Goal: Register for event/course: Sign up to attend an event or enroll in a course

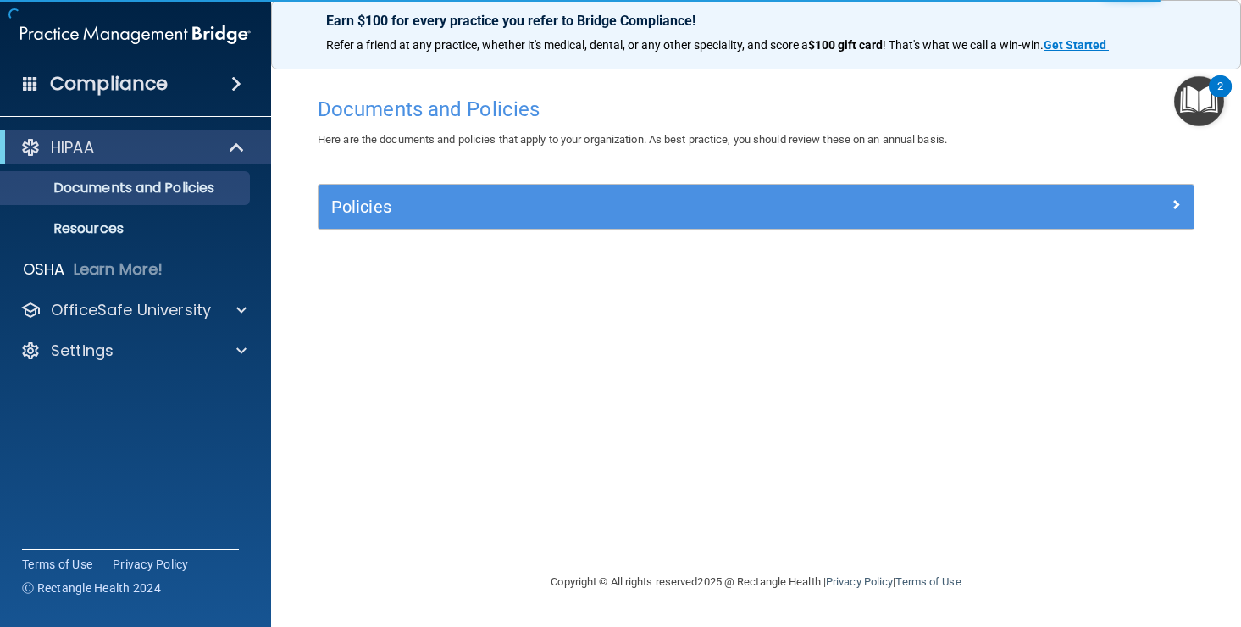
click at [1205, 99] on img "Open Resource Center, 2 new notifications" at bounding box center [1199, 101] width 50 height 50
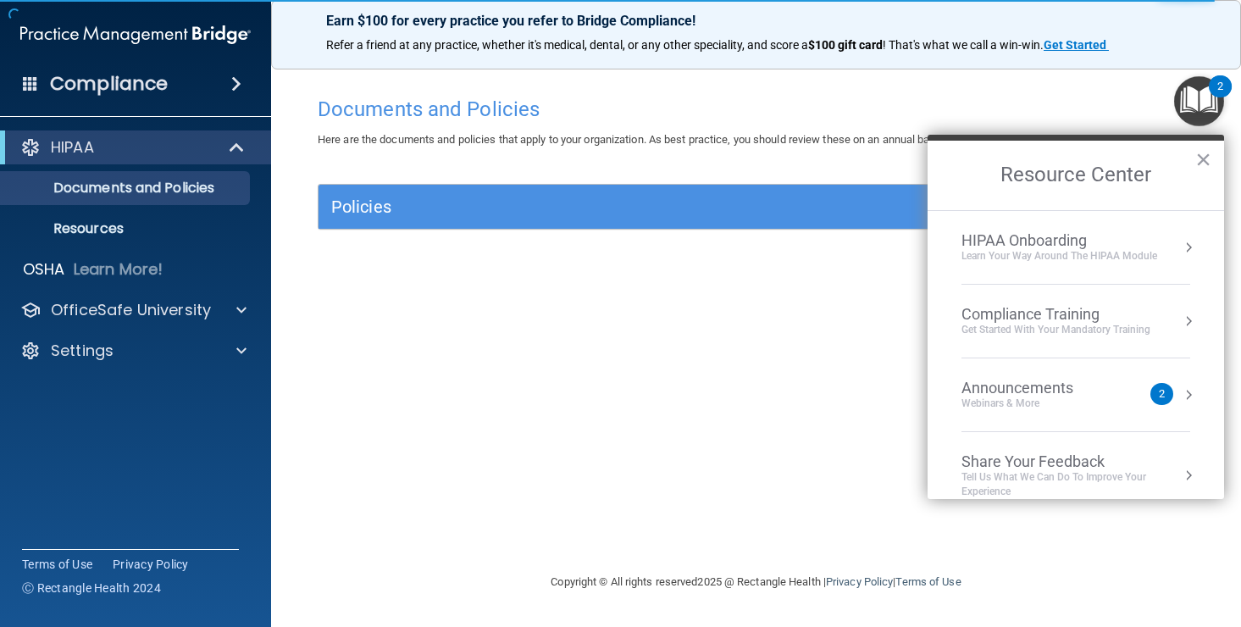
scroll to position [21, 0]
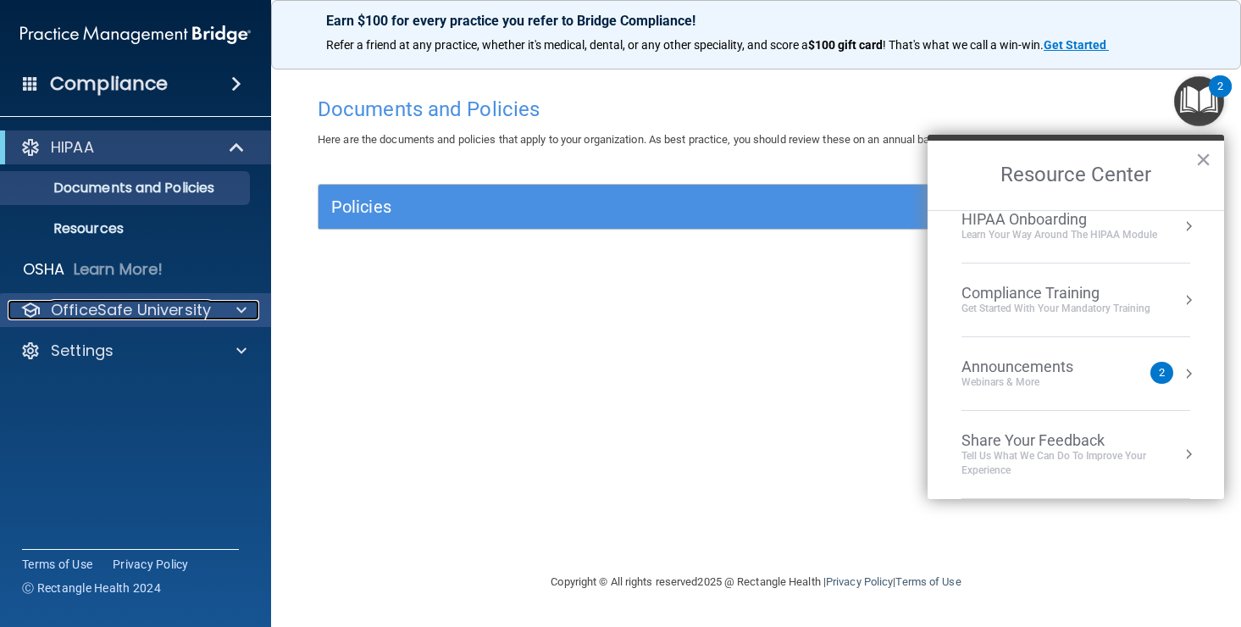
click at [102, 308] on p "OfficeSafe University" at bounding box center [131, 310] width 160 height 20
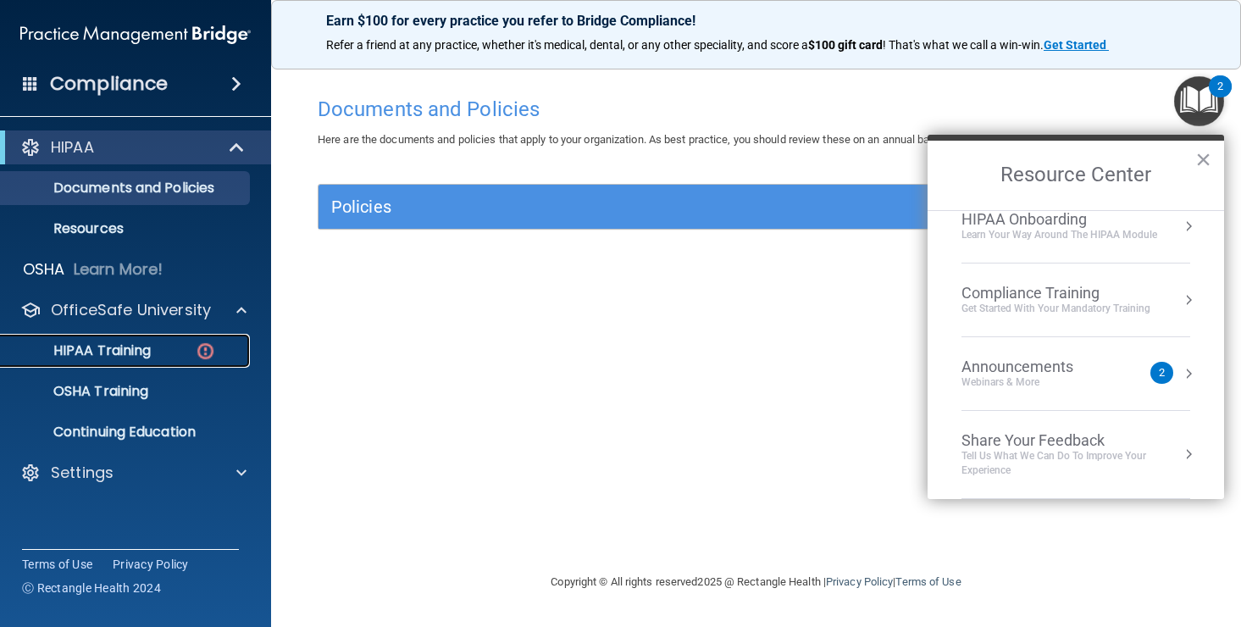
click at [89, 357] on p "HIPAA Training" at bounding box center [81, 350] width 140 height 17
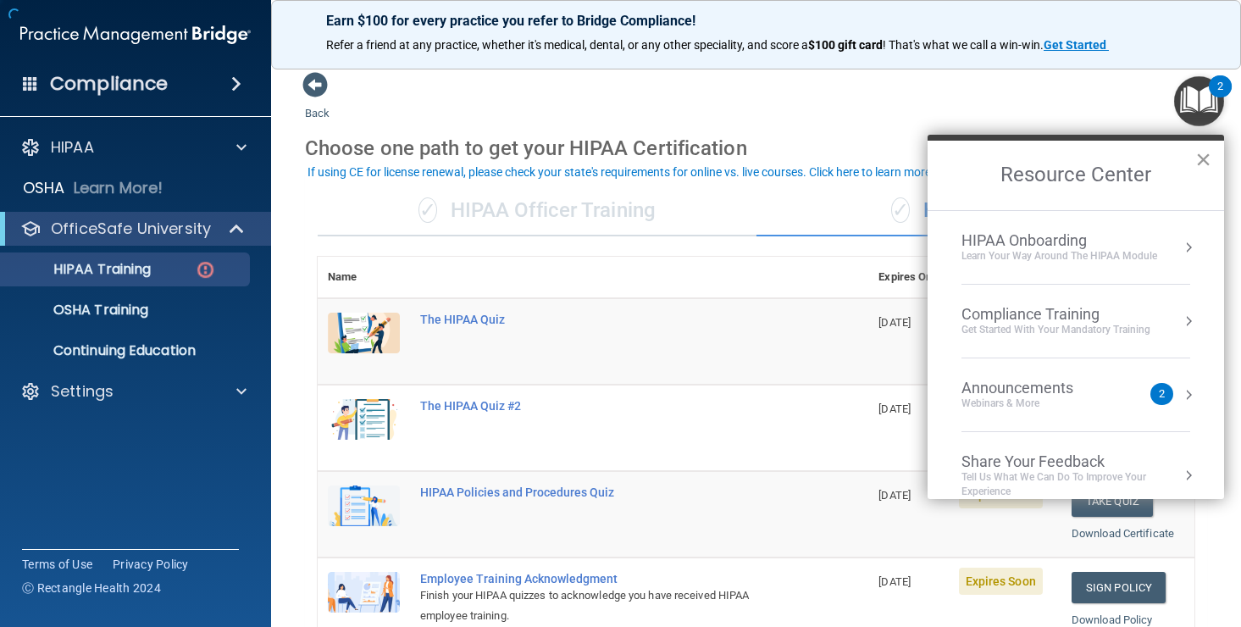
click at [1208, 154] on button "×" at bounding box center [1203, 159] width 16 height 27
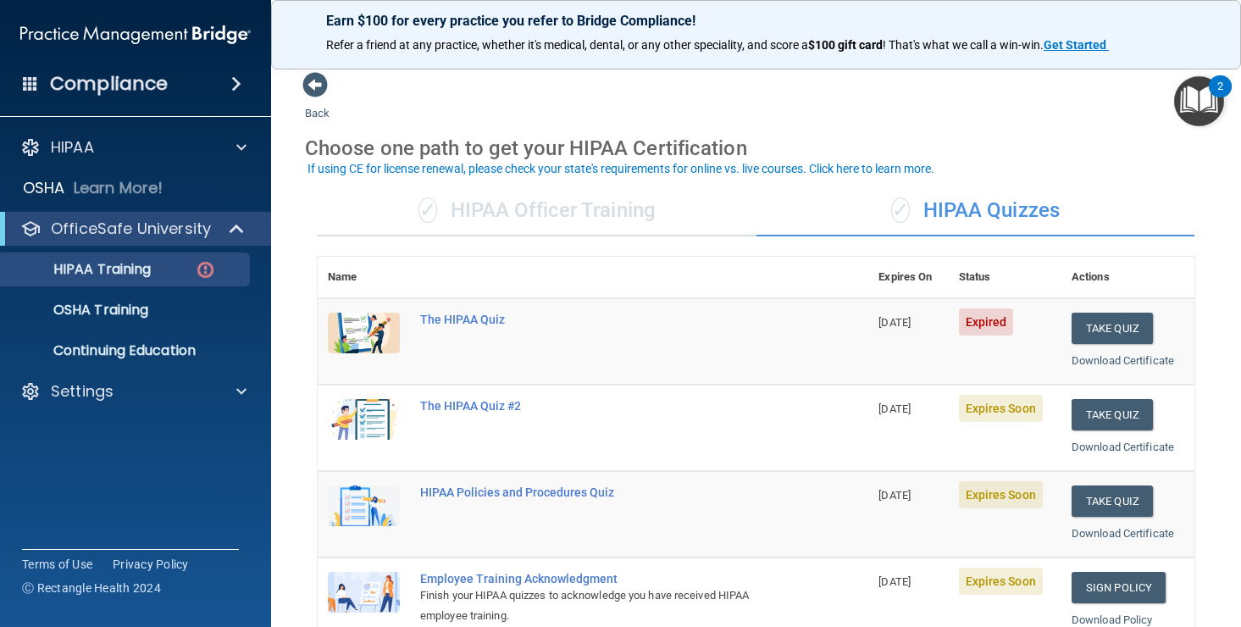
scroll to position [5, 0]
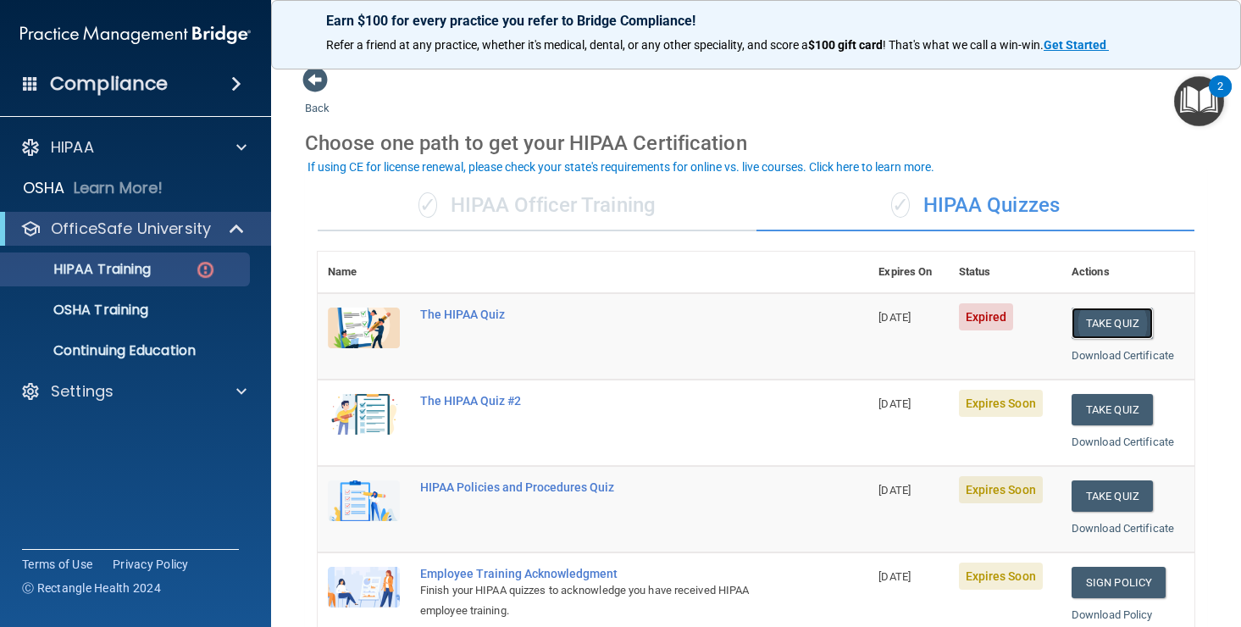
click at [1103, 321] on button "Take Quiz" at bounding box center [1112, 322] width 81 height 31
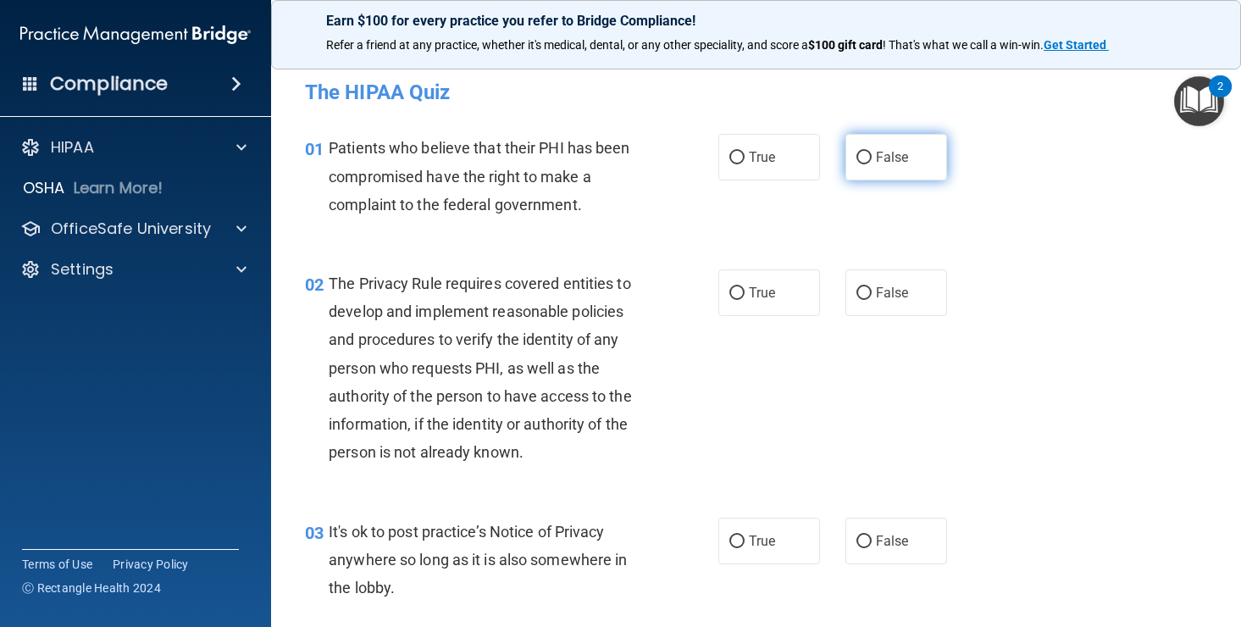
click at [867, 158] on input "False" at bounding box center [863, 158] width 15 height 13
radio input "true"
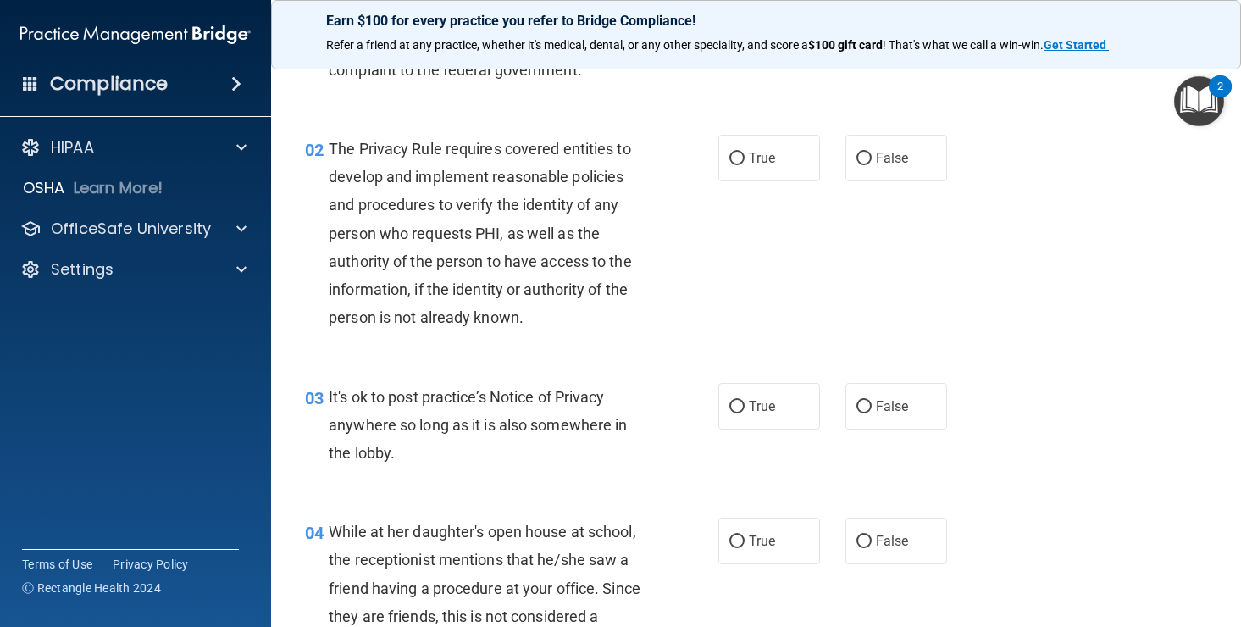
scroll to position [136, 0]
click at [744, 158] on input "True" at bounding box center [736, 158] width 15 height 13
radio input "true"
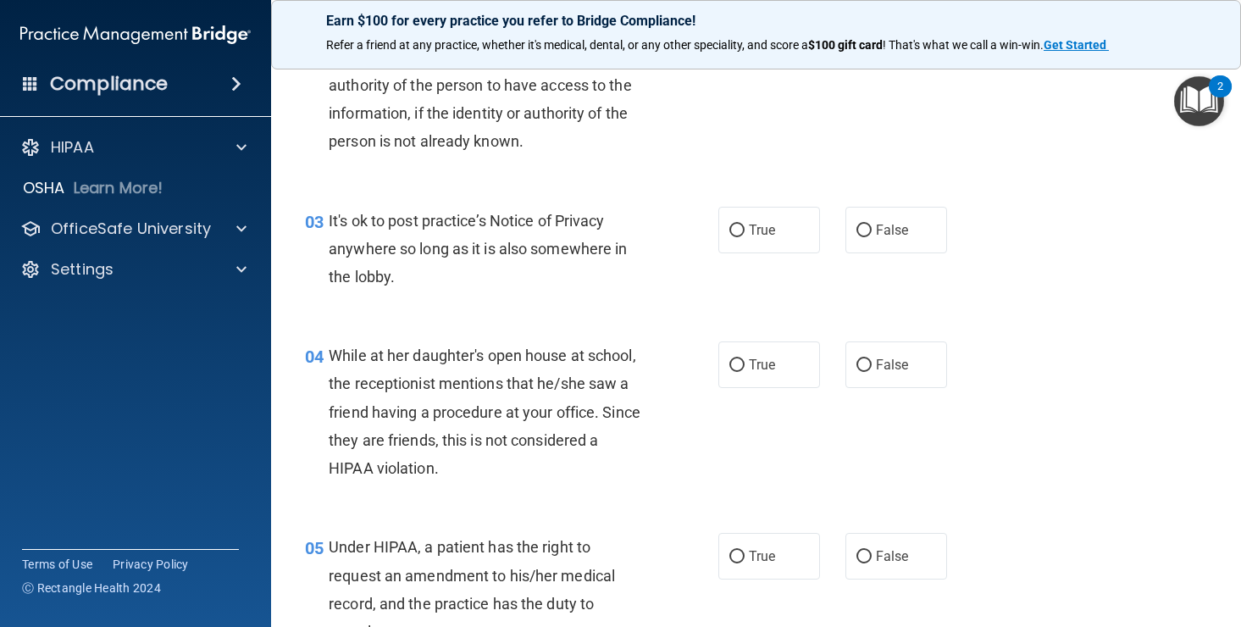
scroll to position [313, 0]
click at [869, 221] on label "False" at bounding box center [896, 228] width 102 height 47
click at [869, 223] on input "False" at bounding box center [863, 229] width 15 height 13
radio input "true"
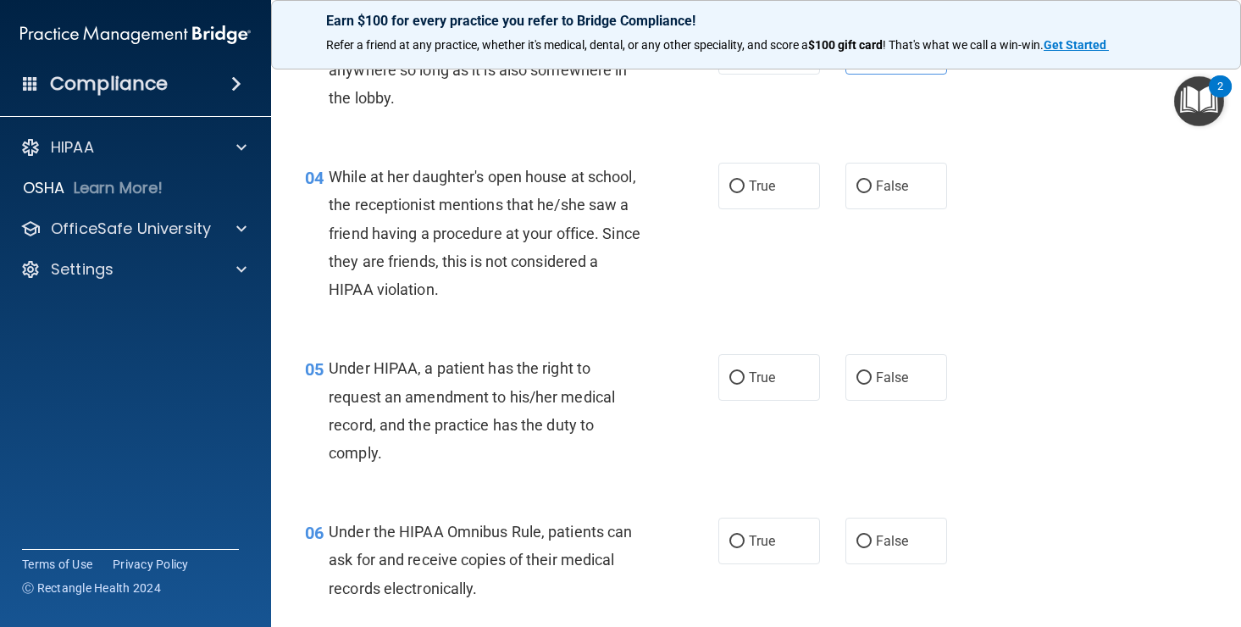
scroll to position [490, 0]
click at [863, 180] on input "False" at bounding box center [863, 186] width 15 height 13
radio input "true"
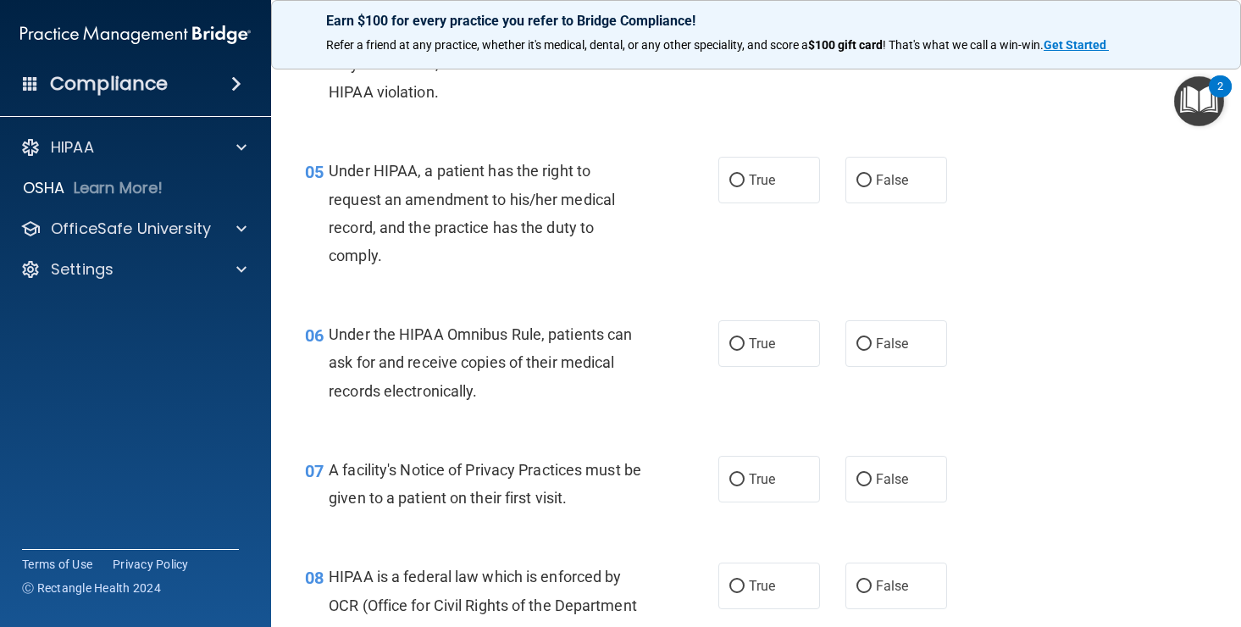
scroll to position [690, 0]
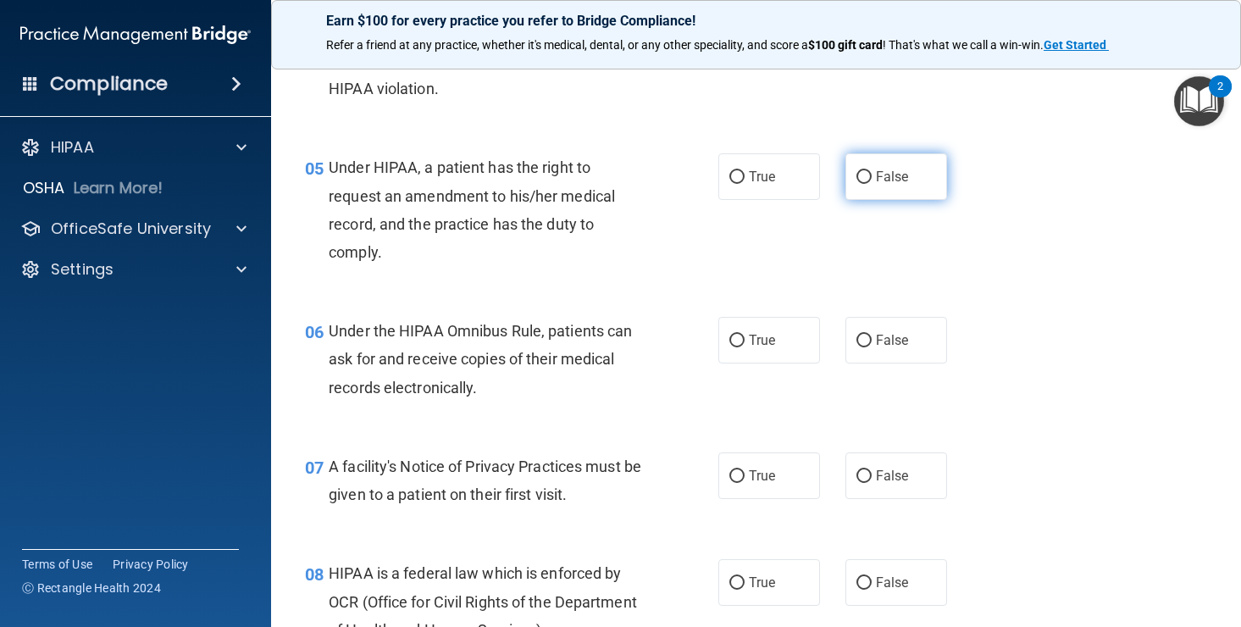
click at [864, 180] on input "False" at bounding box center [863, 177] width 15 height 13
radio input "true"
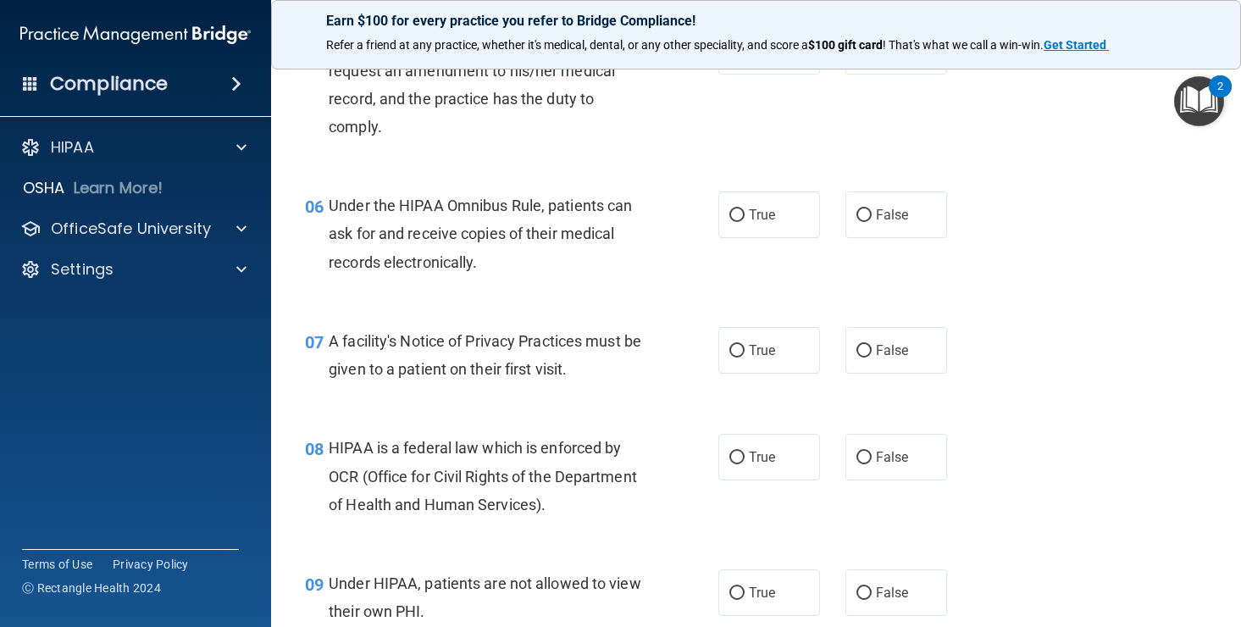
scroll to position [819, 0]
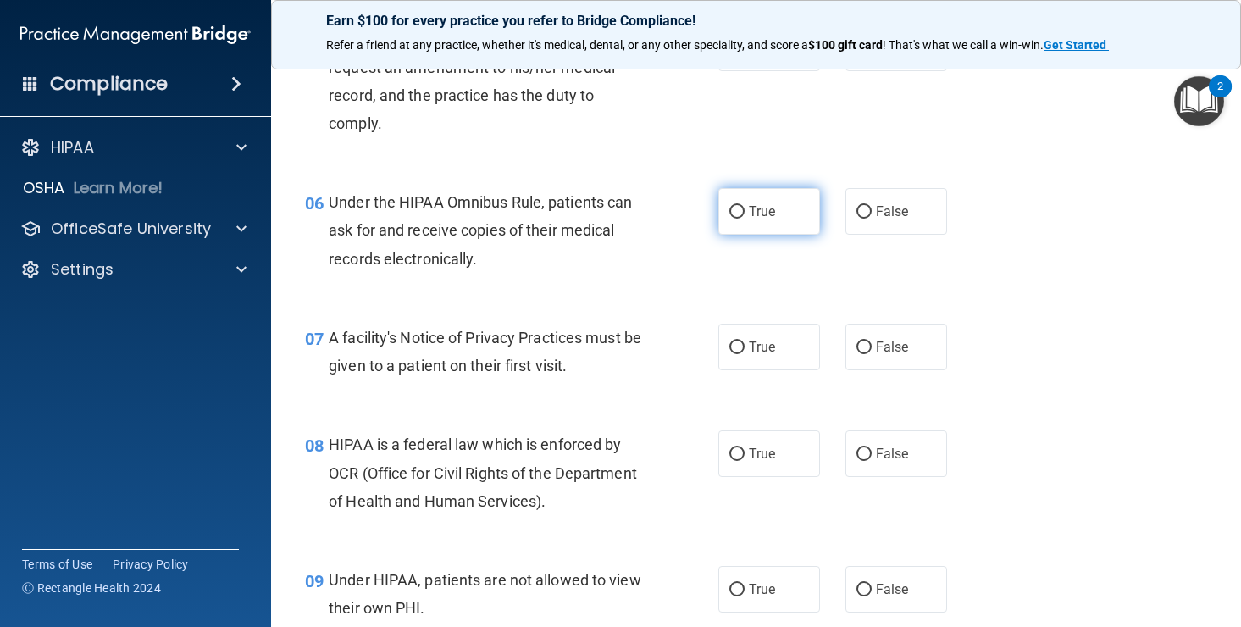
click at [738, 211] on input "True" at bounding box center [736, 212] width 15 height 13
radio input "true"
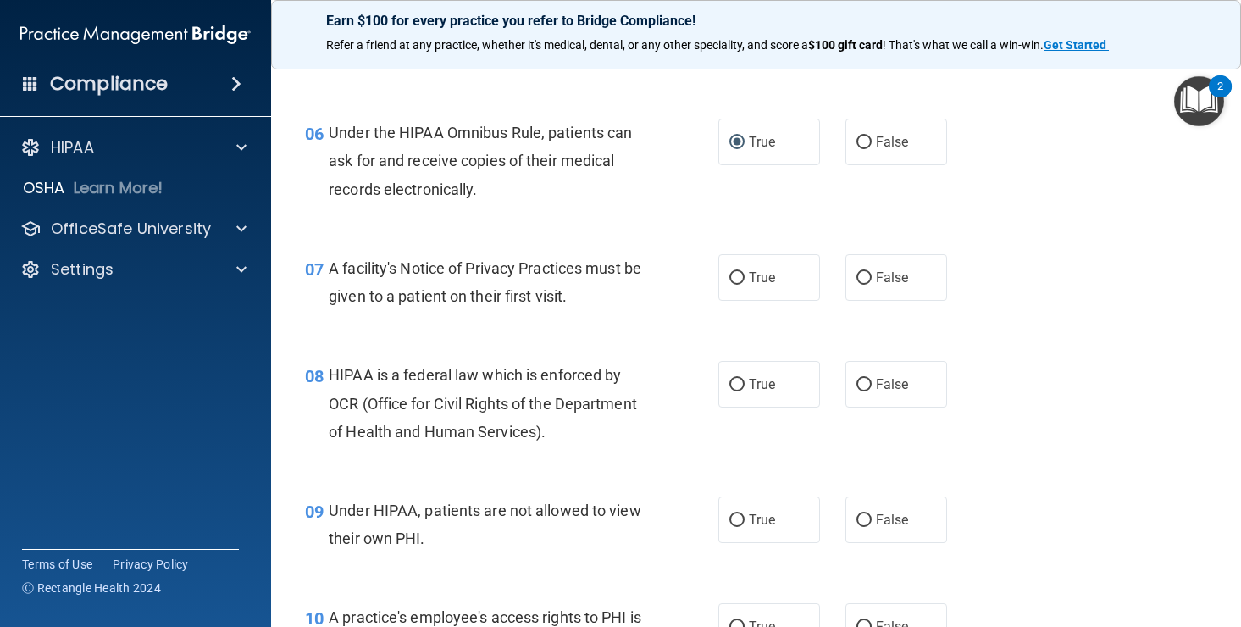
scroll to position [900, 0]
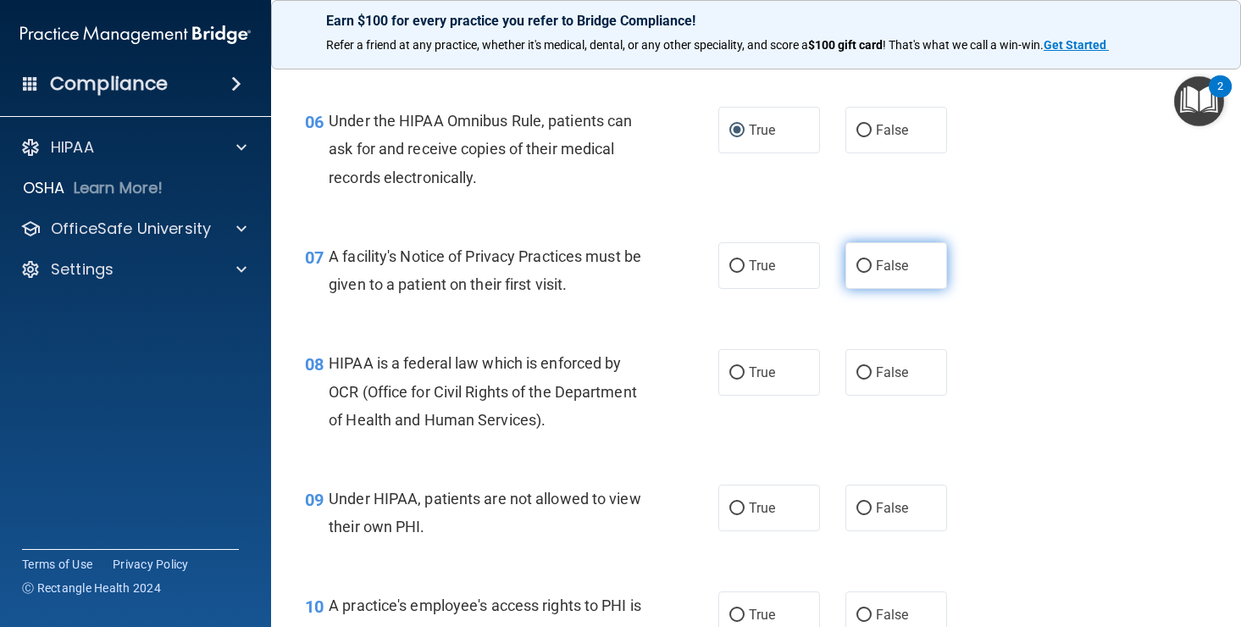
click at [867, 268] on input "False" at bounding box center [863, 266] width 15 height 13
radio input "true"
click at [740, 266] on input "True" at bounding box center [736, 266] width 15 height 13
radio input "true"
click at [866, 260] on input "False" at bounding box center [863, 266] width 15 height 13
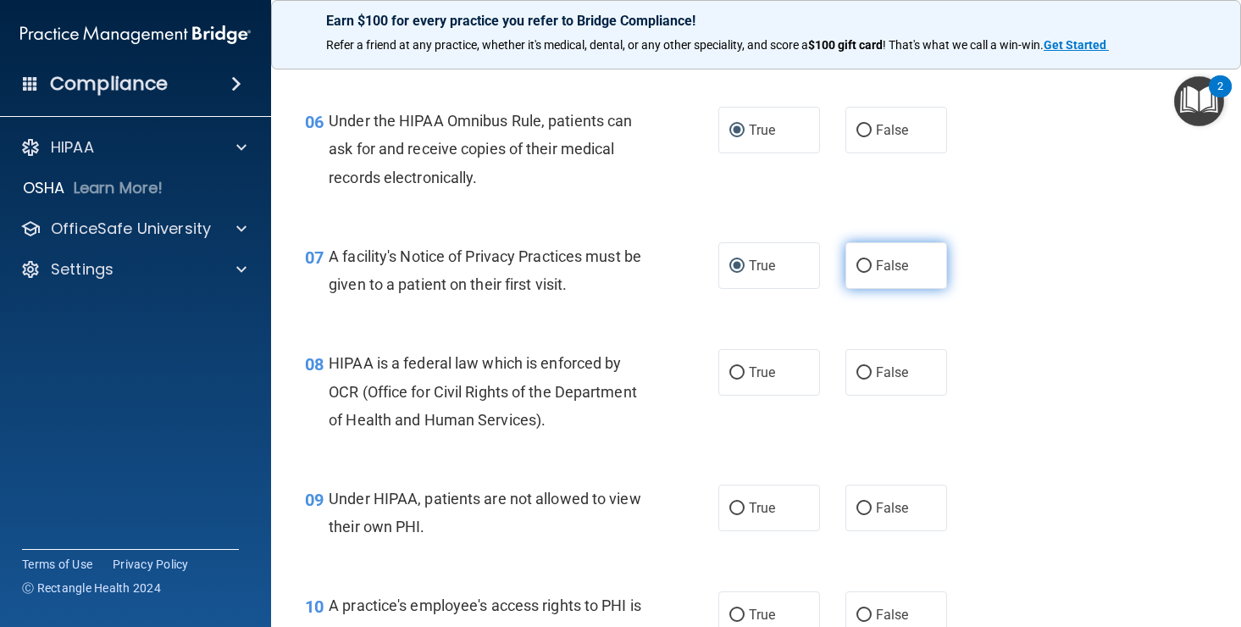
radio input "true"
radio input "false"
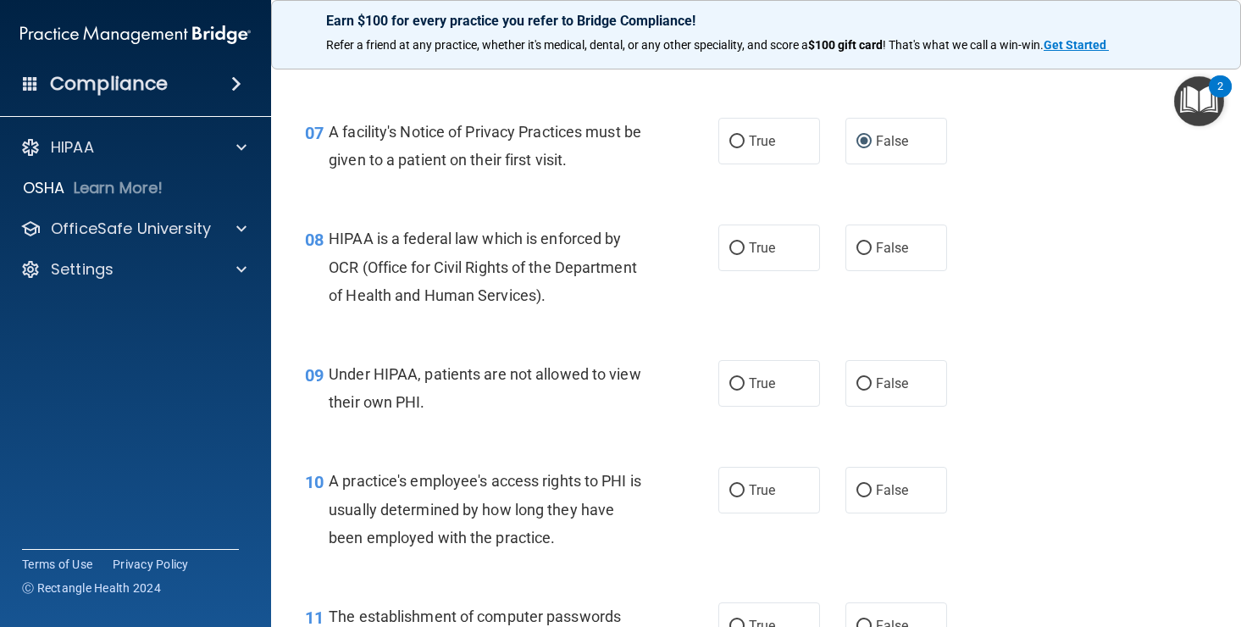
scroll to position [1026, 0]
click at [743, 244] on input "True" at bounding box center [736, 247] width 15 height 13
radio input "true"
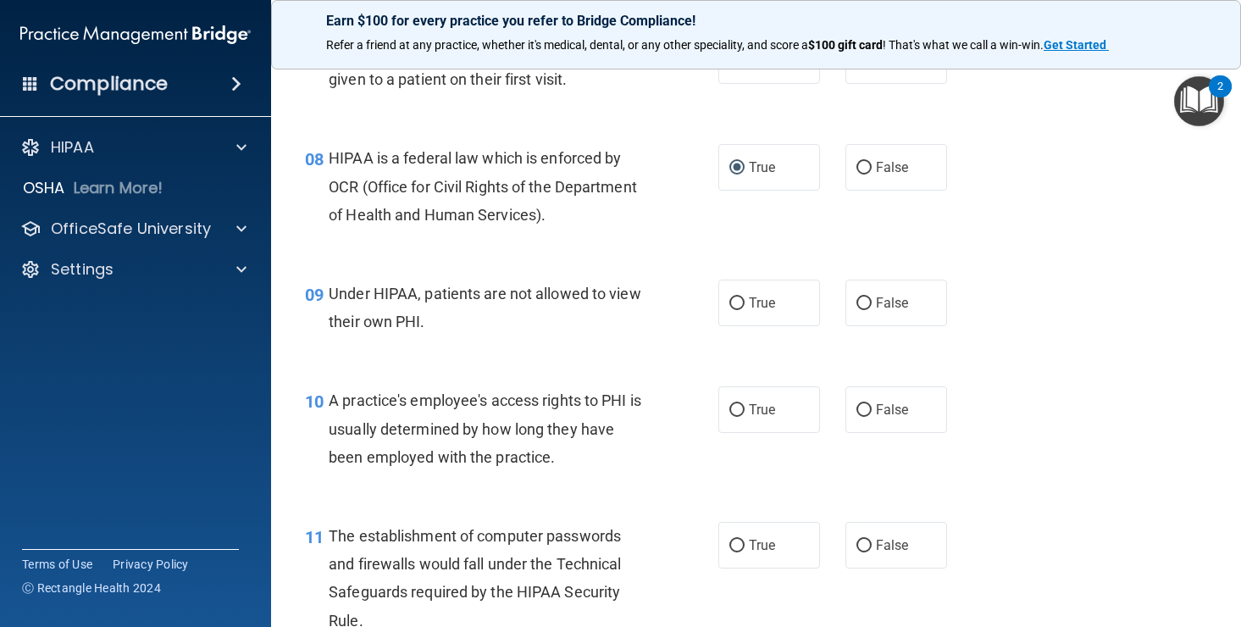
scroll to position [1114, 0]
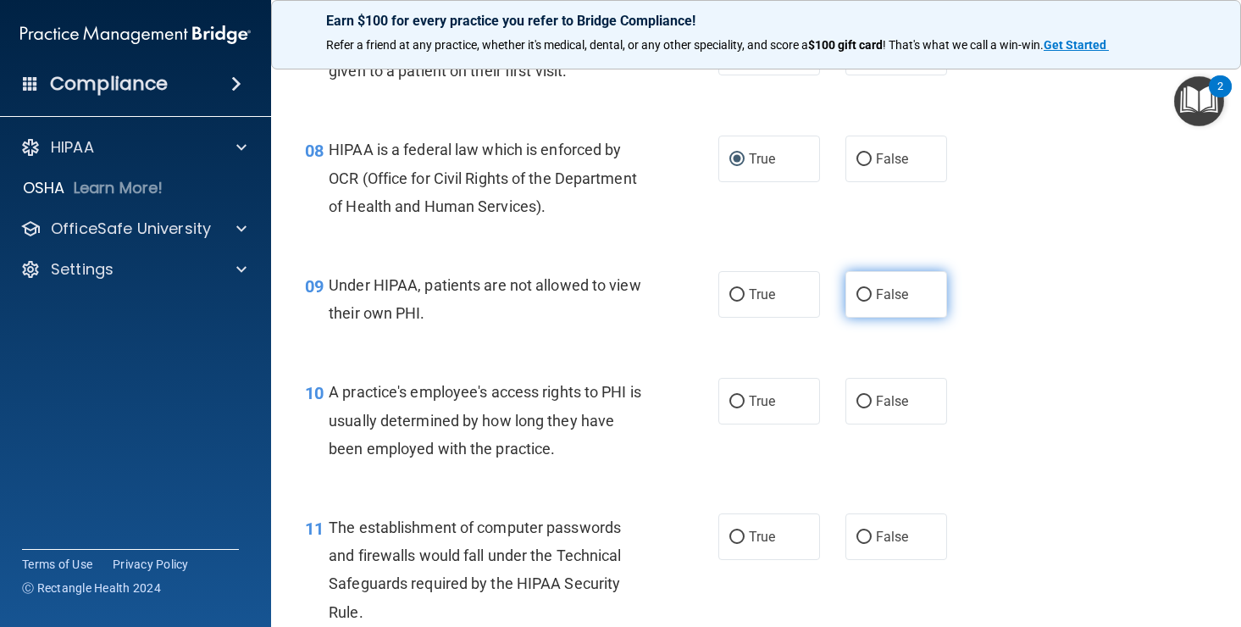
click at [868, 291] on input "False" at bounding box center [863, 295] width 15 height 13
radio input "true"
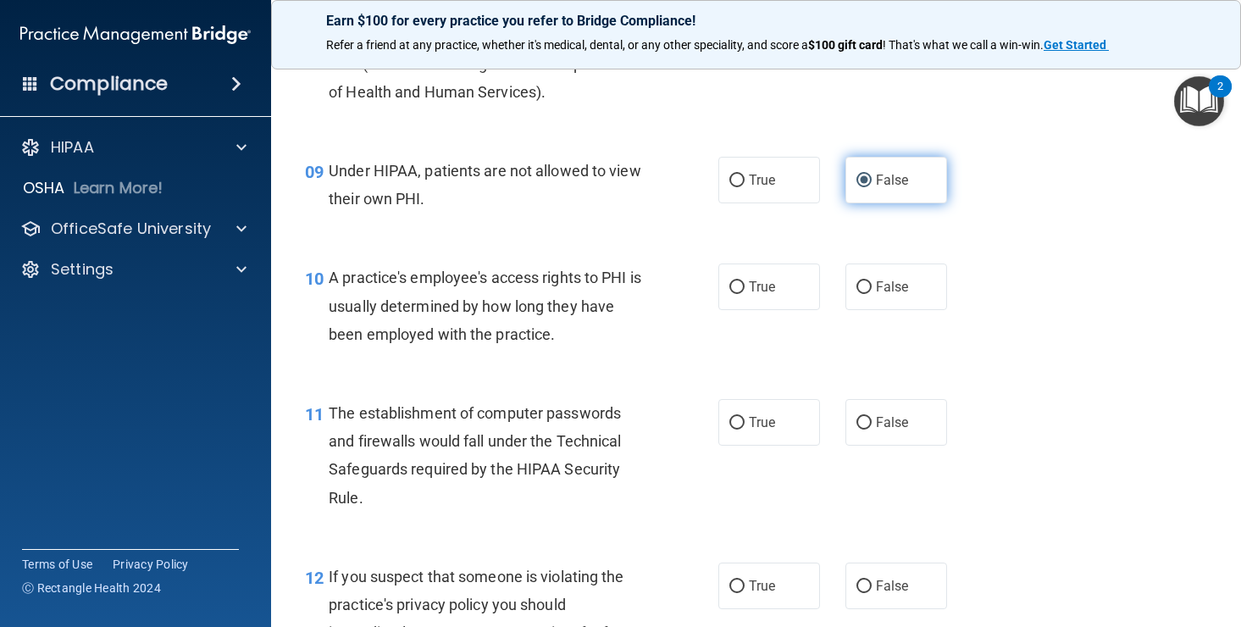
scroll to position [1232, 0]
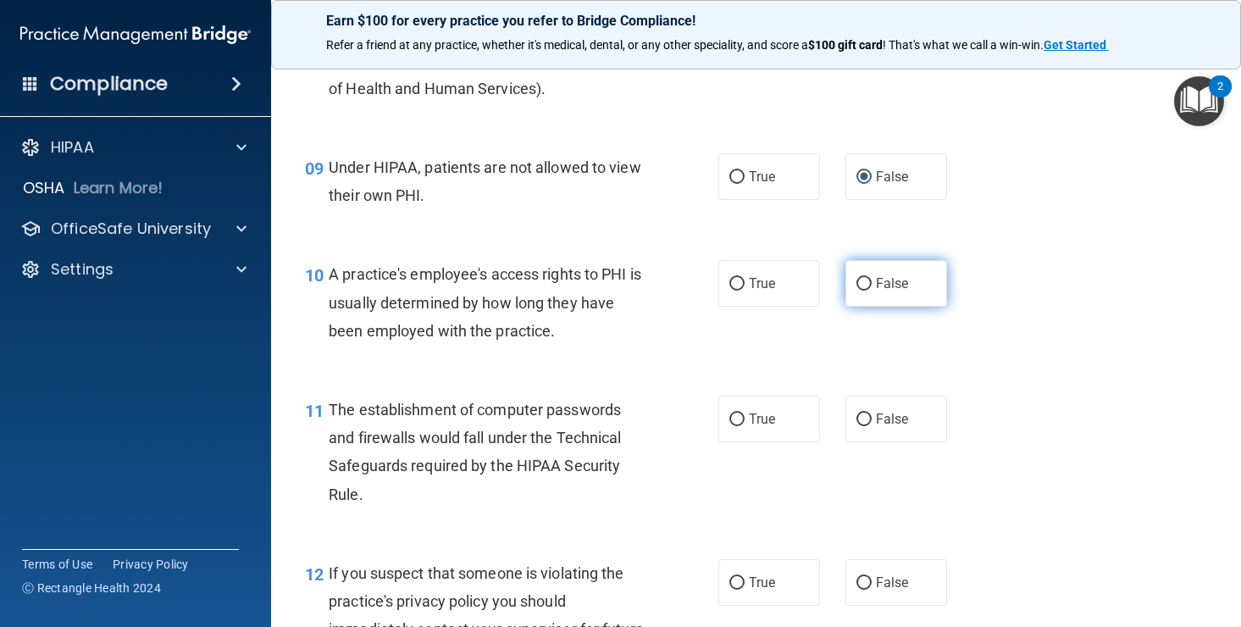
click at [865, 283] on input "False" at bounding box center [863, 284] width 15 height 13
radio input "true"
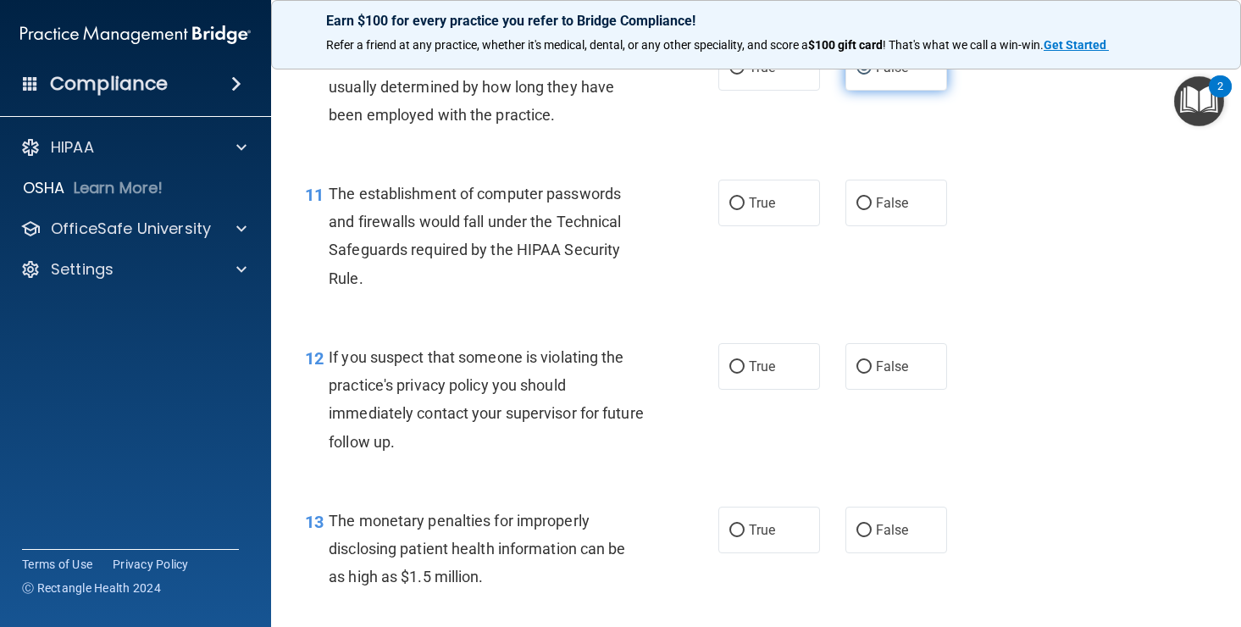
scroll to position [1452, 0]
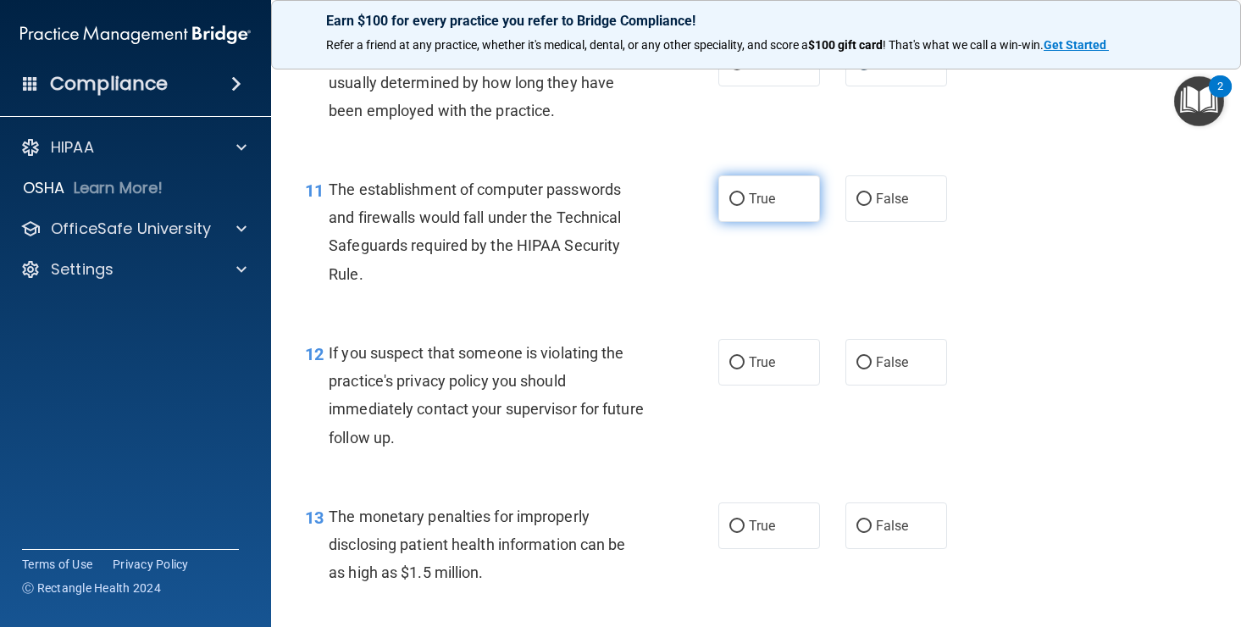
click at [740, 193] on input "True" at bounding box center [736, 199] width 15 height 13
radio input "true"
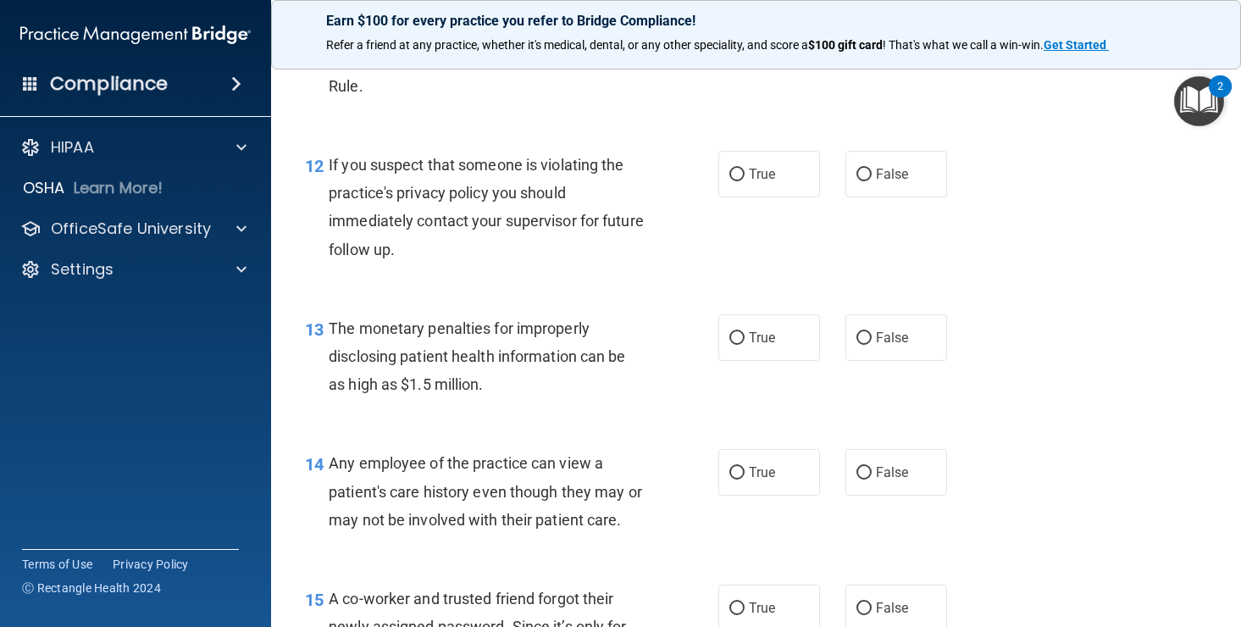
scroll to position [1642, 0]
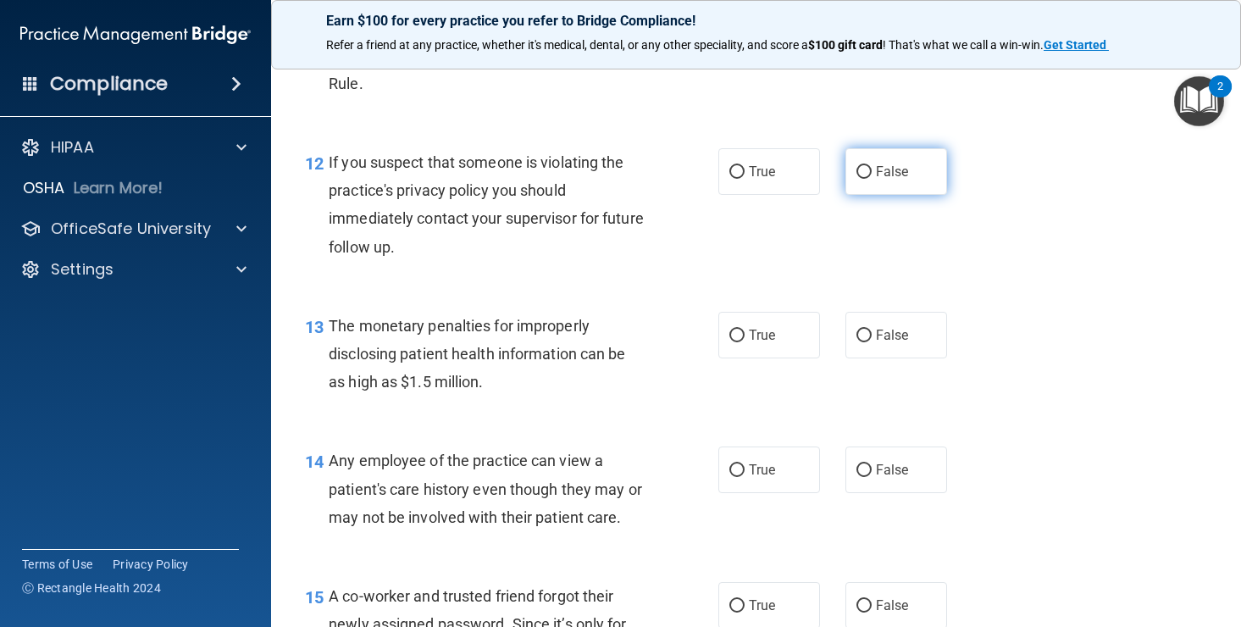
click at [870, 166] on input "False" at bounding box center [863, 172] width 15 height 13
radio input "true"
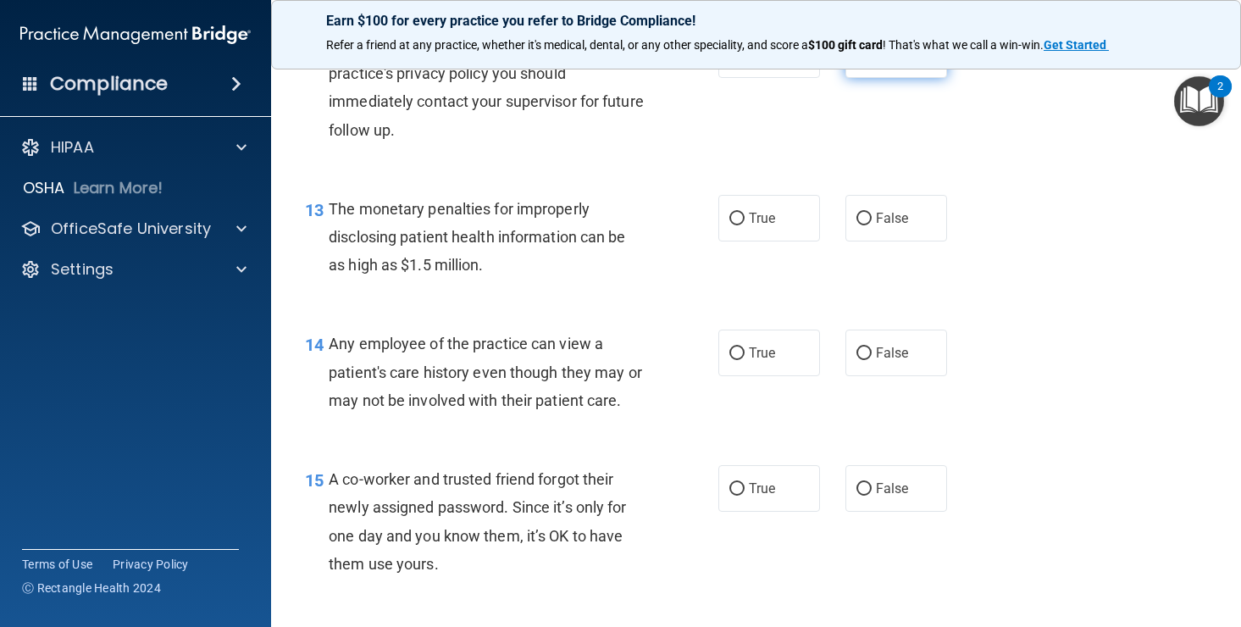
scroll to position [1772, 0]
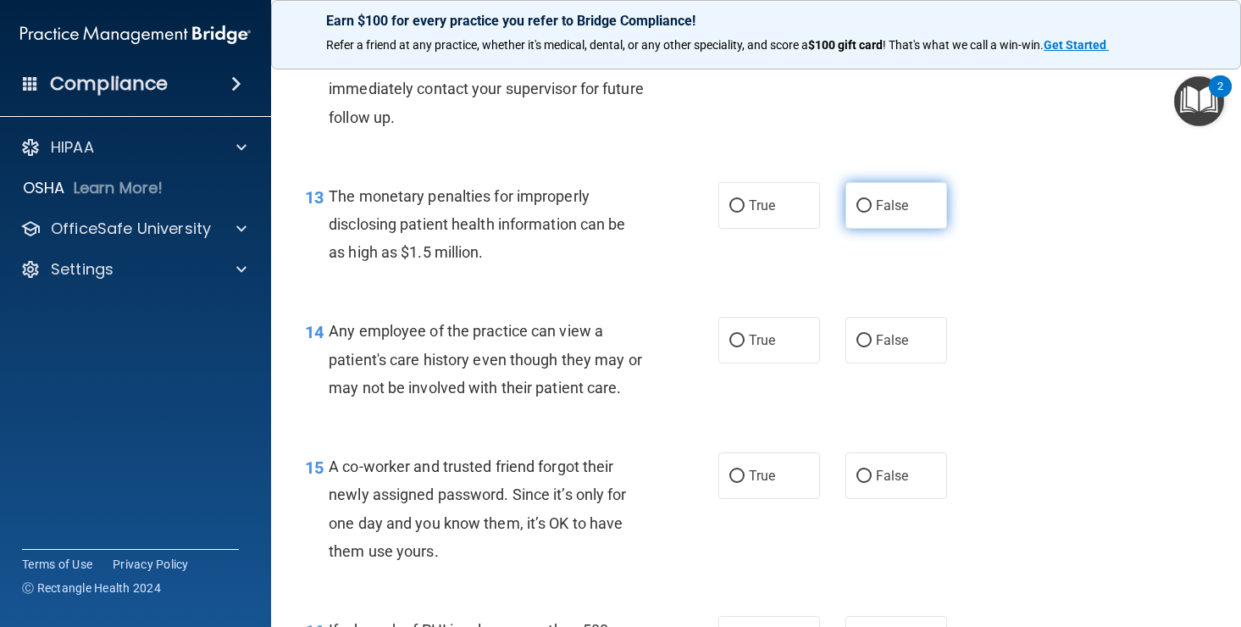
click at [870, 203] on input "False" at bounding box center [863, 206] width 15 height 13
radio input "true"
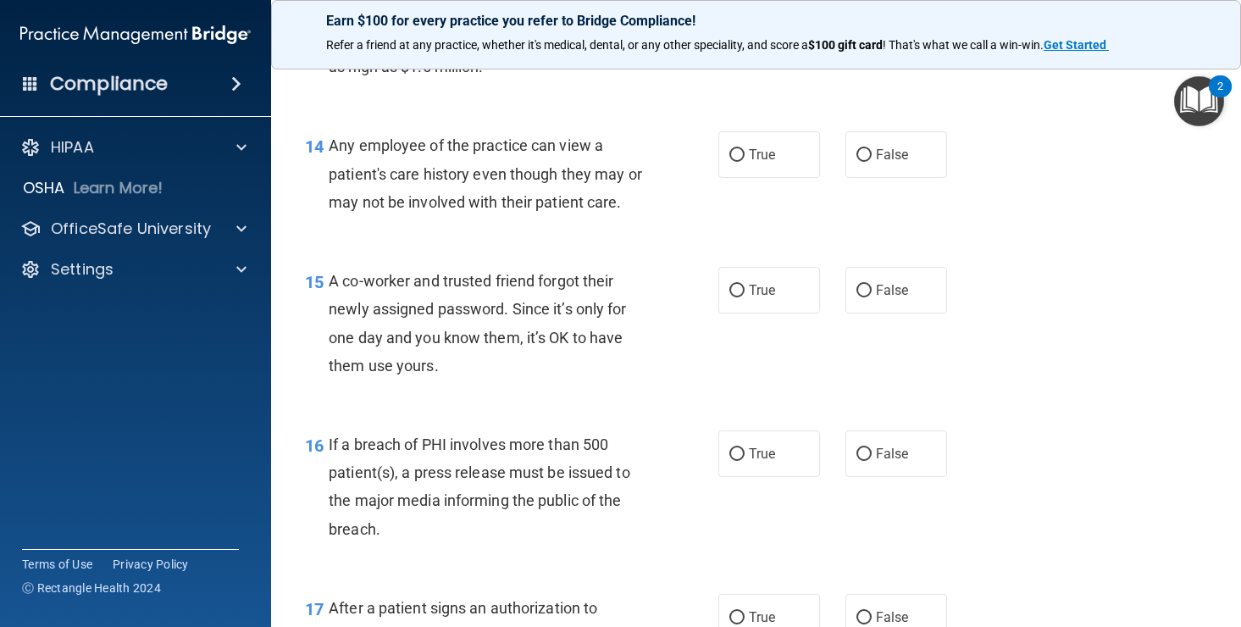
scroll to position [1959, 0]
click at [866, 147] on input "False" at bounding box center [863, 153] width 15 height 13
radio input "true"
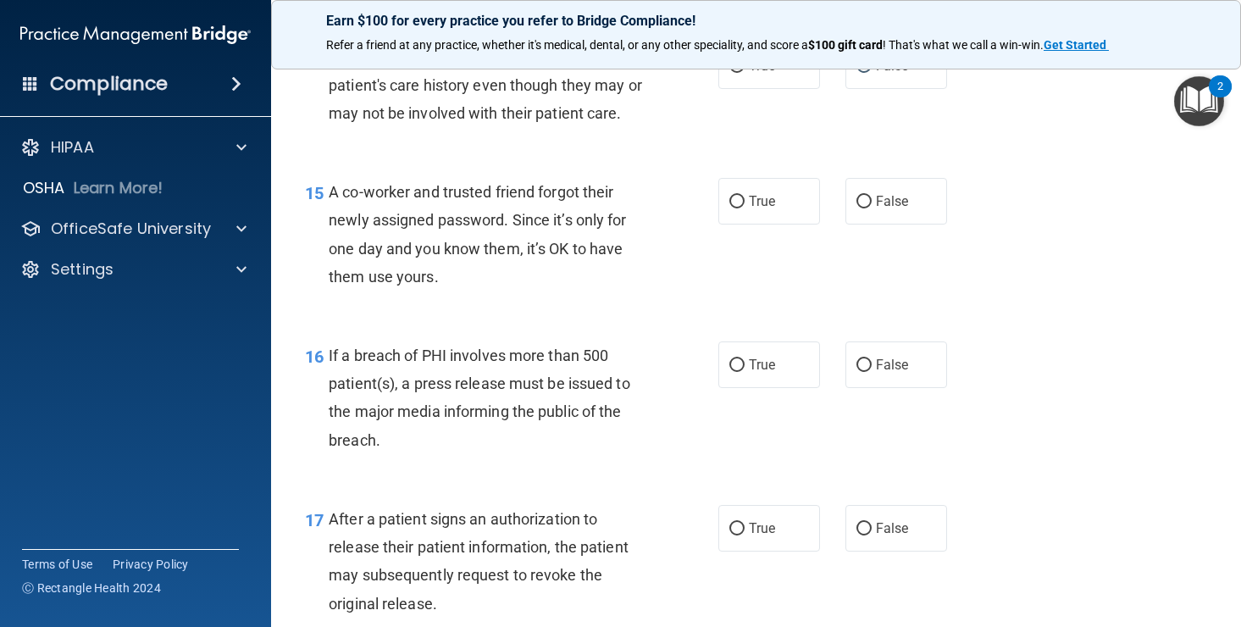
scroll to position [2048, 0]
click at [870, 200] on input "False" at bounding box center [863, 200] width 15 height 13
radio input "true"
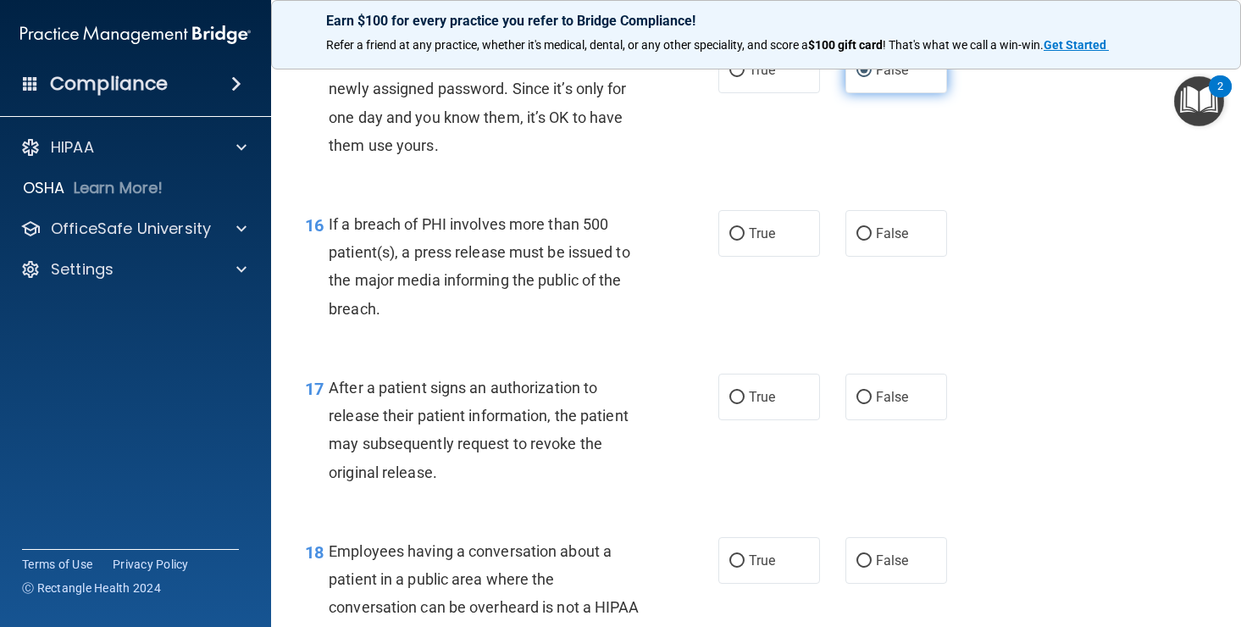
scroll to position [2179, 0]
click at [867, 232] on input "False" at bounding box center [863, 233] width 15 height 13
radio input "true"
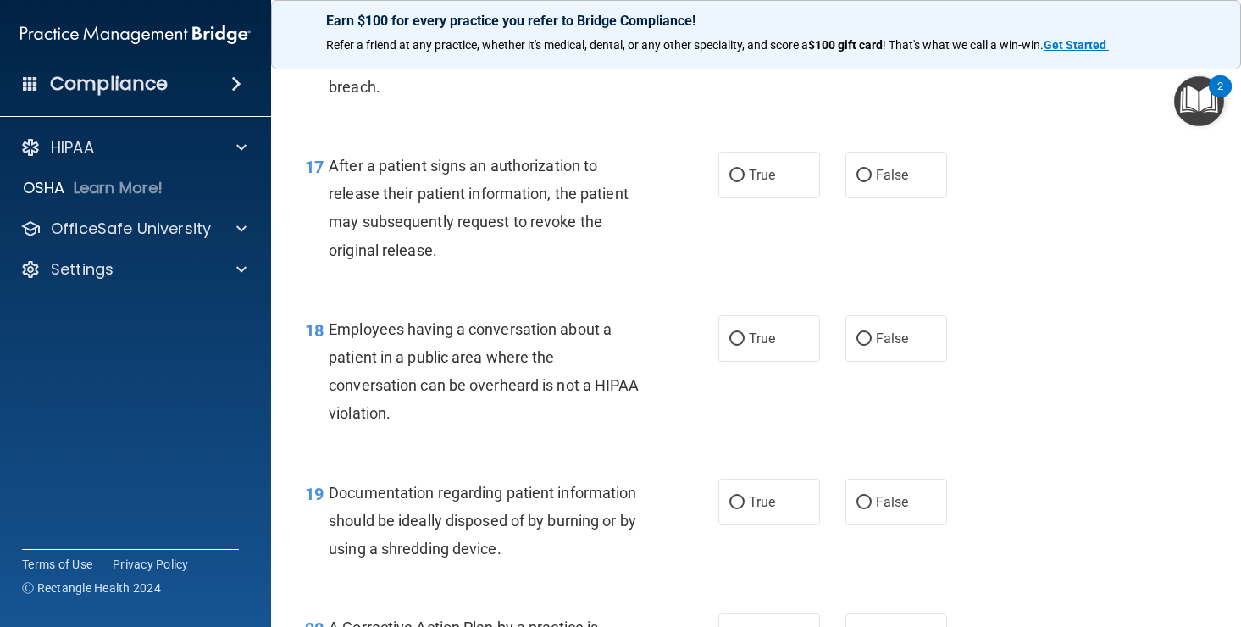
scroll to position [2408, 0]
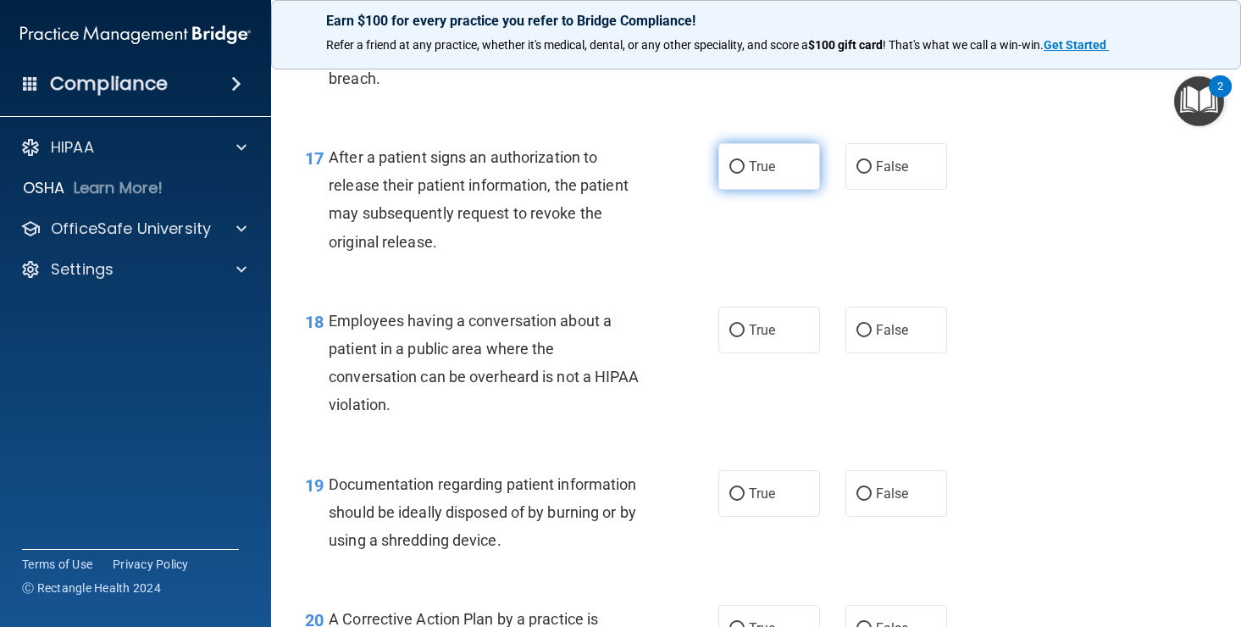
click at [738, 165] on input "True" at bounding box center [736, 167] width 15 height 13
radio input "true"
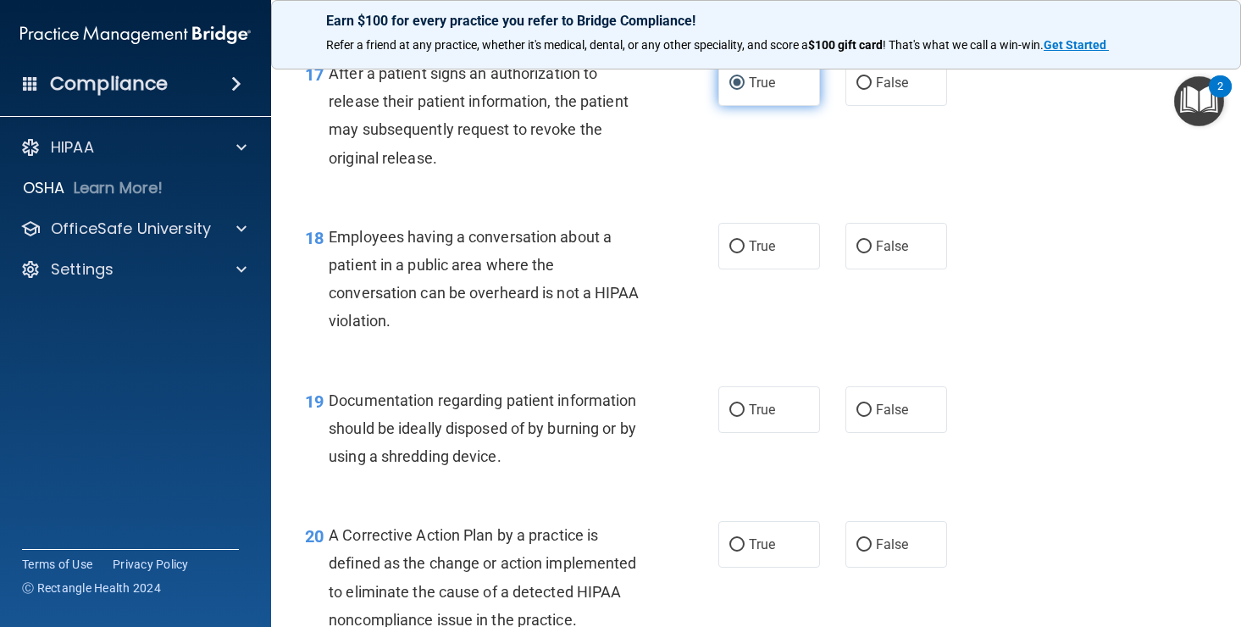
scroll to position [2493, 0]
click at [865, 246] on input "False" at bounding box center [863, 246] width 15 height 13
radio input "true"
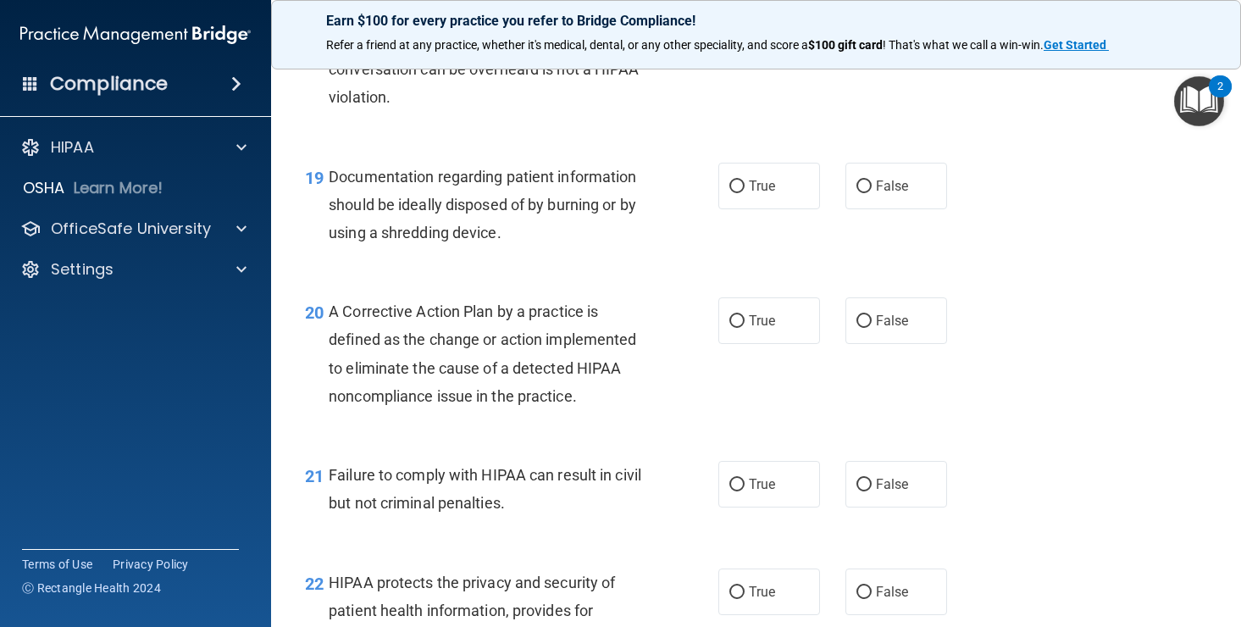
scroll to position [2717, 0]
click at [733, 185] on input "True" at bounding box center [736, 185] width 15 height 13
radio input "true"
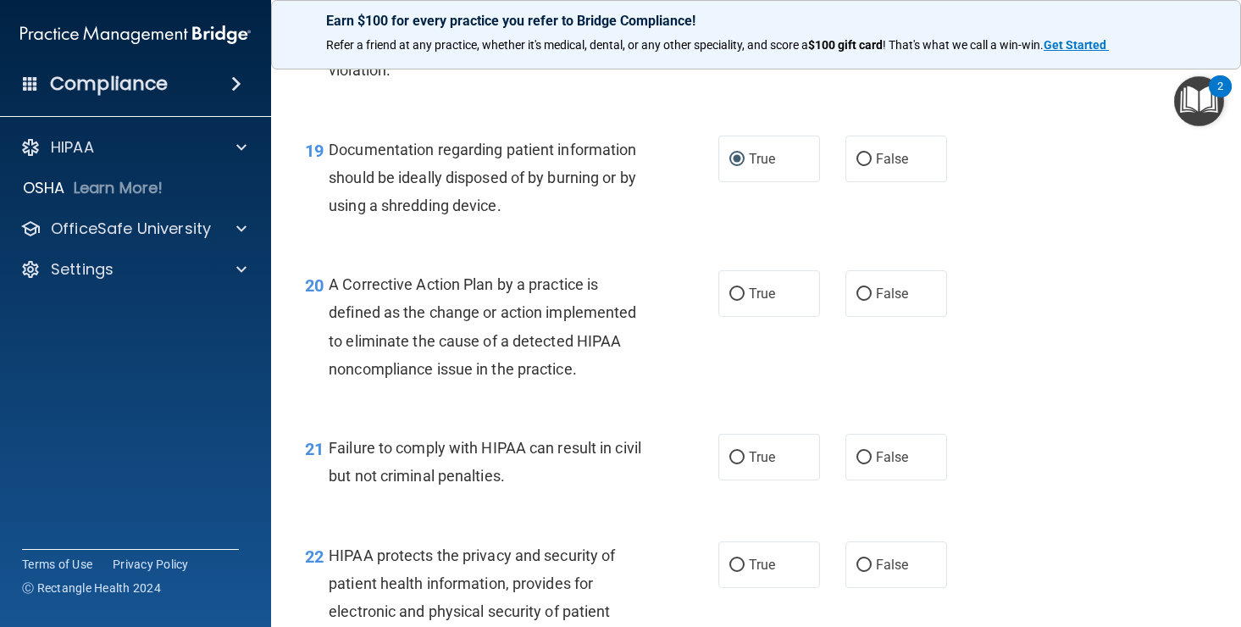
scroll to position [2747, 0]
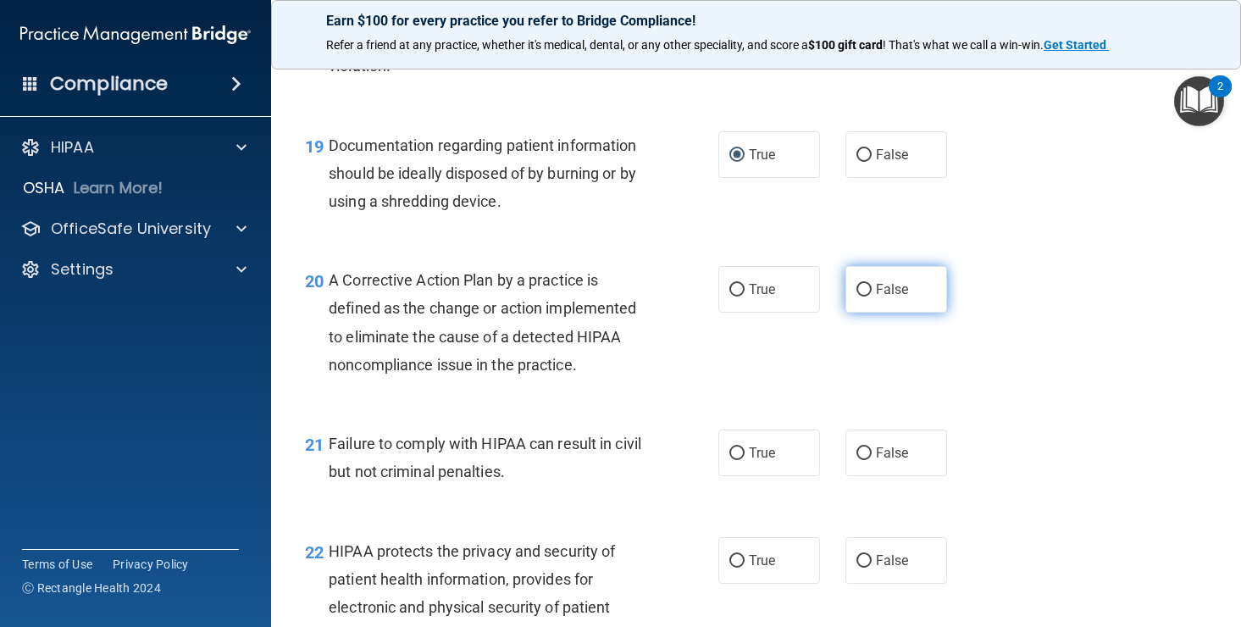
click at [860, 290] on input "False" at bounding box center [863, 290] width 15 height 13
radio input "true"
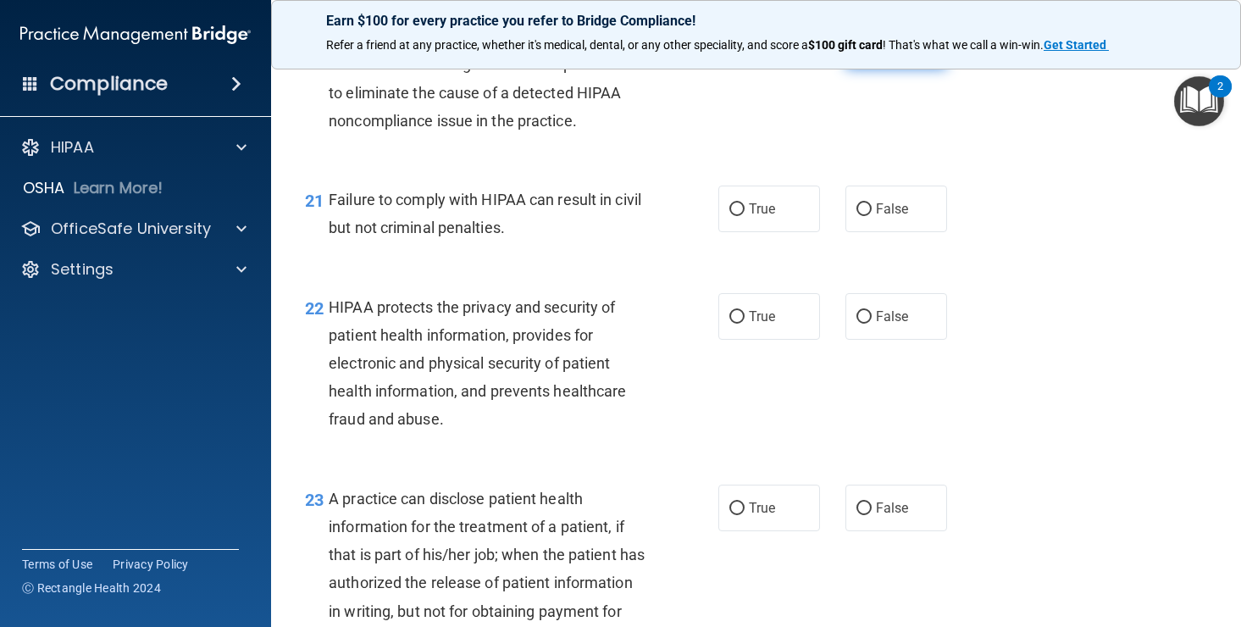
scroll to position [2994, 0]
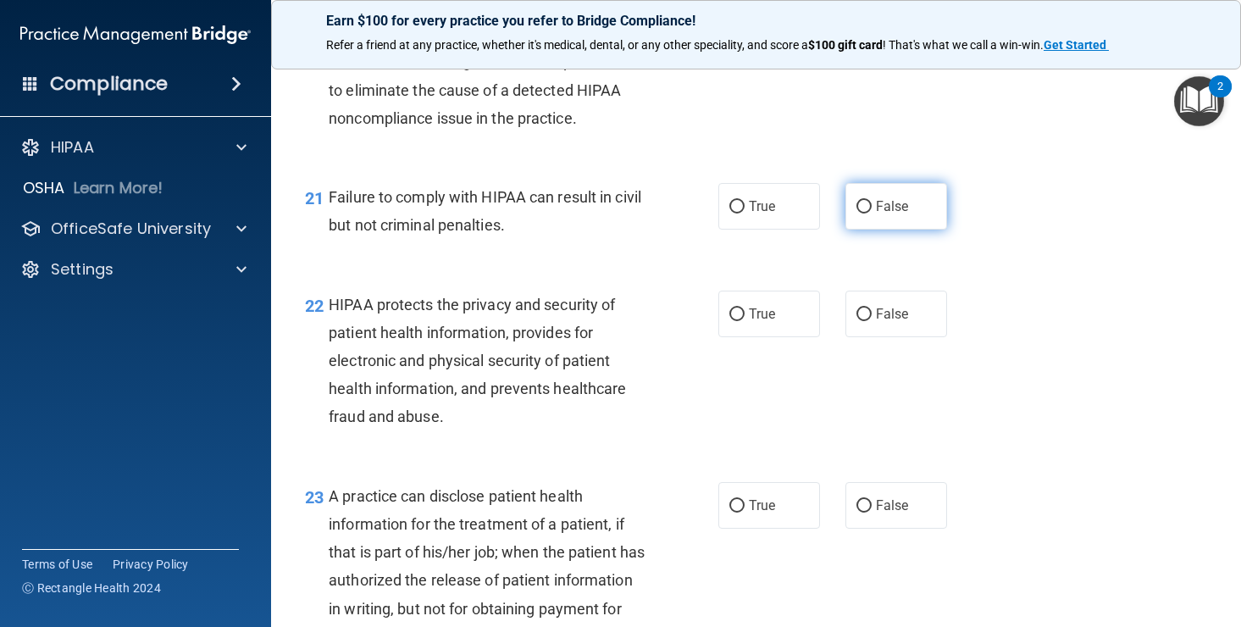
click at [866, 204] on input "False" at bounding box center [863, 207] width 15 height 13
radio input "true"
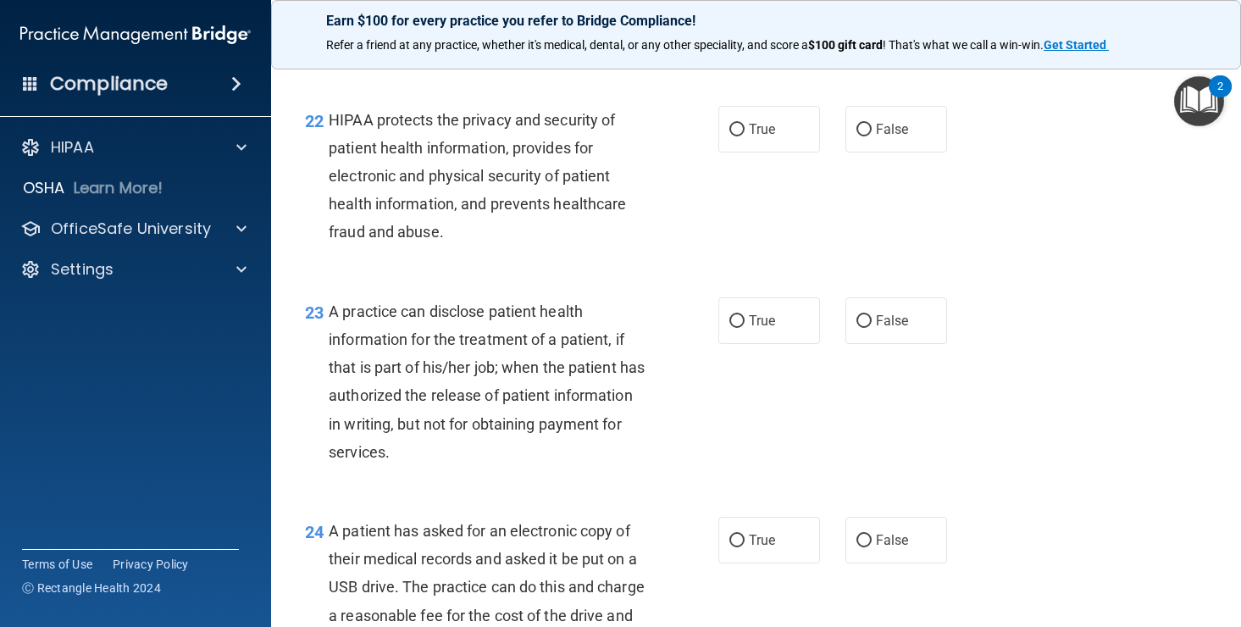
scroll to position [3189, 0]
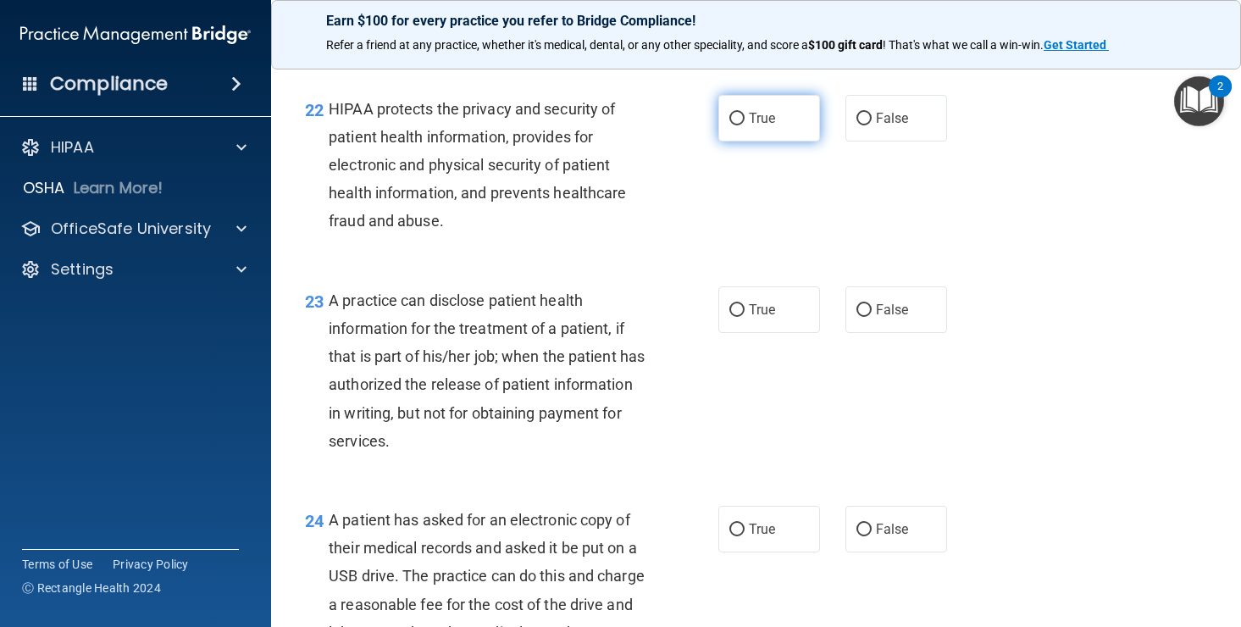
click at [735, 113] on input "True" at bounding box center [736, 119] width 15 height 13
radio input "true"
click at [736, 116] on input "True" at bounding box center [736, 119] width 15 height 13
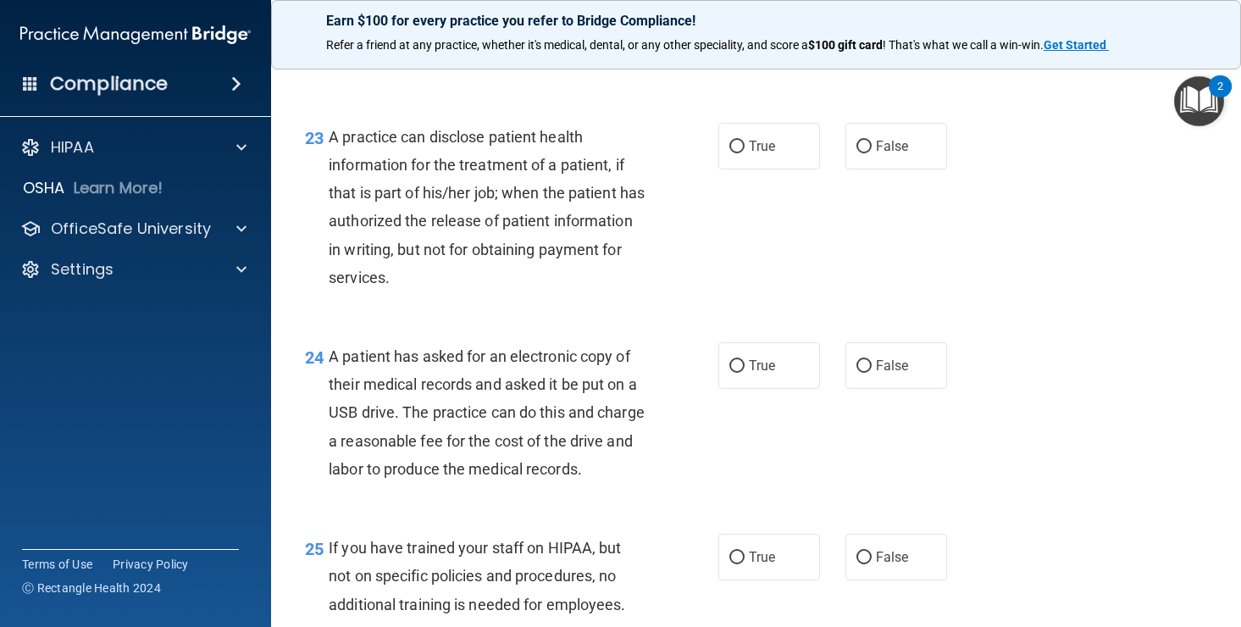
scroll to position [3355, 0]
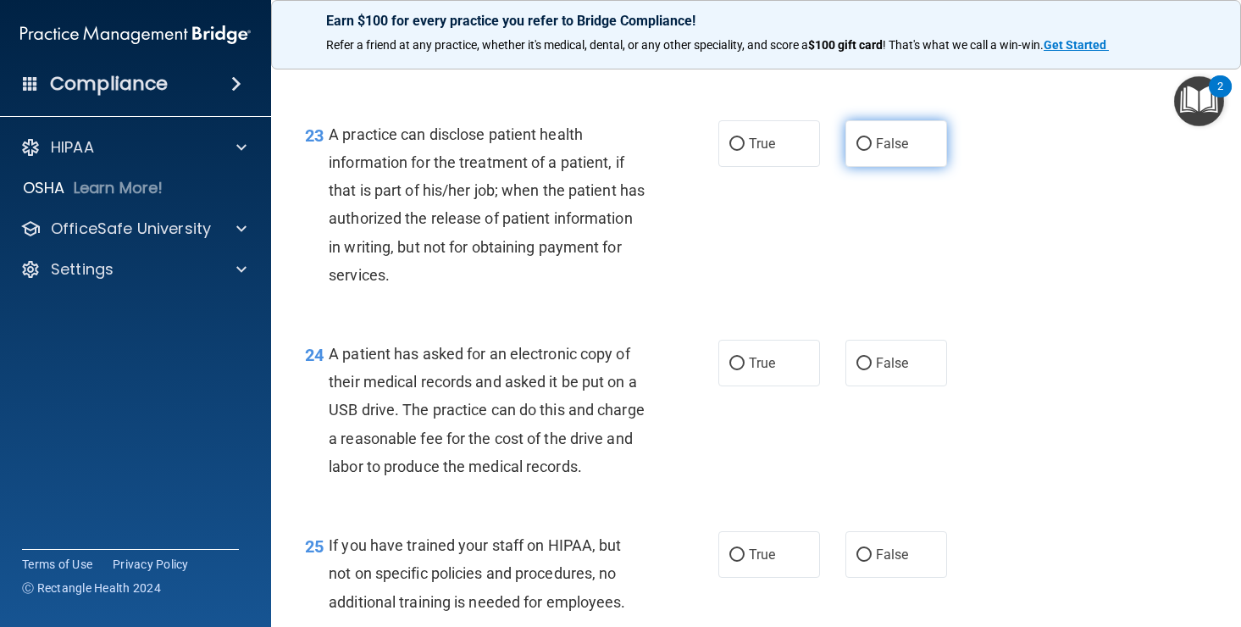
click at [865, 144] on input "False" at bounding box center [863, 144] width 15 height 13
radio input "true"
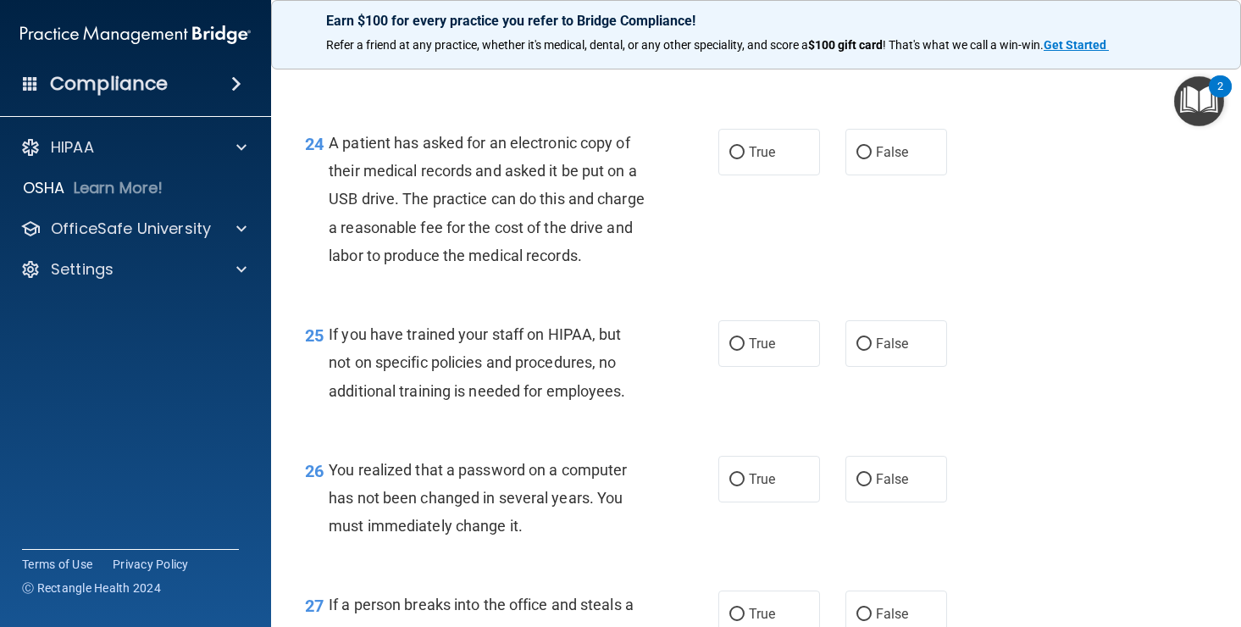
scroll to position [3567, 0]
click at [744, 154] on input "True" at bounding box center [736, 152] width 15 height 13
radio input "true"
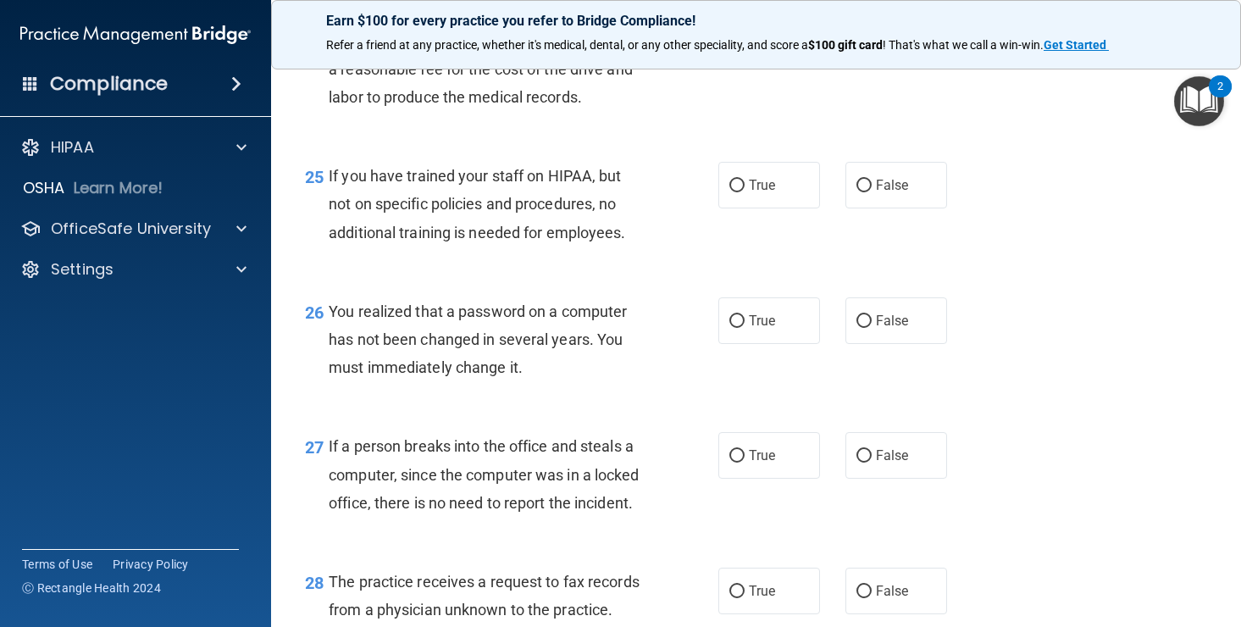
scroll to position [3725, 0]
click at [860, 191] on input "False" at bounding box center [863, 185] width 15 height 13
radio input "true"
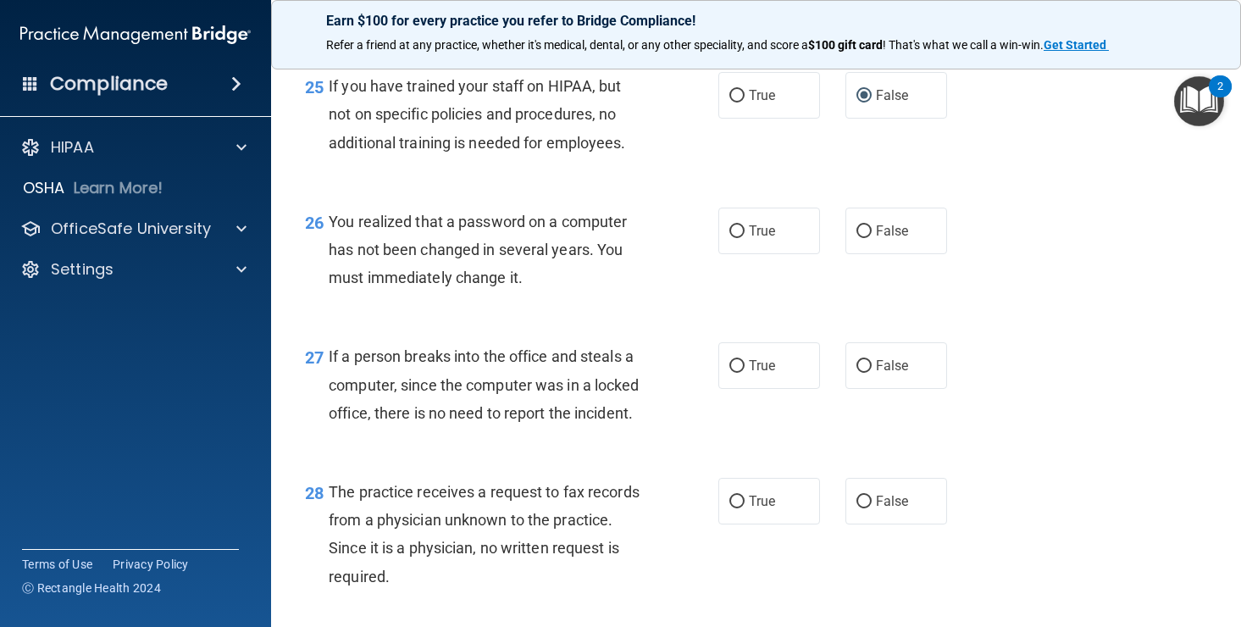
scroll to position [3836, 0]
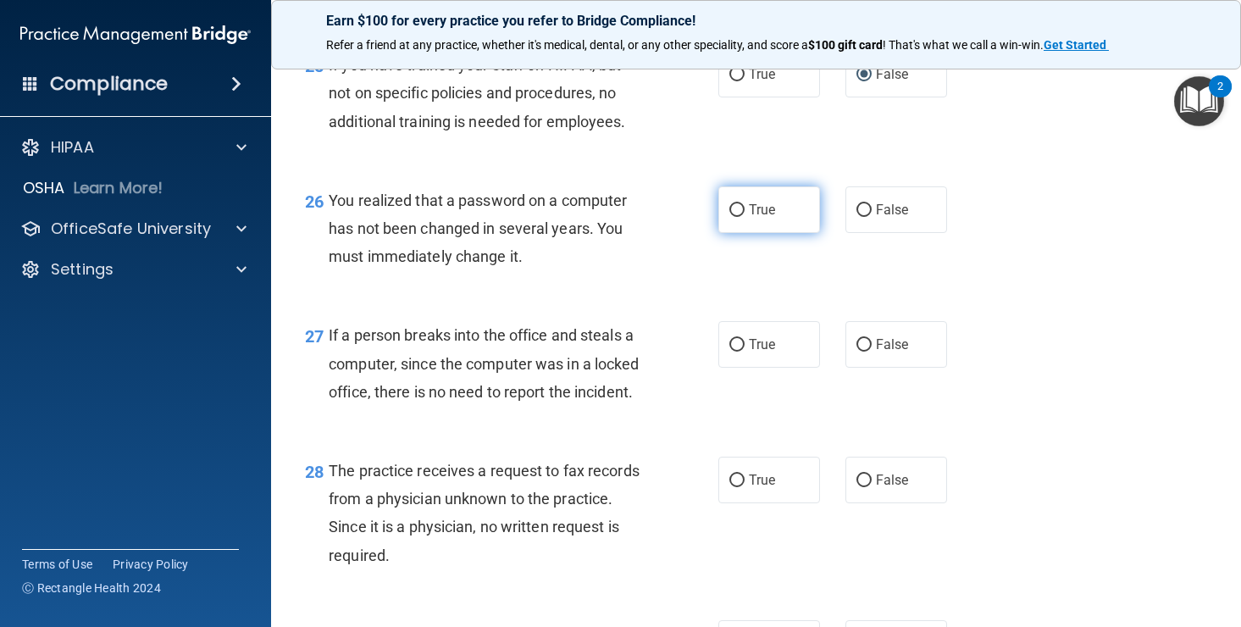
click at [743, 217] on input "True" at bounding box center [736, 210] width 15 height 13
radio input "true"
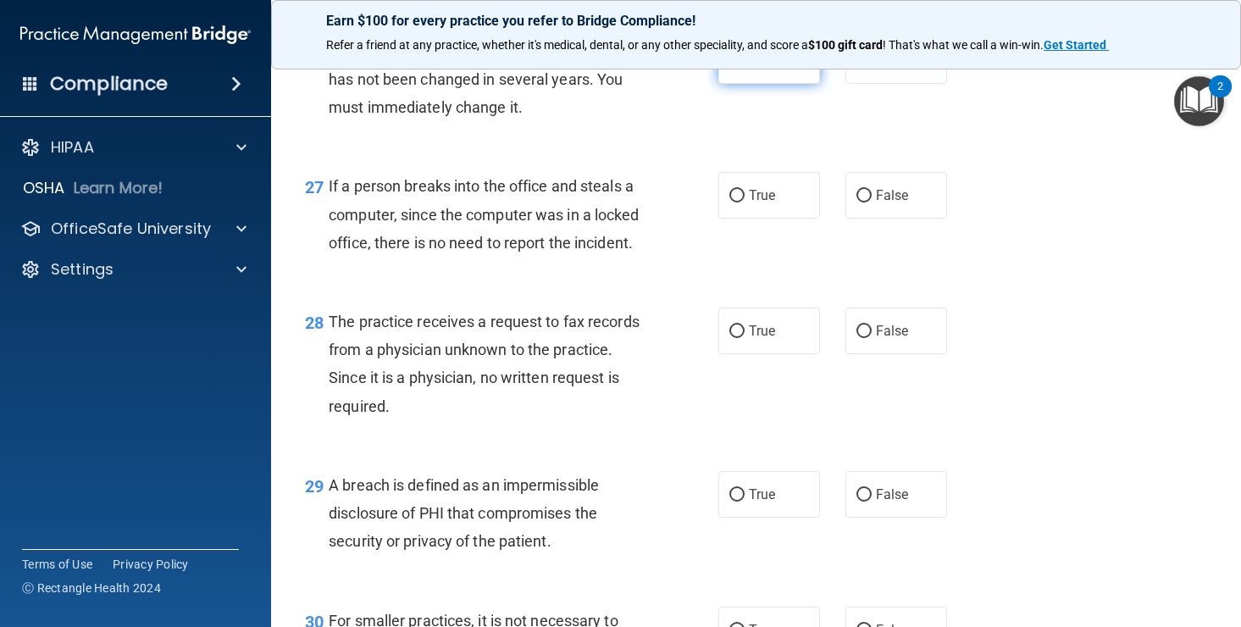
scroll to position [3986, 0]
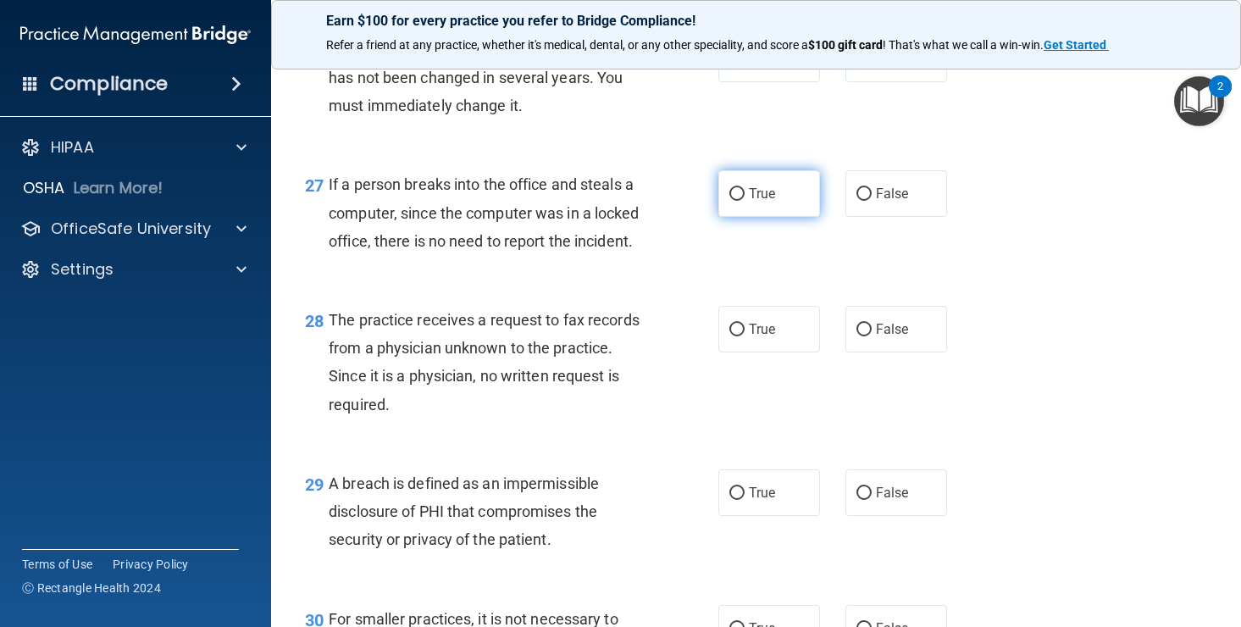
click at [737, 201] on input "True" at bounding box center [736, 194] width 15 height 13
radio input "true"
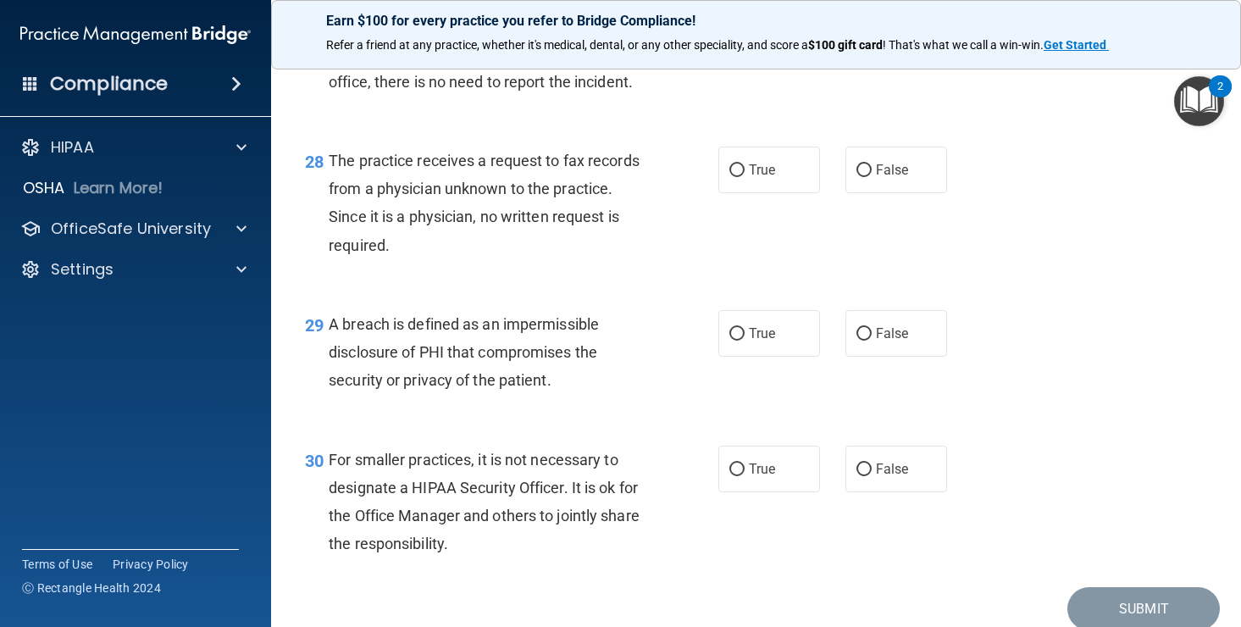
scroll to position [4143, 0]
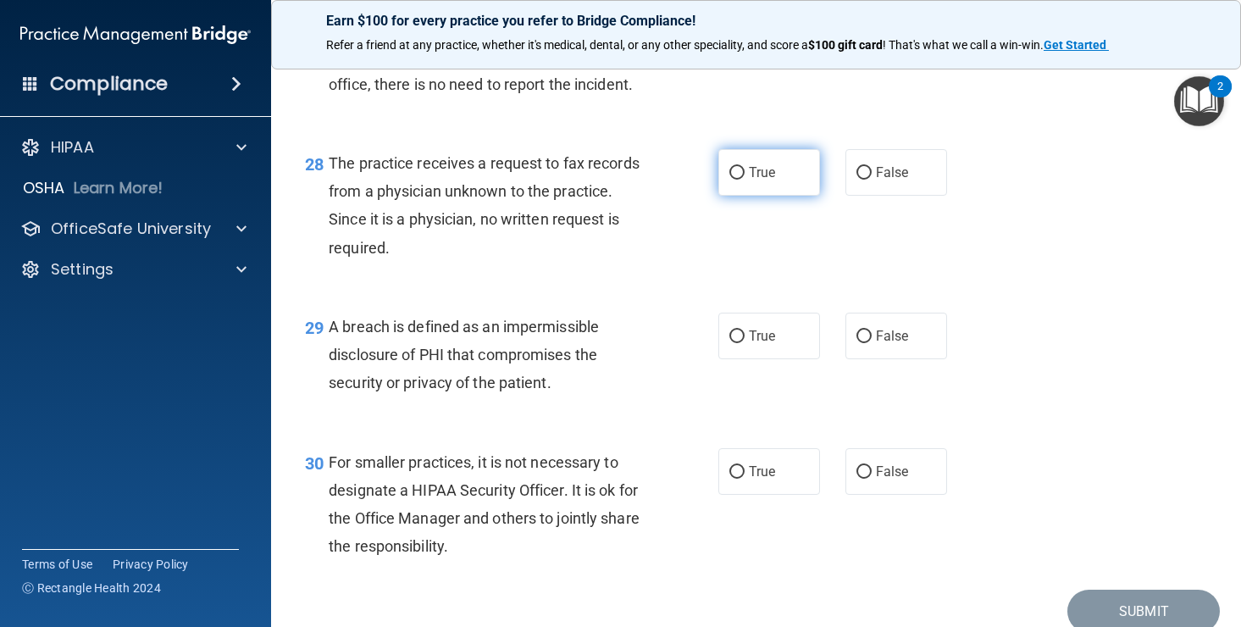
click at [733, 180] on input "True" at bounding box center [736, 173] width 15 height 13
radio input "true"
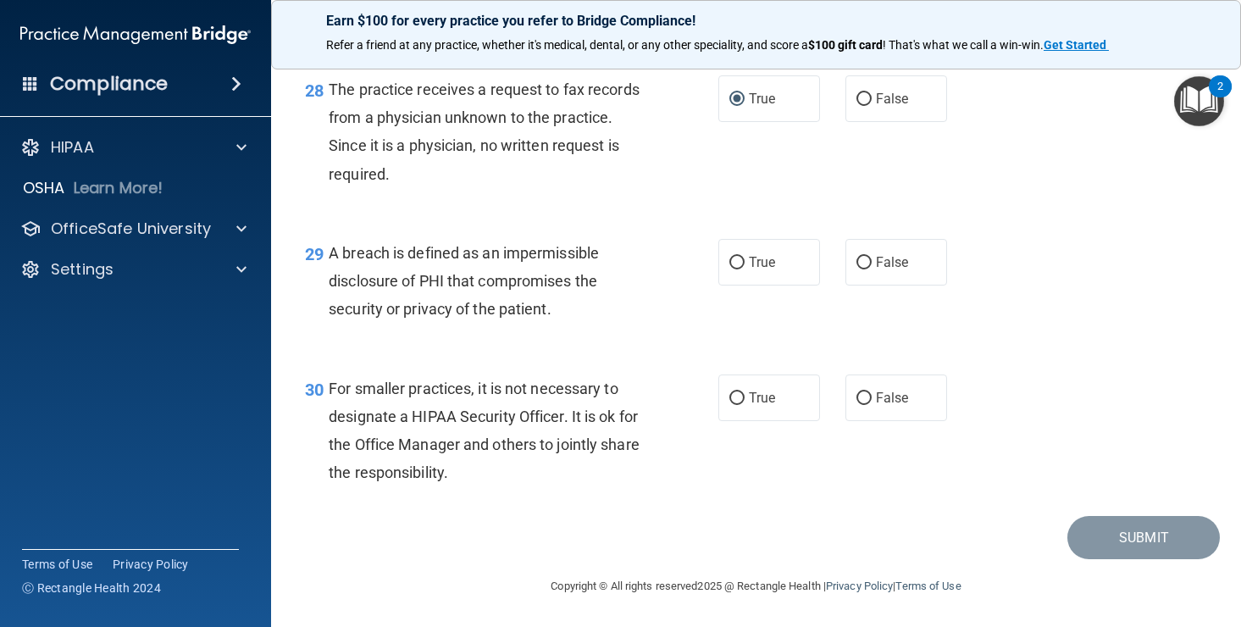
scroll to position [4245, 0]
click at [738, 261] on input "True" at bounding box center [736, 263] width 15 height 13
radio input "true"
click at [867, 396] on input "False" at bounding box center [863, 398] width 15 height 13
radio input "true"
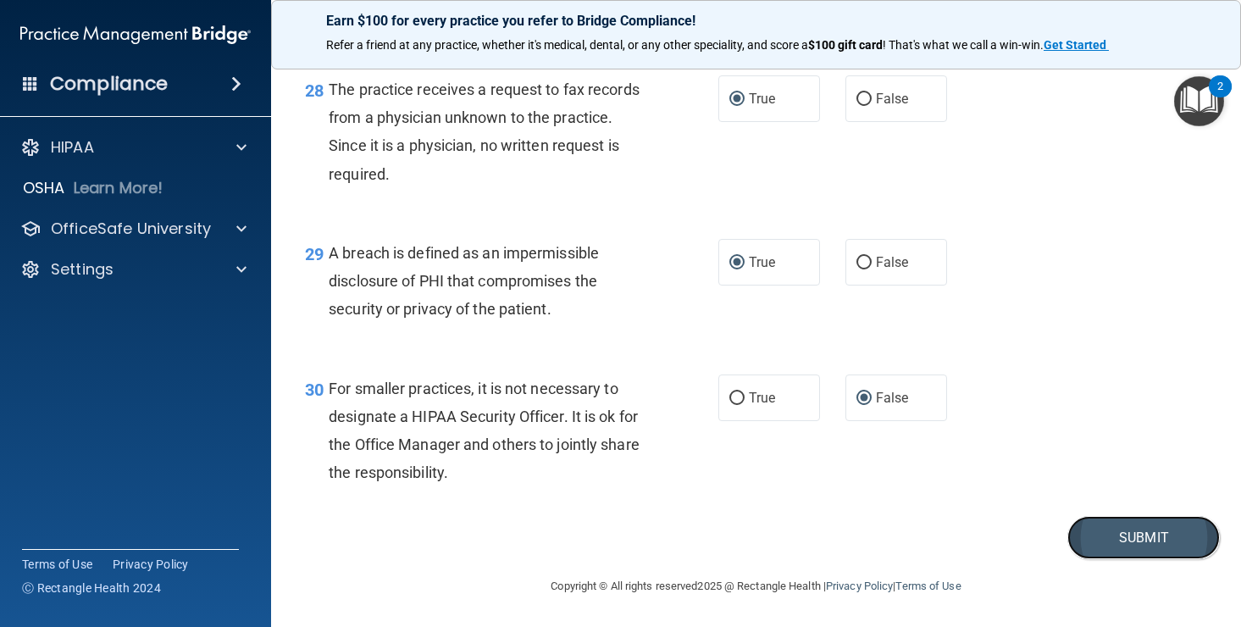
click at [1139, 535] on button "Submit" at bounding box center [1143, 537] width 152 height 43
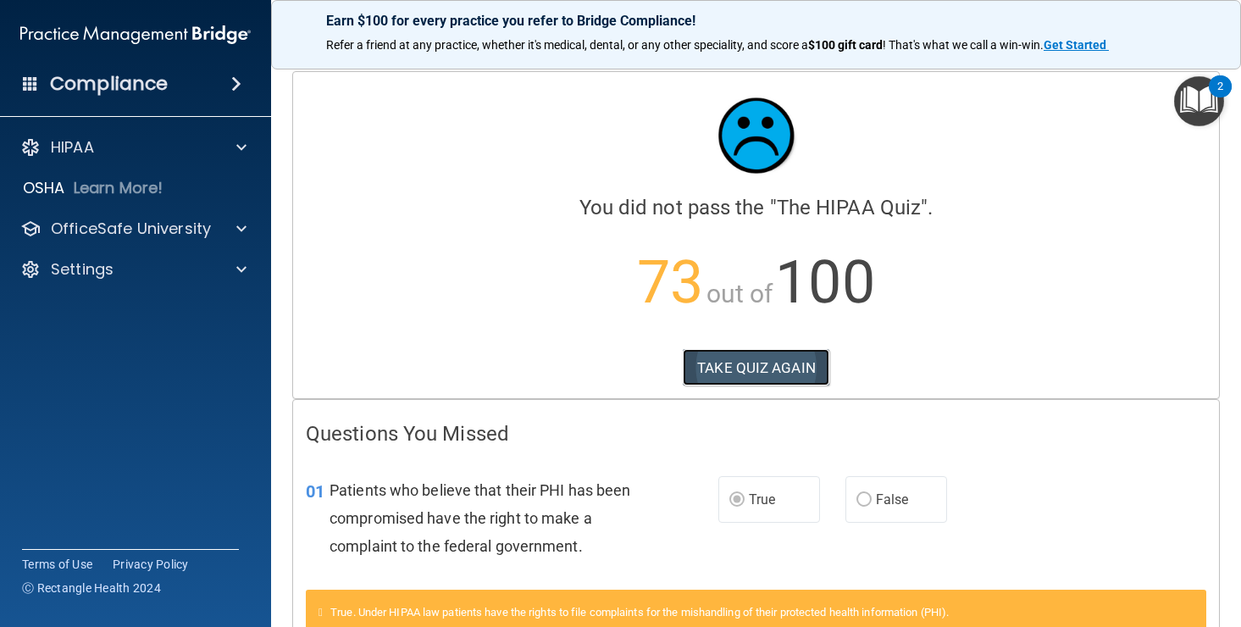
click at [731, 373] on button "TAKE QUIZ AGAIN" at bounding box center [756, 367] width 147 height 37
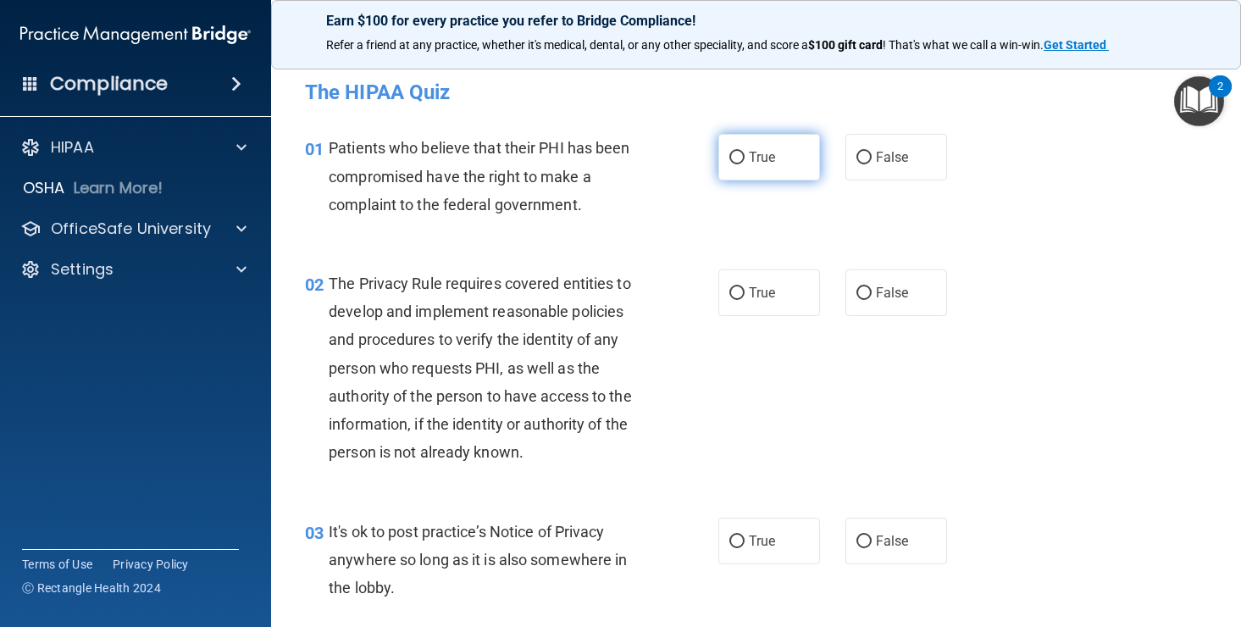
click at [734, 153] on input "True" at bounding box center [736, 158] width 15 height 13
radio input "true"
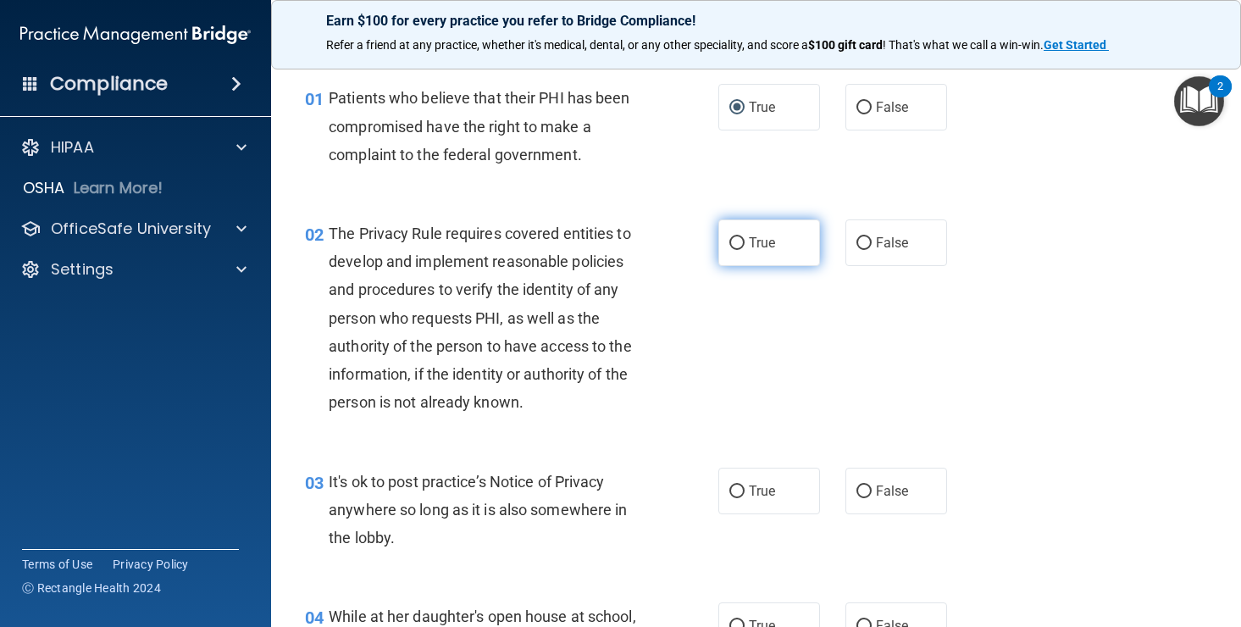
click at [743, 241] on input "True" at bounding box center [736, 243] width 15 height 13
radio input "true"
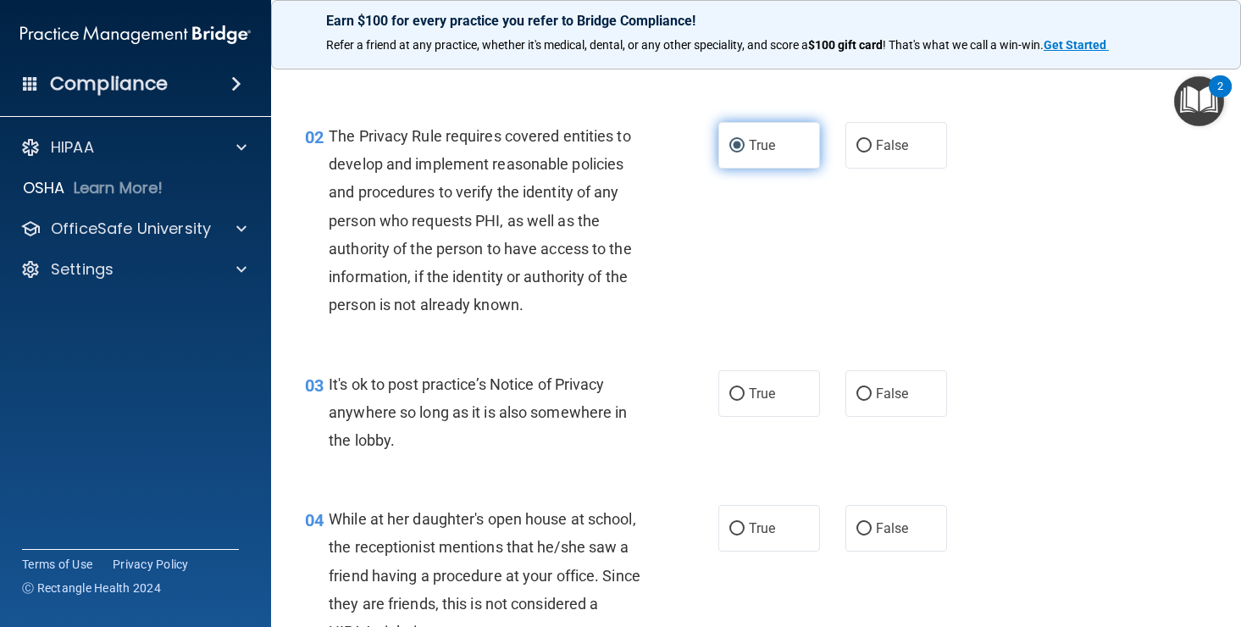
scroll to position [153, 0]
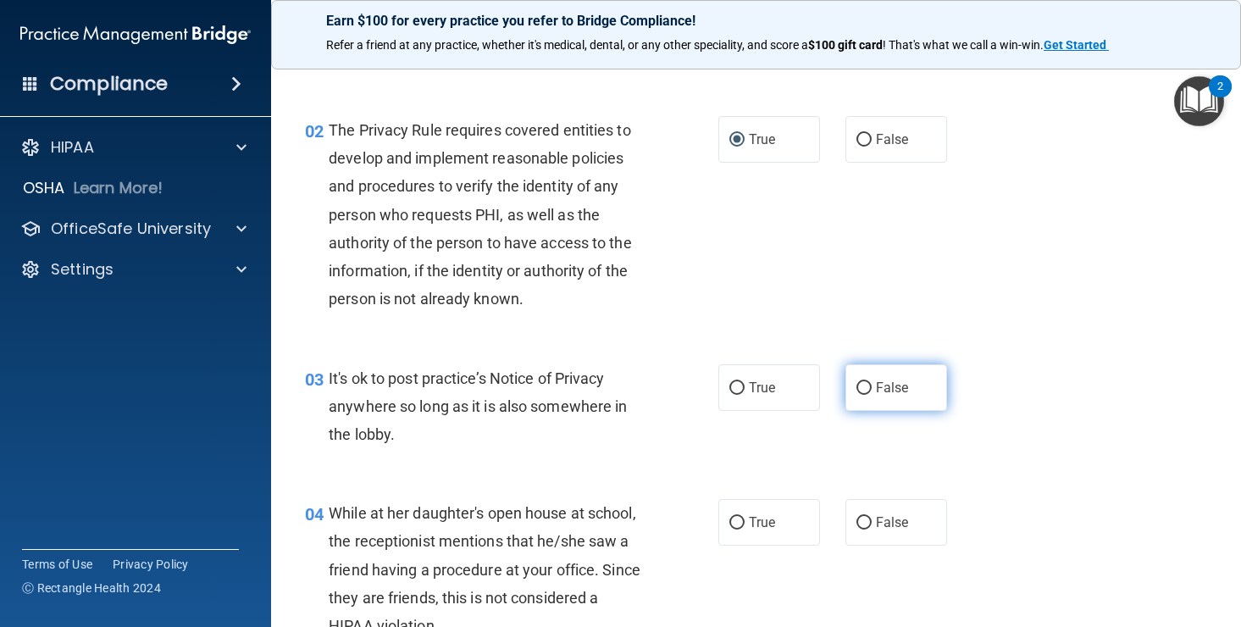
click at [867, 382] on input "False" at bounding box center [863, 388] width 15 height 13
radio input "true"
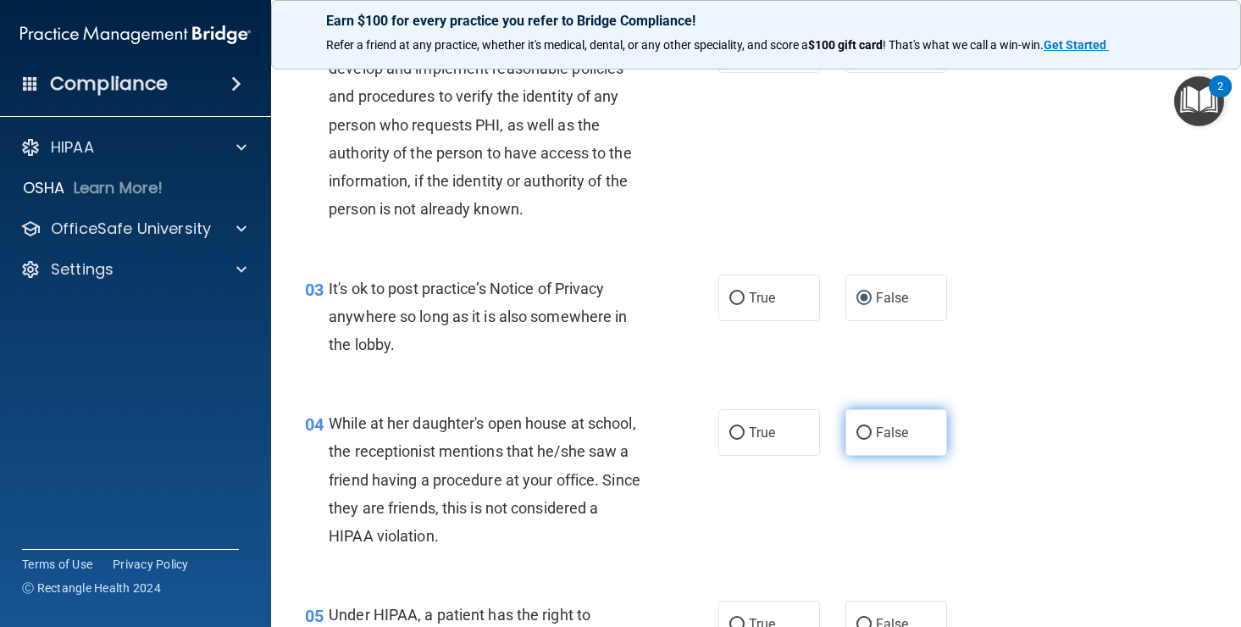
click at [867, 429] on input "False" at bounding box center [863, 433] width 15 height 13
radio input "true"
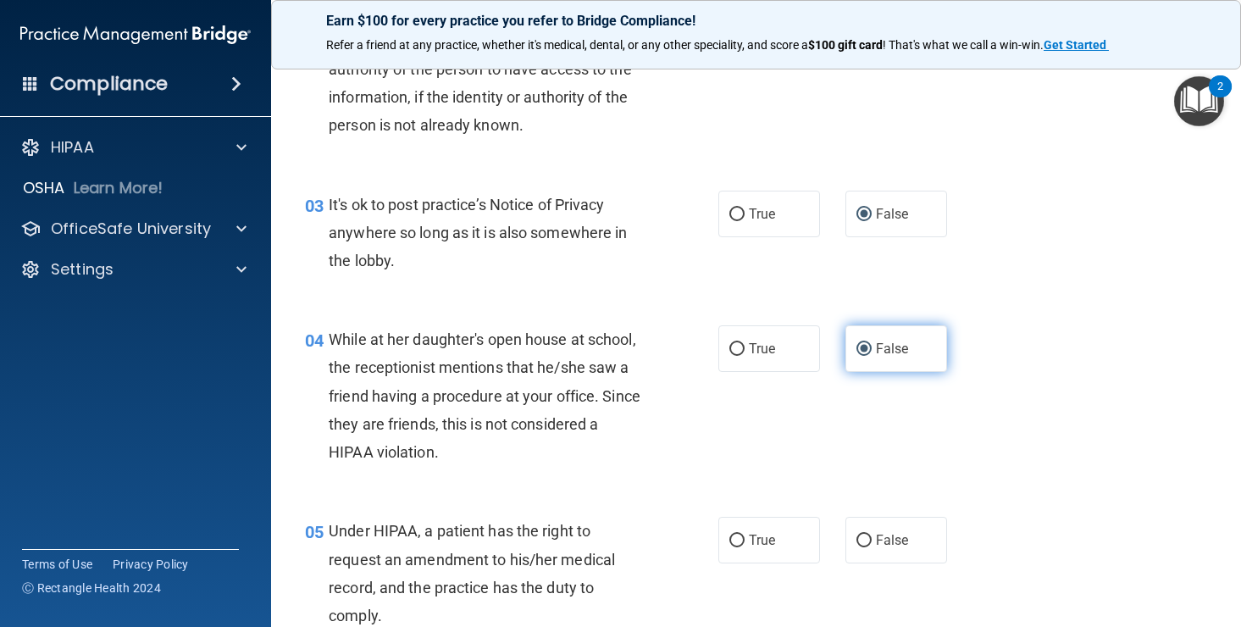
scroll to position [339, 0]
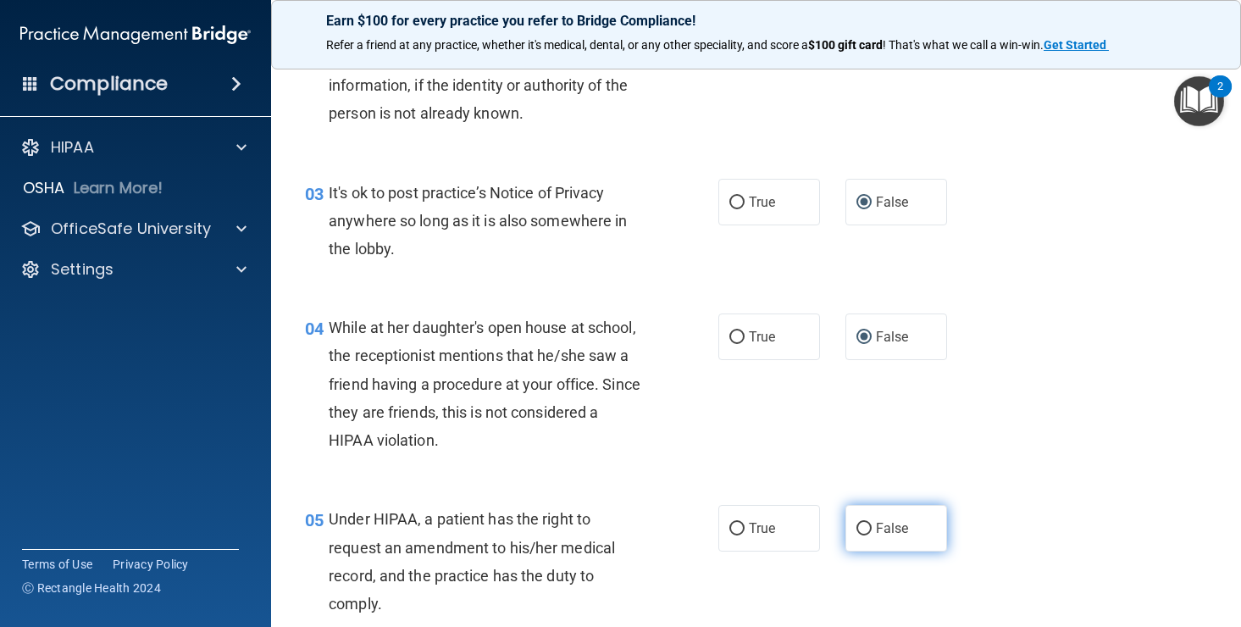
click at [871, 530] on input "False" at bounding box center [863, 529] width 15 height 13
radio input "true"
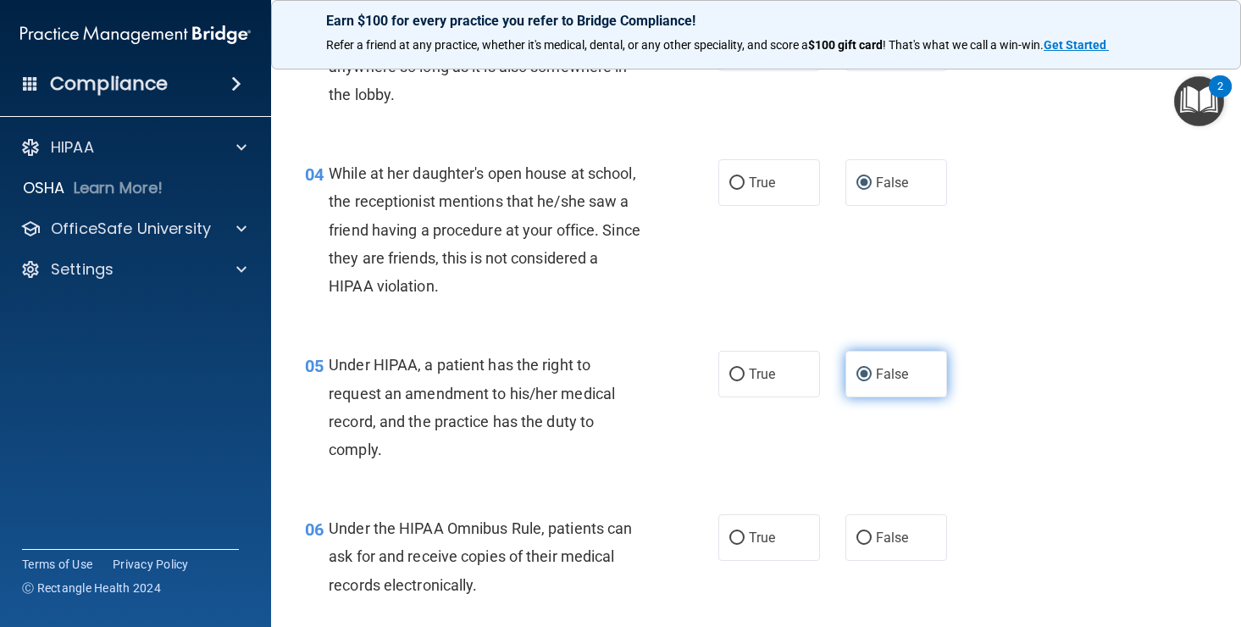
scroll to position [494, 0]
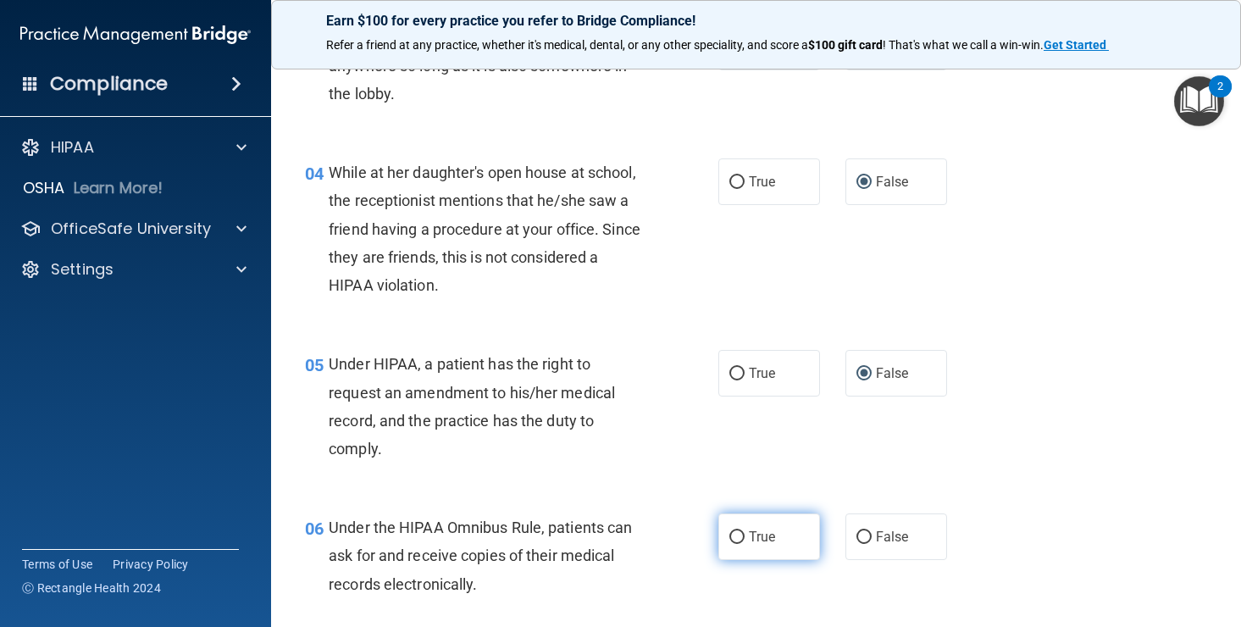
click at [747, 536] on label "True" at bounding box center [769, 536] width 102 height 47
click at [745, 536] on input "True" at bounding box center [736, 537] width 15 height 13
radio input "true"
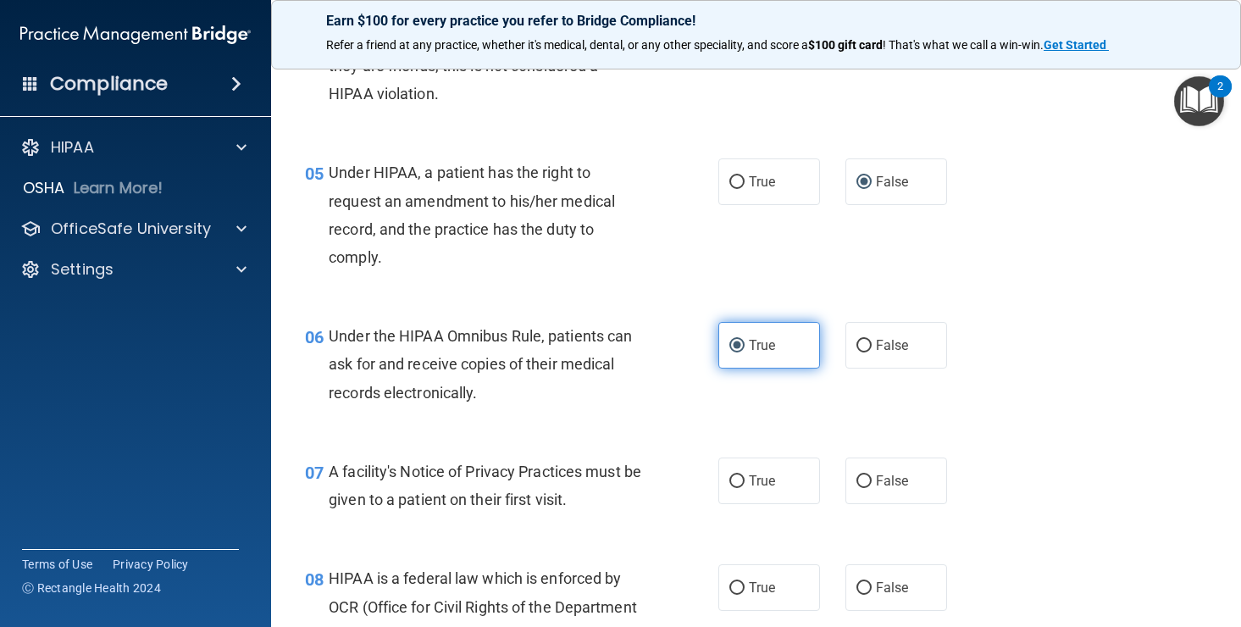
scroll to position [684, 0]
click at [756, 485] on span "True" at bounding box center [762, 482] width 26 height 16
click at [745, 485] on input "True" at bounding box center [736, 482] width 15 height 13
radio input "true"
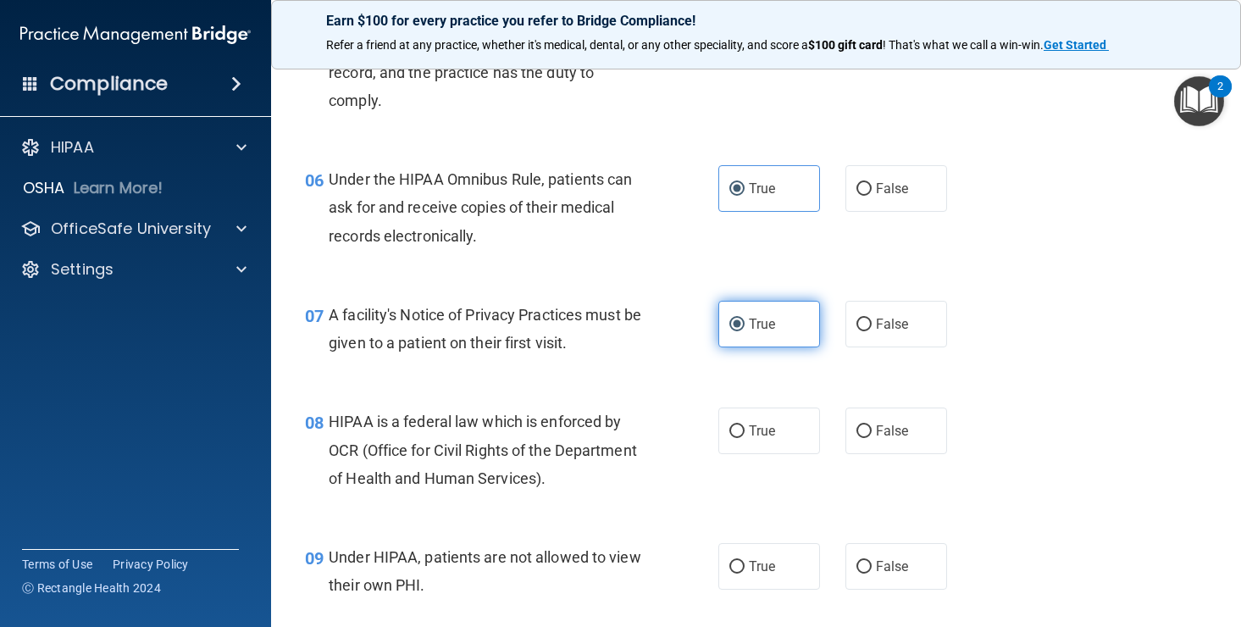
scroll to position [853, 0]
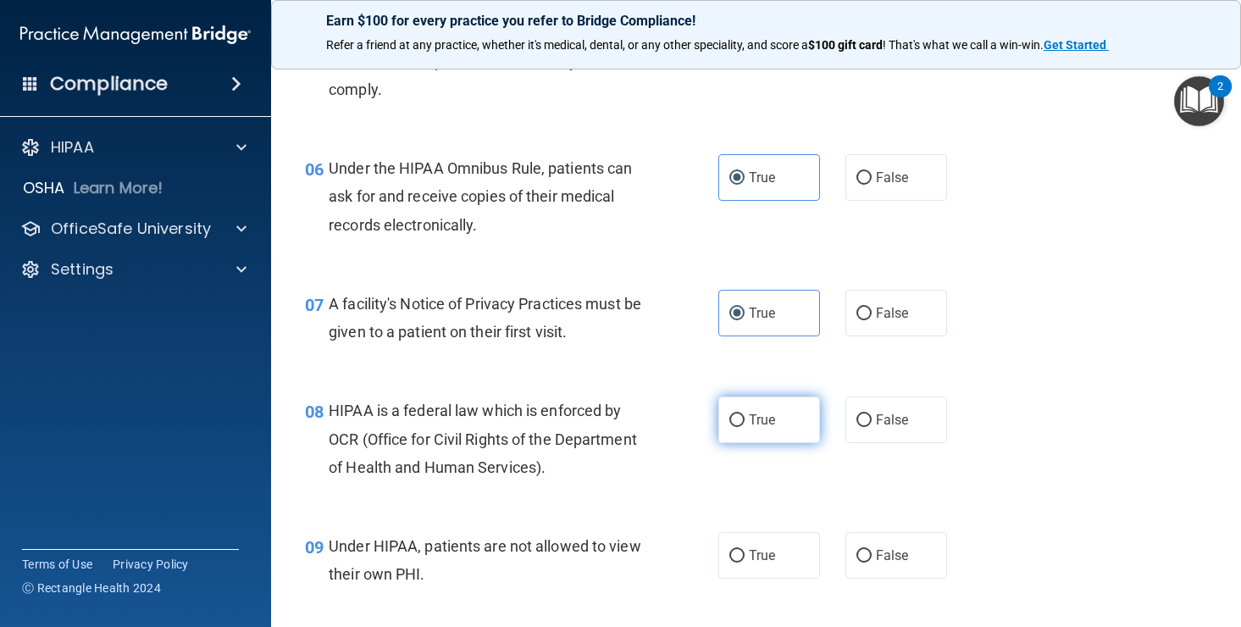
click at [751, 429] on label "True" at bounding box center [769, 419] width 102 height 47
click at [745, 427] on input "True" at bounding box center [736, 420] width 15 height 13
radio input "true"
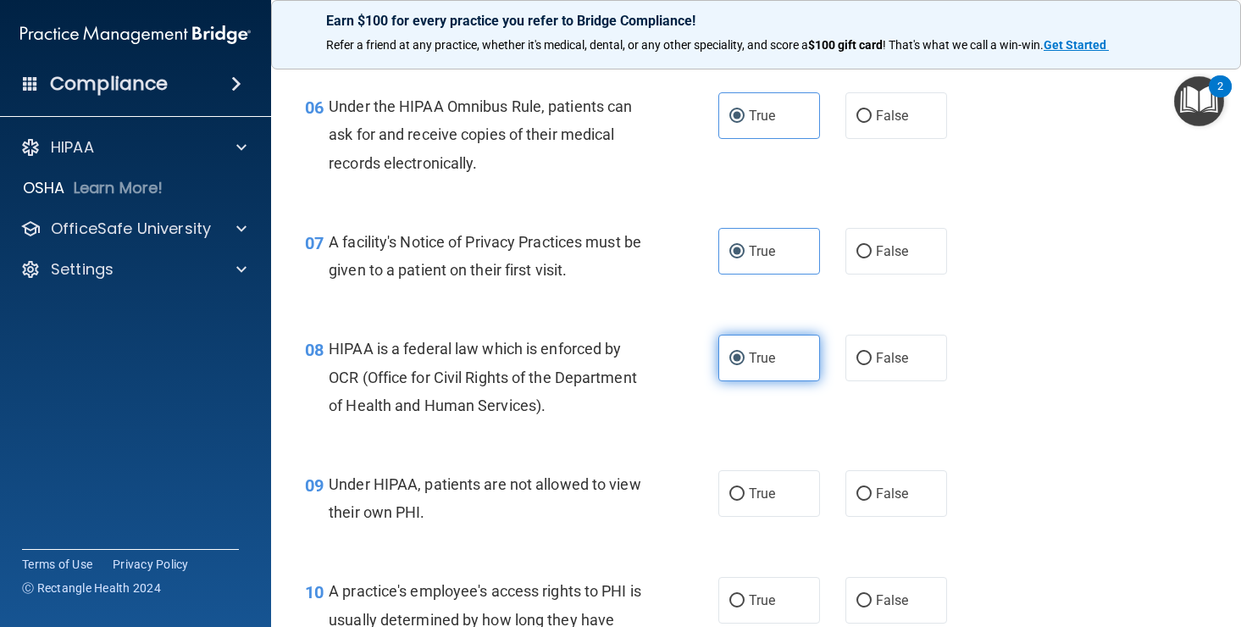
scroll to position [939, 0]
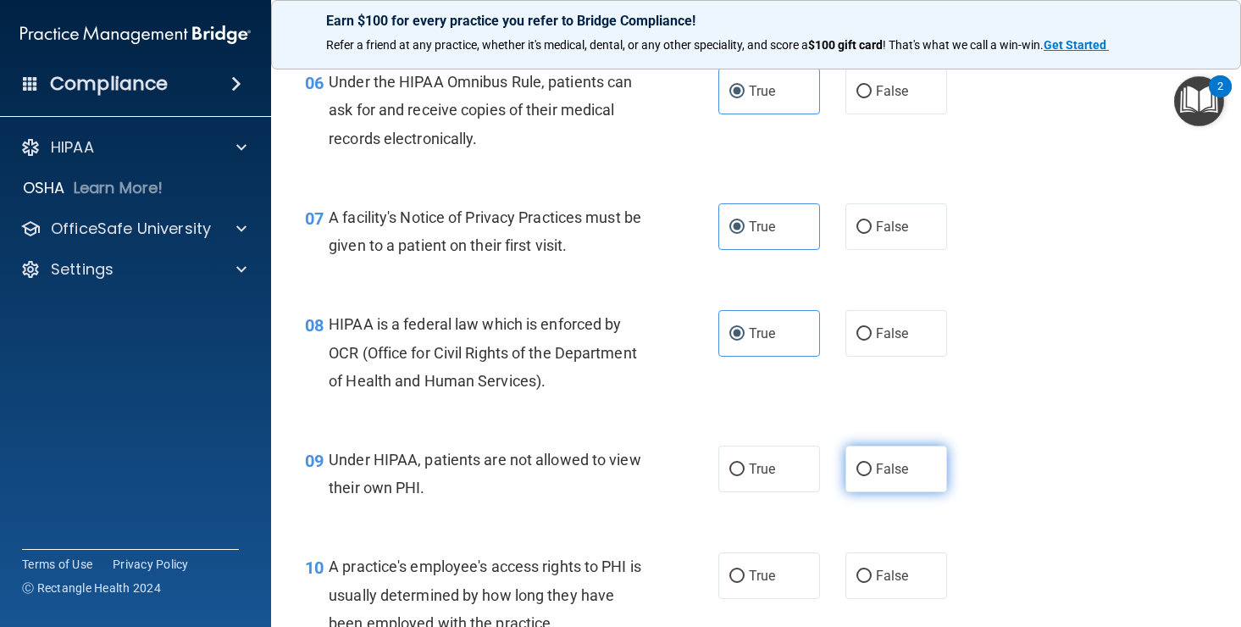
click at [884, 466] on span "False" at bounding box center [892, 469] width 33 height 16
click at [872, 466] on input "False" at bounding box center [863, 469] width 15 height 13
radio input "true"
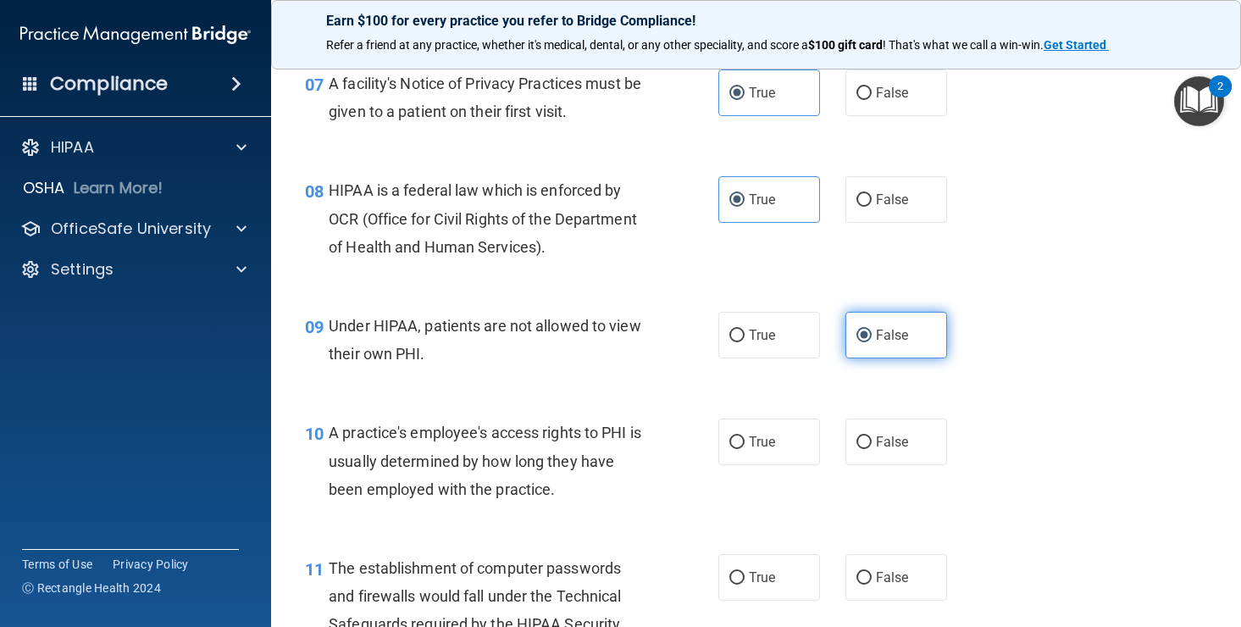
scroll to position [1083, 0]
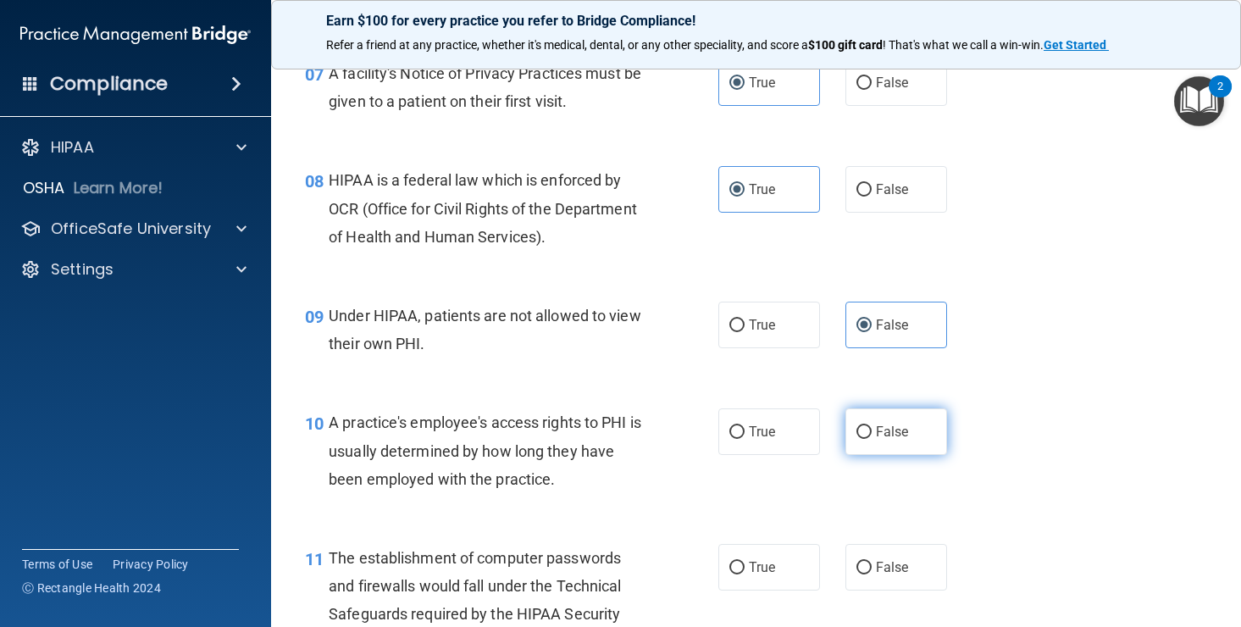
click at [873, 431] on label "False" at bounding box center [896, 431] width 102 height 47
click at [872, 431] on input "False" at bounding box center [863, 432] width 15 height 13
radio input "true"
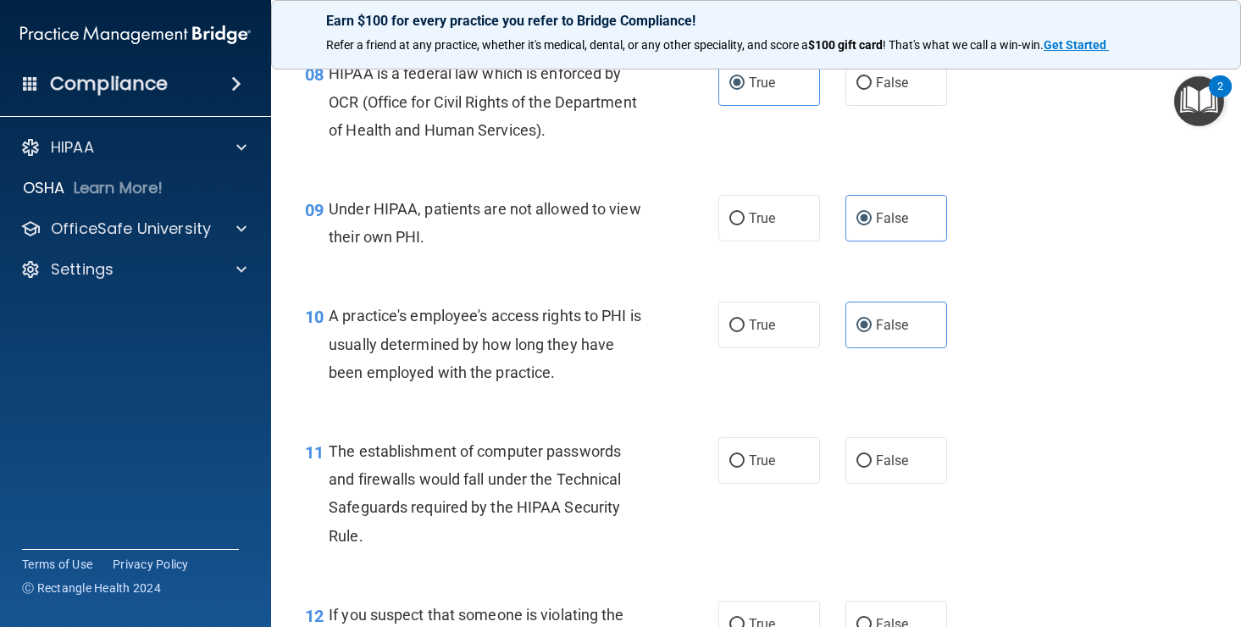
scroll to position [1199, 0]
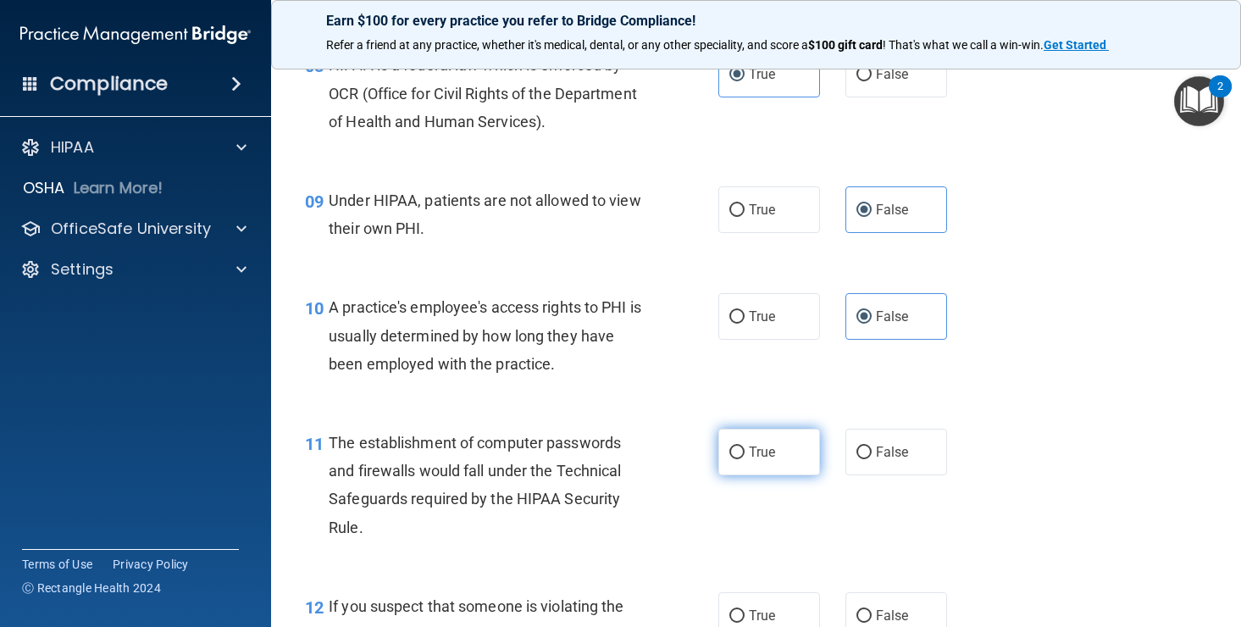
click at [735, 451] on input "True" at bounding box center [736, 452] width 15 height 13
radio input "true"
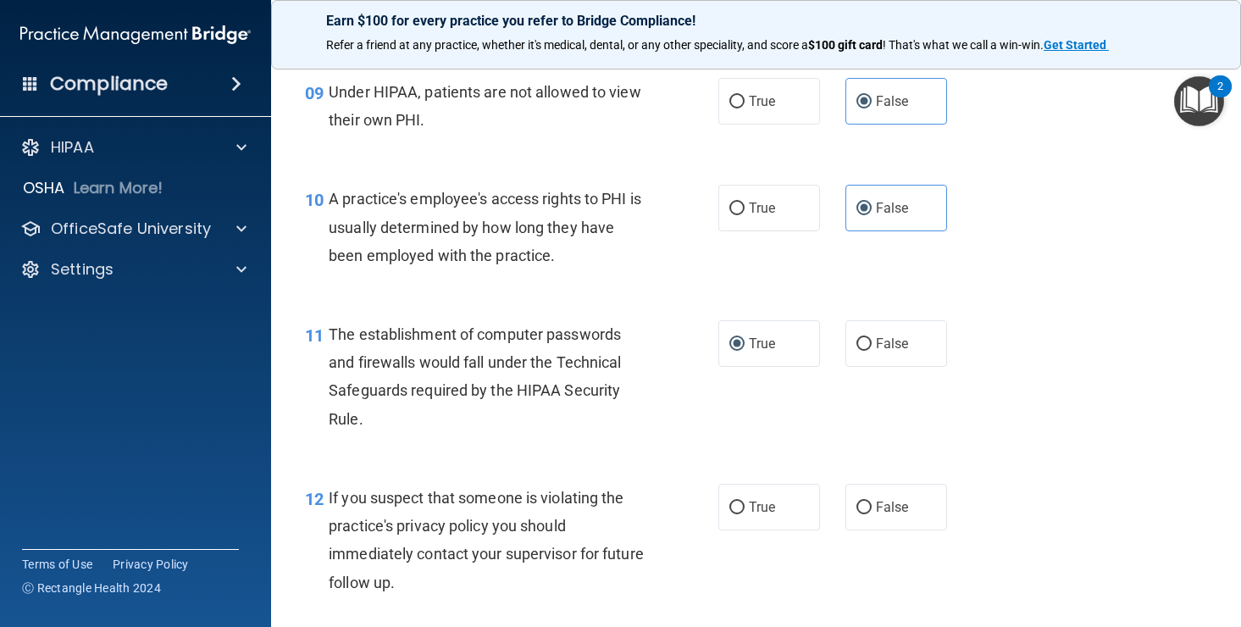
scroll to position [1311, 0]
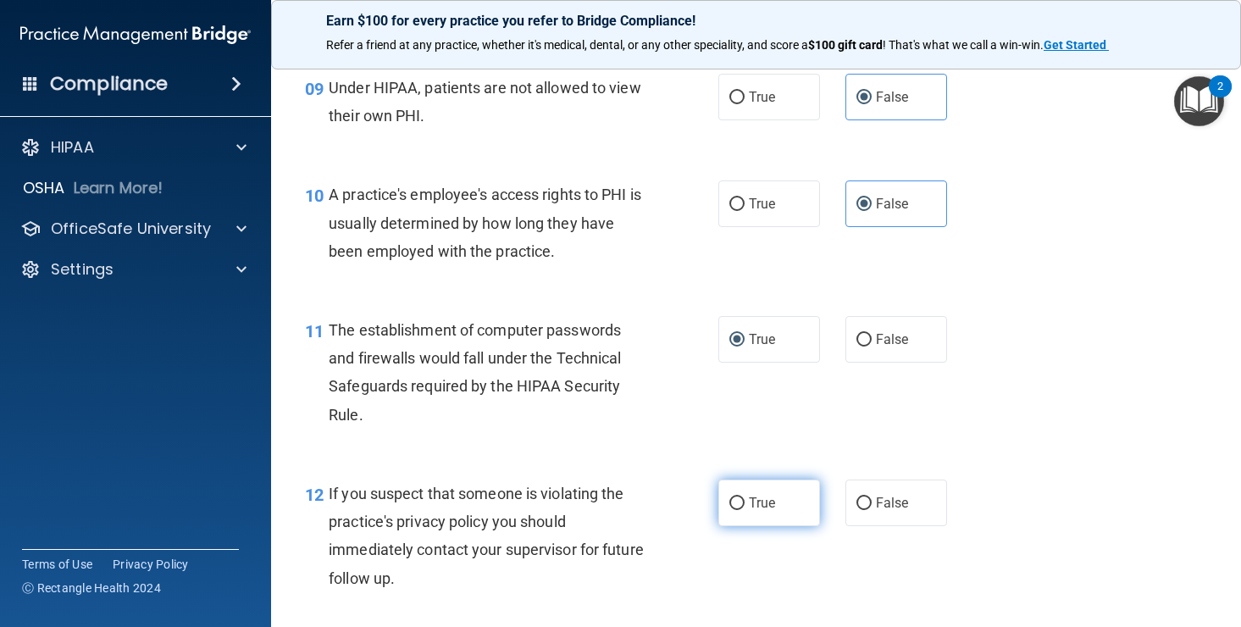
click at [750, 505] on span "True" at bounding box center [762, 503] width 26 height 16
click at [745, 505] on input "True" at bounding box center [736, 503] width 15 height 13
radio input "true"
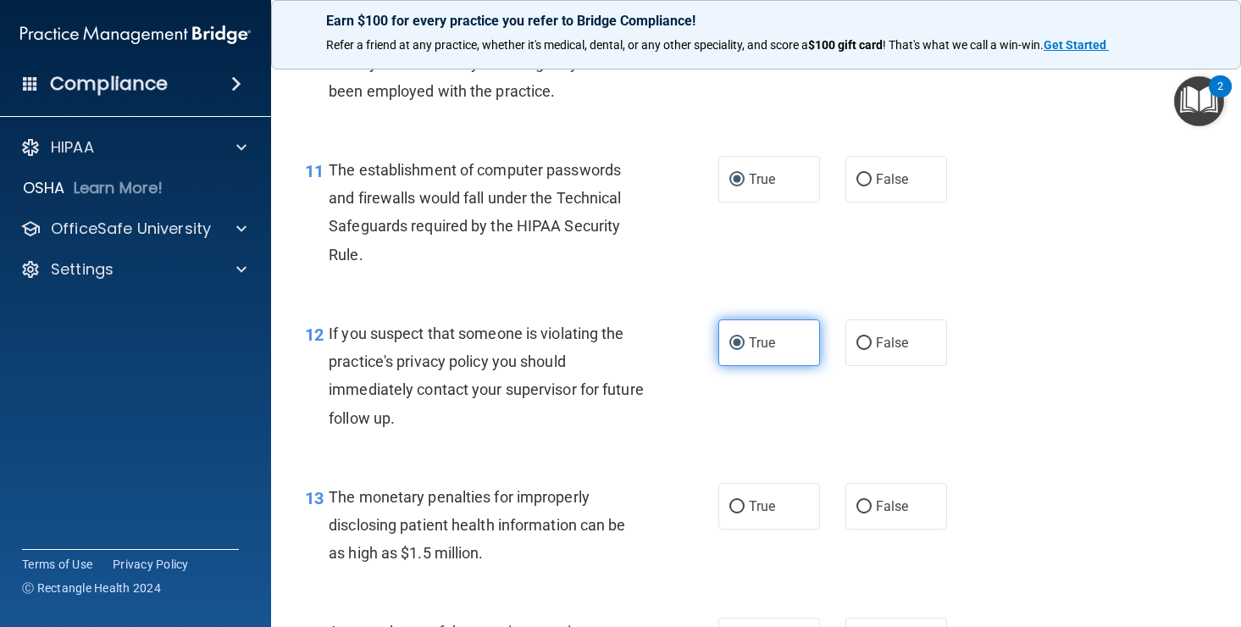
scroll to position [1477, 0]
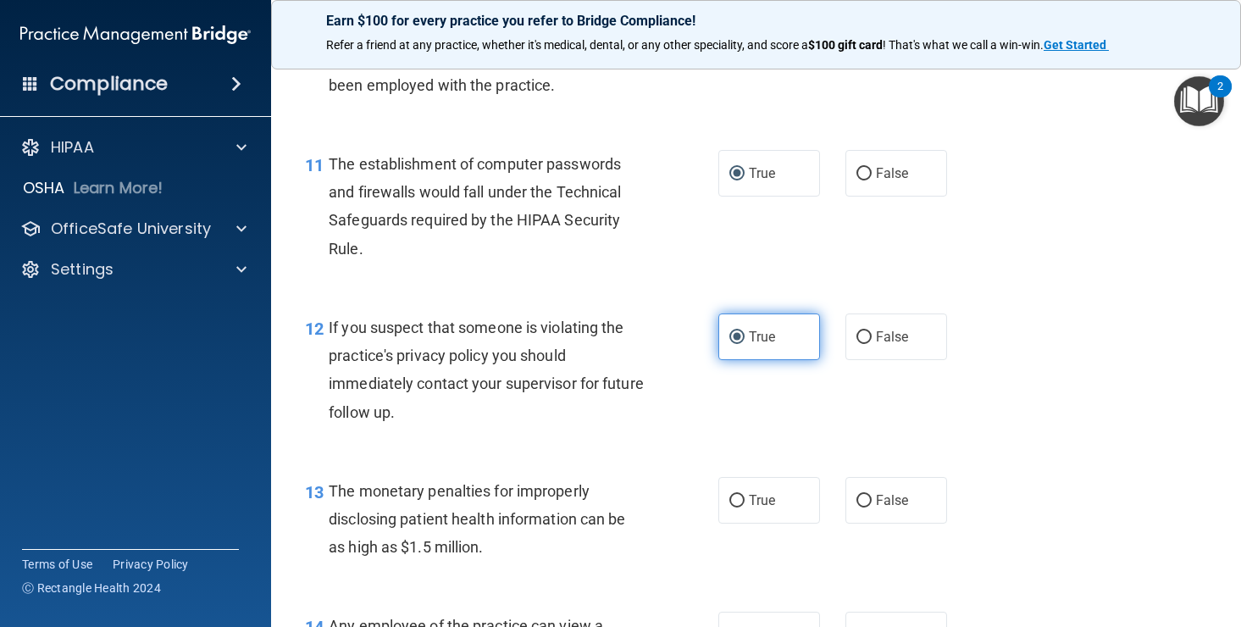
click at [750, 505] on span "True" at bounding box center [762, 500] width 26 height 16
click at [745, 505] on input "True" at bounding box center [736, 501] width 15 height 13
radio input "true"
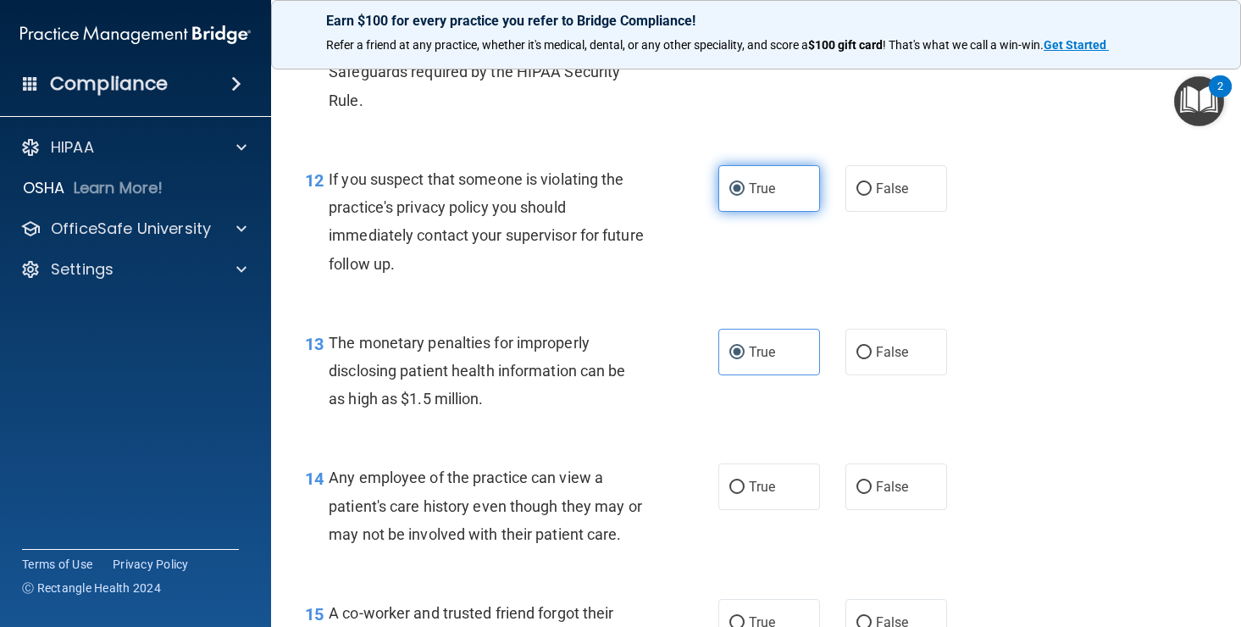
scroll to position [1645, 0]
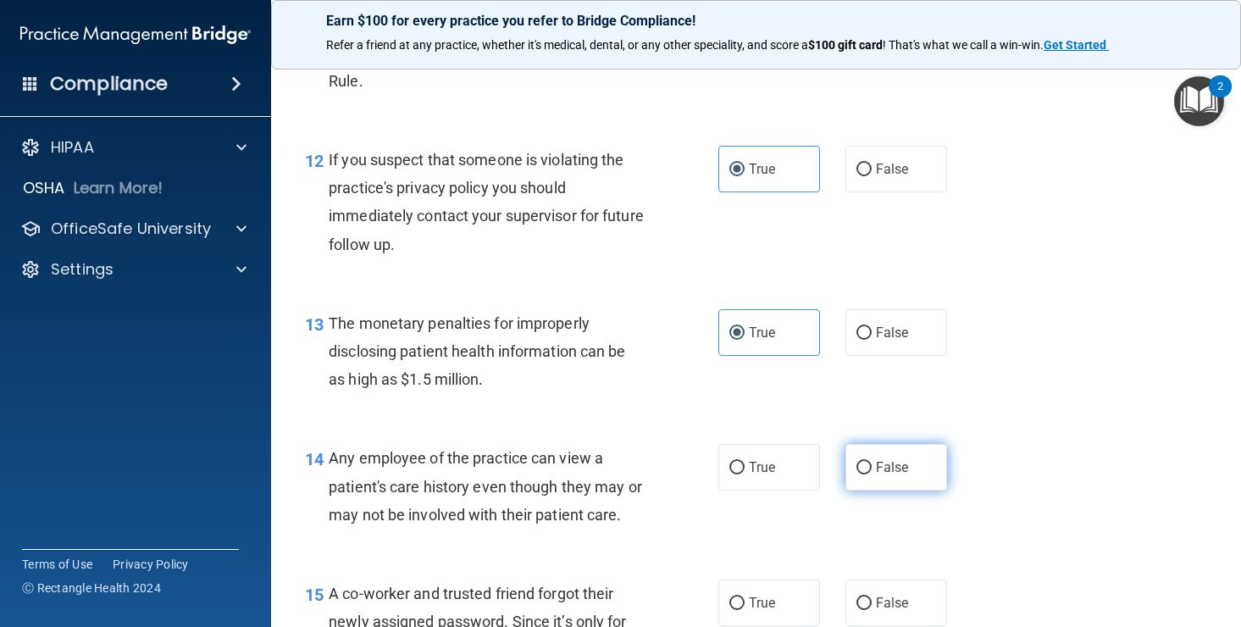
click at [878, 462] on span "False" at bounding box center [892, 467] width 33 height 16
click at [872, 462] on input "False" at bounding box center [863, 468] width 15 height 13
radio input "true"
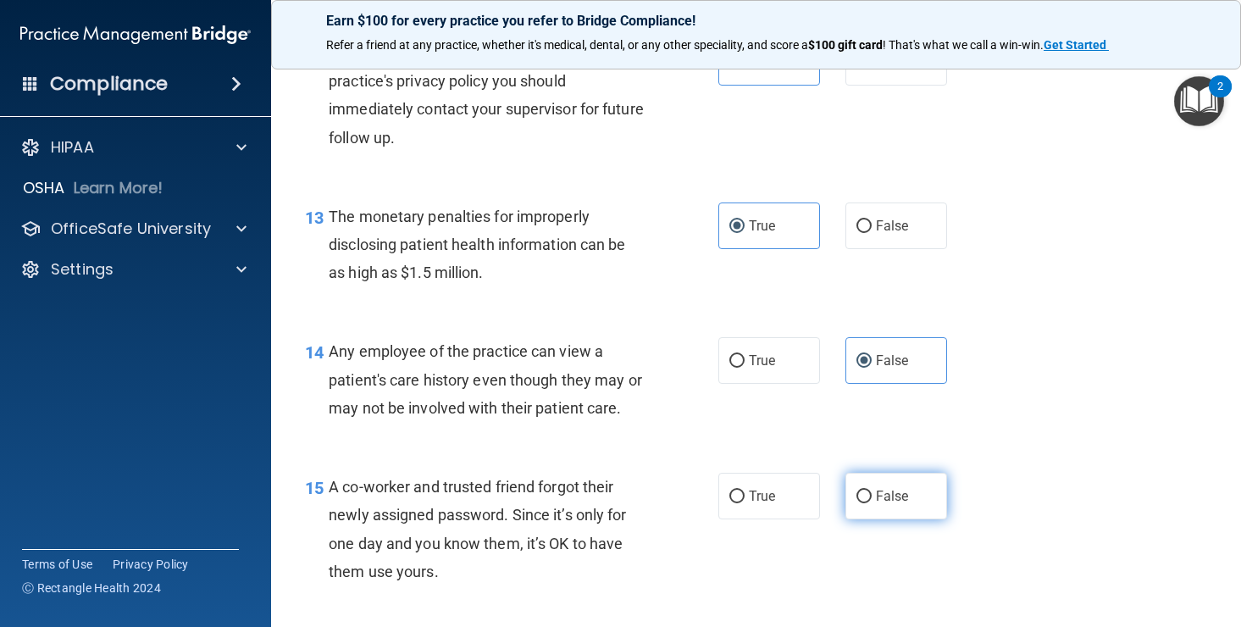
click at [883, 504] on span "False" at bounding box center [892, 496] width 33 height 16
click at [872, 503] on input "False" at bounding box center [863, 496] width 15 height 13
radio input "true"
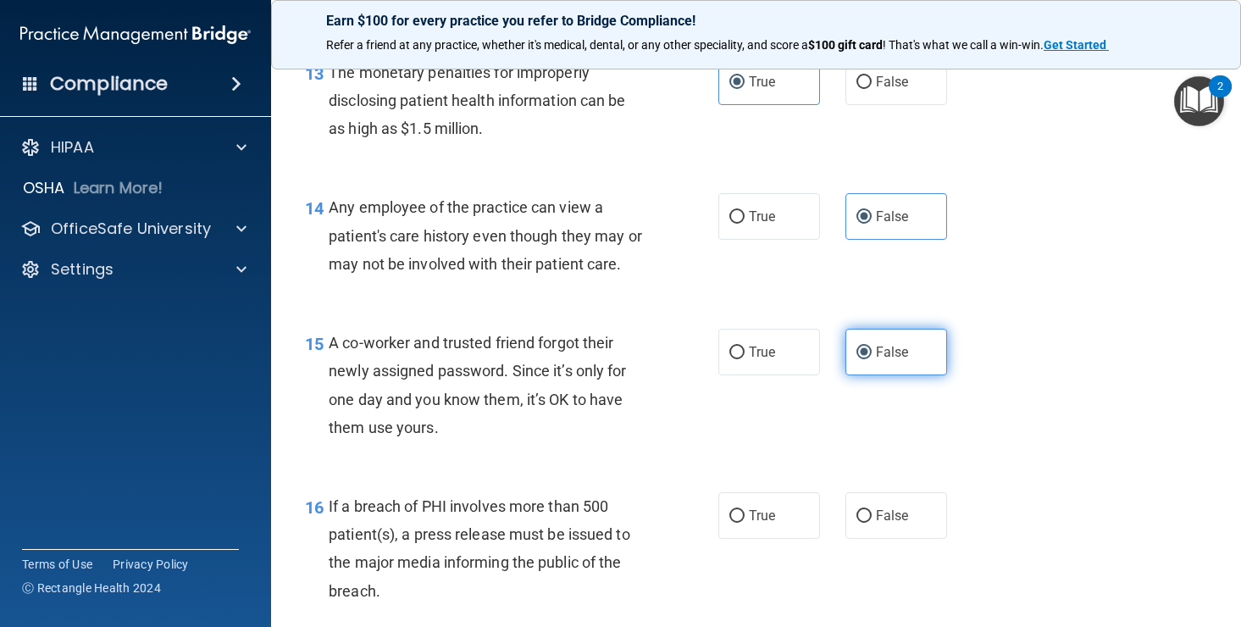
scroll to position [1908, 0]
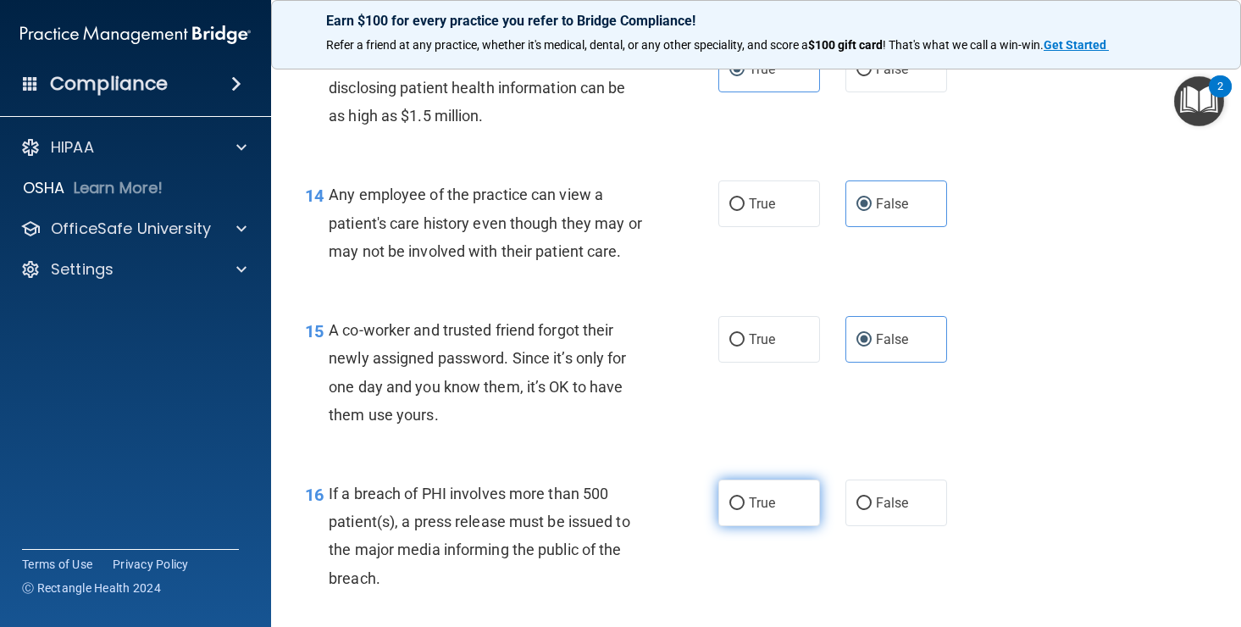
click at [750, 497] on span "True" at bounding box center [762, 503] width 26 height 16
click at [745, 497] on input "True" at bounding box center [736, 503] width 15 height 13
radio input "true"
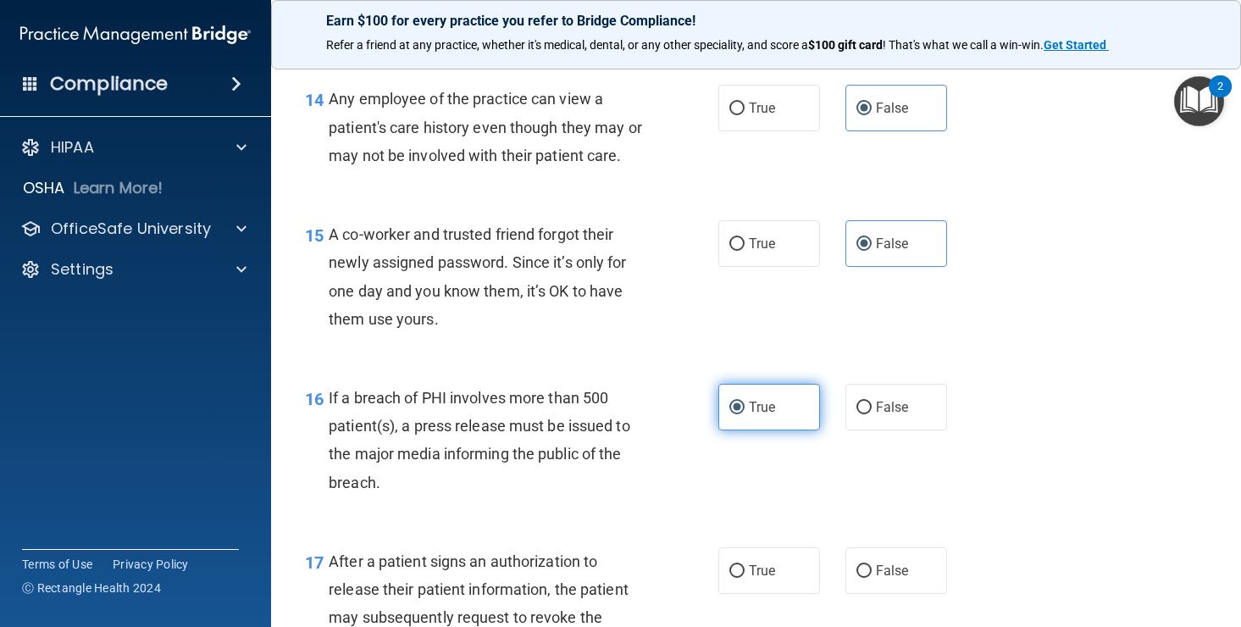
scroll to position [2008, 0]
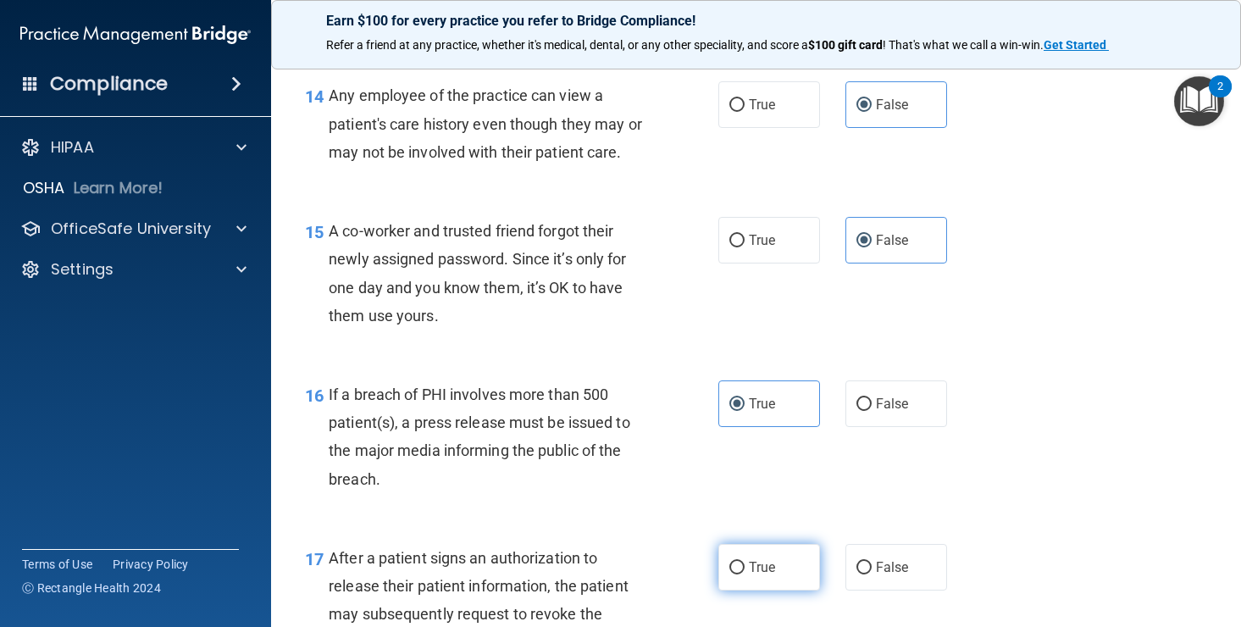
click at [772, 560] on span "True" at bounding box center [762, 567] width 26 height 16
click at [745, 562] on input "True" at bounding box center [736, 568] width 15 height 13
radio input "true"
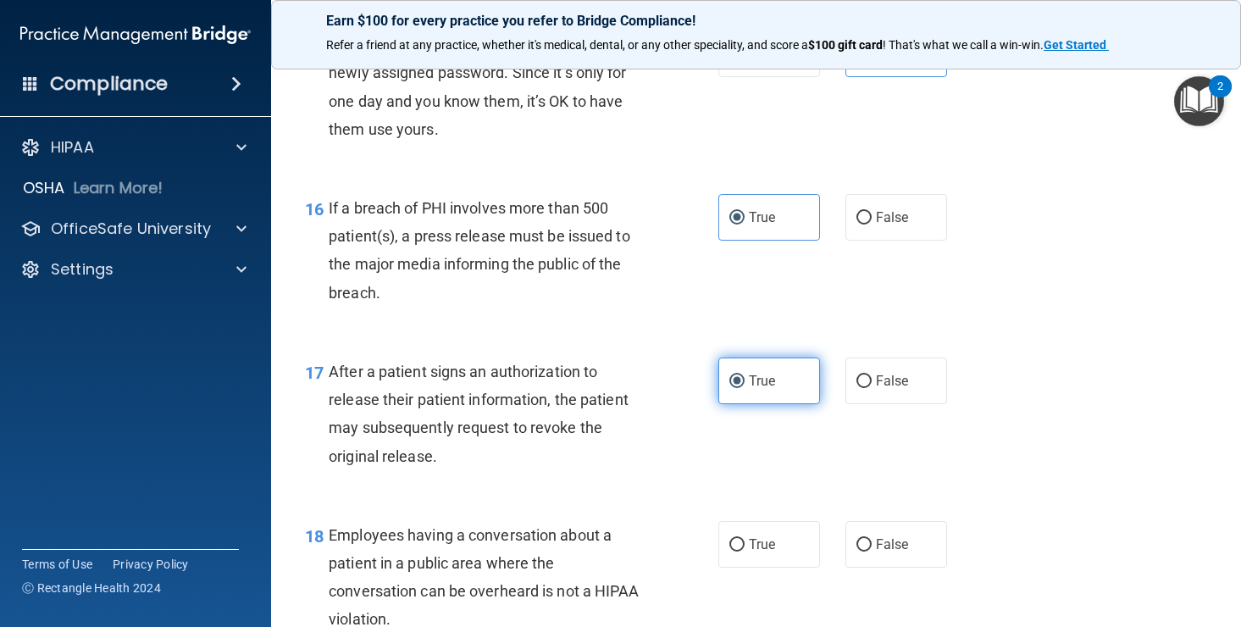
scroll to position [2196, 0]
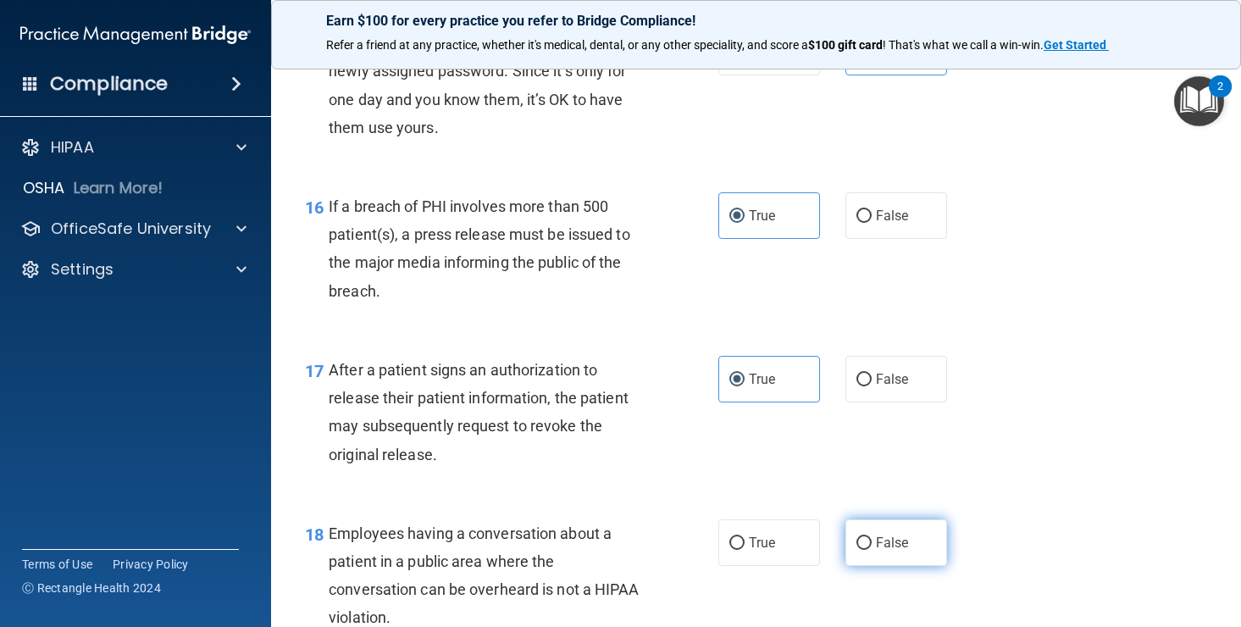
click at [867, 548] on input "False" at bounding box center [863, 543] width 15 height 13
radio input "true"
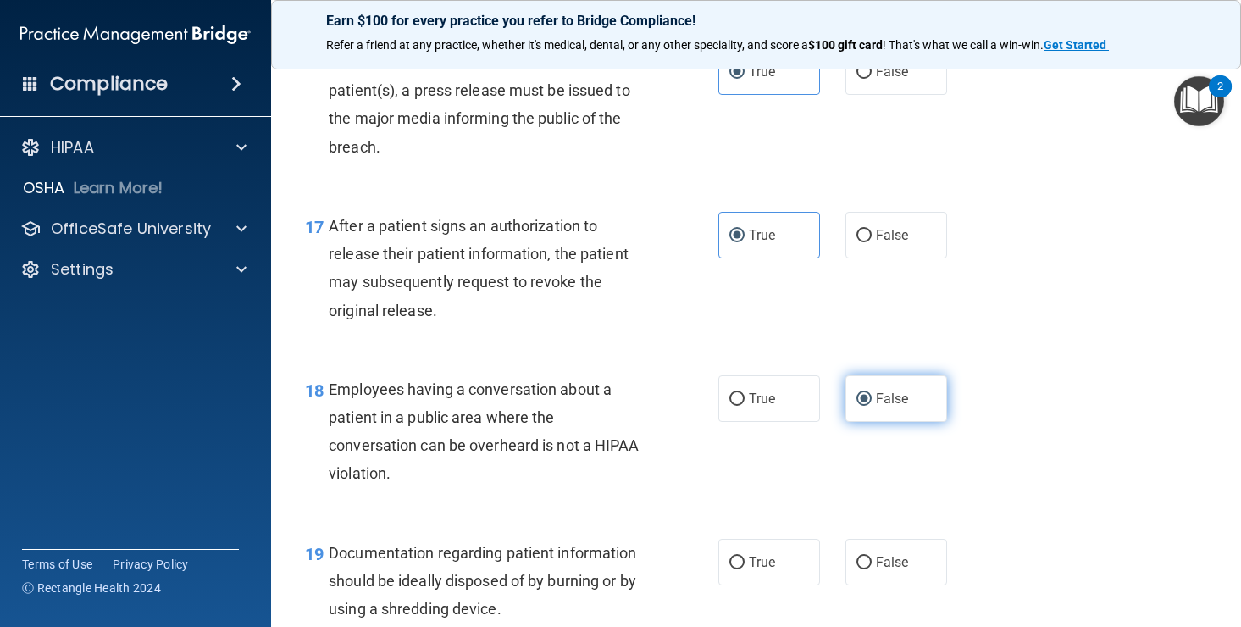
scroll to position [2341, 0]
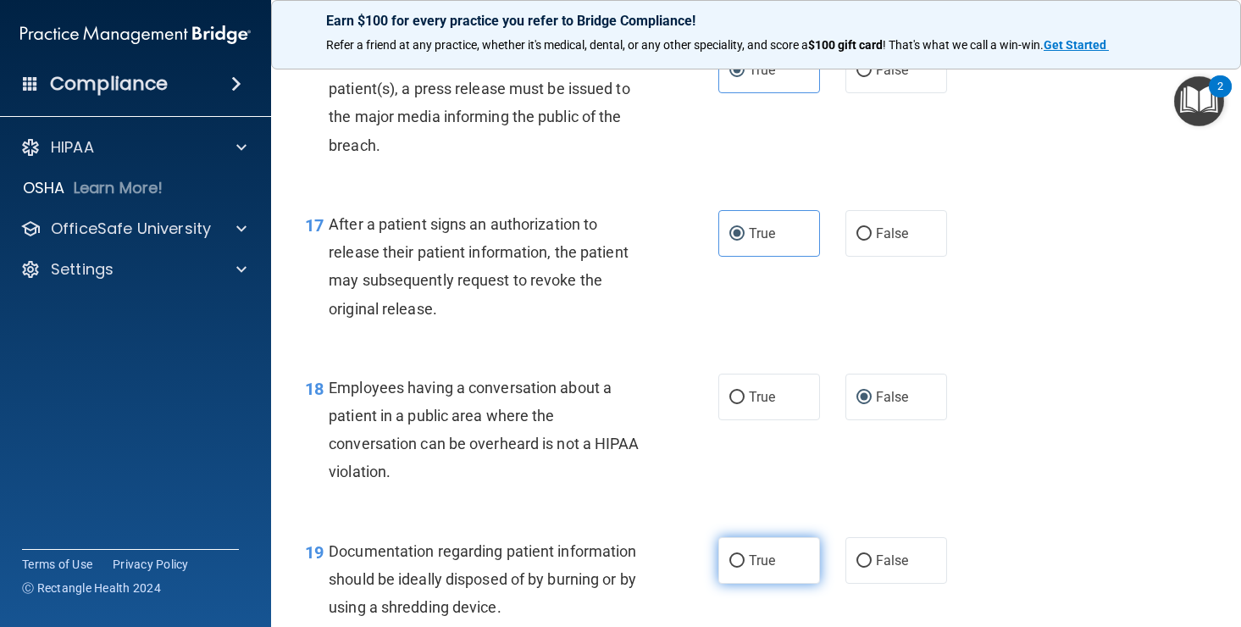
click at [749, 560] on span "True" at bounding box center [762, 560] width 26 height 16
click at [745, 560] on input "True" at bounding box center [736, 561] width 15 height 13
radio input "true"
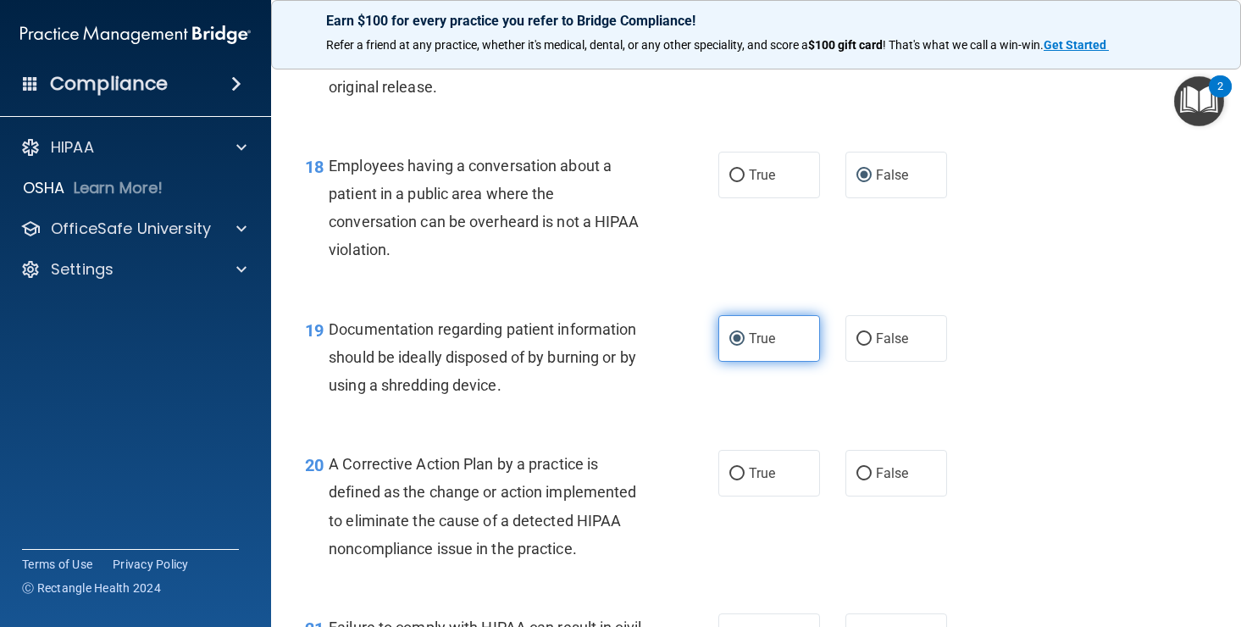
scroll to position [2572, 0]
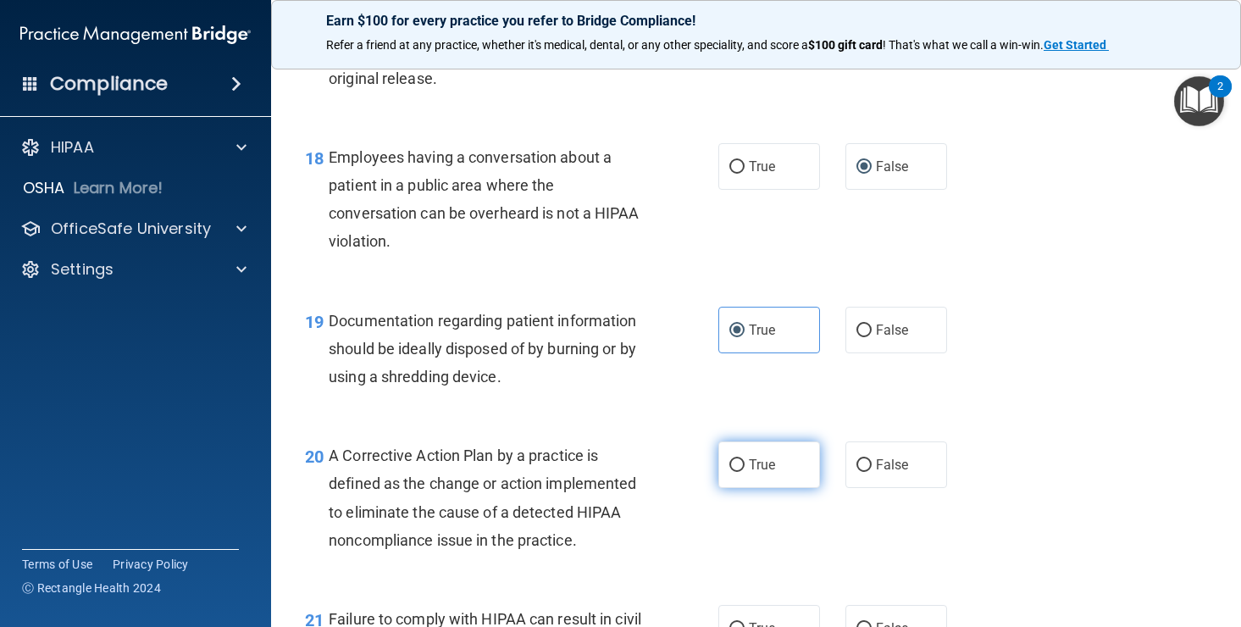
click at [767, 471] on span "True" at bounding box center [762, 465] width 26 height 16
click at [745, 471] on input "True" at bounding box center [736, 465] width 15 height 13
radio input "true"
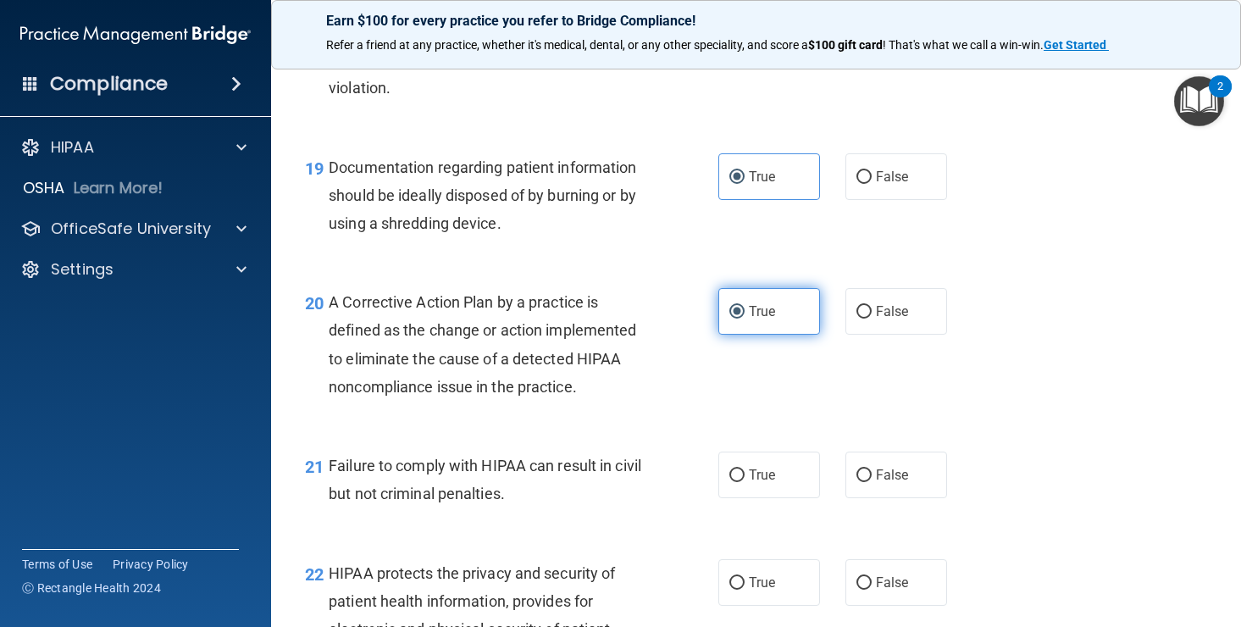
scroll to position [2773, 0]
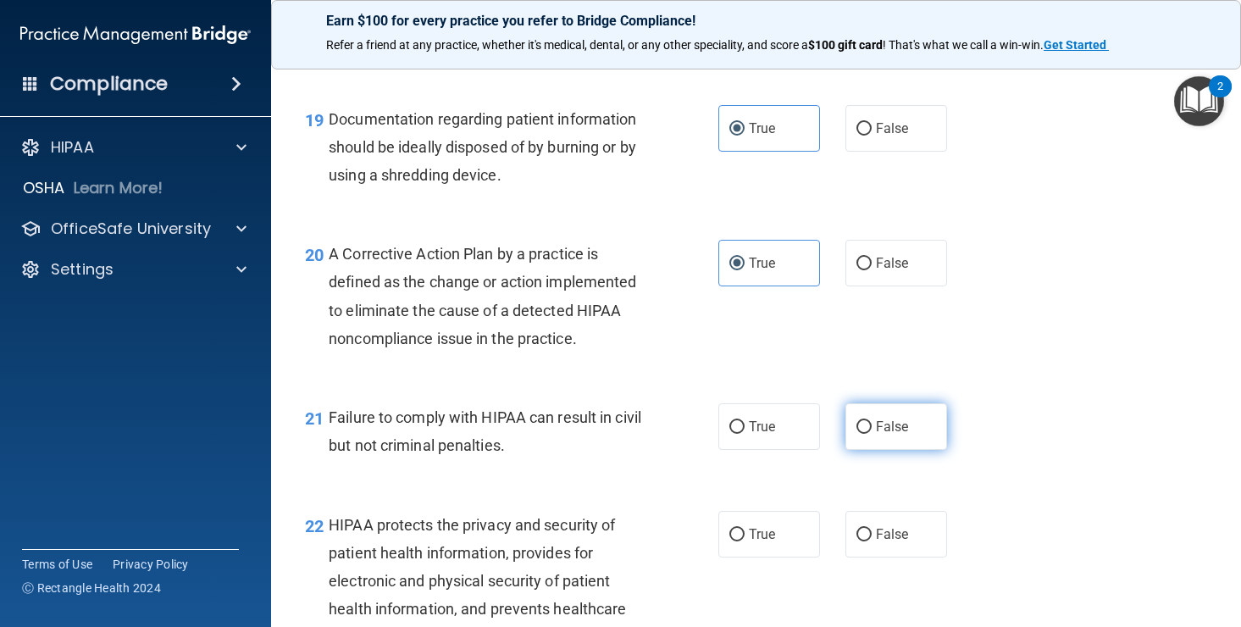
click at [863, 430] on input "False" at bounding box center [863, 427] width 15 height 13
radio input "true"
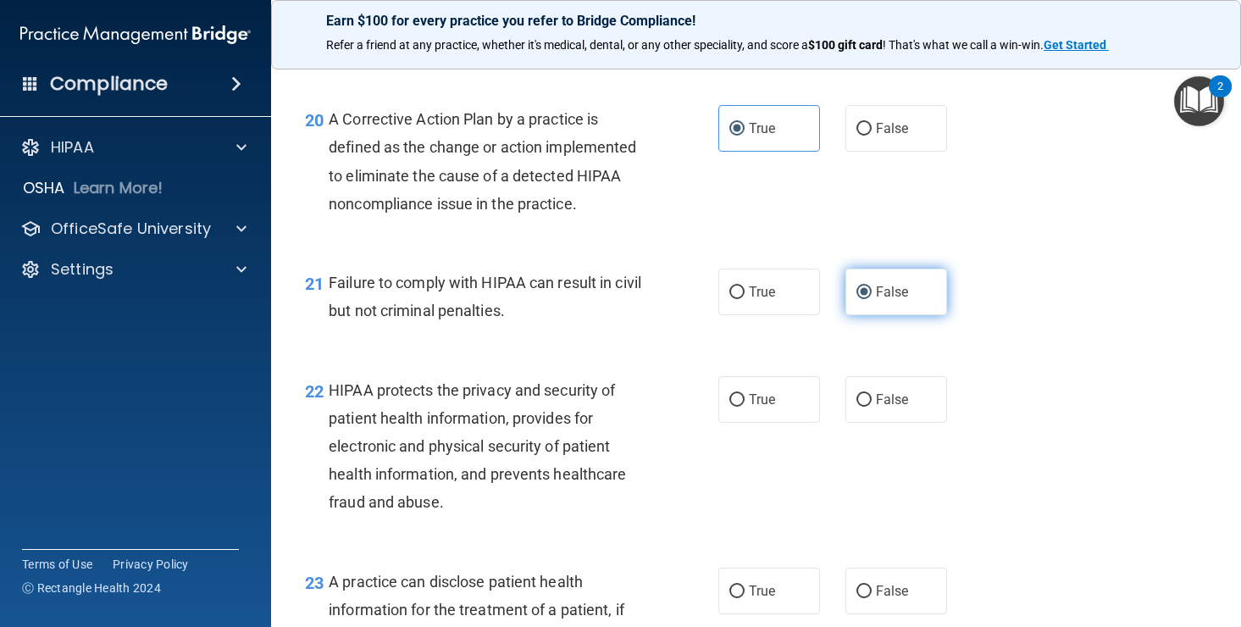
scroll to position [2912, 0]
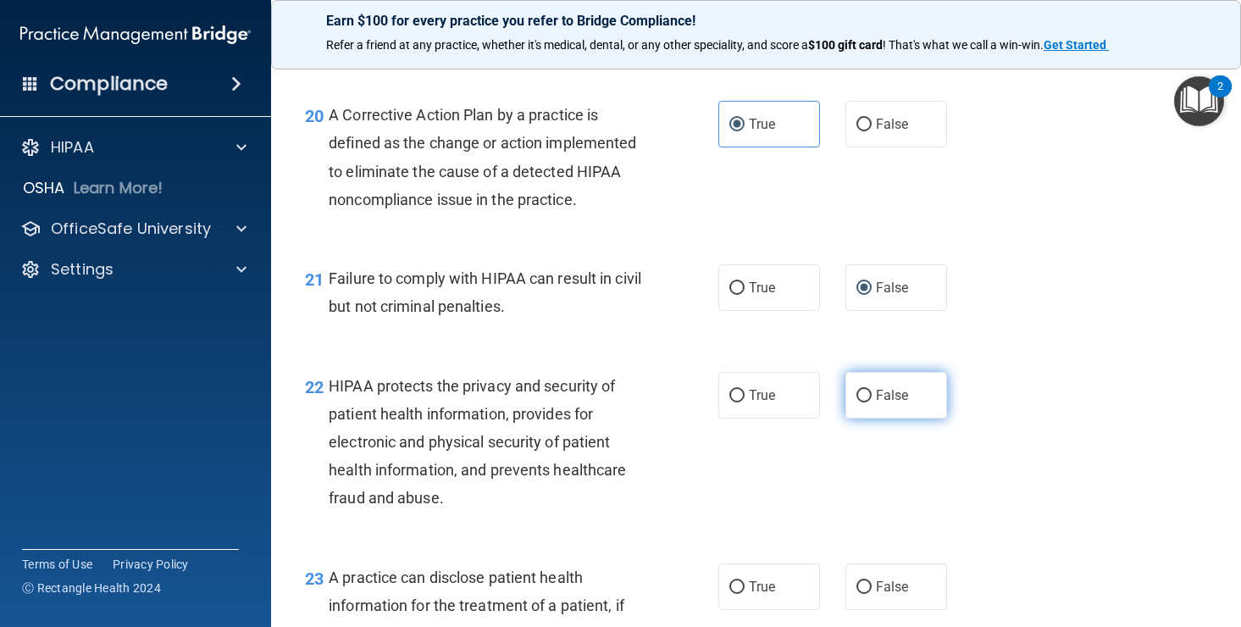
click at [883, 401] on span "False" at bounding box center [892, 395] width 33 height 16
click at [872, 401] on input "False" at bounding box center [863, 396] width 15 height 13
radio input "true"
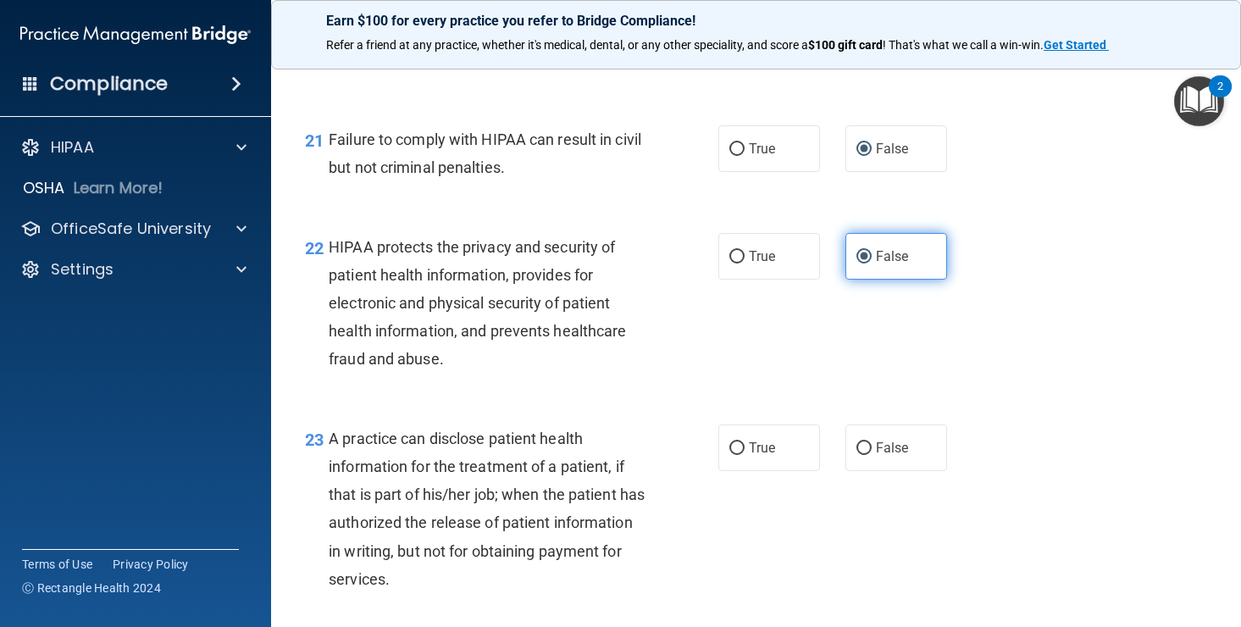
scroll to position [3060, 0]
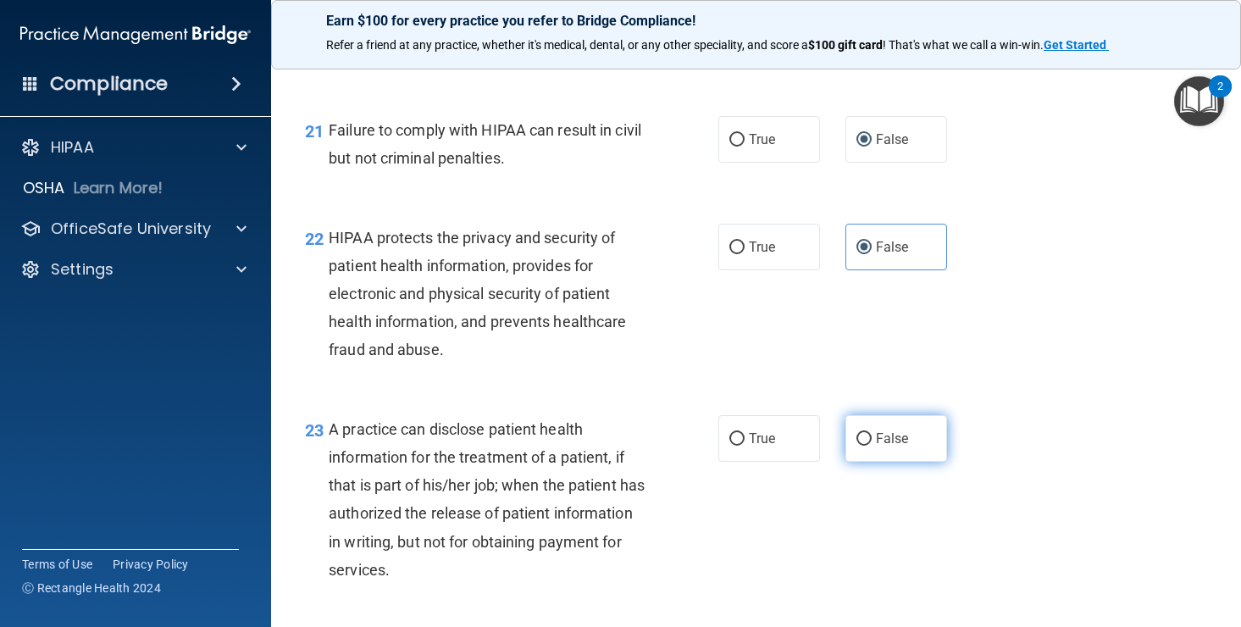
click at [886, 439] on span "False" at bounding box center [892, 438] width 33 height 16
click at [872, 439] on input "False" at bounding box center [863, 439] width 15 height 13
radio input "true"
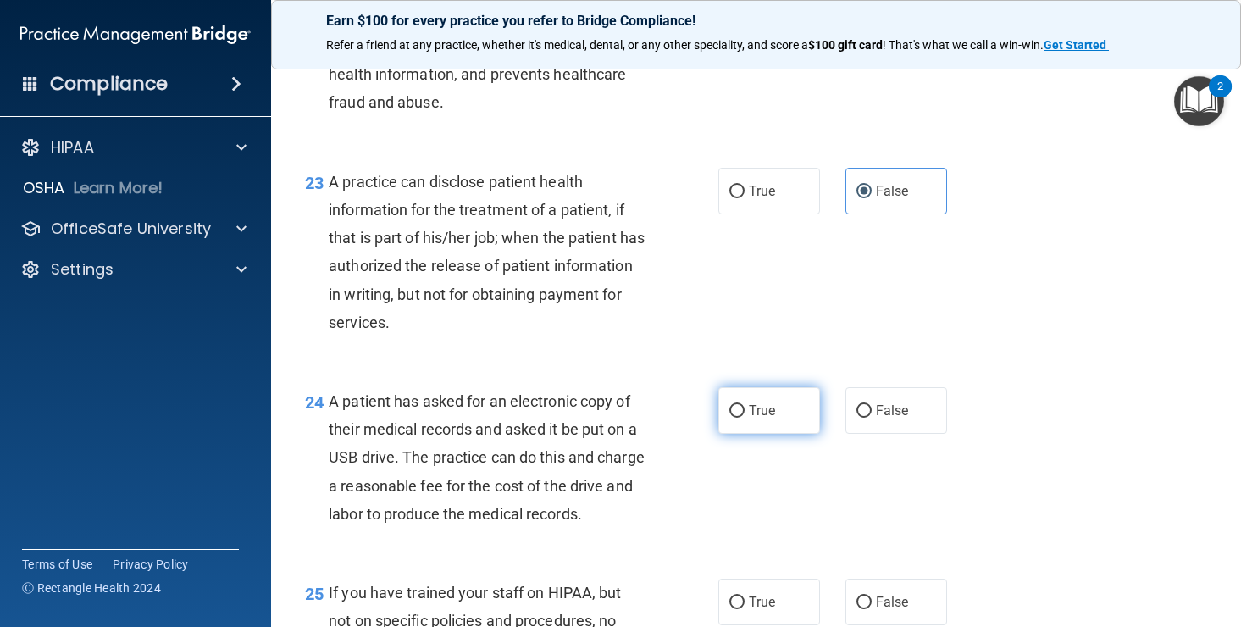
click at [790, 423] on label "True" at bounding box center [769, 410] width 102 height 47
click at [745, 418] on input "True" at bounding box center [736, 411] width 15 height 13
radio input "true"
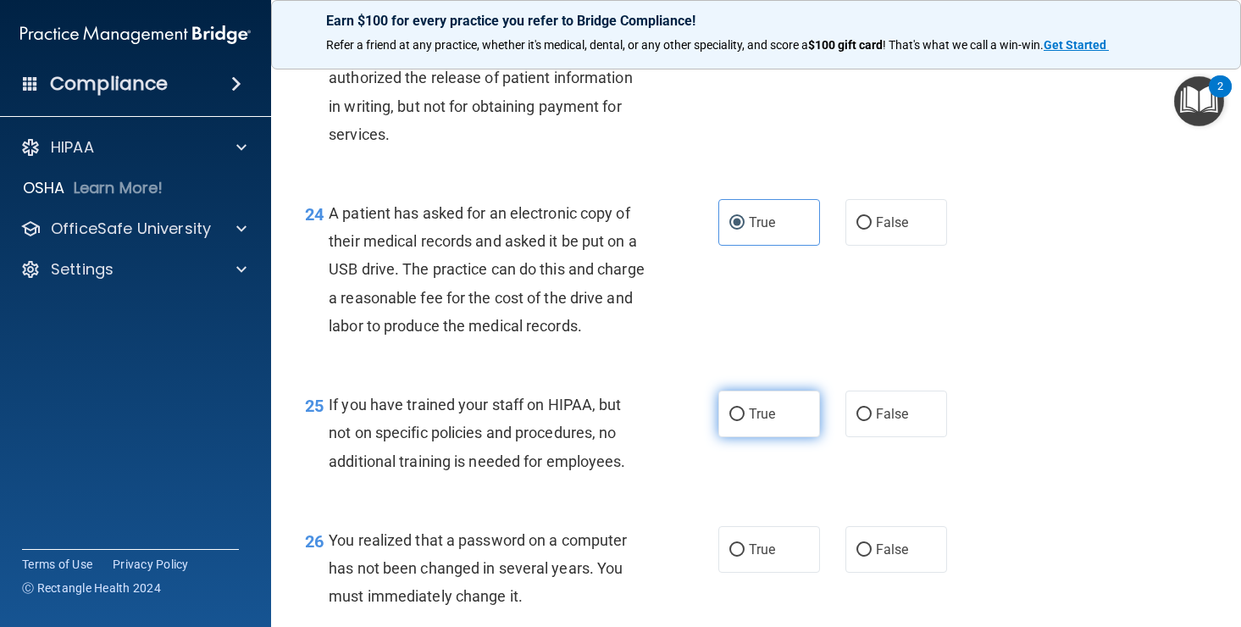
scroll to position [3503, 0]
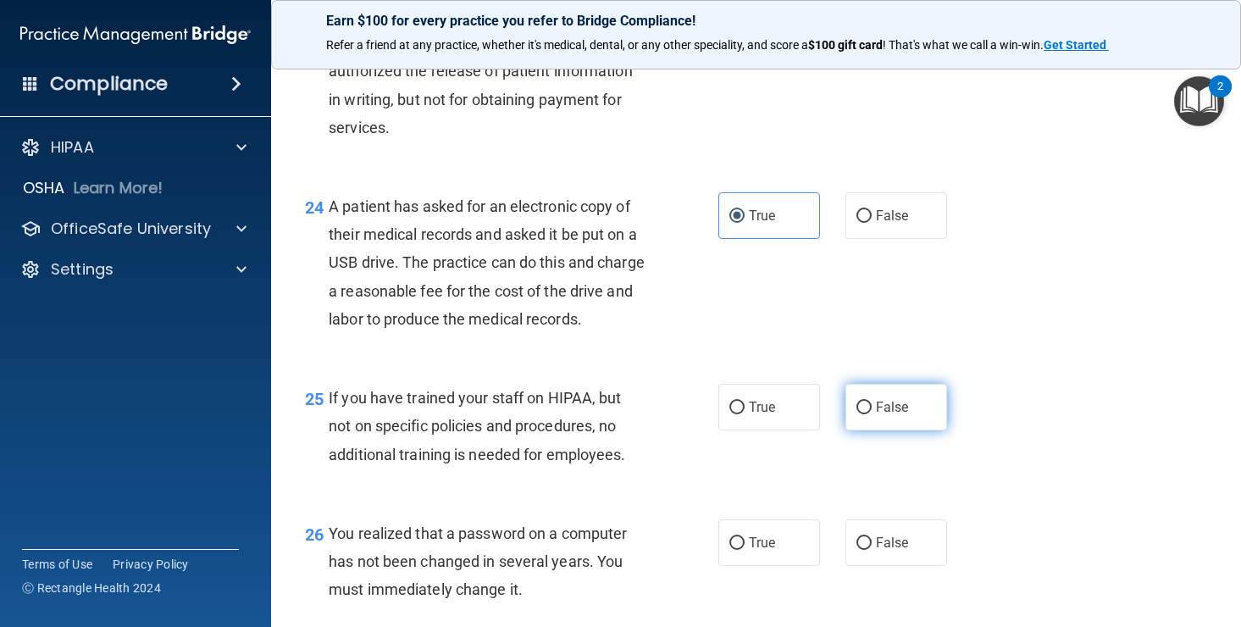
click at [874, 430] on label "False" at bounding box center [896, 407] width 102 height 47
click at [872, 414] on input "False" at bounding box center [863, 408] width 15 height 13
radio input "true"
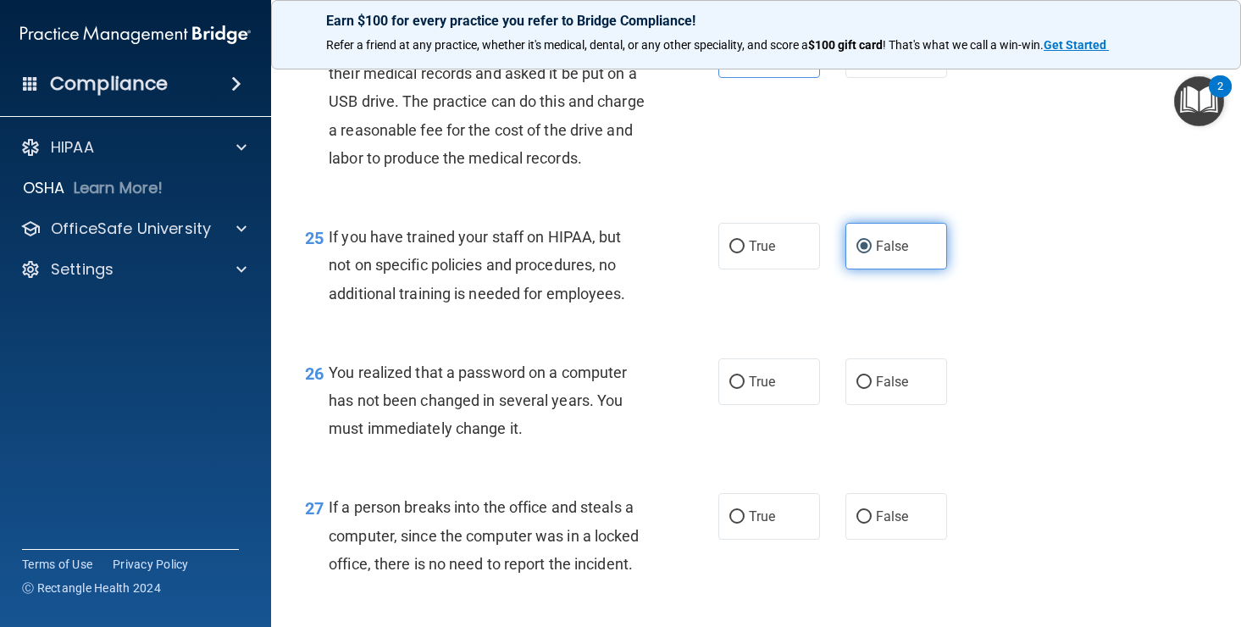
scroll to position [3664, 0]
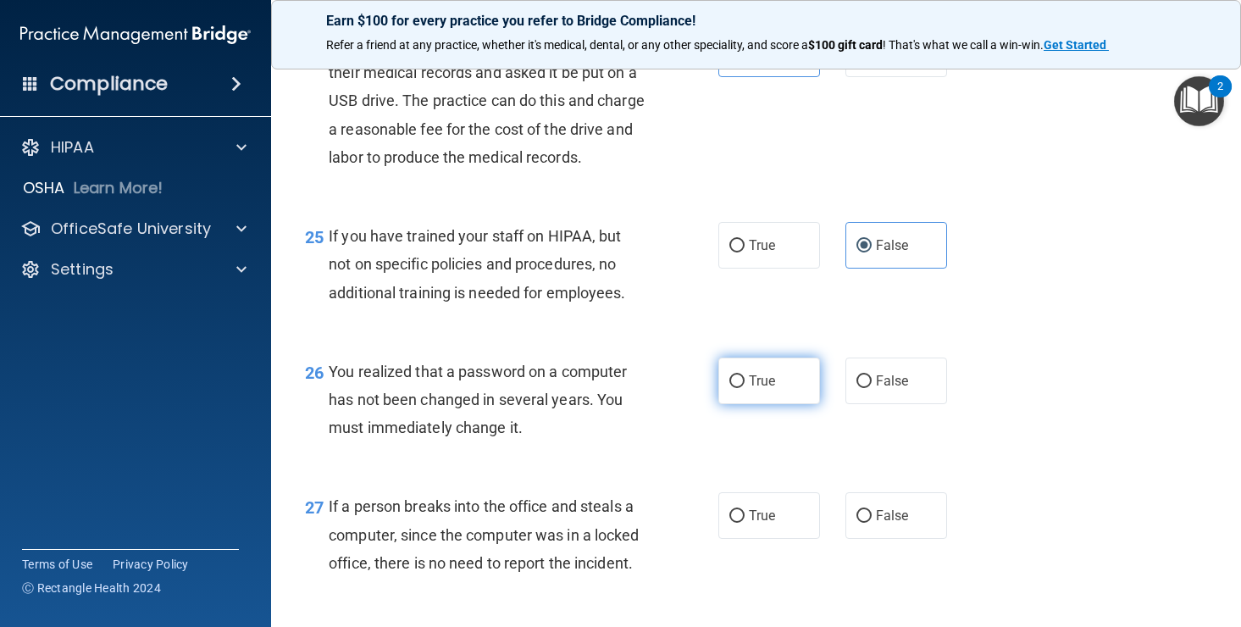
click at [752, 389] on span "True" at bounding box center [762, 381] width 26 height 16
click at [745, 388] on input "True" at bounding box center [736, 381] width 15 height 13
radio input "true"
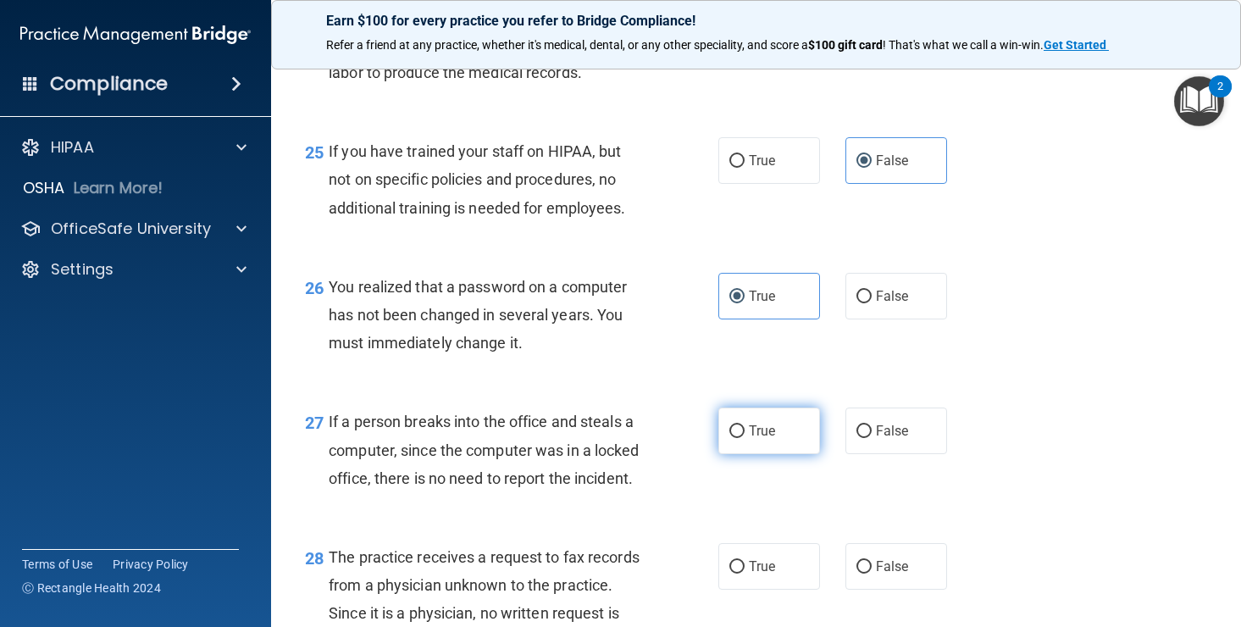
click at [763, 454] on label "True" at bounding box center [769, 430] width 102 height 47
click at [745, 438] on input "True" at bounding box center [736, 431] width 15 height 13
radio input "true"
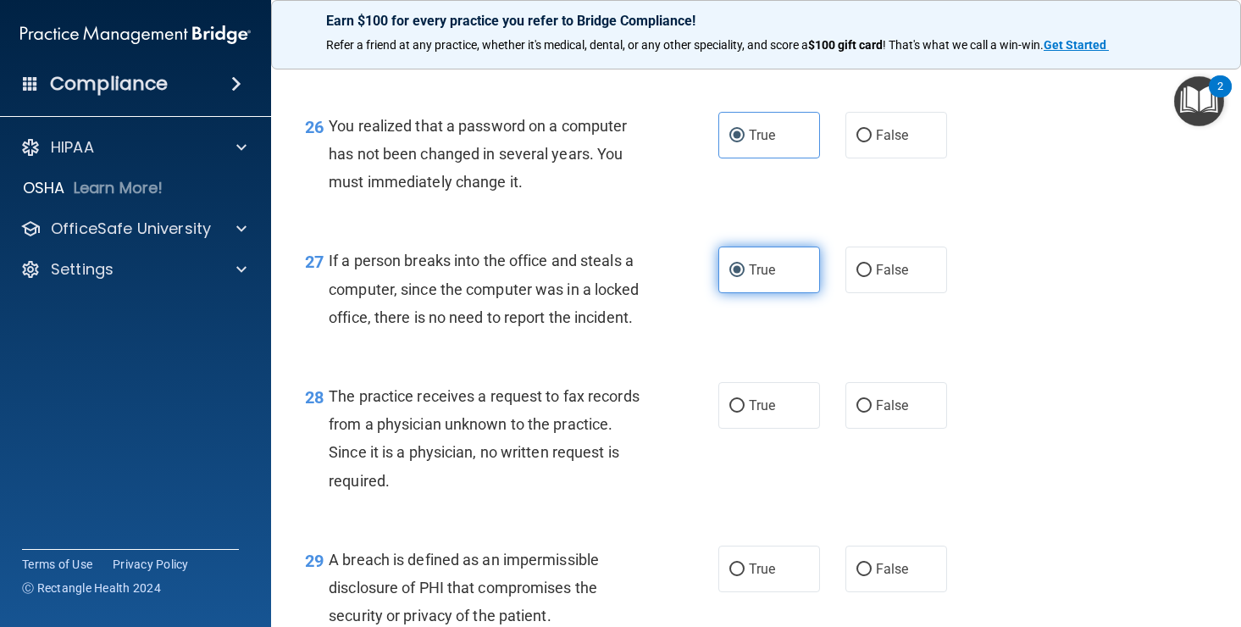
scroll to position [3918, 0]
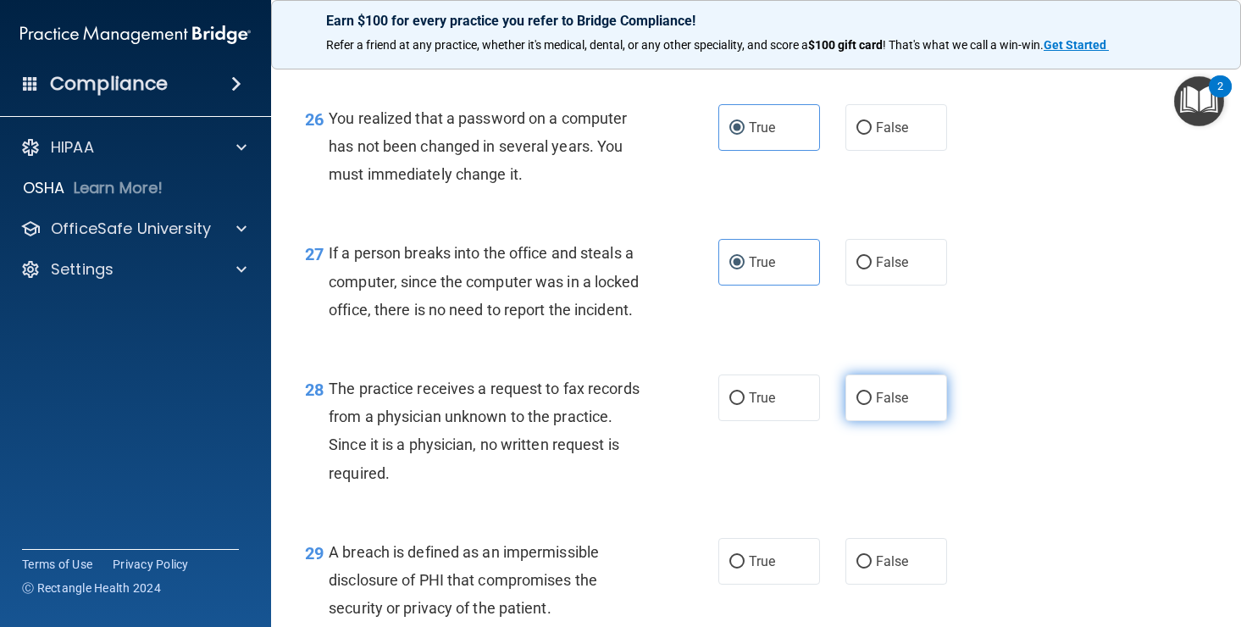
click at [872, 421] on label "False" at bounding box center [896, 397] width 102 height 47
click at [872, 405] on input "False" at bounding box center [863, 398] width 15 height 13
radio input "true"
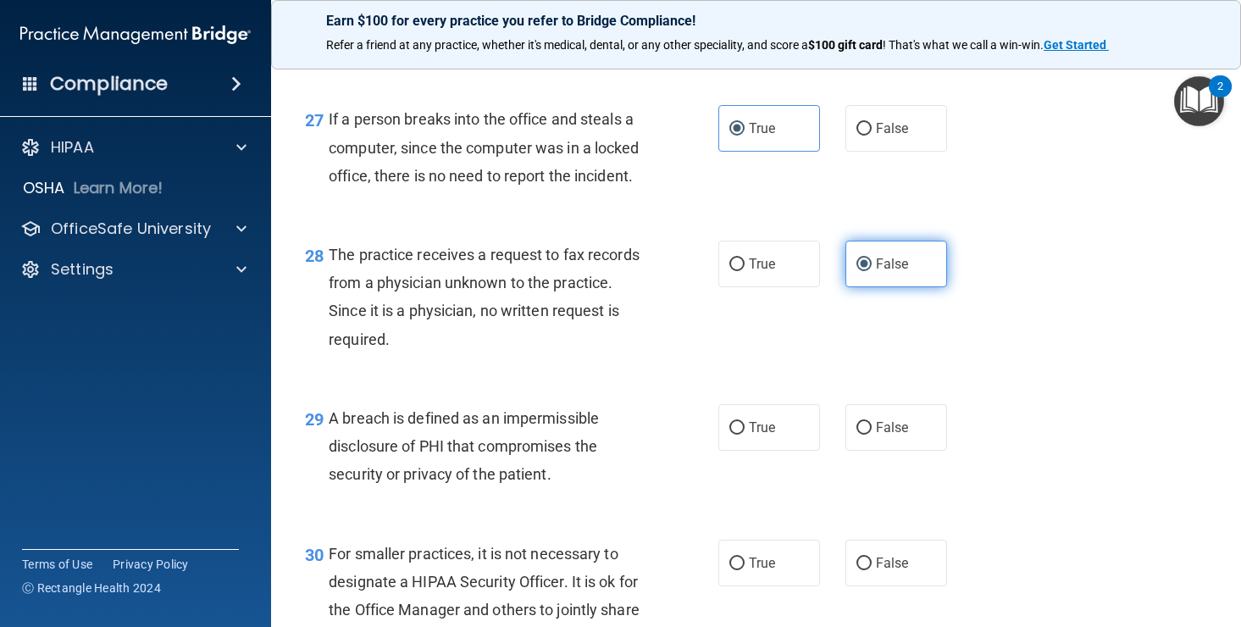
scroll to position [4060, 0]
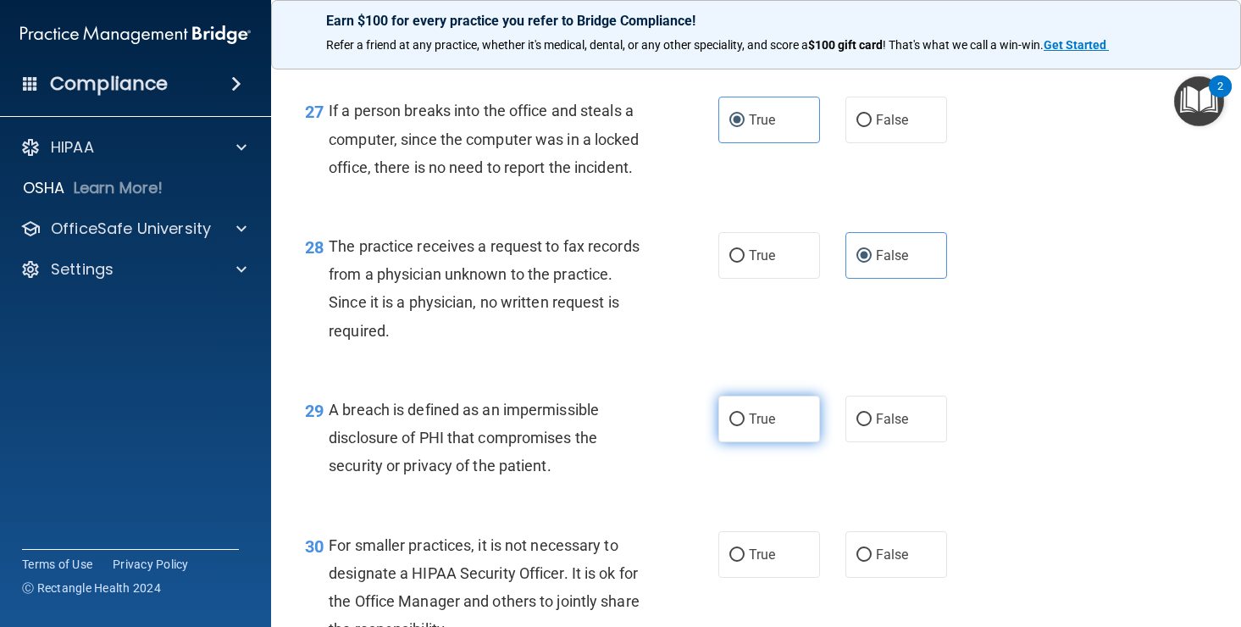
click at [760, 427] on span "True" at bounding box center [762, 419] width 26 height 16
click at [745, 426] on input "True" at bounding box center [736, 419] width 15 height 13
radio input "true"
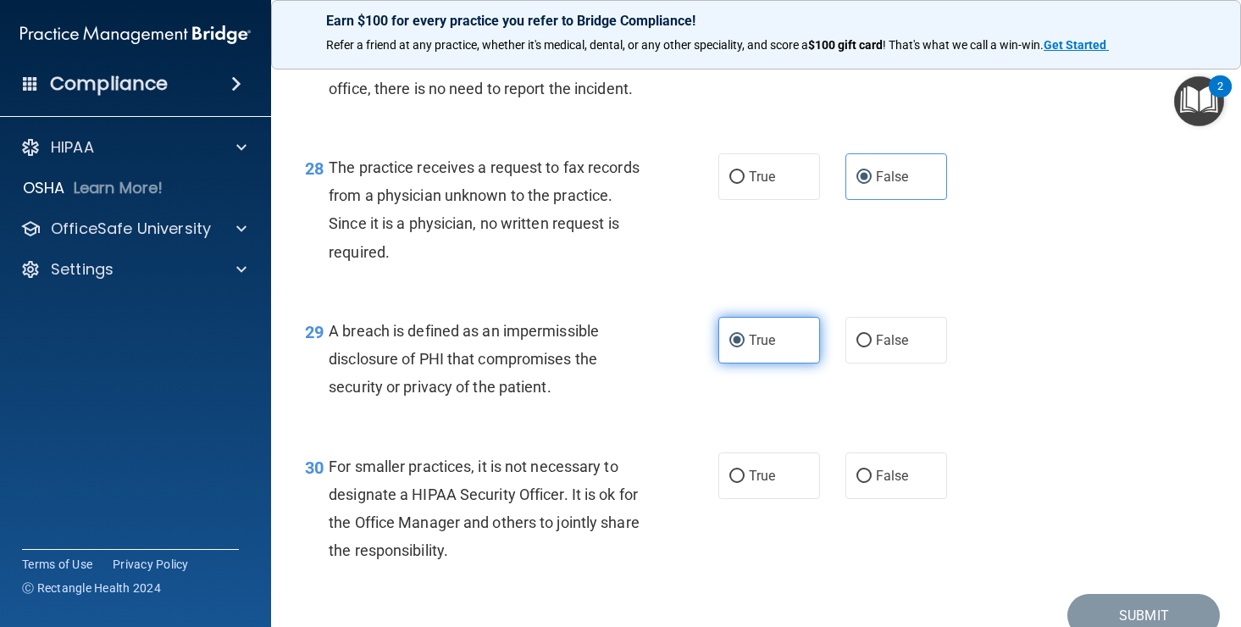
scroll to position [4207, 0]
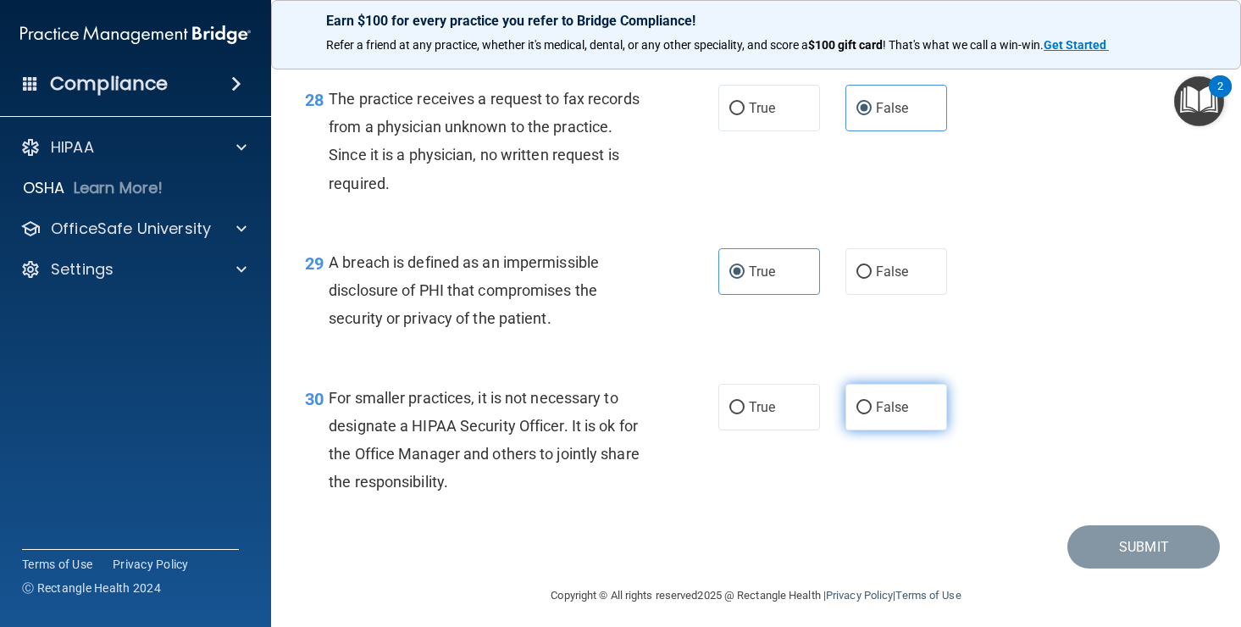
click at [892, 430] on label "False" at bounding box center [896, 407] width 102 height 47
click at [872, 414] on input "False" at bounding box center [863, 408] width 15 height 13
radio input "true"
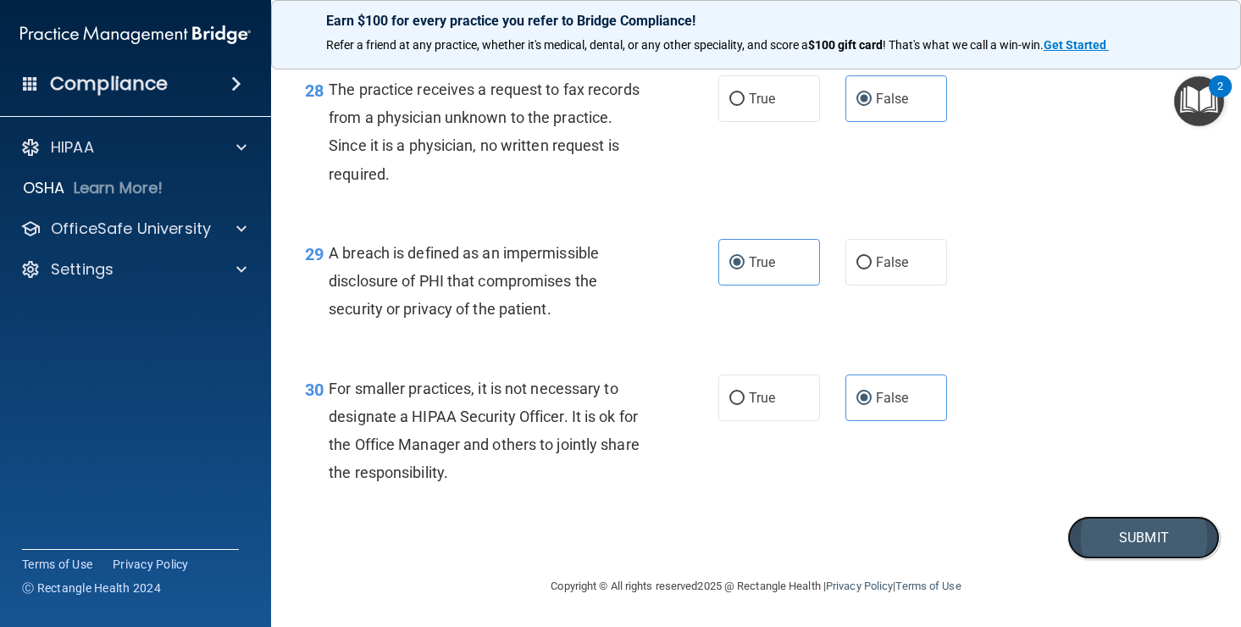
click at [1136, 530] on button "Submit" at bounding box center [1143, 537] width 152 height 43
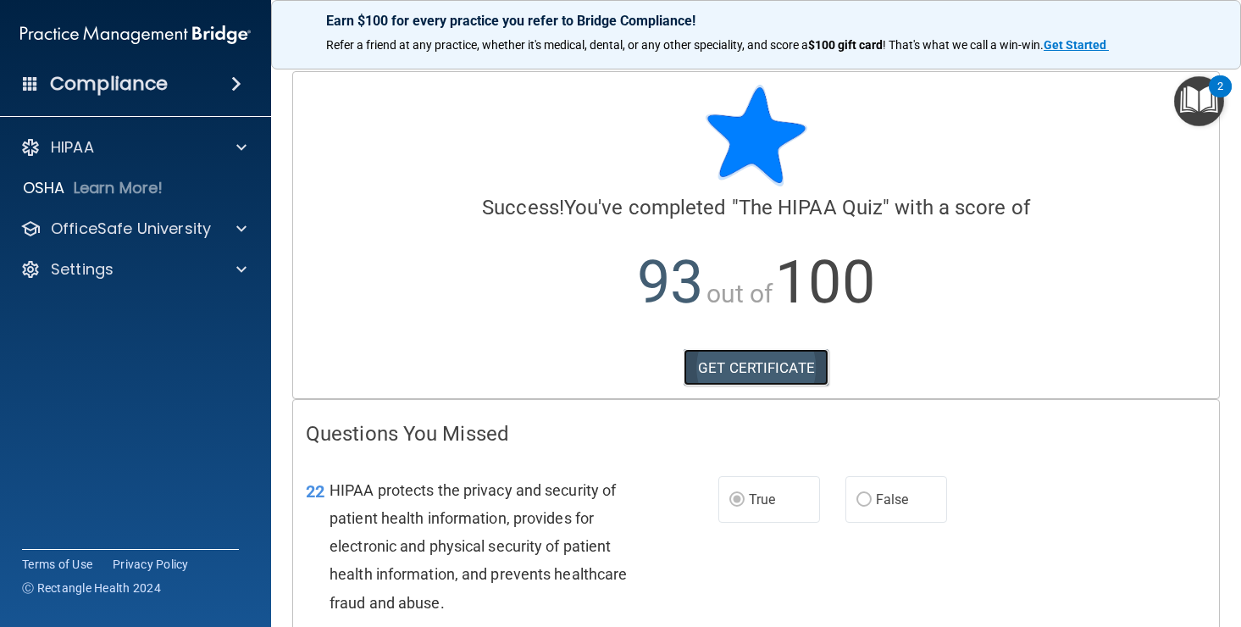
click at [772, 366] on link "GET CERTIFICATE" at bounding box center [756, 367] width 145 height 37
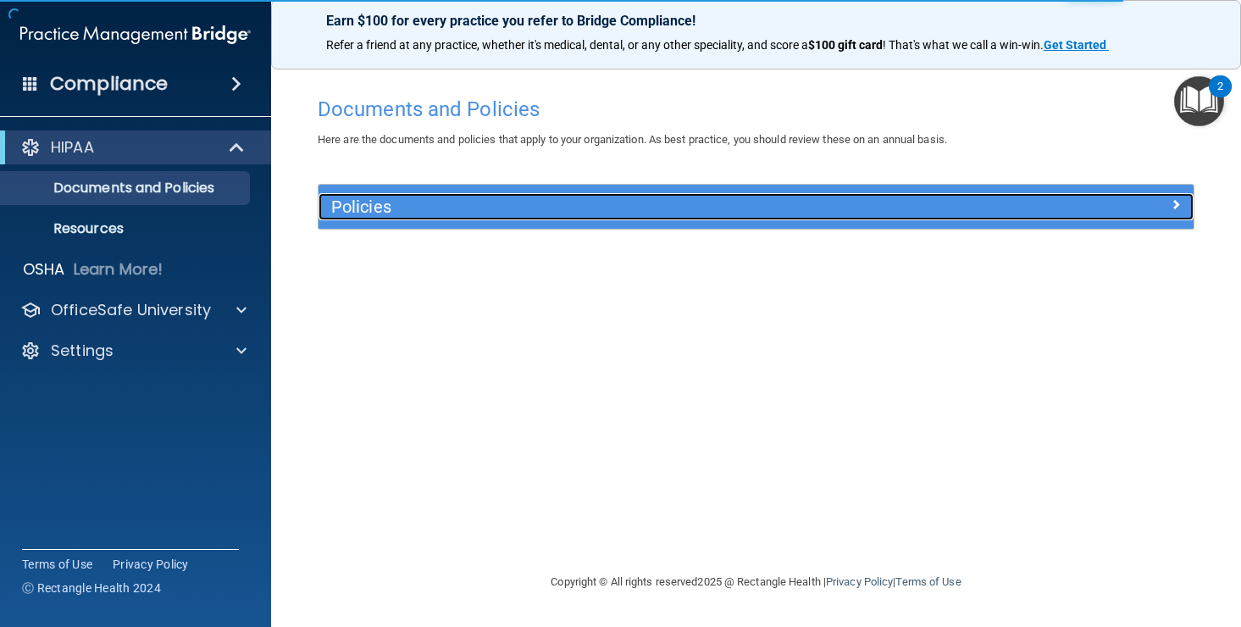
click at [396, 209] on h5 "Policies" at bounding box center [646, 206] width 631 height 19
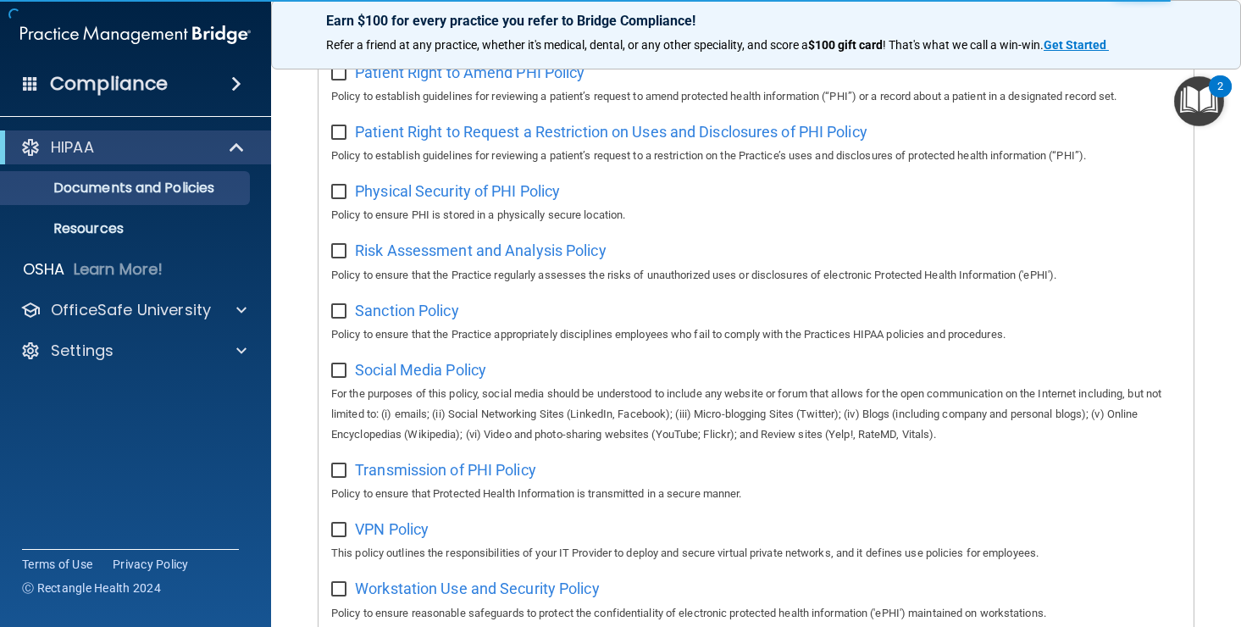
scroll to position [1104, 0]
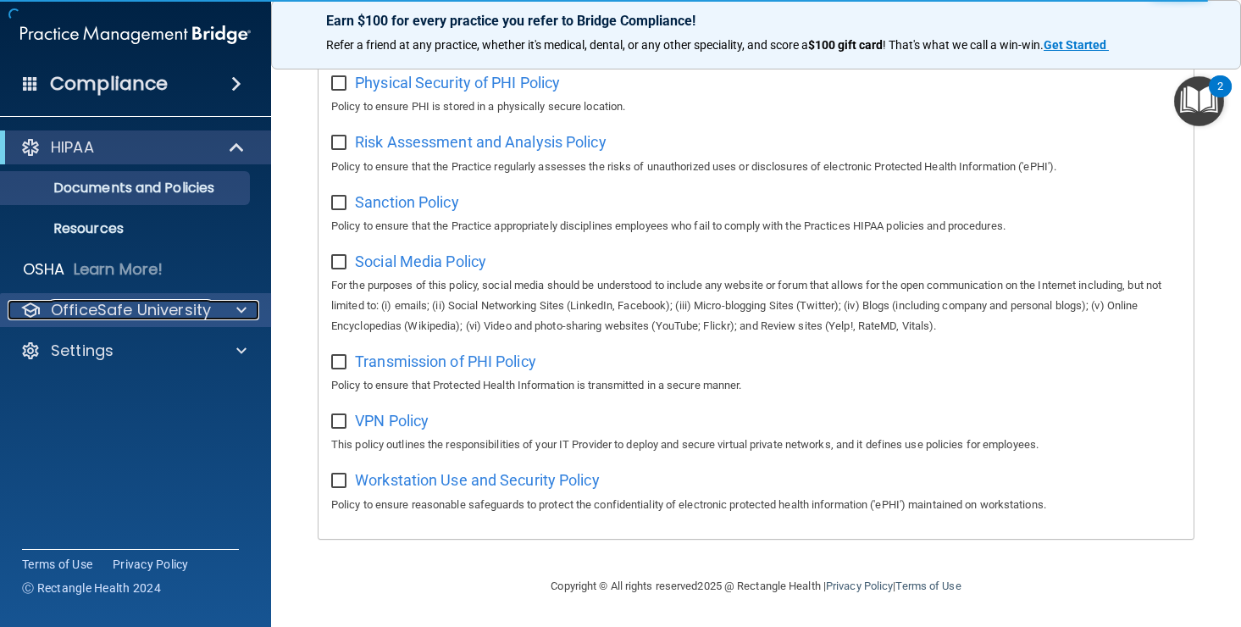
click at [160, 312] on p "OfficeSafe University" at bounding box center [131, 310] width 160 height 20
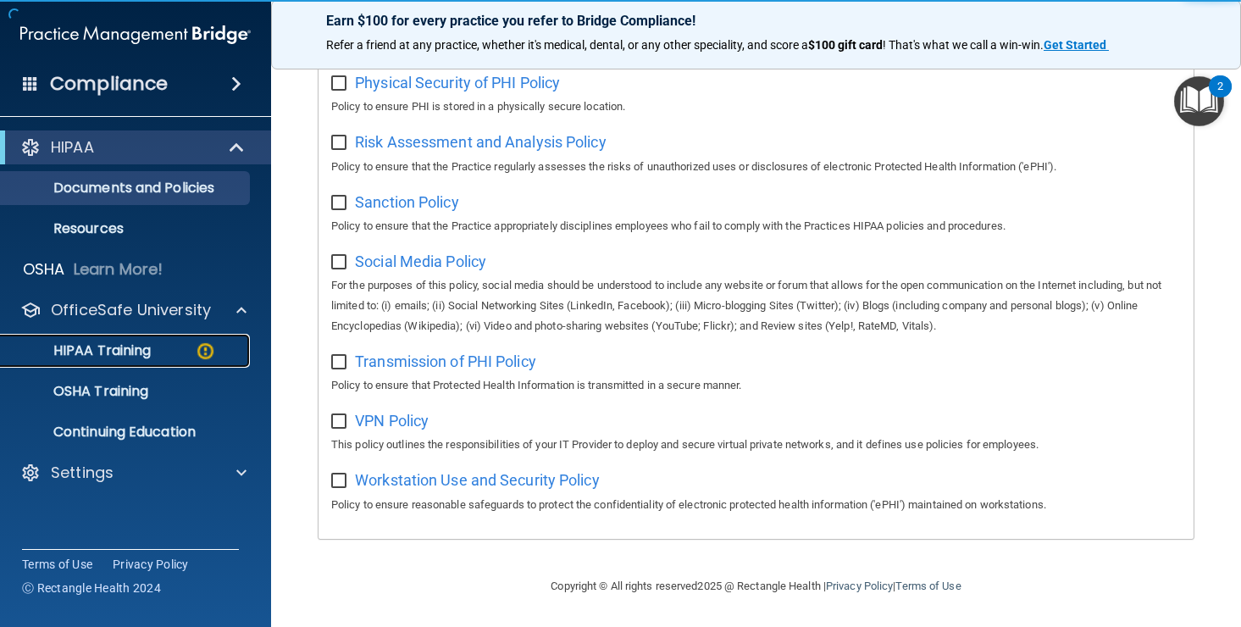
click at [131, 349] on p "HIPAA Training" at bounding box center [81, 350] width 140 height 17
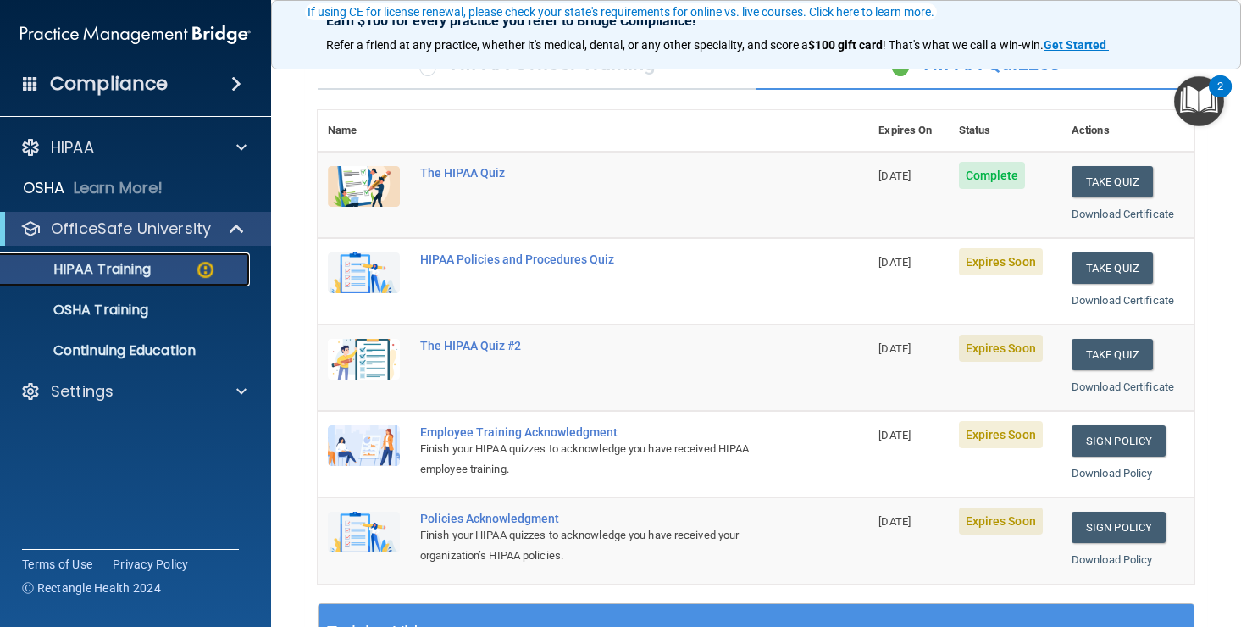
scroll to position [140, 0]
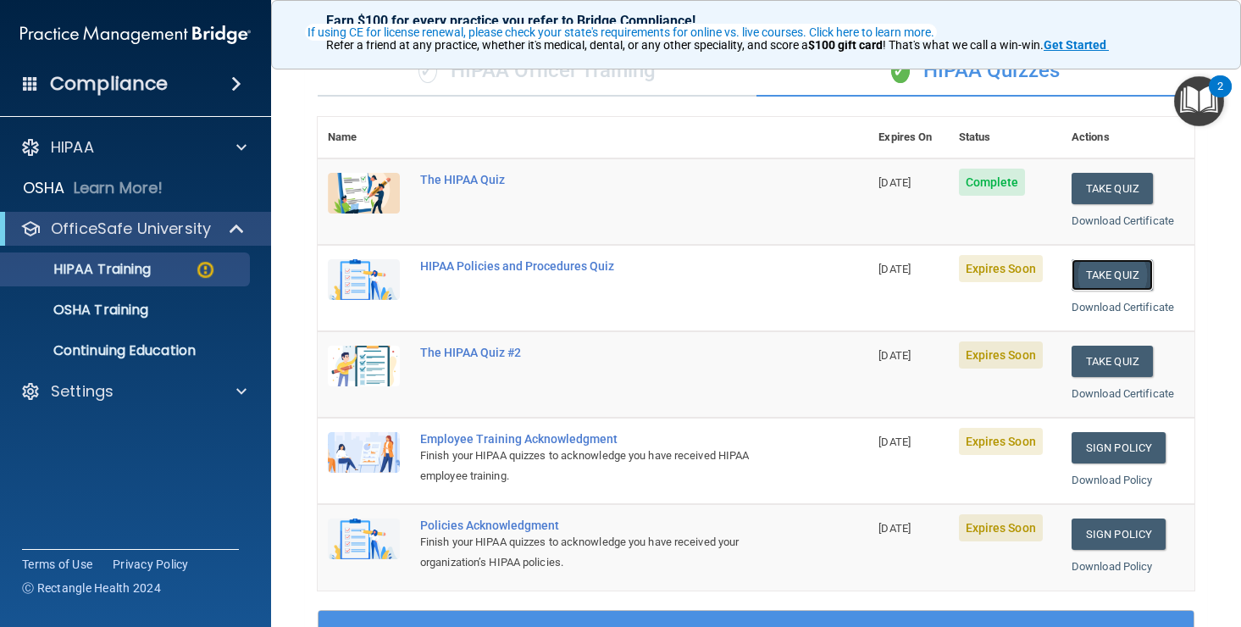
click at [1094, 276] on button "Take Quiz" at bounding box center [1112, 274] width 81 height 31
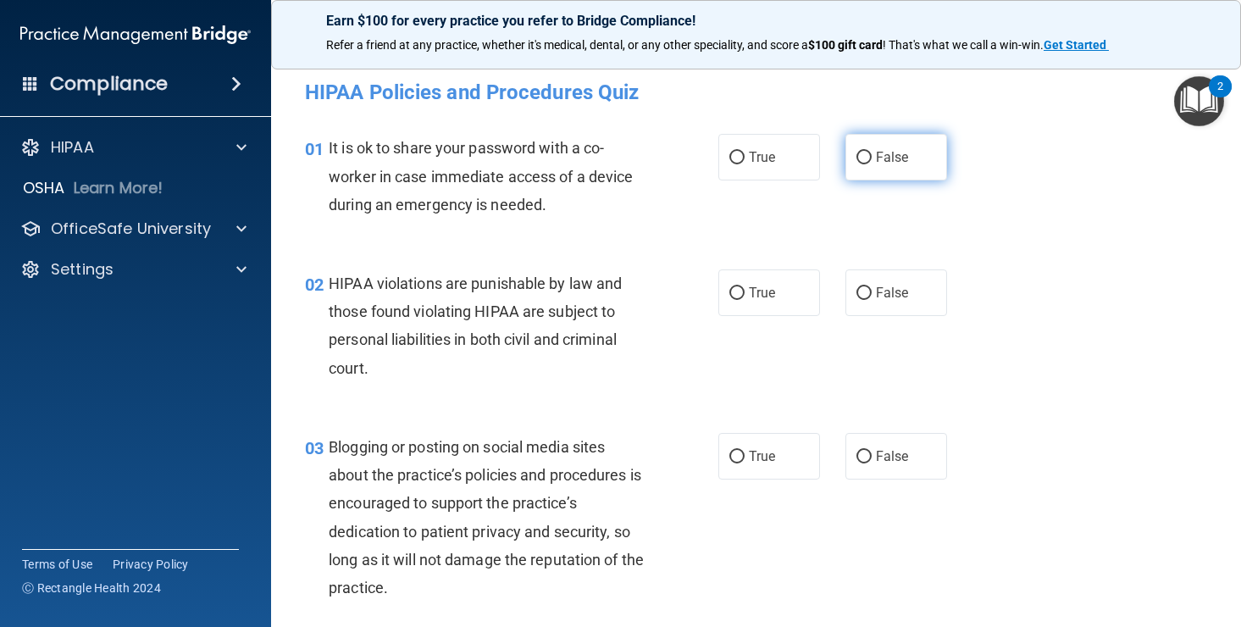
click at [894, 153] on span "False" at bounding box center [892, 157] width 33 height 16
click at [872, 153] on input "False" at bounding box center [863, 158] width 15 height 13
radio input "true"
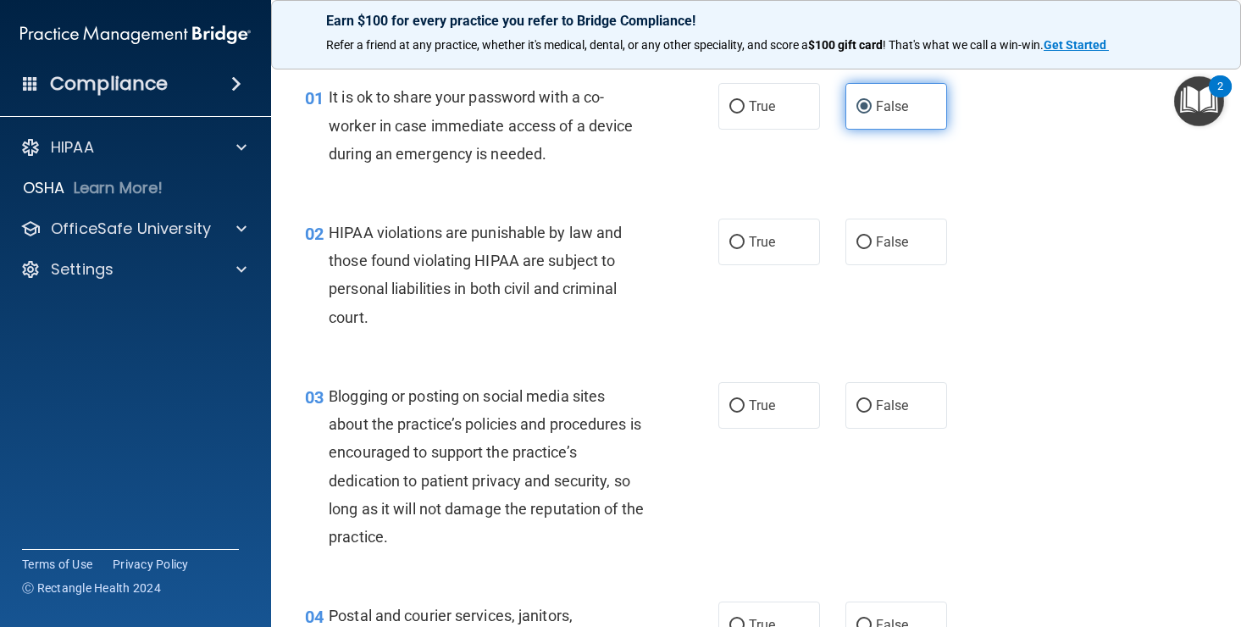
scroll to position [56, 0]
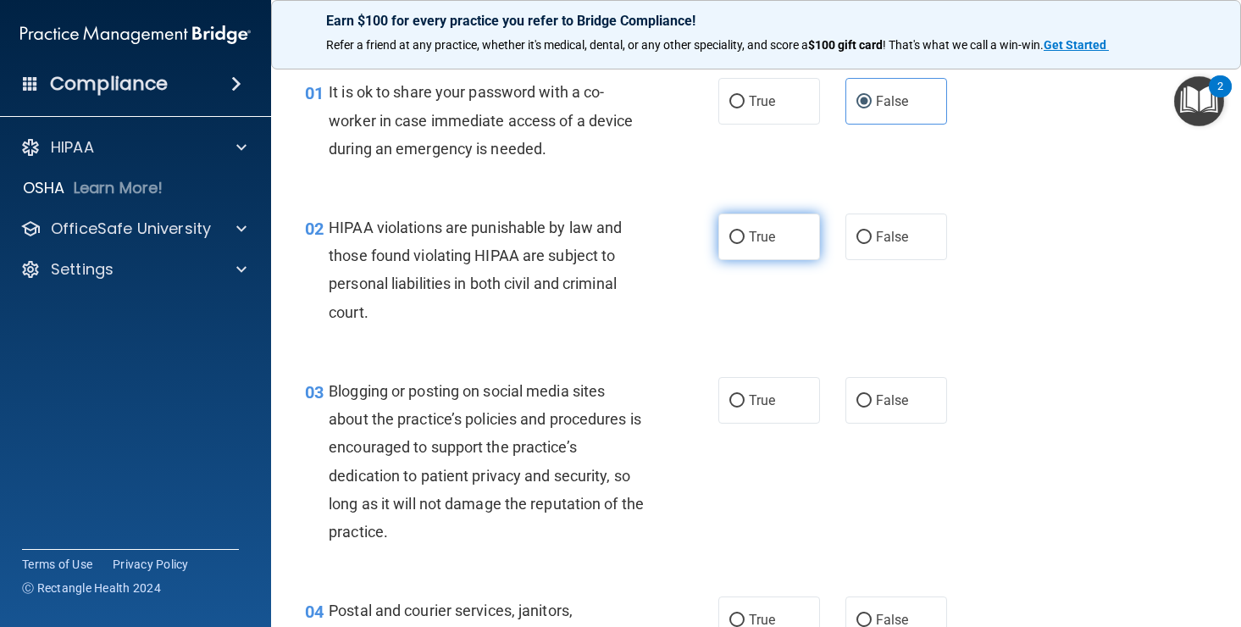
click at [781, 249] on label "True" at bounding box center [769, 236] width 102 height 47
click at [745, 244] on input "True" at bounding box center [736, 237] width 15 height 13
radio input "true"
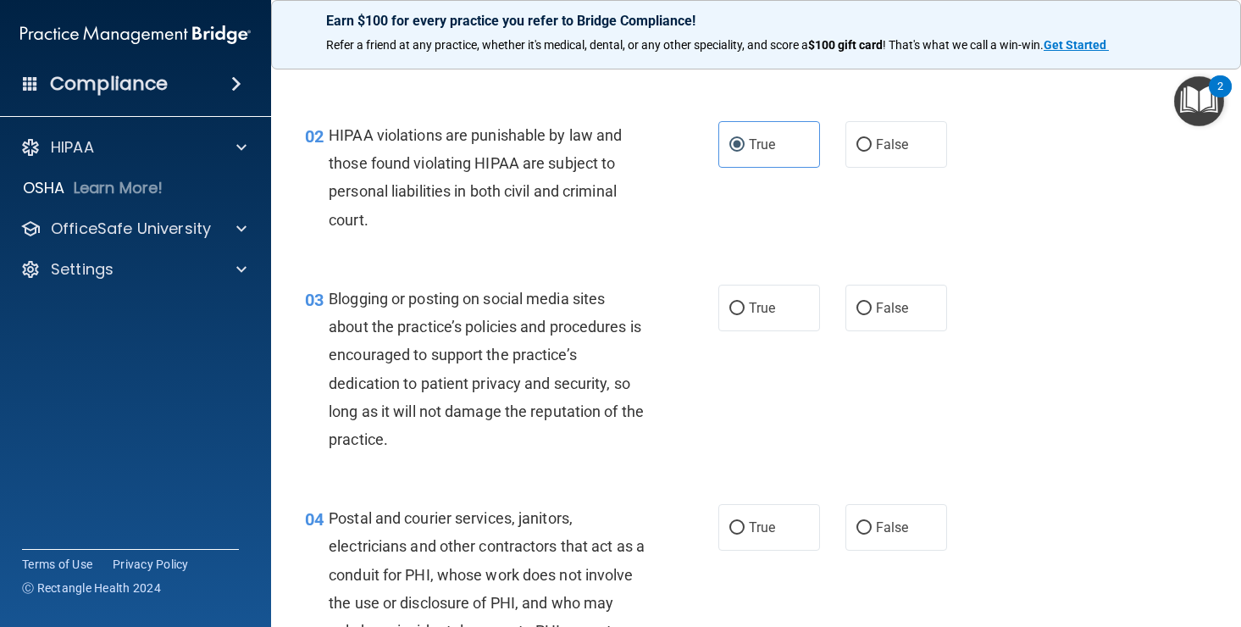
scroll to position [150, 0]
click at [739, 302] on input "True" at bounding box center [736, 307] width 15 height 13
radio input "true"
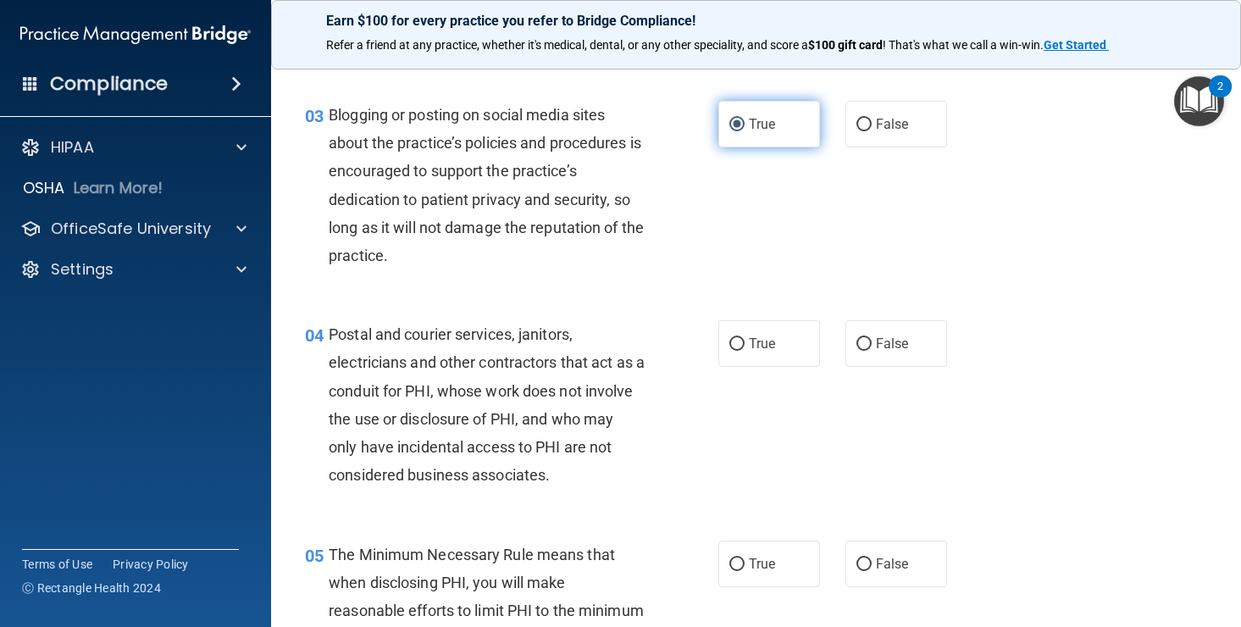
scroll to position [338, 0]
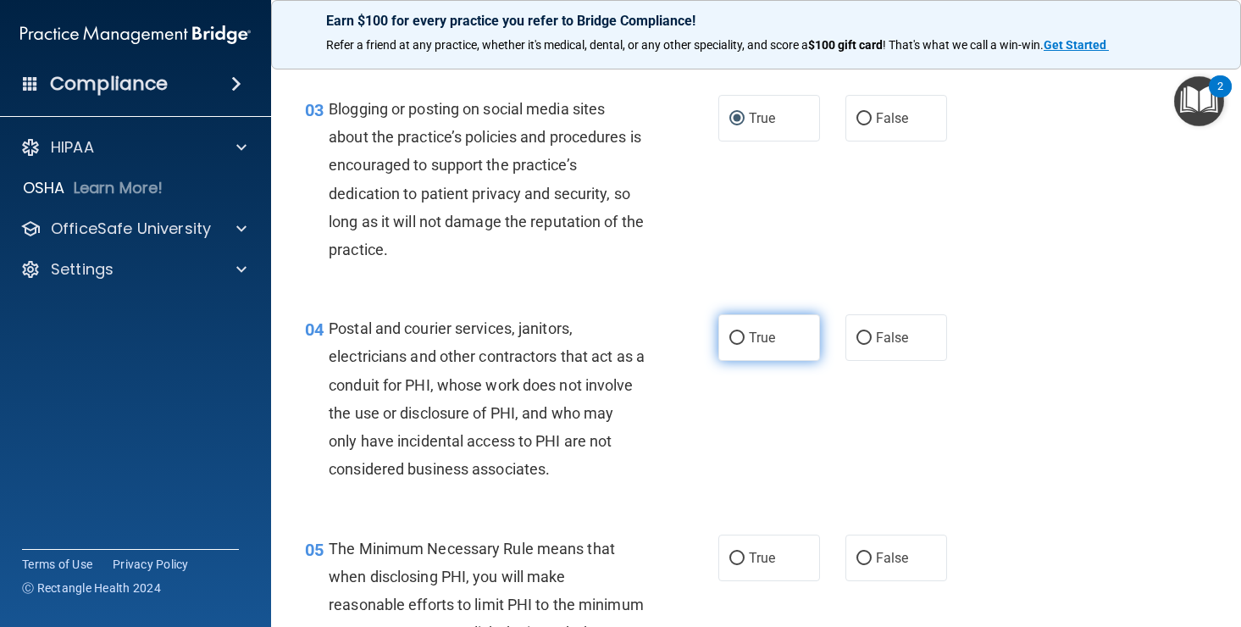
click at [737, 335] on input "True" at bounding box center [736, 338] width 15 height 13
radio input "true"
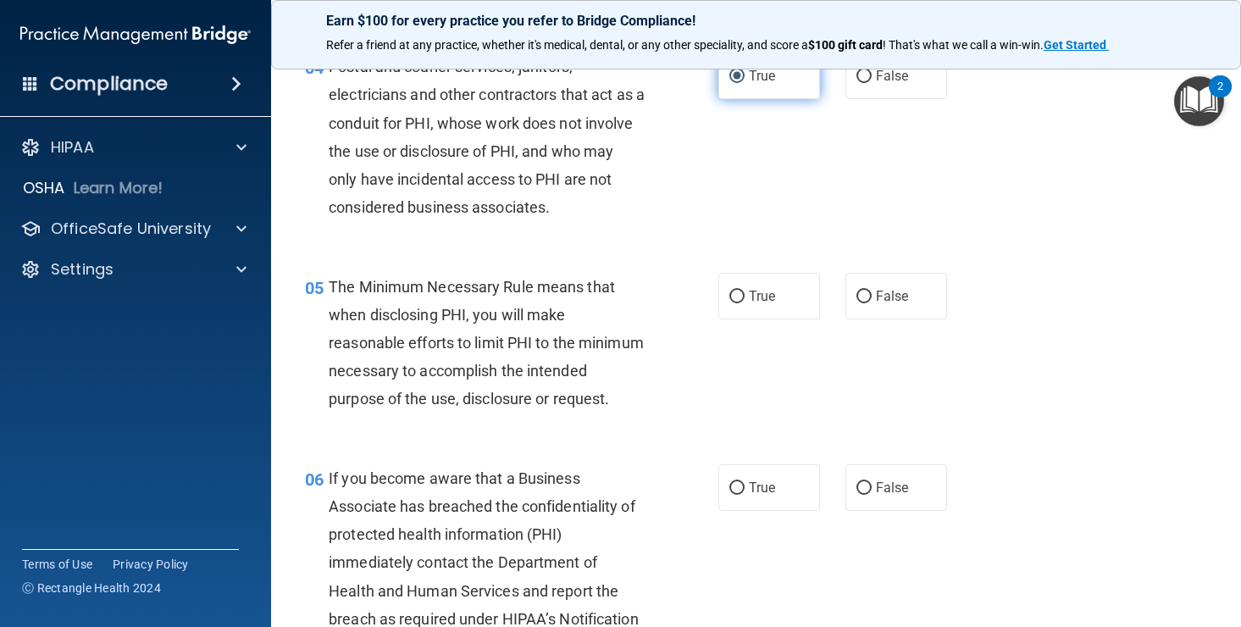
scroll to position [601, 0]
click at [740, 296] on input "True" at bounding box center [736, 296] width 15 height 13
radio input "true"
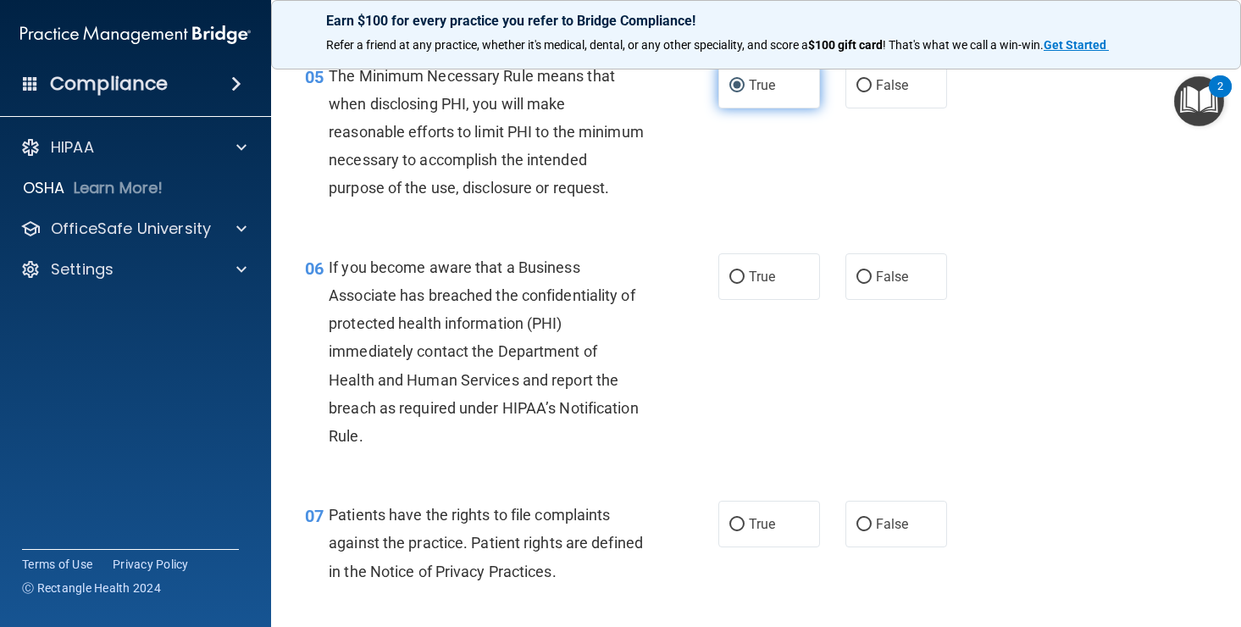
scroll to position [809, 0]
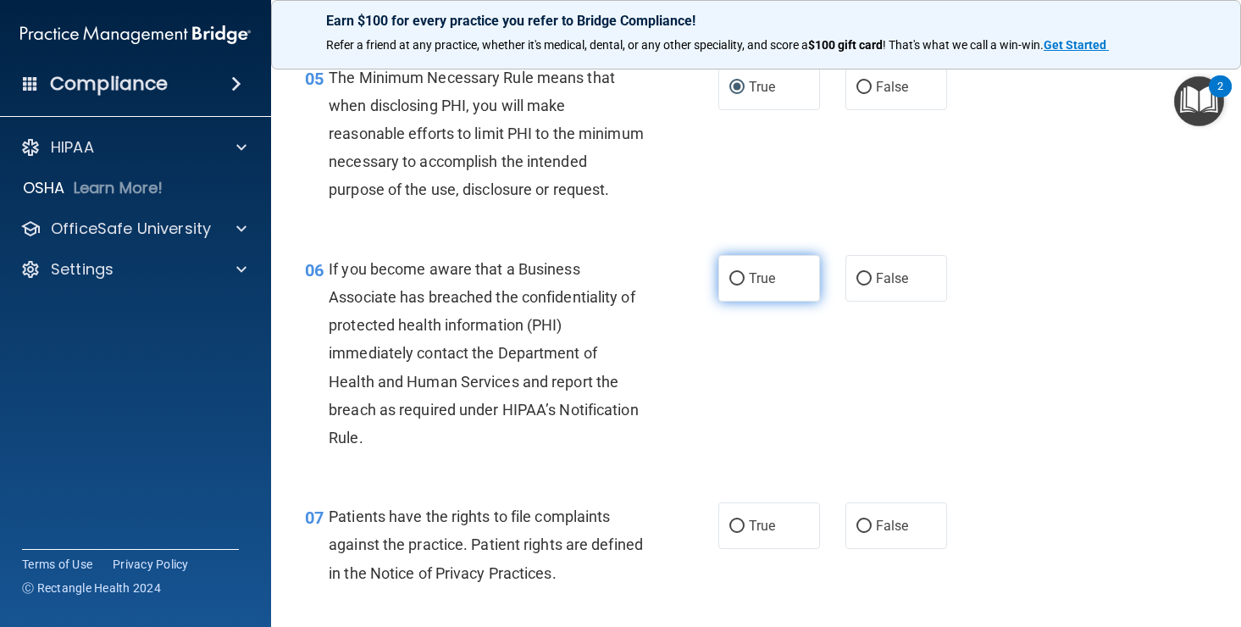
click at [739, 285] on input "True" at bounding box center [736, 279] width 15 height 13
radio input "true"
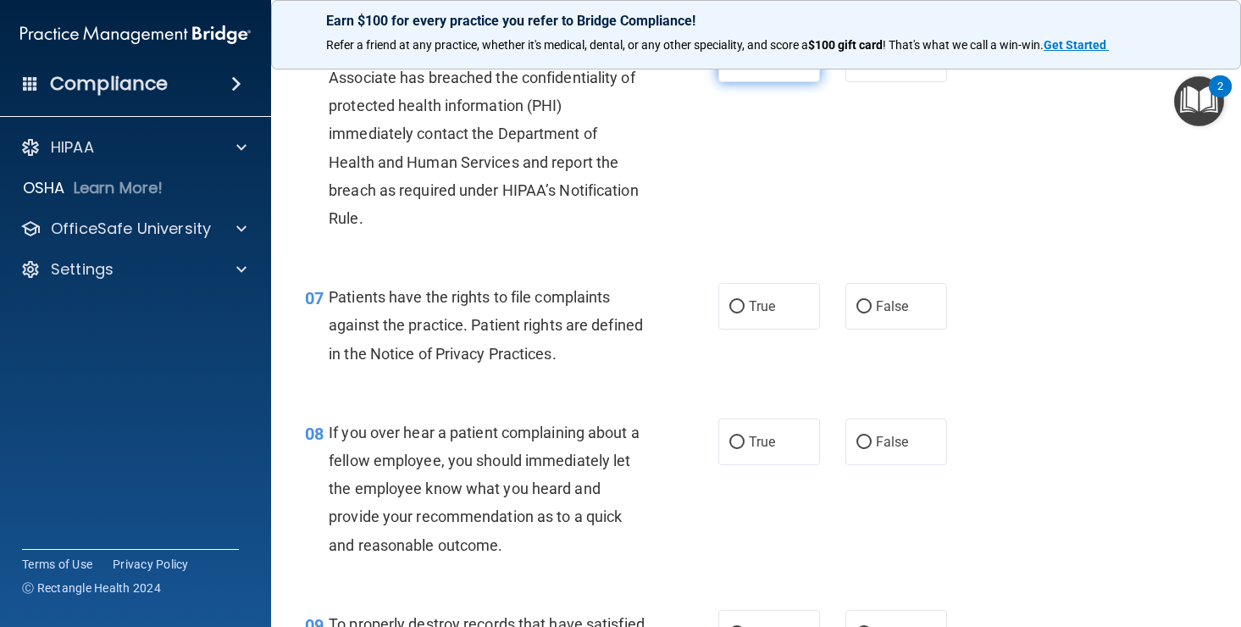
scroll to position [1032, 0]
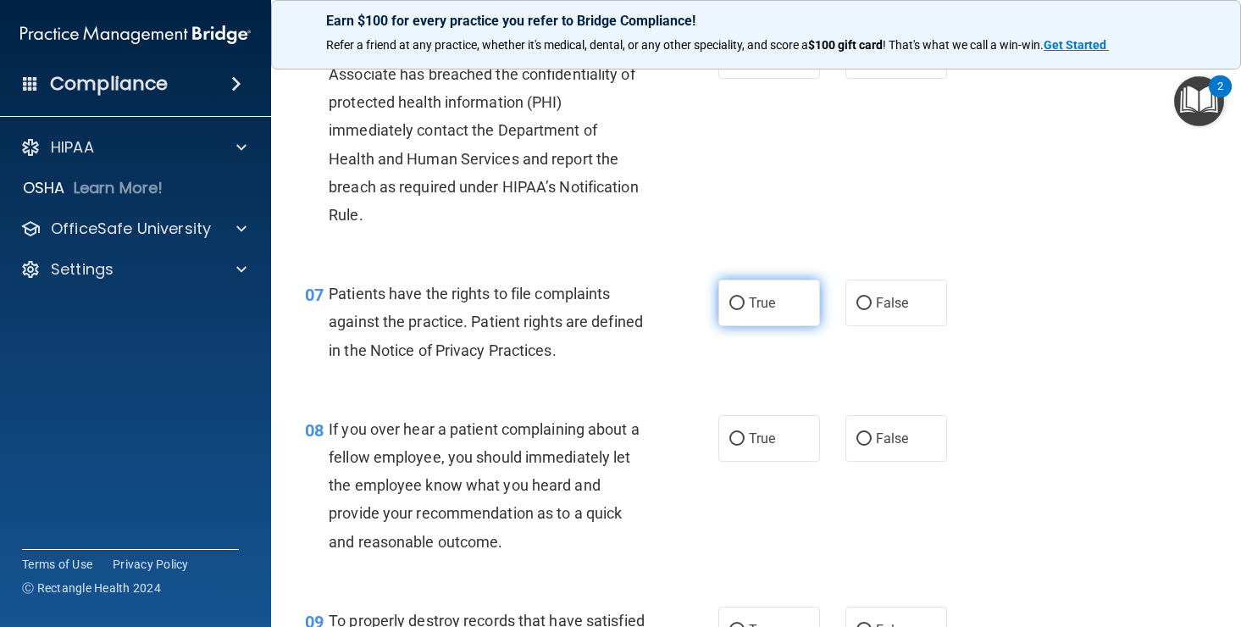
click at [749, 311] on span "True" at bounding box center [762, 303] width 26 height 16
click at [745, 310] on input "True" at bounding box center [736, 303] width 15 height 13
radio input "true"
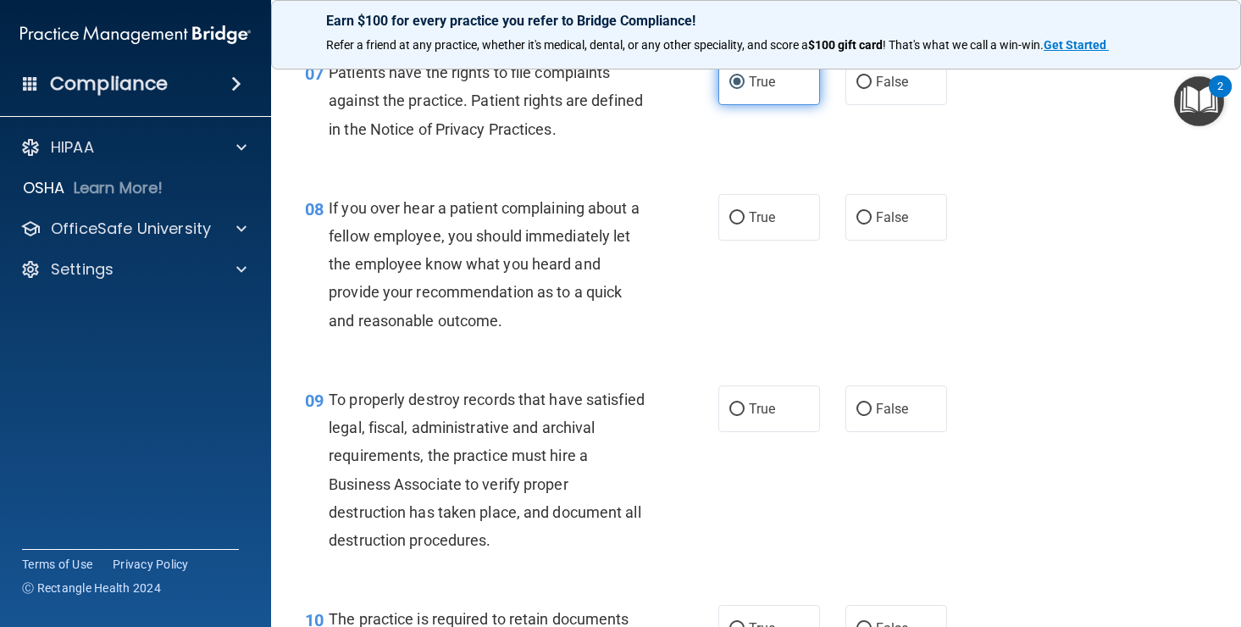
scroll to position [1254, 0]
click at [782, 240] on label "True" at bounding box center [769, 216] width 102 height 47
click at [745, 224] on input "True" at bounding box center [736, 217] width 15 height 13
radio input "true"
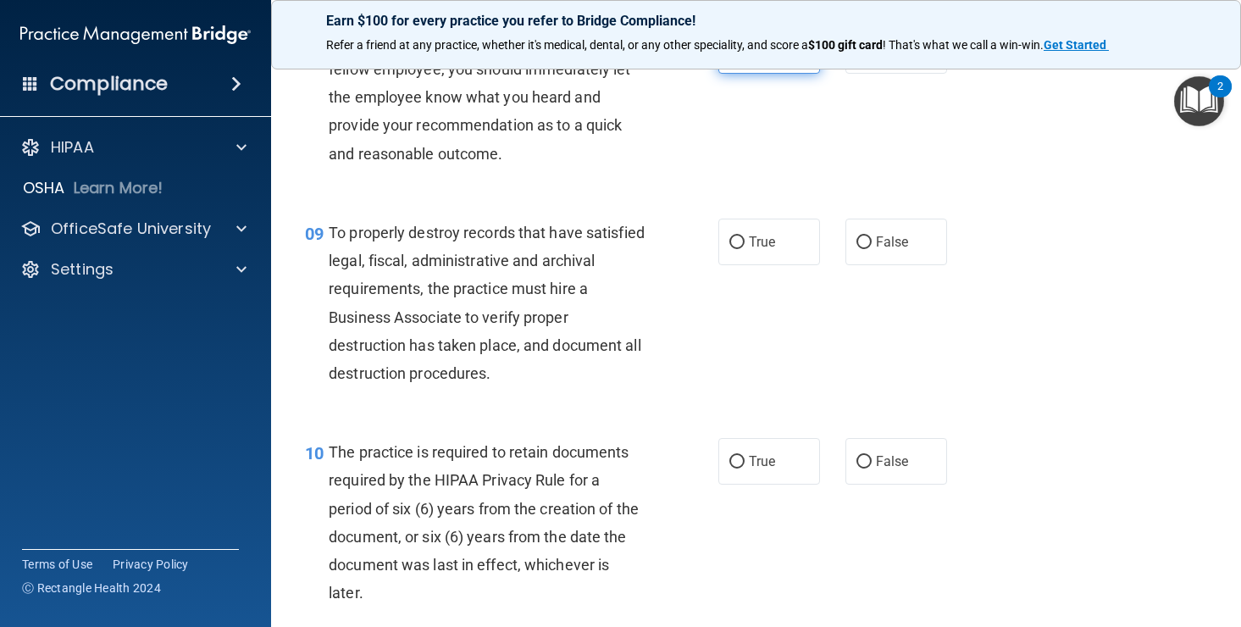
scroll to position [1421, 0]
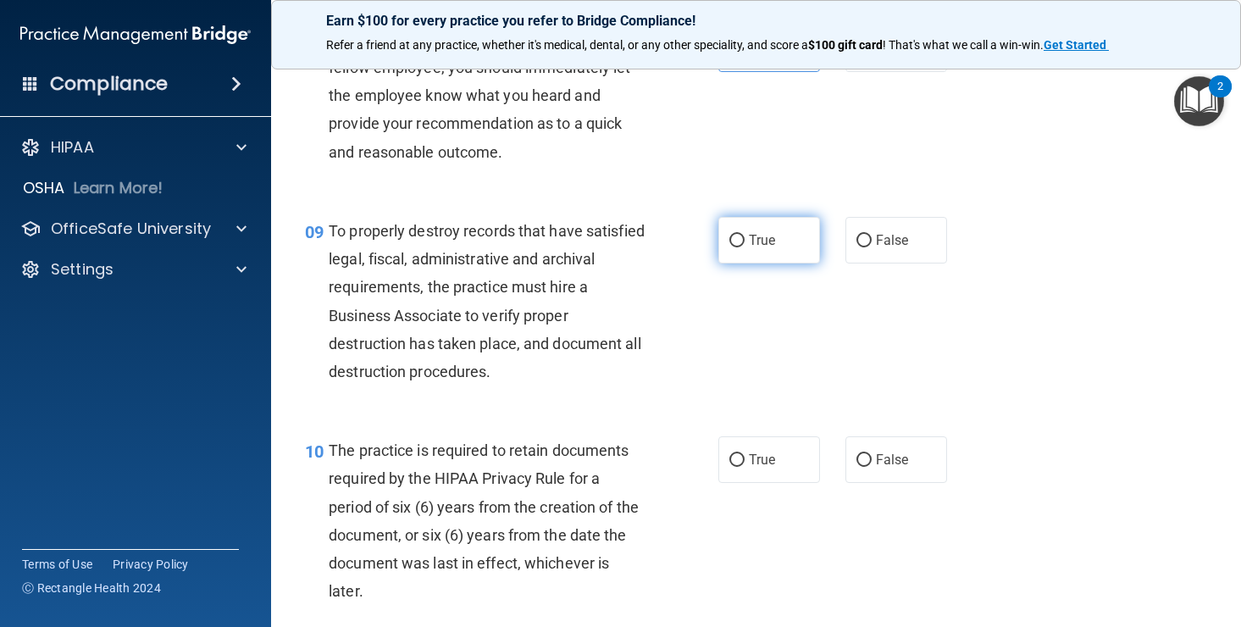
click at [742, 247] on input "True" at bounding box center [736, 241] width 15 height 13
radio input "true"
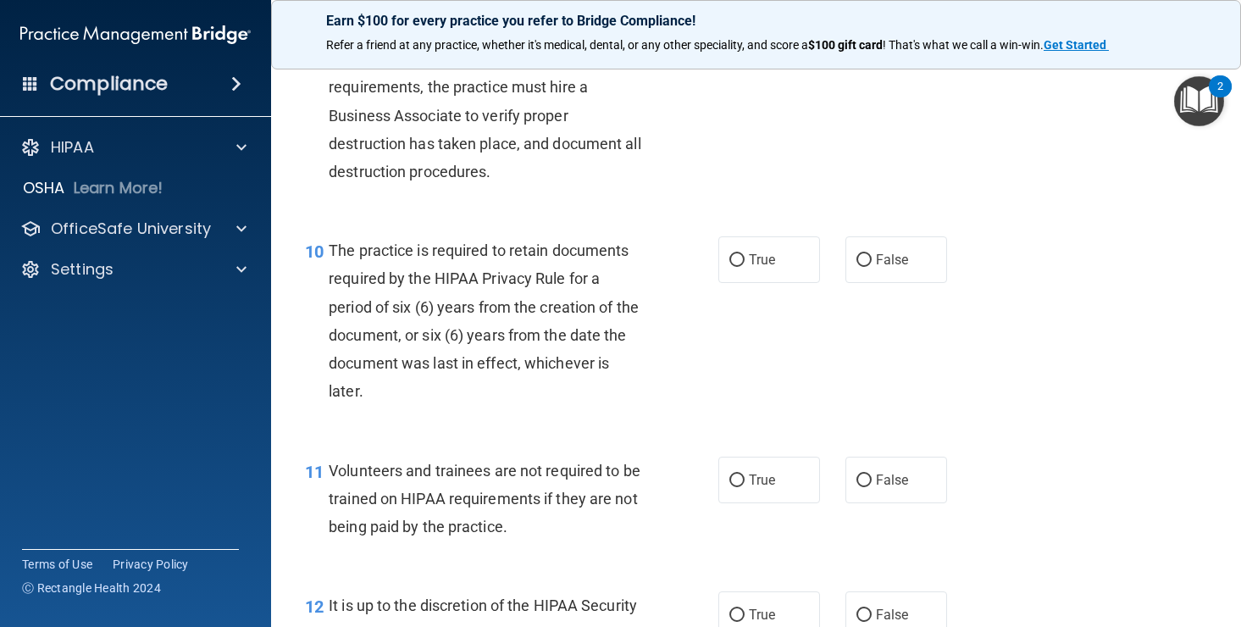
scroll to position [1624, 0]
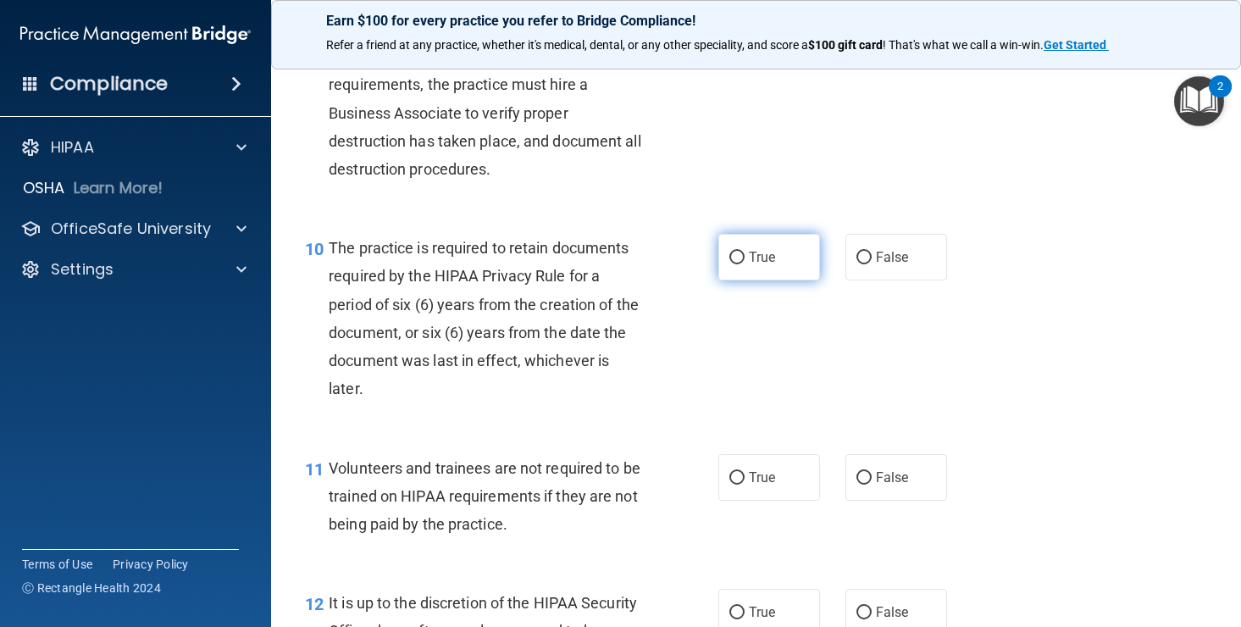
click at [741, 264] on input "True" at bounding box center [736, 258] width 15 height 13
radio input "true"
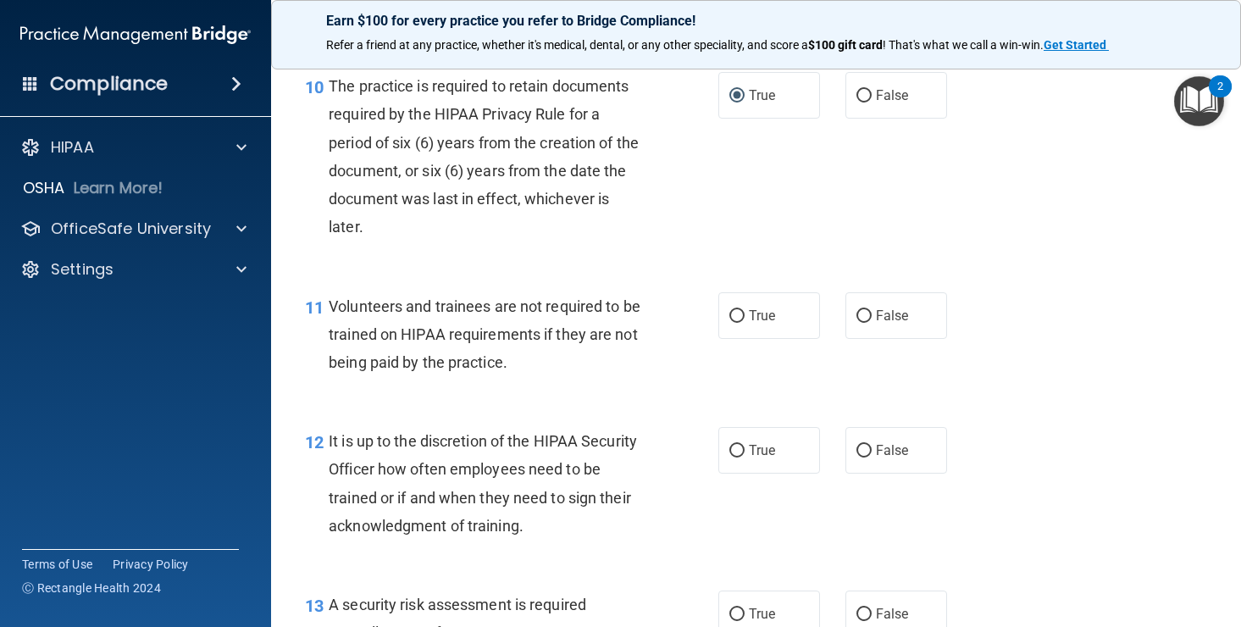
scroll to position [1792, 0]
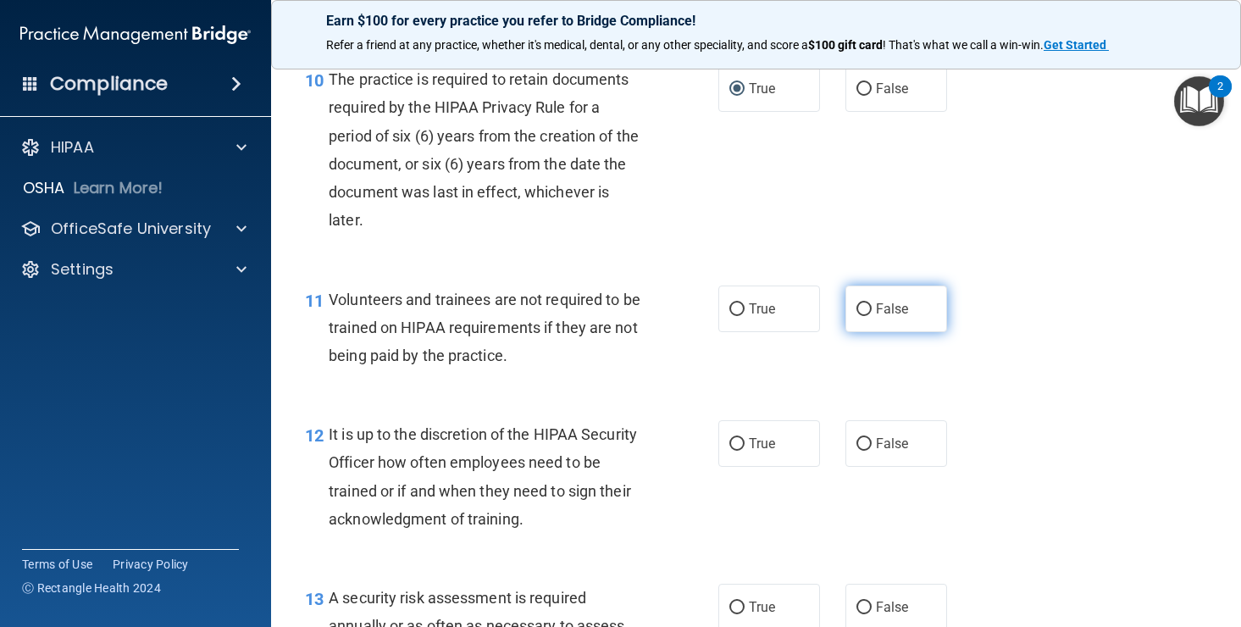
click at [867, 316] on input "False" at bounding box center [863, 309] width 15 height 13
radio input "true"
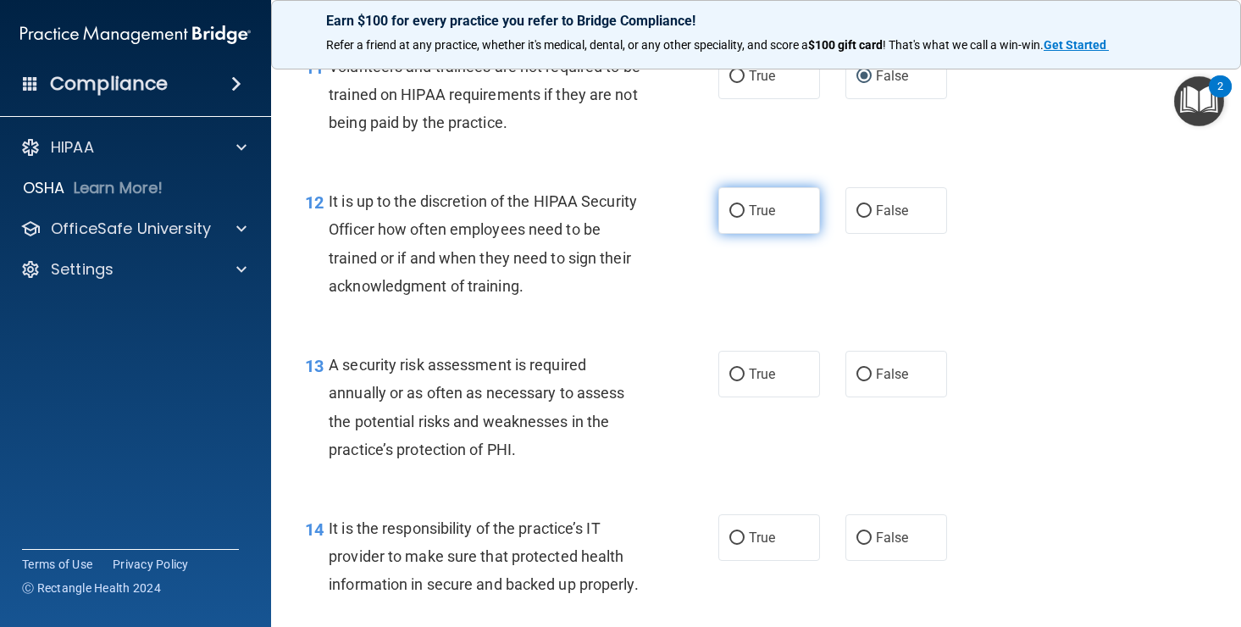
scroll to position [2034, 0]
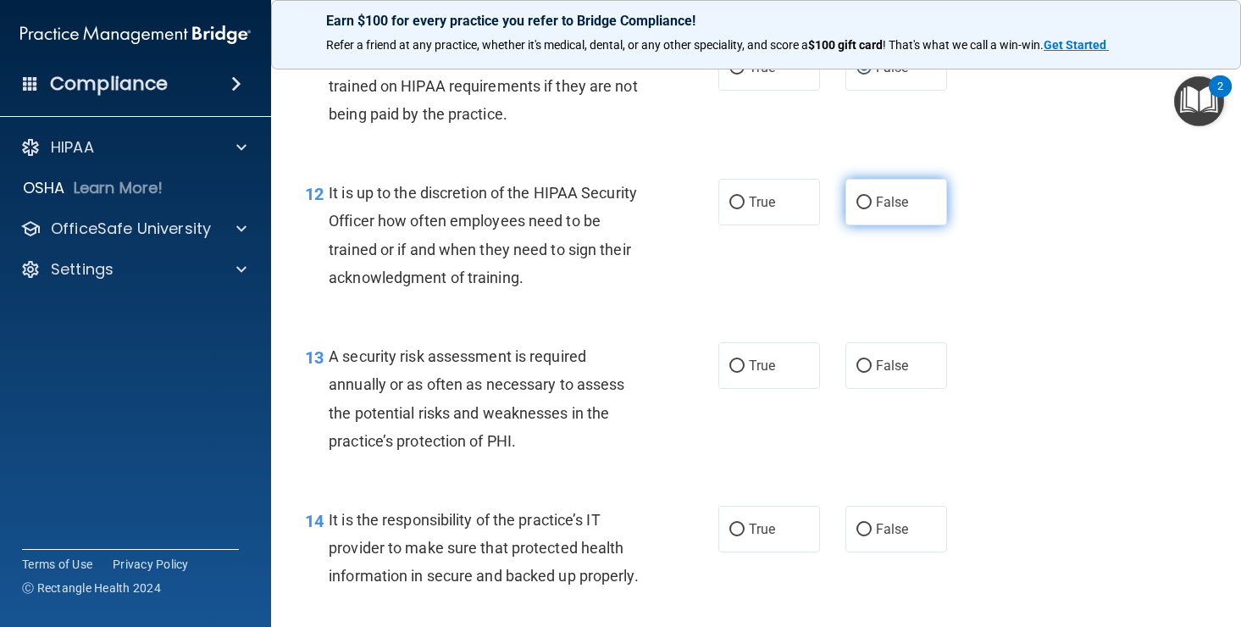
click at [868, 225] on label "False" at bounding box center [896, 202] width 102 height 47
click at [868, 209] on input "False" at bounding box center [863, 203] width 15 height 13
radio input "true"
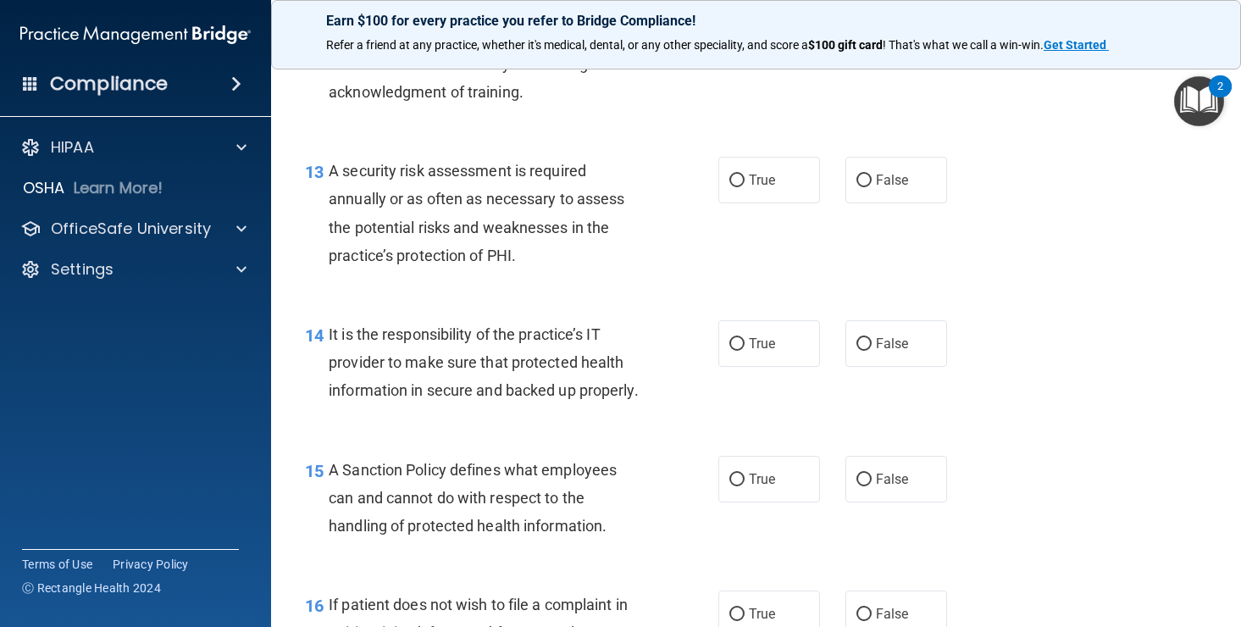
scroll to position [2226, 0]
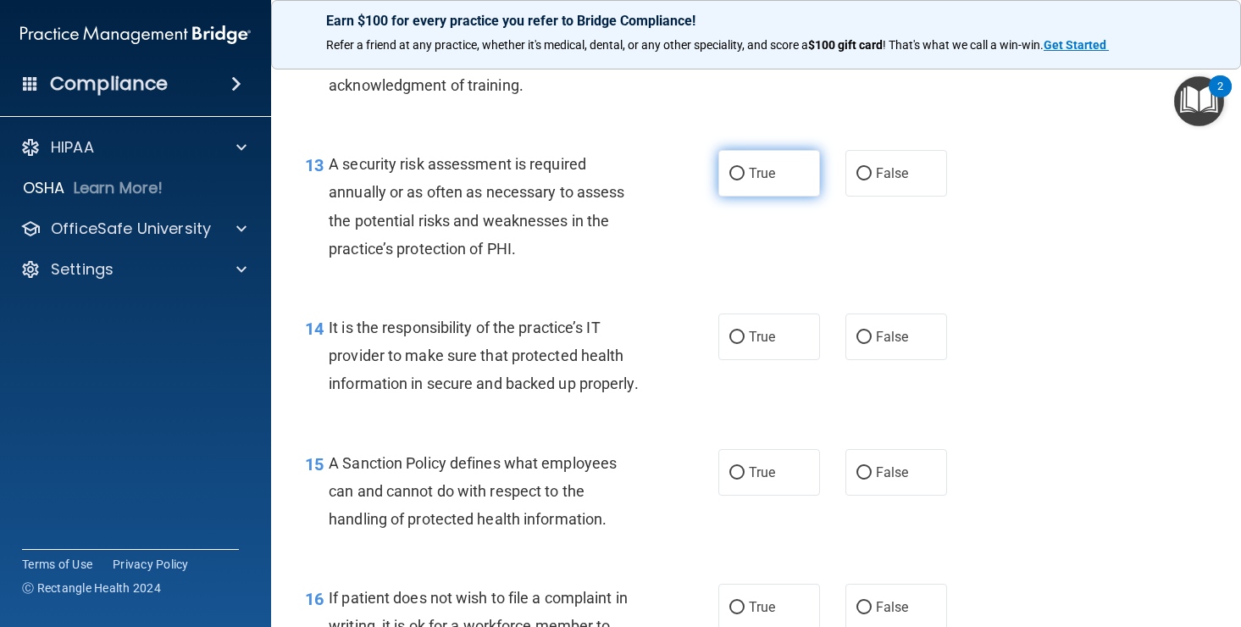
click at [739, 180] on input "True" at bounding box center [736, 174] width 15 height 13
radio input "true"
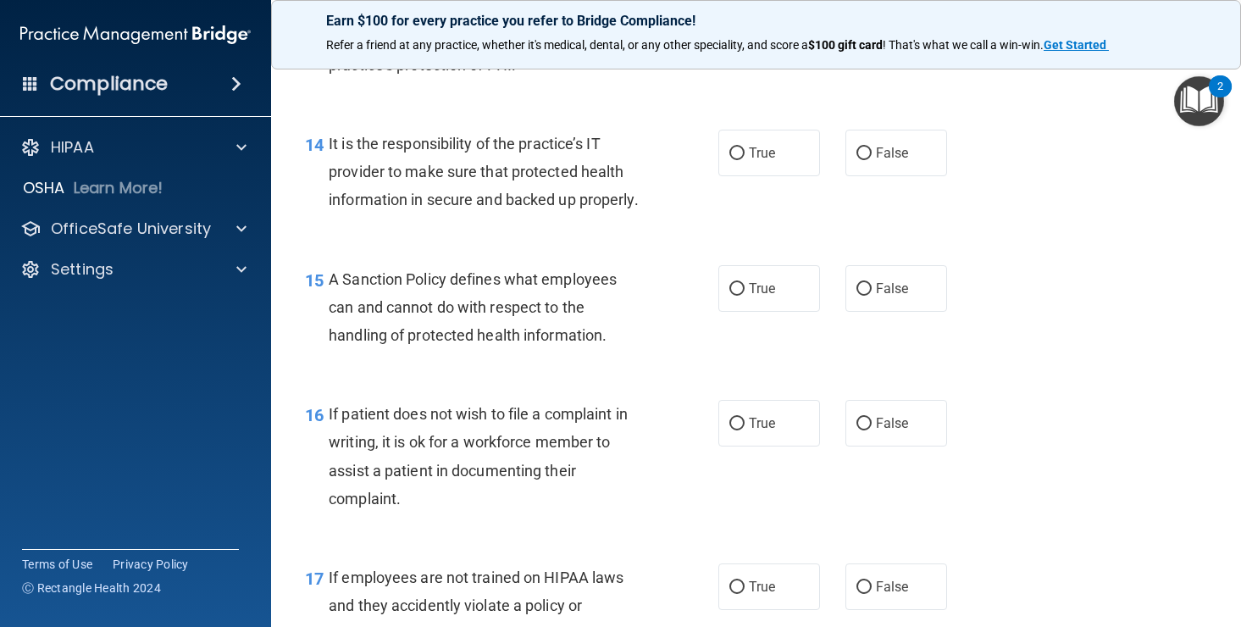
scroll to position [2409, 0]
click at [740, 161] on input "True" at bounding box center [736, 154] width 15 height 13
radio input "true"
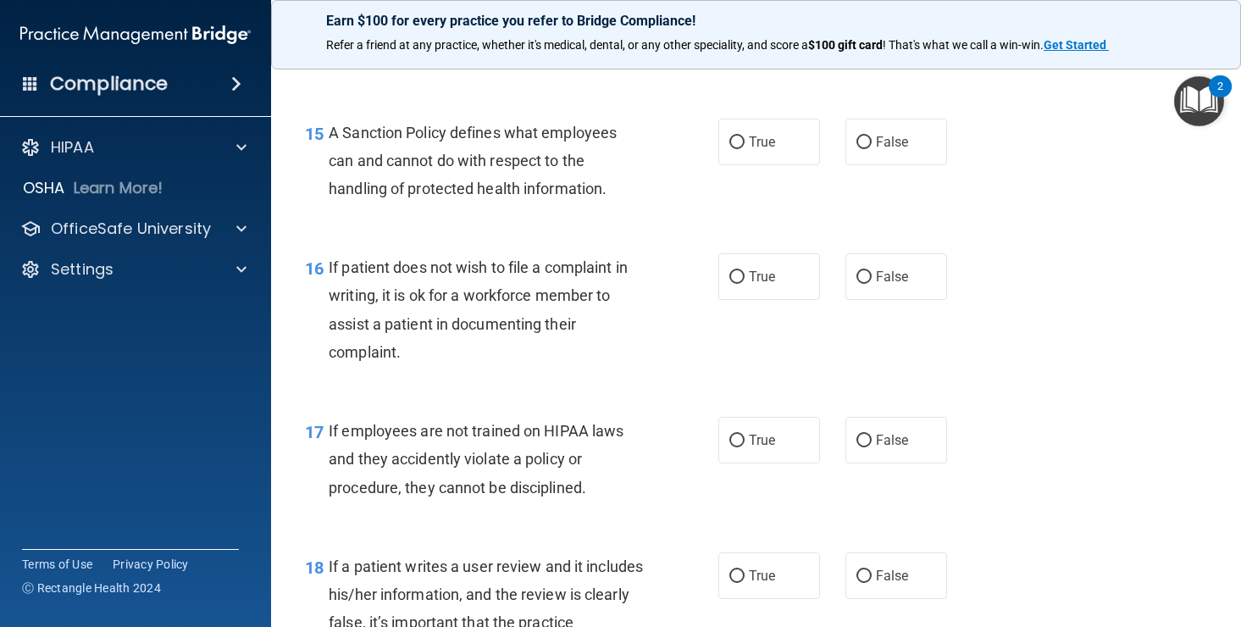
scroll to position [2558, 0]
click at [740, 147] on input "True" at bounding box center [736, 141] width 15 height 13
radio input "true"
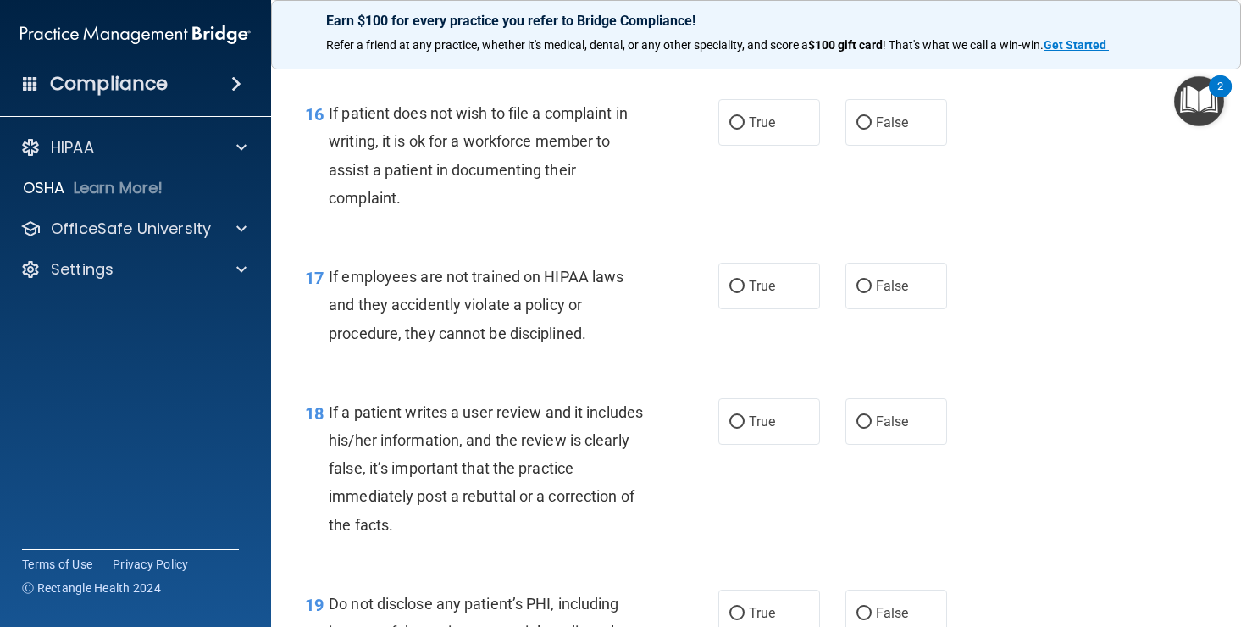
scroll to position [2711, 0]
click at [750, 130] on span "True" at bounding box center [762, 122] width 26 height 16
click at [745, 129] on input "True" at bounding box center [736, 122] width 15 height 13
radio input "true"
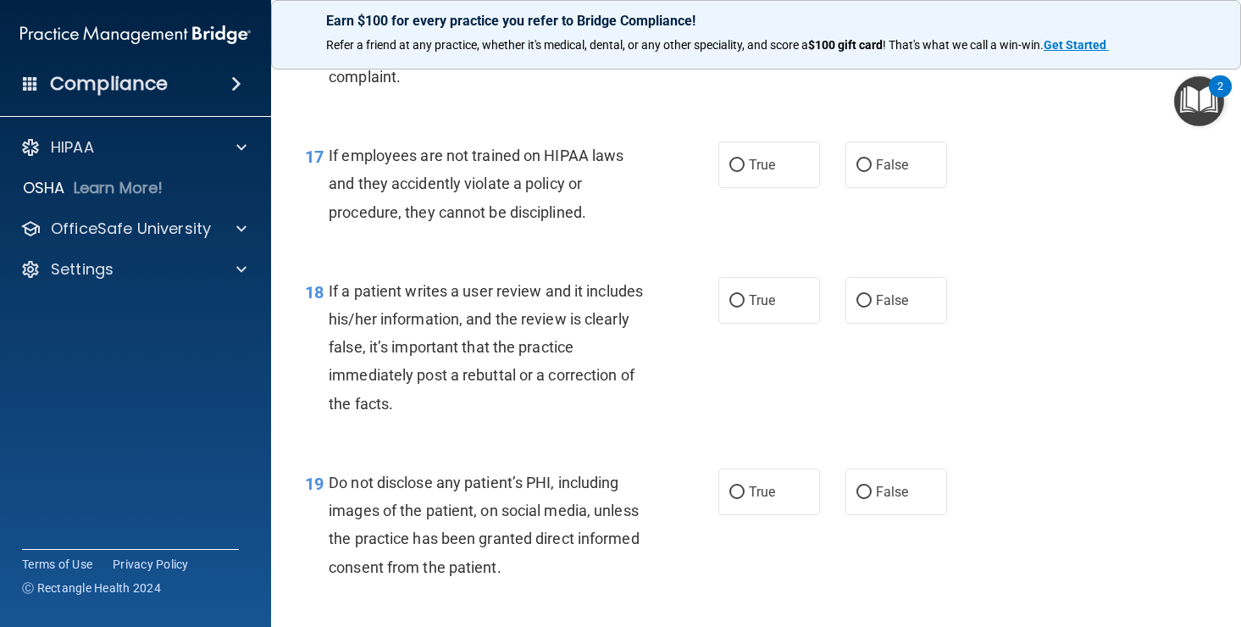
scroll to position [2835, 0]
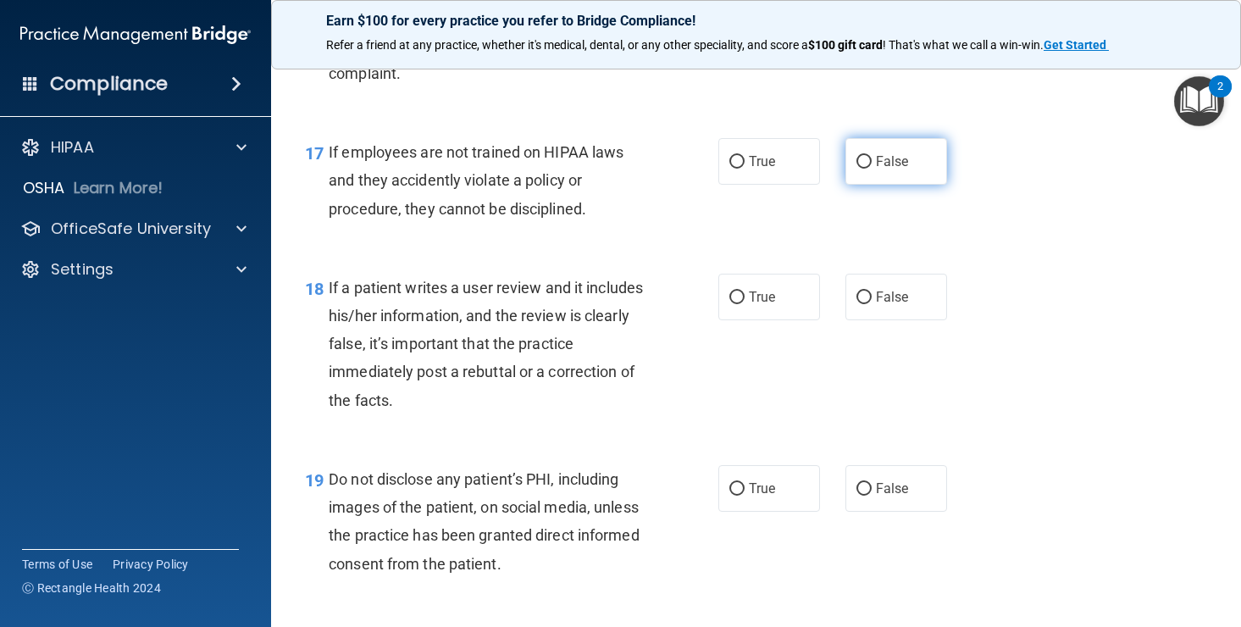
click at [872, 185] on label "False" at bounding box center [896, 161] width 102 height 47
click at [872, 169] on input "False" at bounding box center [863, 162] width 15 height 13
radio input "true"
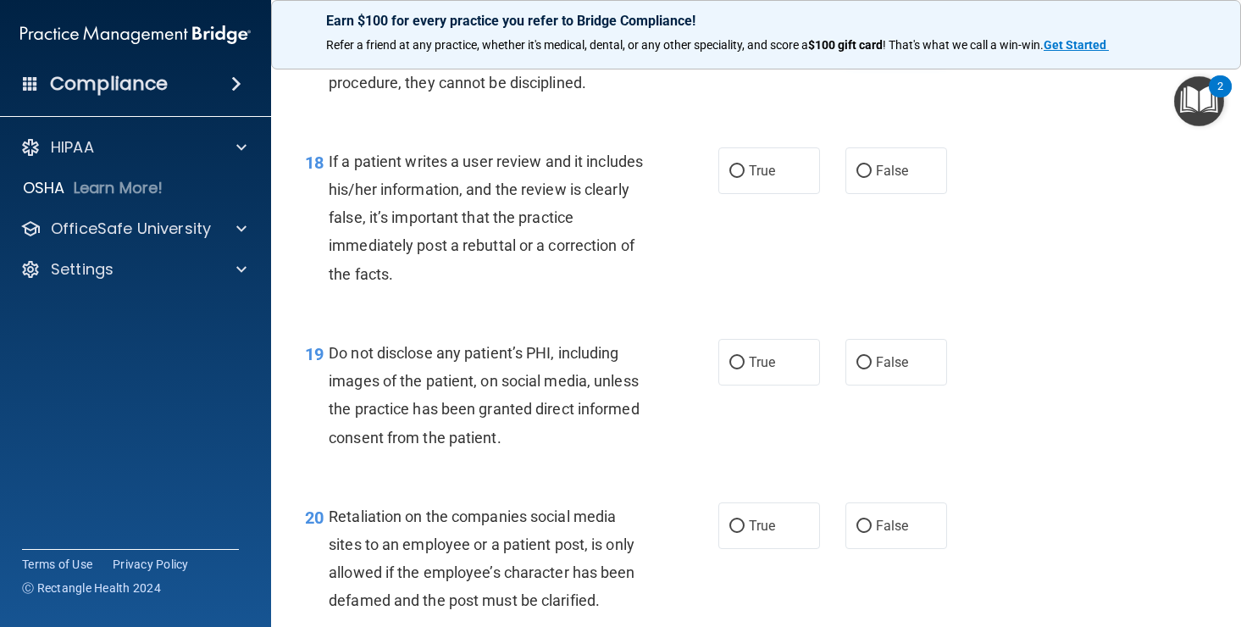
scroll to position [2959, 0]
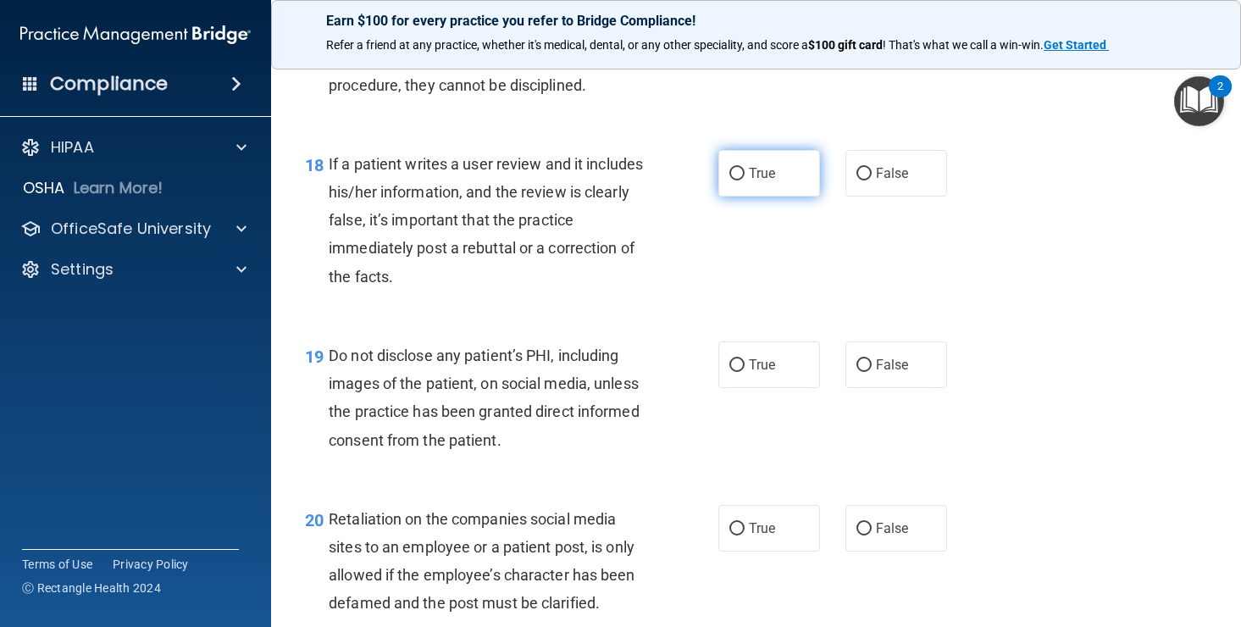
click at [738, 180] on input "True" at bounding box center [736, 174] width 15 height 13
radio input "true"
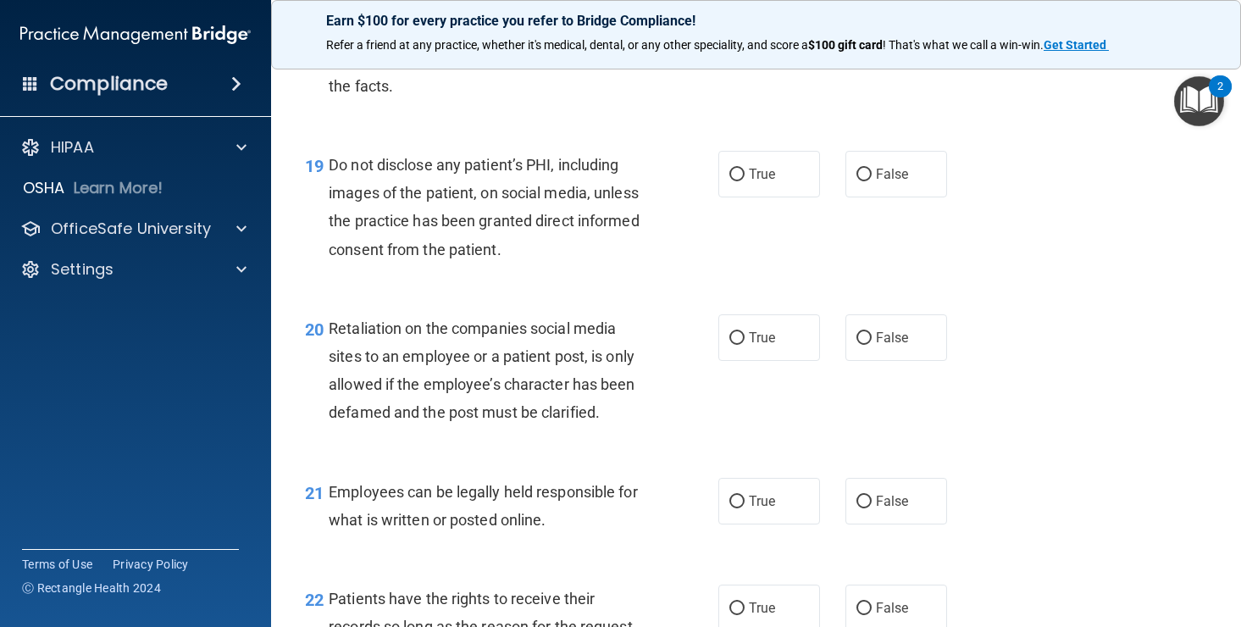
scroll to position [3153, 0]
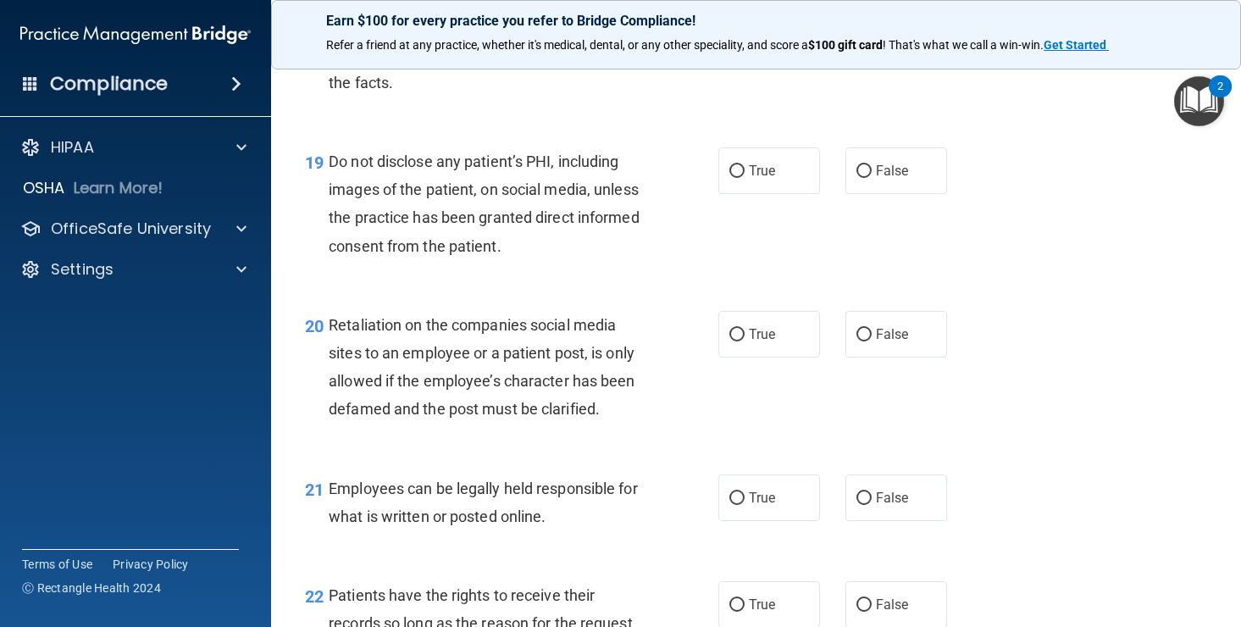
click at [738, 178] on input "True" at bounding box center [736, 171] width 15 height 13
radio input "true"
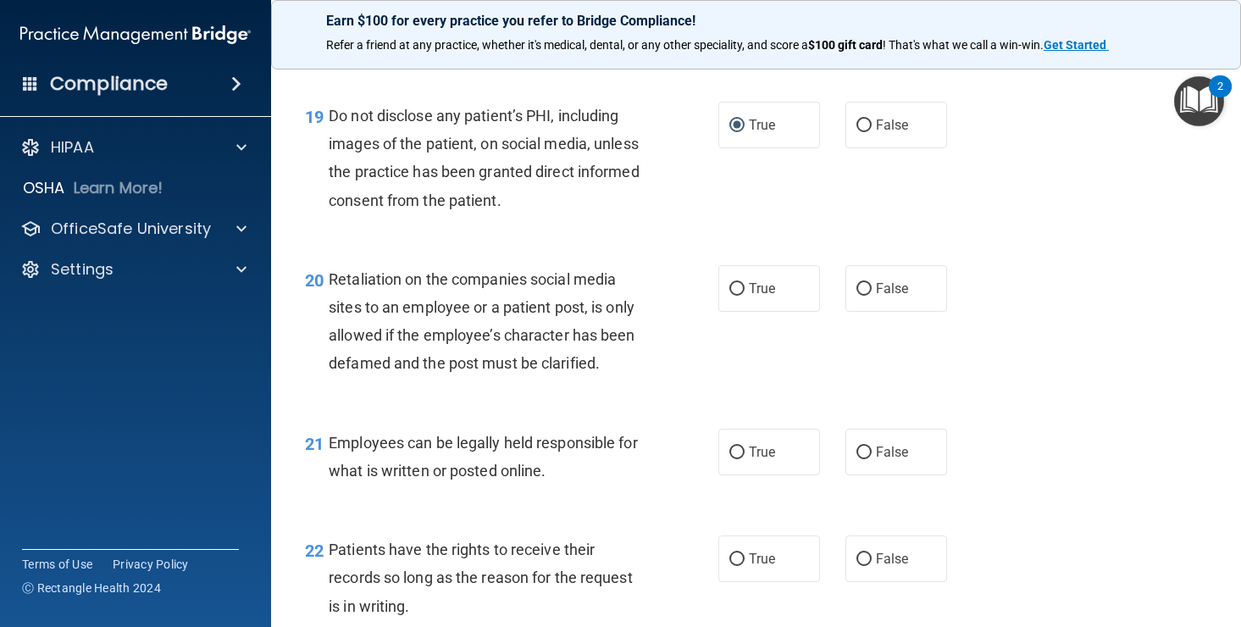
scroll to position [3232, 0]
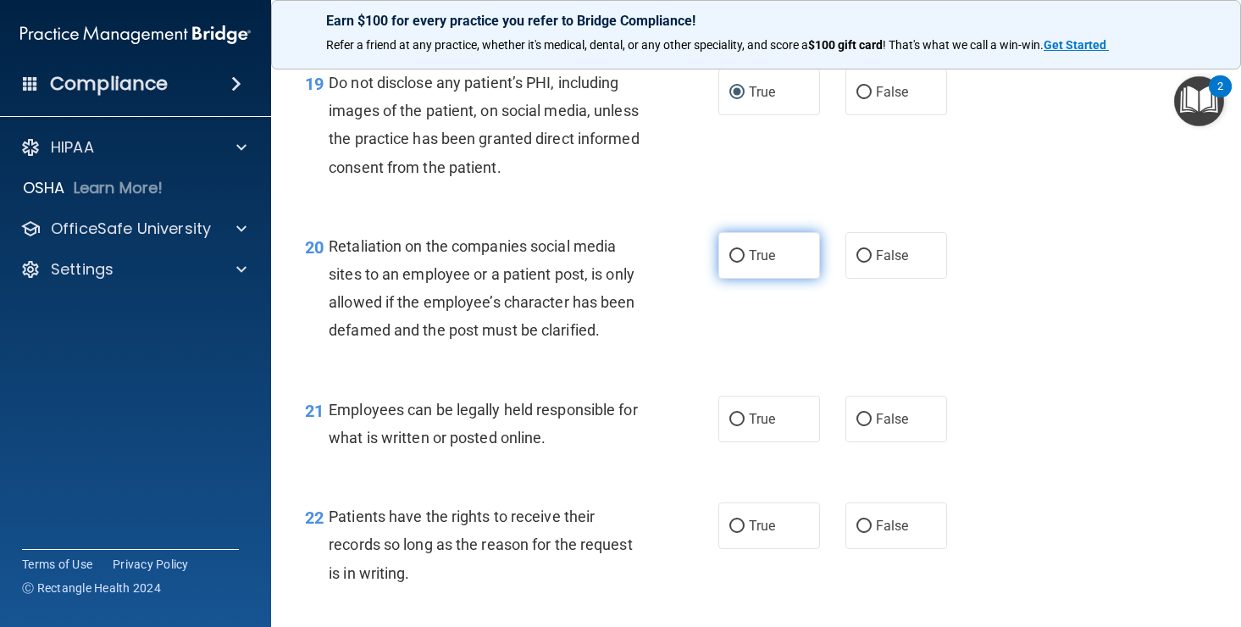
click at [741, 263] on input "True" at bounding box center [736, 256] width 15 height 13
radio input "true"
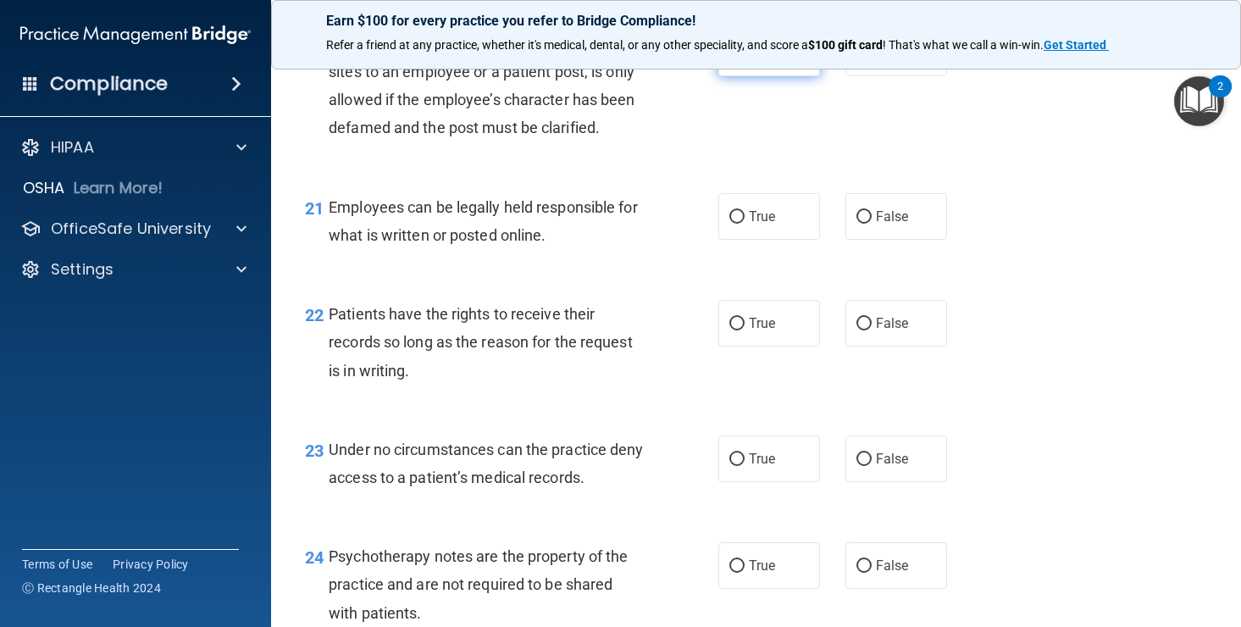
scroll to position [3436, 0]
click at [752, 223] on span "True" at bounding box center [762, 215] width 26 height 16
click at [745, 222] on input "True" at bounding box center [736, 215] width 15 height 13
radio input "true"
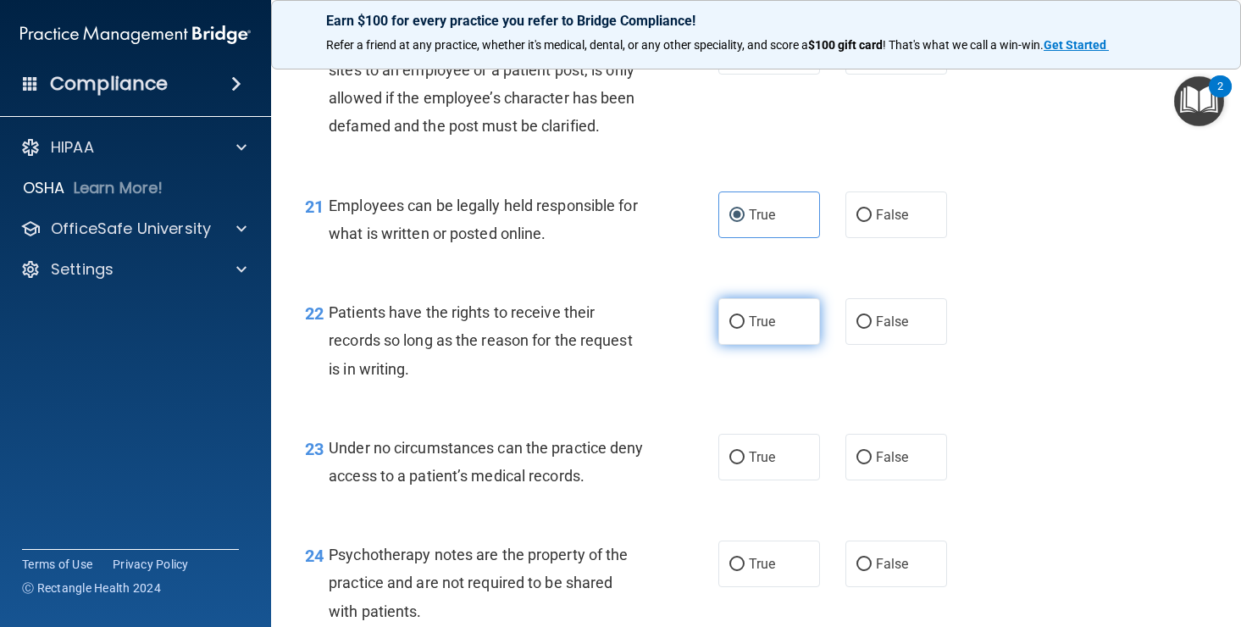
click at [742, 329] on input "True" at bounding box center [736, 322] width 15 height 13
radio input "true"
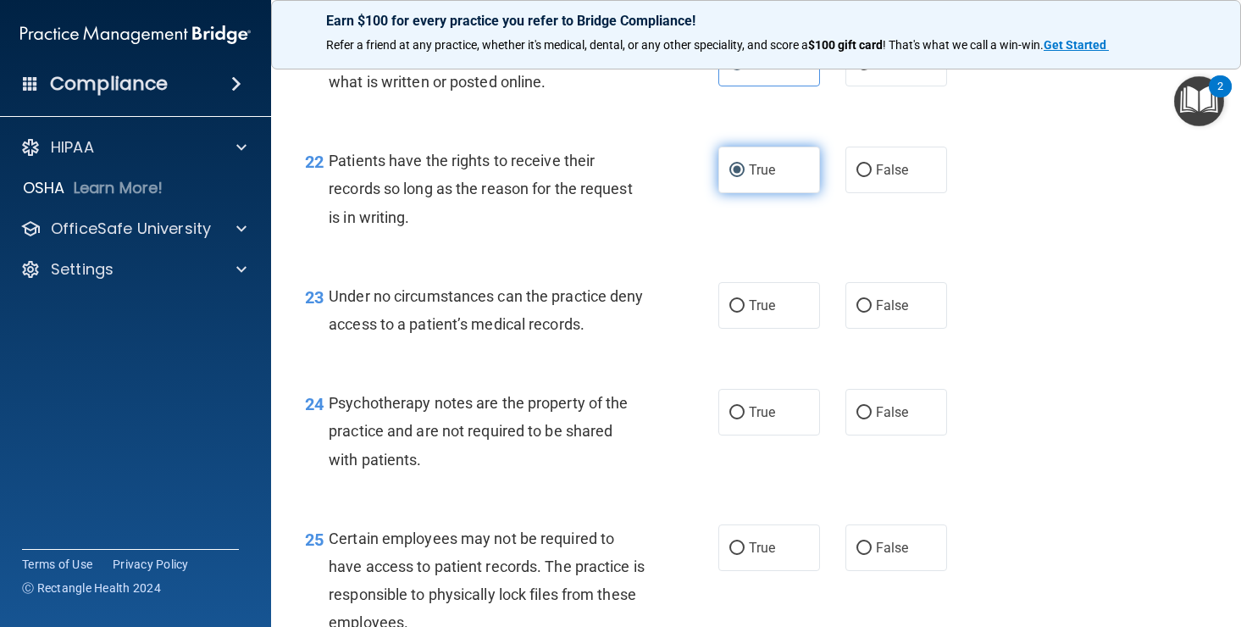
scroll to position [3595, 0]
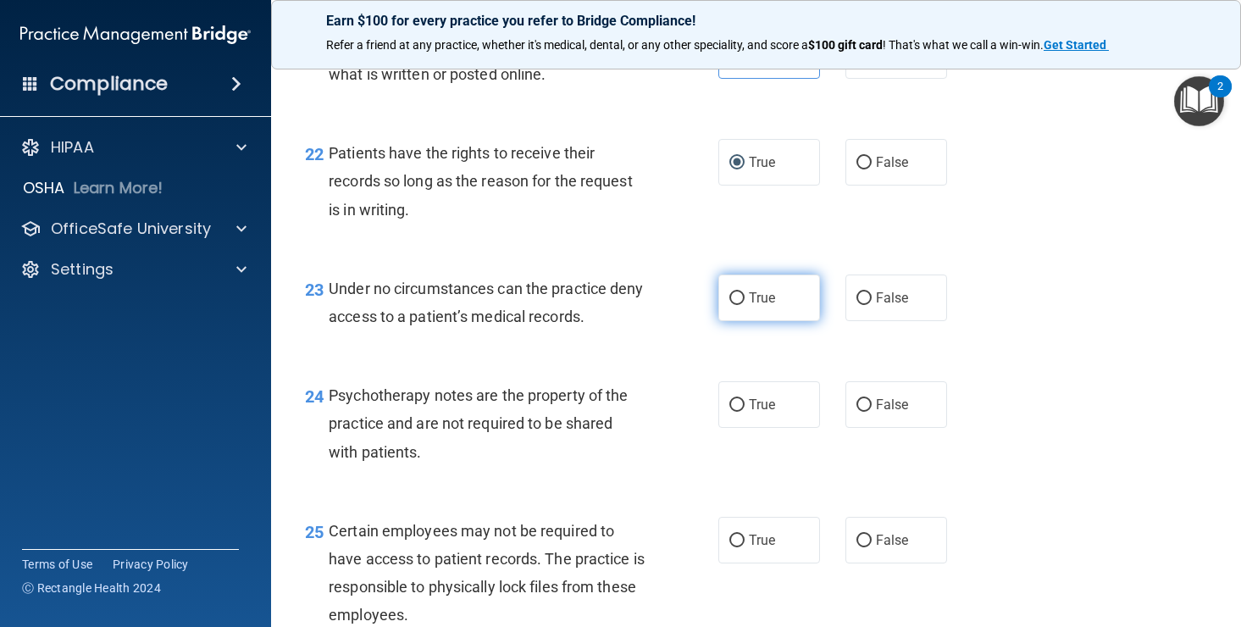
click at [737, 305] on input "True" at bounding box center [736, 298] width 15 height 13
radio input "true"
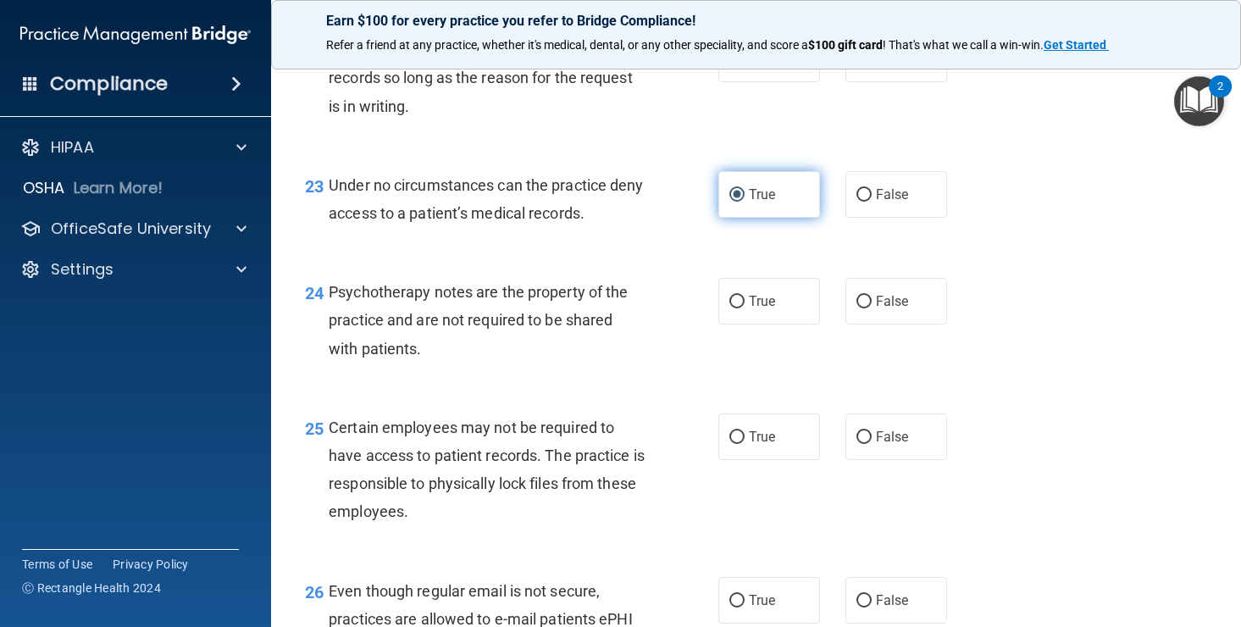
scroll to position [3710, 0]
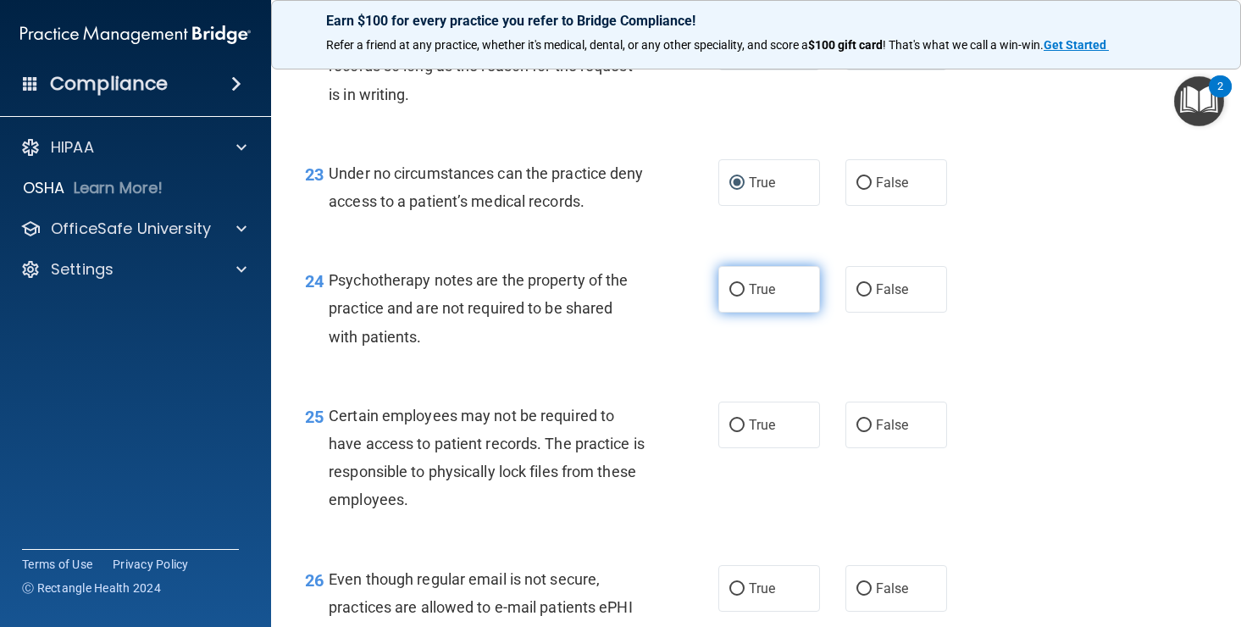
click at [745, 313] on label "True" at bounding box center [769, 289] width 102 height 47
click at [745, 296] on input "True" at bounding box center [736, 290] width 15 height 13
radio input "true"
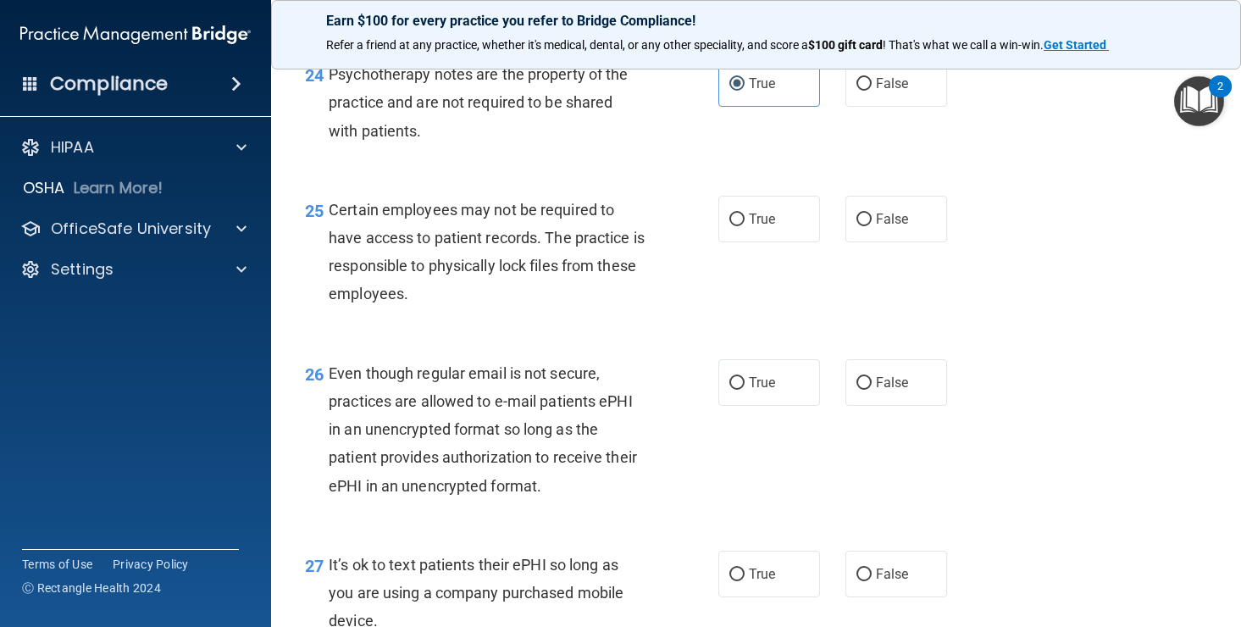
scroll to position [3917, 0]
click at [736, 225] on input "True" at bounding box center [736, 219] width 15 height 13
radio input "true"
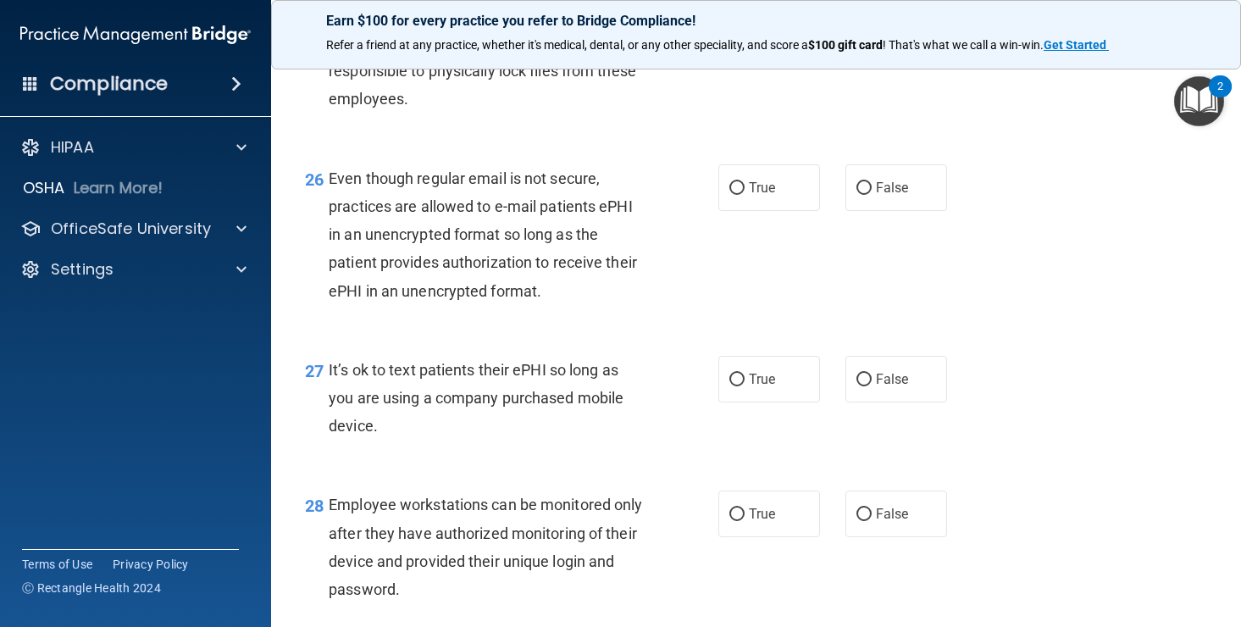
scroll to position [4113, 0]
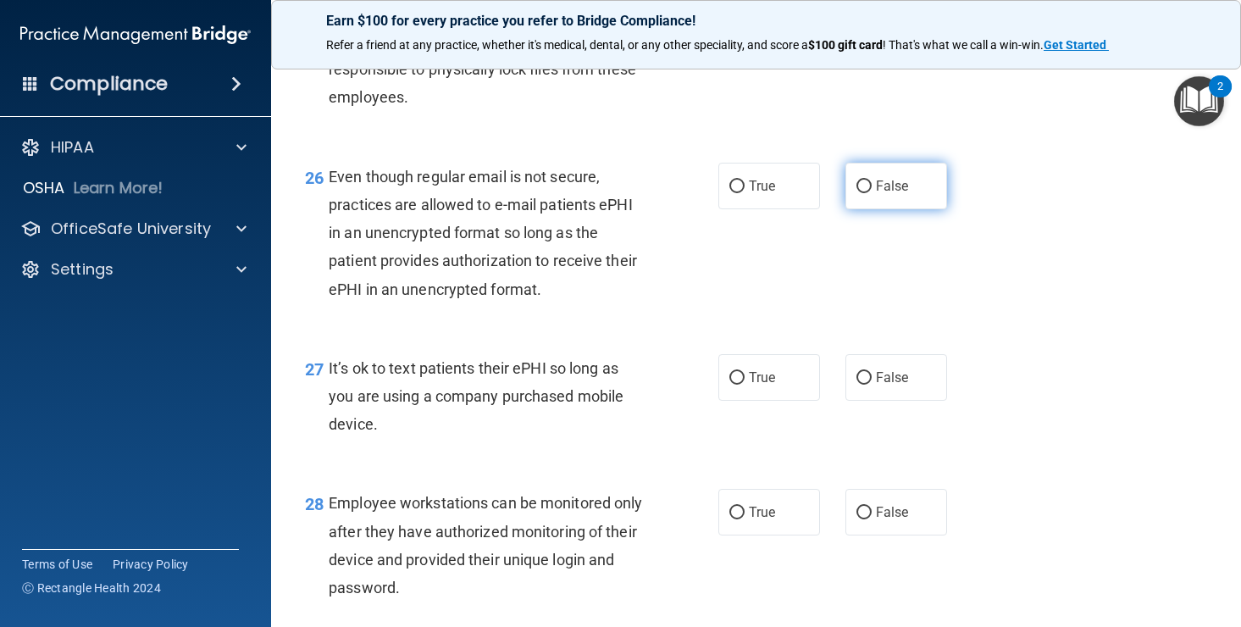
click at [855, 209] on label "False" at bounding box center [896, 186] width 102 height 47
click at [856, 193] on input "False" at bounding box center [863, 186] width 15 height 13
radio input "true"
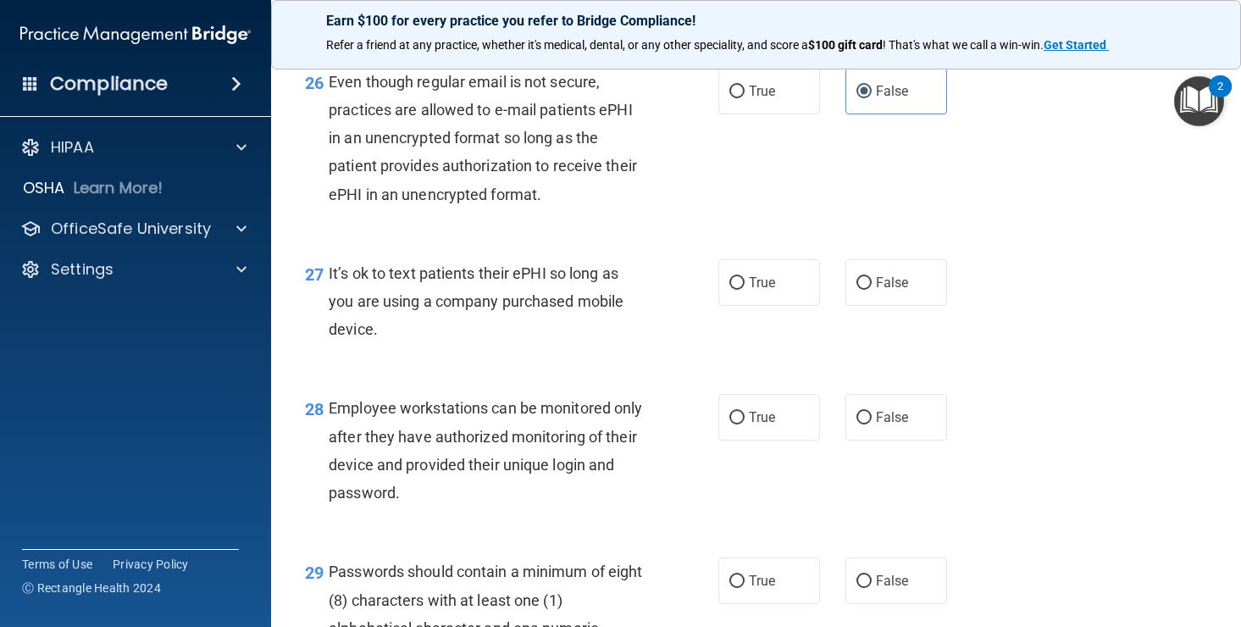
scroll to position [4199, 0]
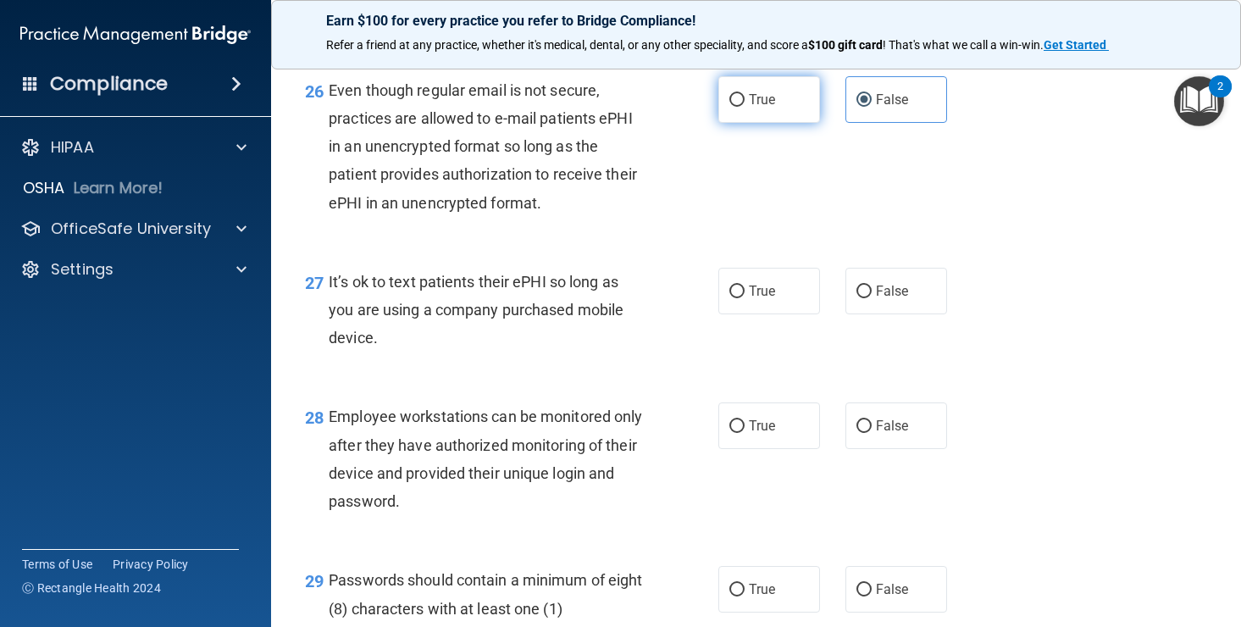
click at [747, 123] on label "True" at bounding box center [769, 99] width 102 height 47
click at [745, 107] on input "True" at bounding box center [736, 100] width 15 height 13
radio input "true"
radio input "false"
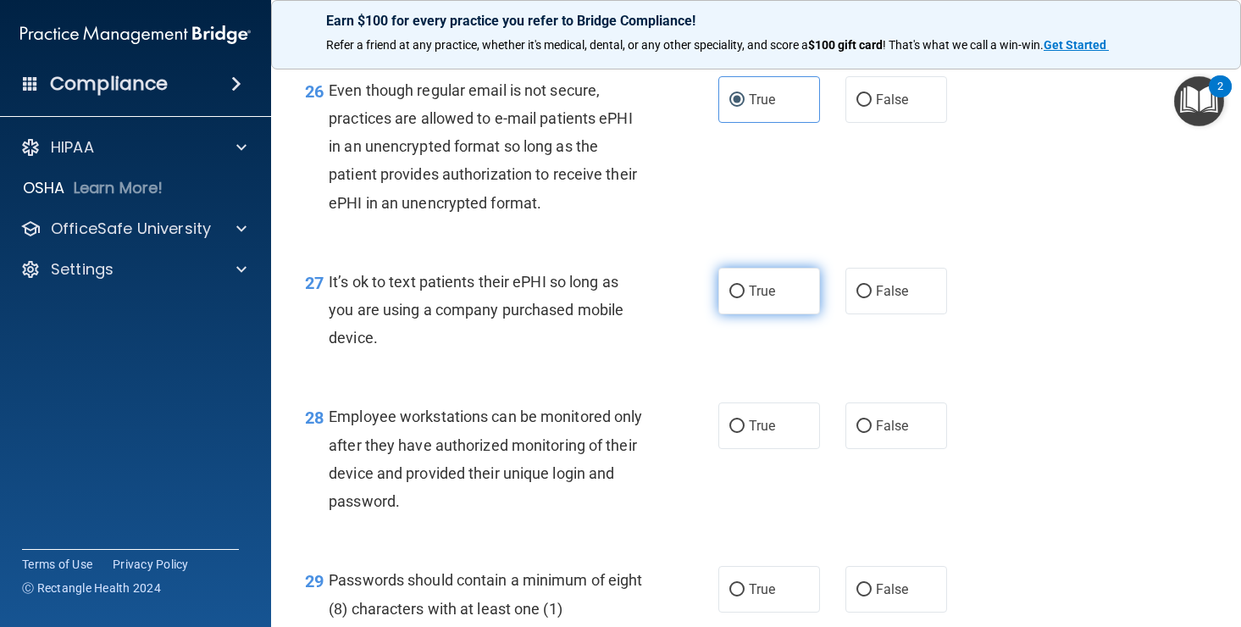
click at [744, 298] on input "True" at bounding box center [736, 291] width 15 height 13
radio input "true"
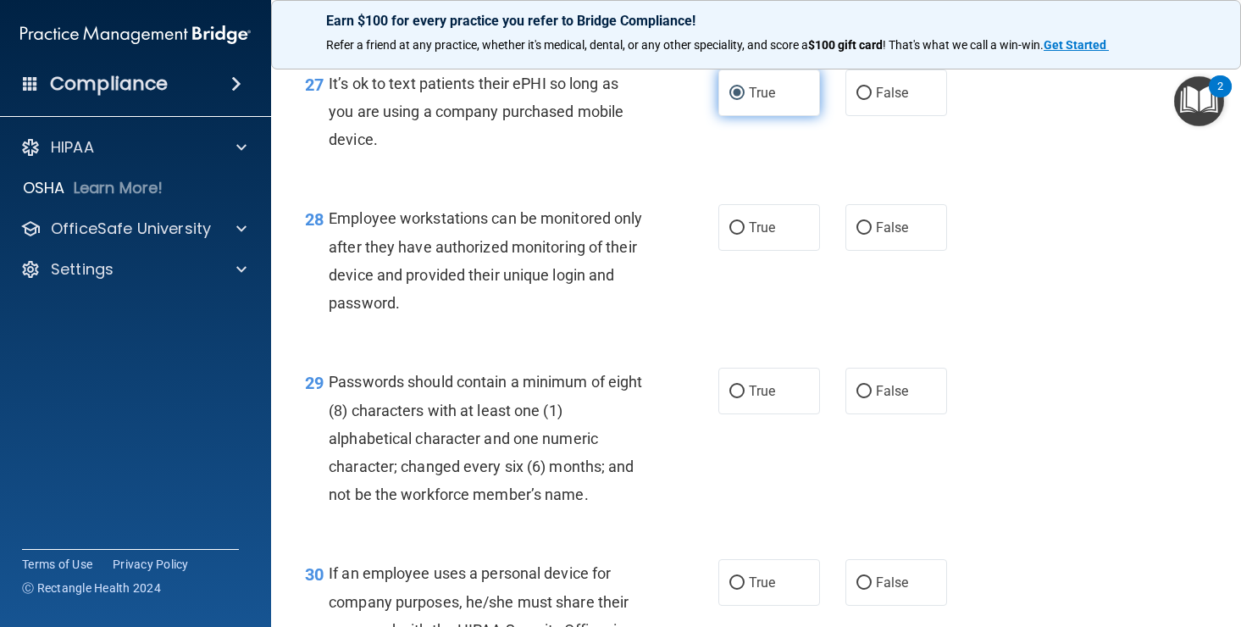
scroll to position [4401, 0]
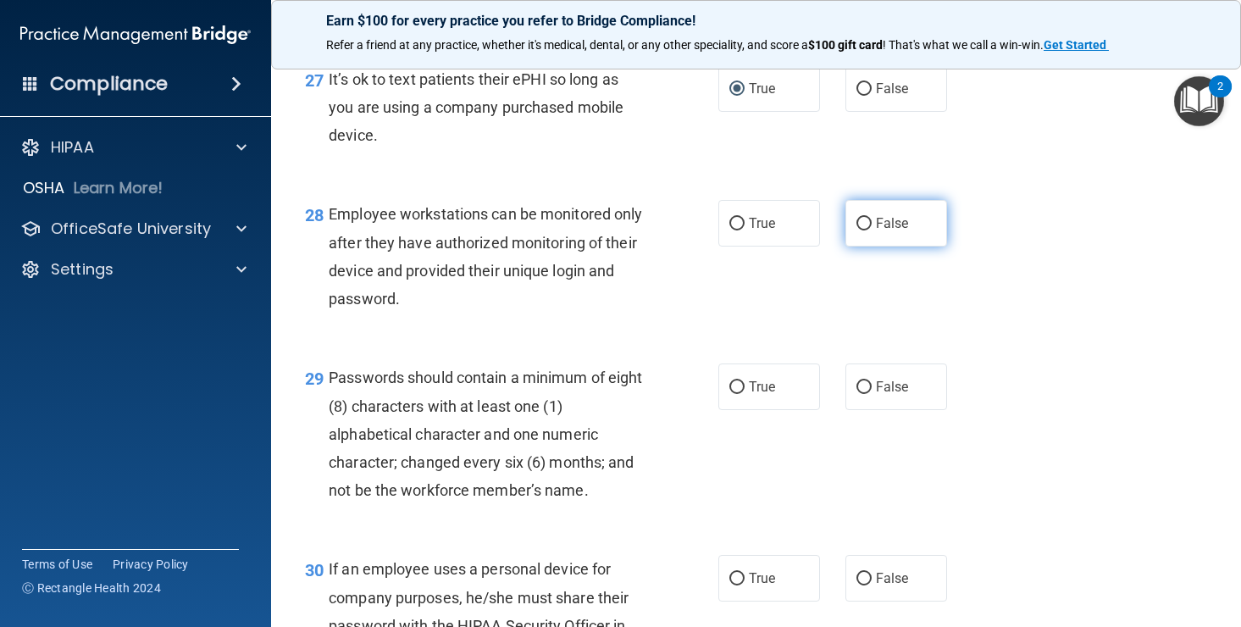
click at [864, 230] on input "False" at bounding box center [863, 224] width 15 height 13
radio input "true"
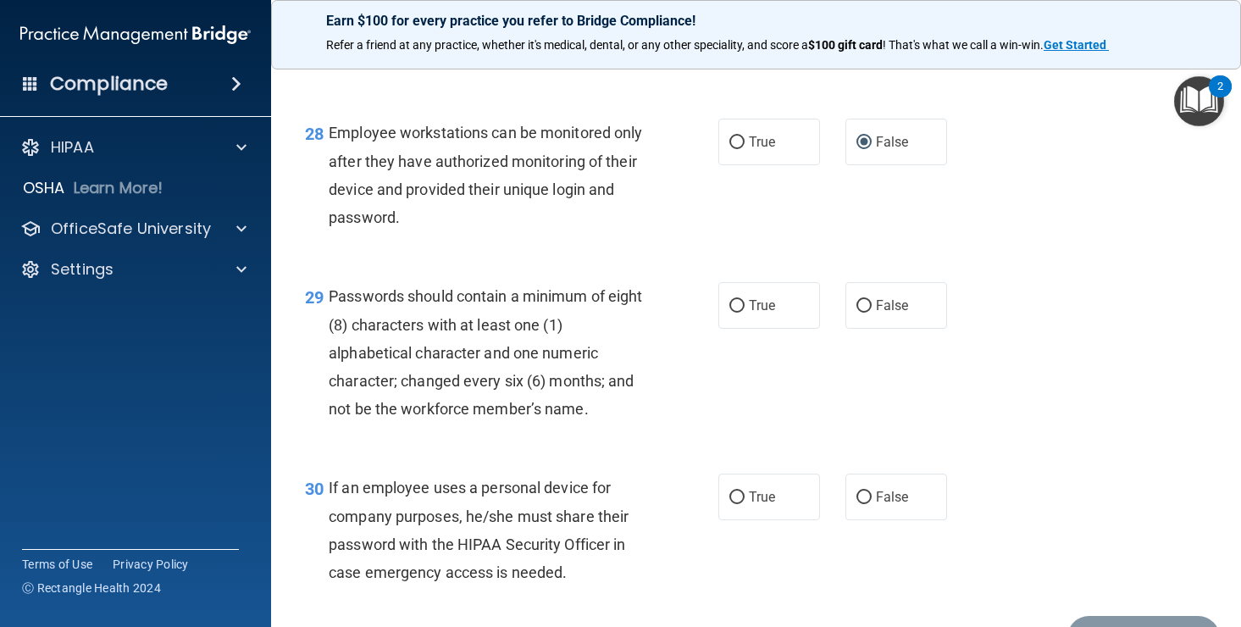
scroll to position [4500, 0]
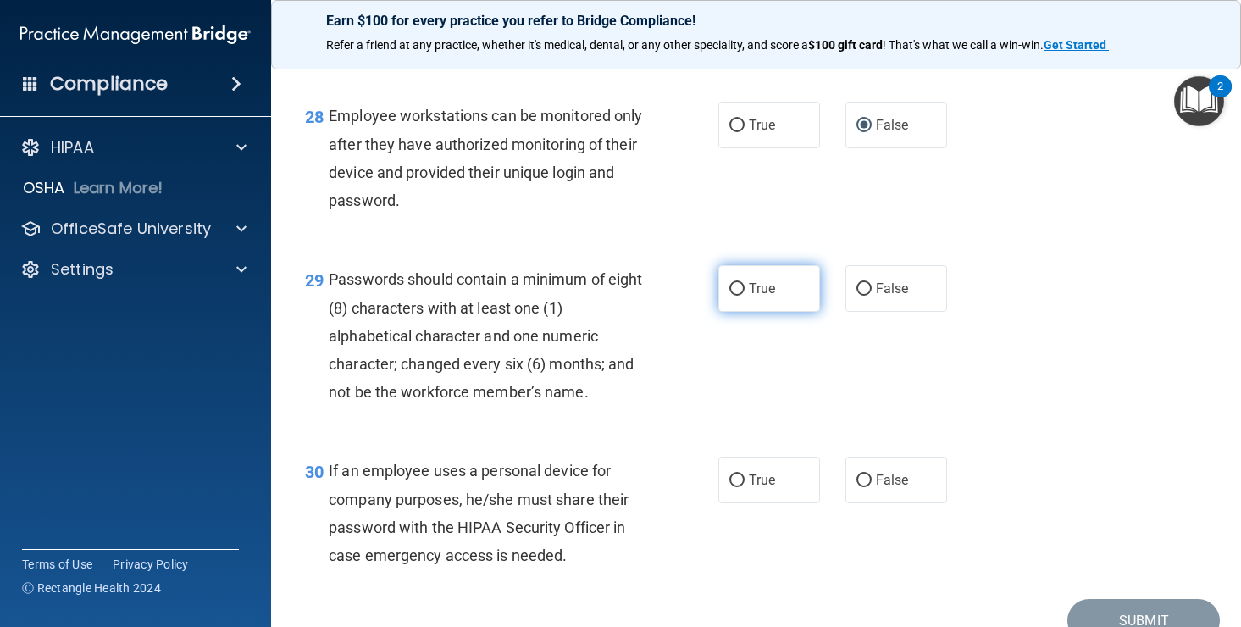
click at [725, 312] on label "True" at bounding box center [769, 288] width 102 height 47
click at [729, 296] on input "True" at bounding box center [736, 289] width 15 height 13
radio input "true"
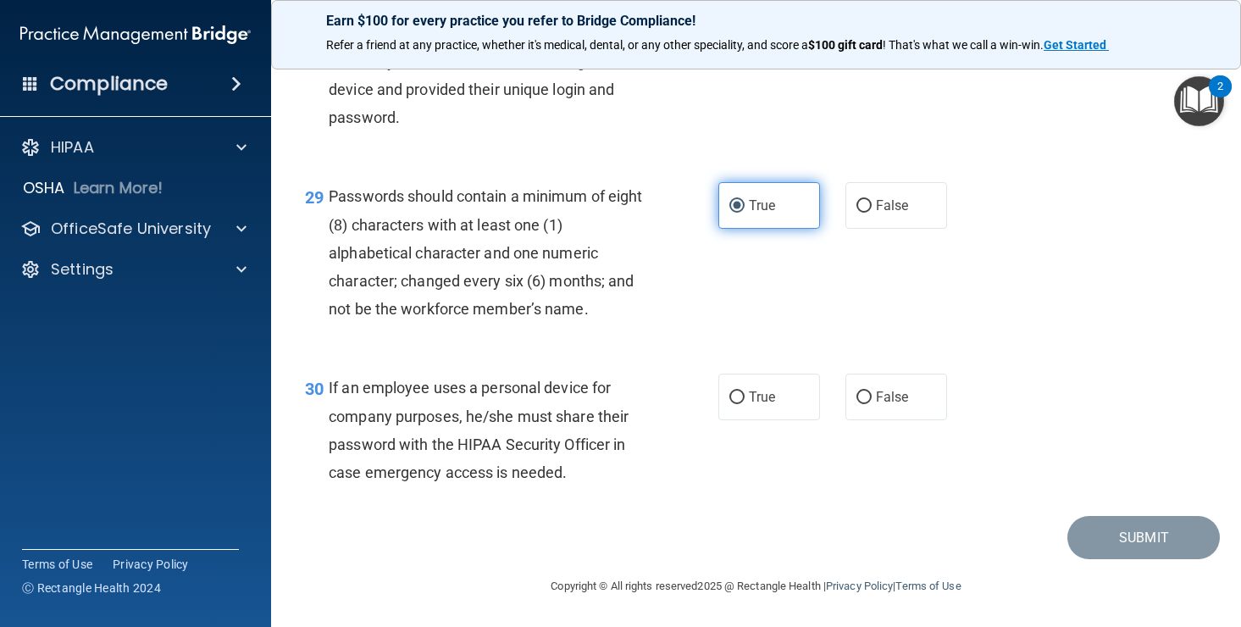
scroll to position [4611, 0]
click at [750, 390] on span "True" at bounding box center [762, 397] width 26 height 16
click at [745, 391] on input "True" at bounding box center [736, 397] width 15 height 13
radio input "true"
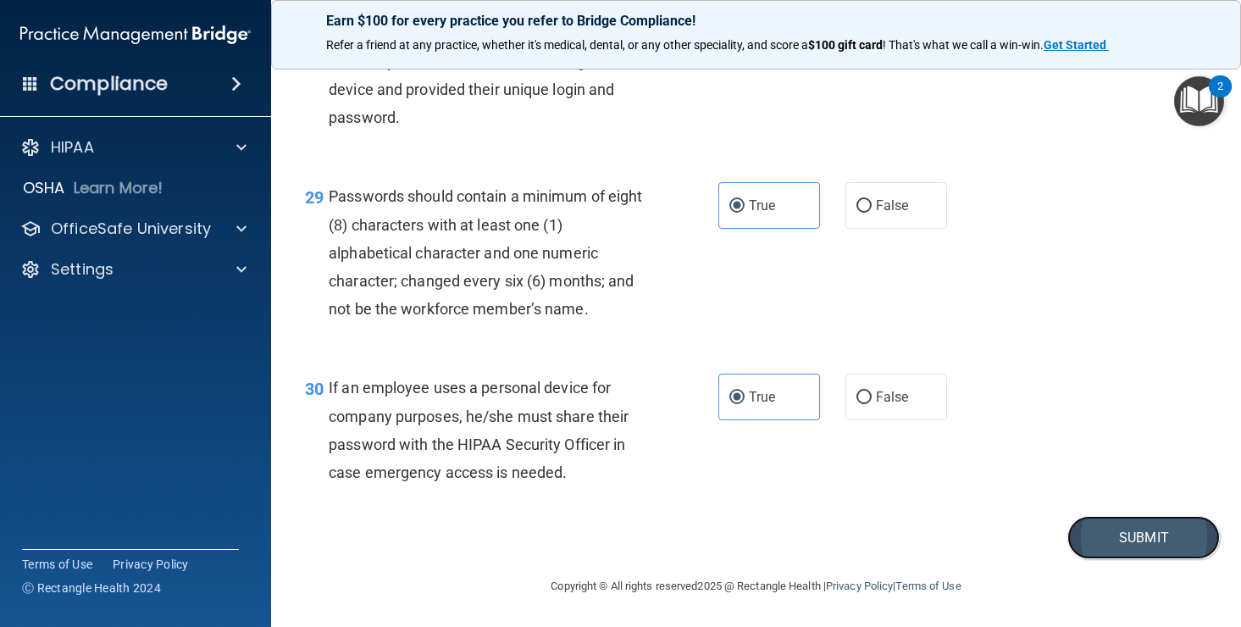
click at [1140, 531] on button "Submit" at bounding box center [1143, 537] width 152 height 43
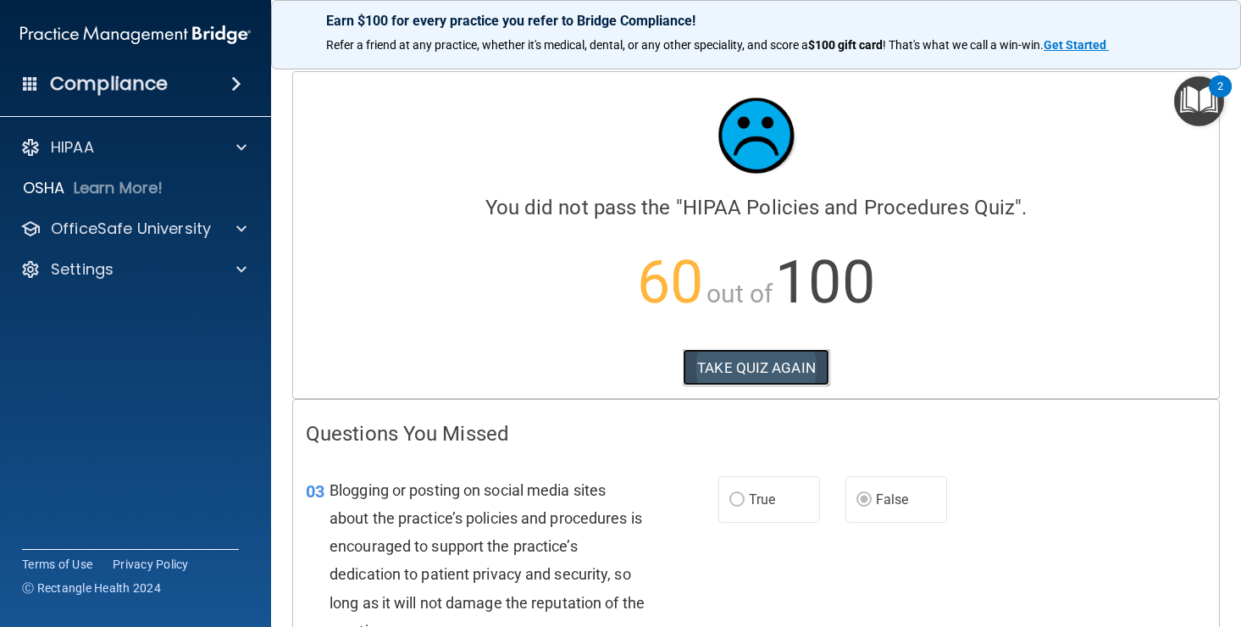
click at [771, 363] on button "TAKE QUIZ AGAIN" at bounding box center [756, 367] width 147 height 37
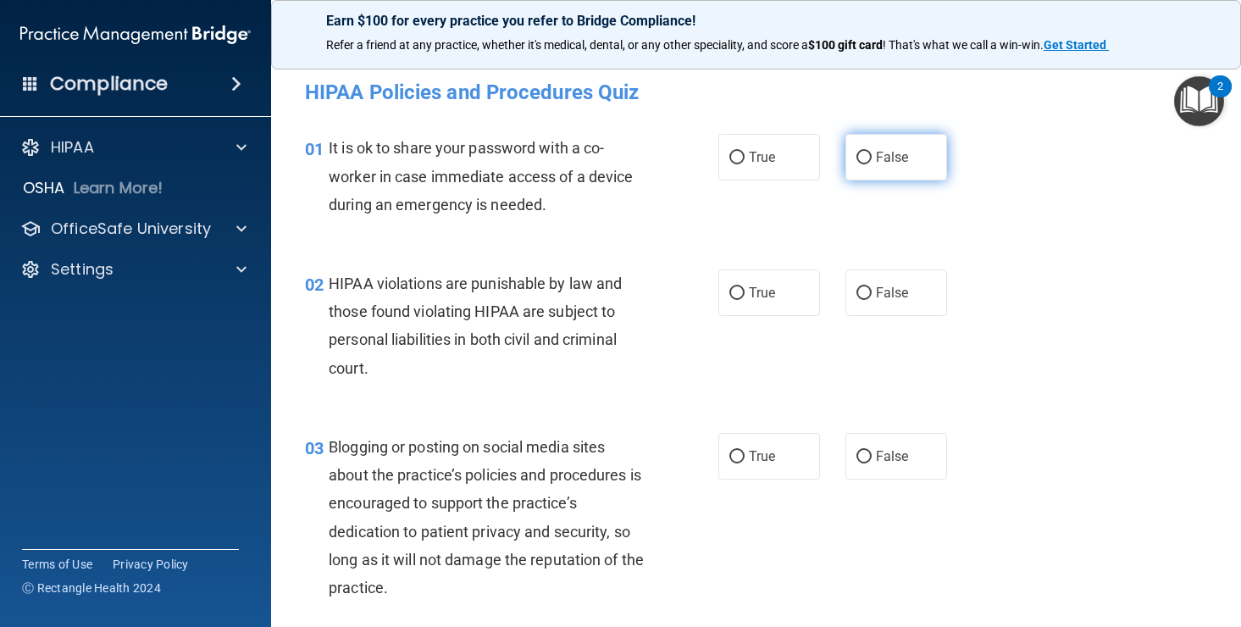
click at [874, 158] on label "False" at bounding box center [896, 157] width 102 height 47
click at [872, 158] on input "False" at bounding box center [863, 158] width 15 height 13
radio input "true"
click at [739, 290] on input "True" at bounding box center [736, 293] width 15 height 13
radio input "true"
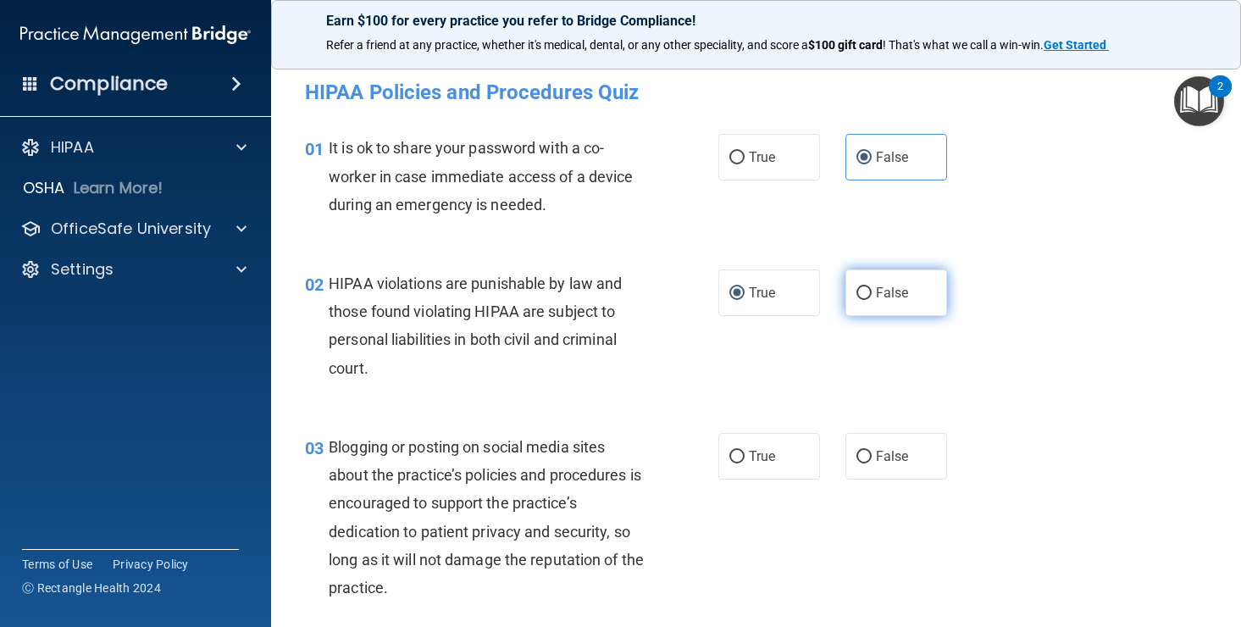
click at [865, 294] on input "False" at bounding box center [863, 293] width 15 height 13
radio input "true"
click at [736, 304] on label "True" at bounding box center [769, 292] width 102 height 47
click at [736, 300] on input "True" at bounding box center [736, 293] width 15 height 13
radio input "true"
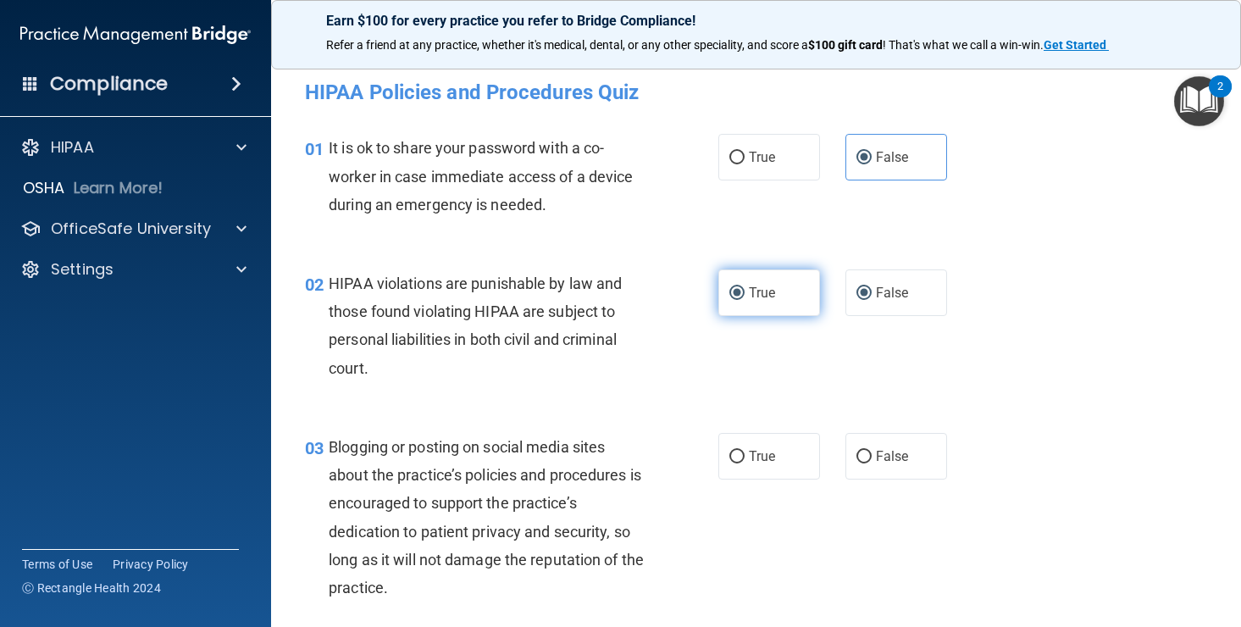
radio input "false"
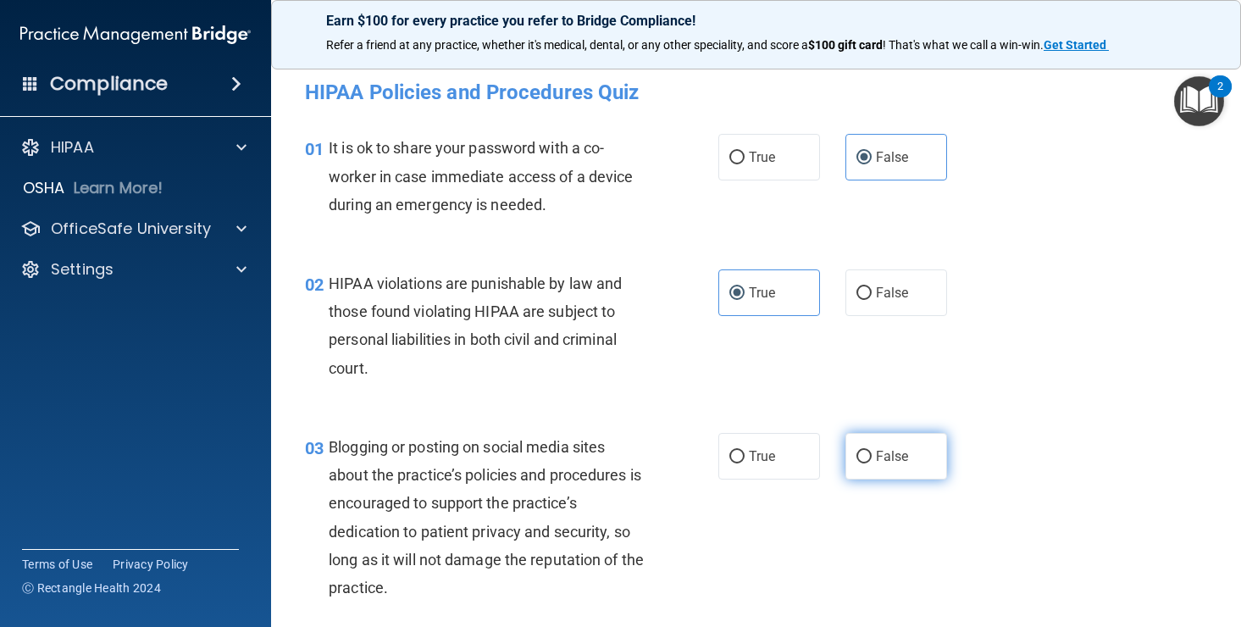
click at [863, 455] on input "False" at bounding box center [863, 457] width 15 height 13
radio input "true"
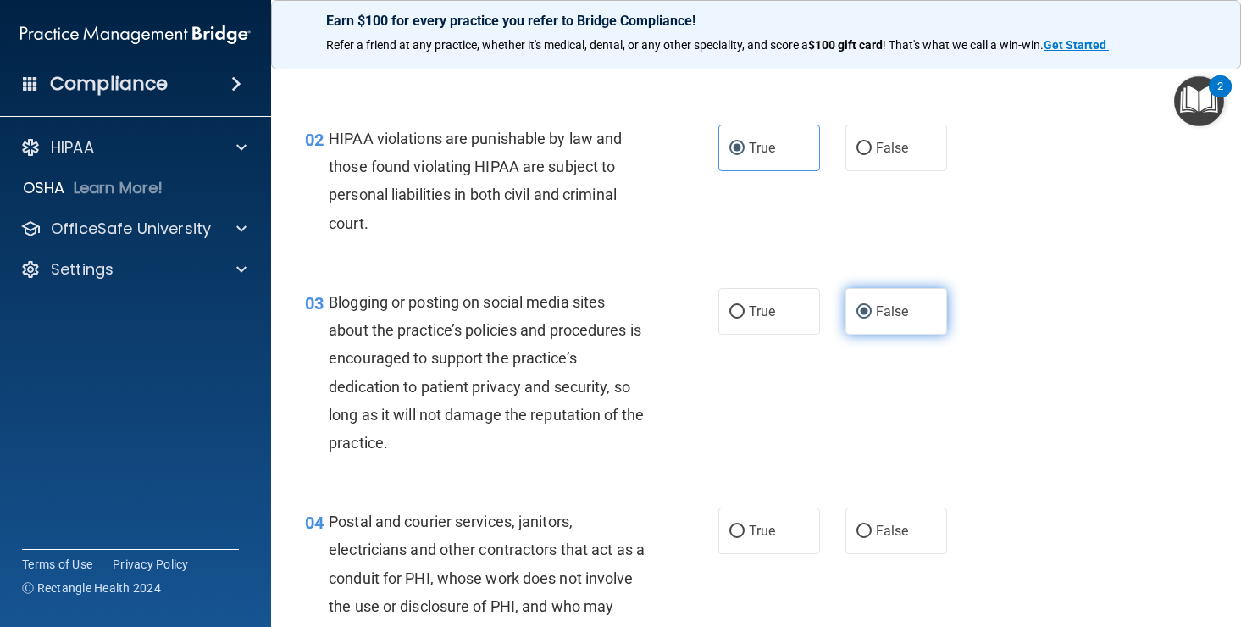
scroll to position [200, 0]
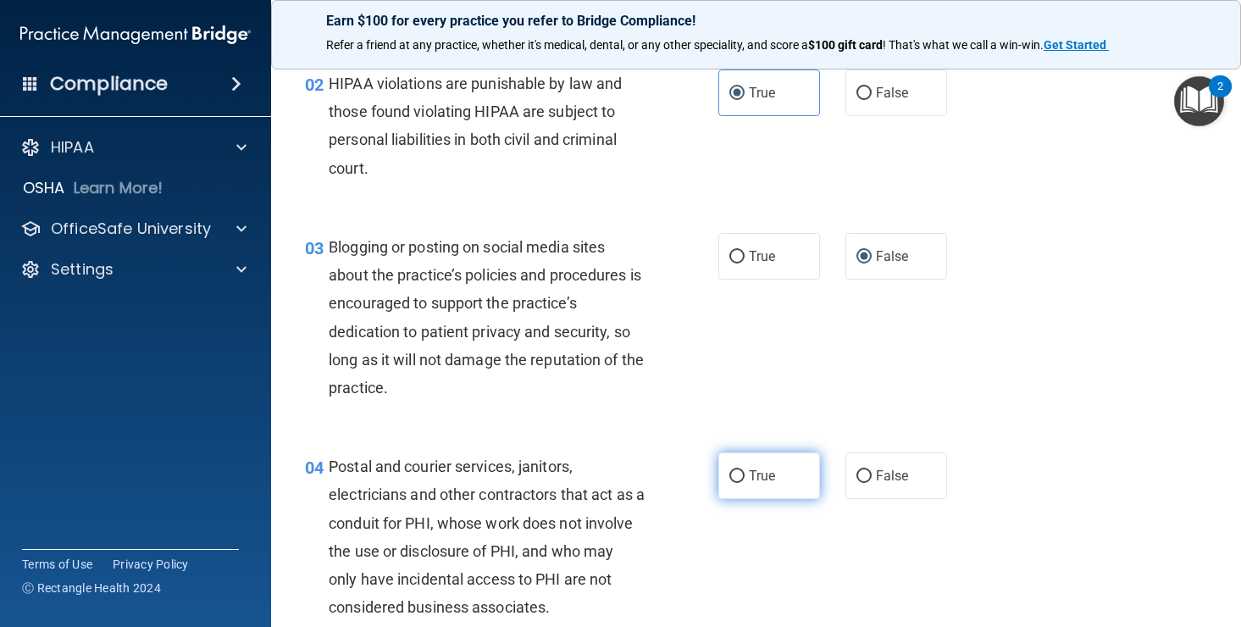
click at [747, 476] on label "True" at bounding box center [769, 475] width 102 height 47
click at [745, 476] on input "True" at bounding box center [736, 476] width 15 height 13
radio input "true"
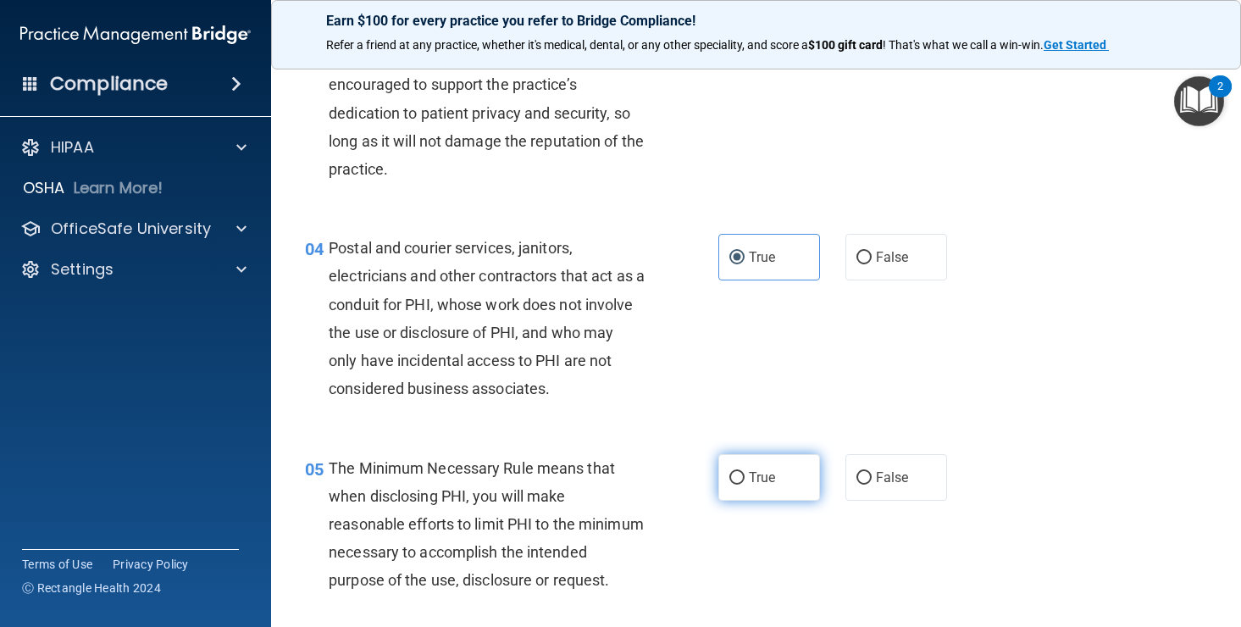
click at [750, 486] on label "True" at bounding box center [769, 477] width 102 height 47
click at [745, 485] on input "True" at bounding box center [736, 478] width 15 height 13
radio input "true"
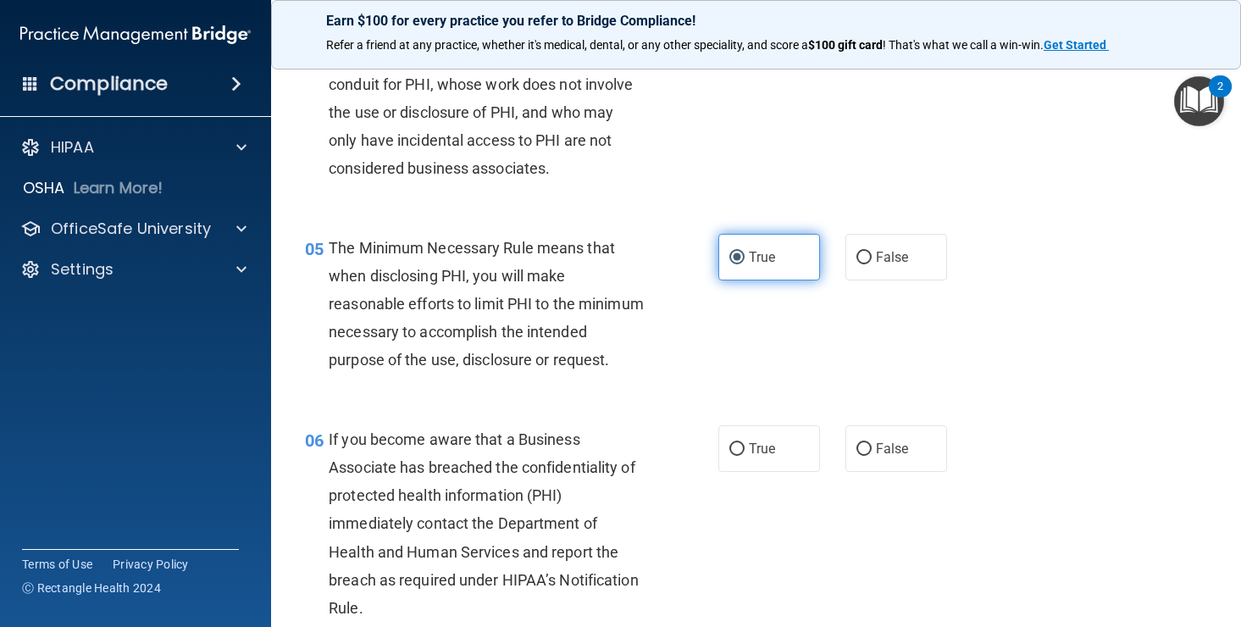
scroll to position [642, 0]
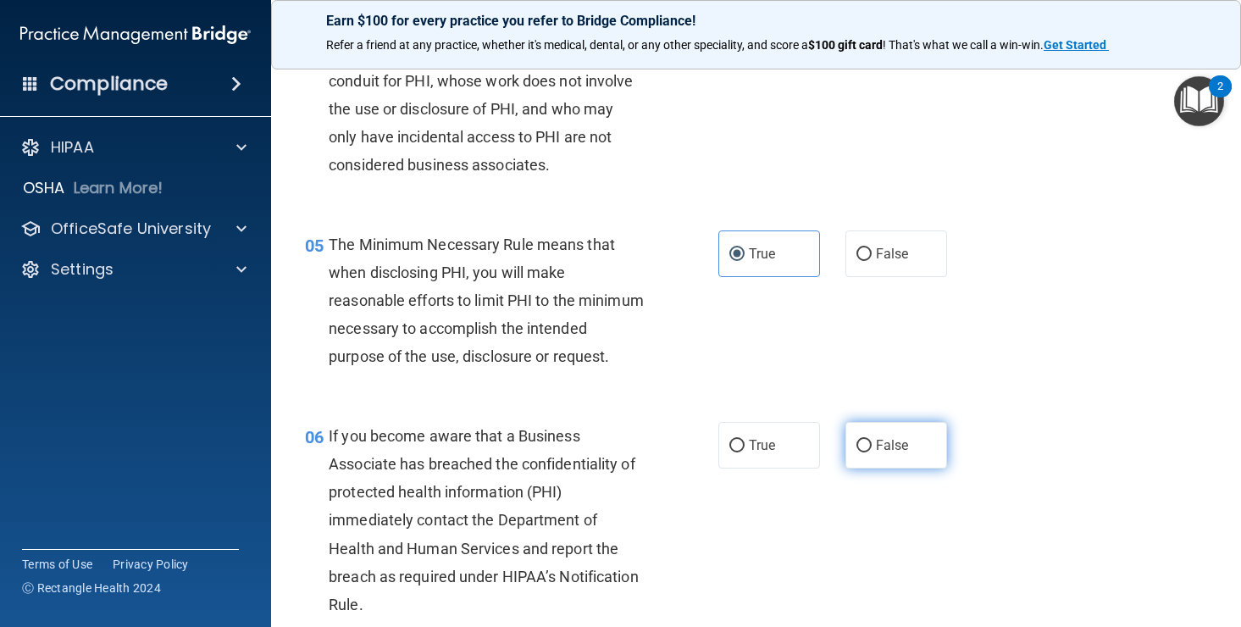
click at [854, 468] on label "False" at bounding box center [896, 445] width 102 height 47
click at [856, 452] on input "False" at bounding box center [863, 446] width 15 height 13
radio input "true"
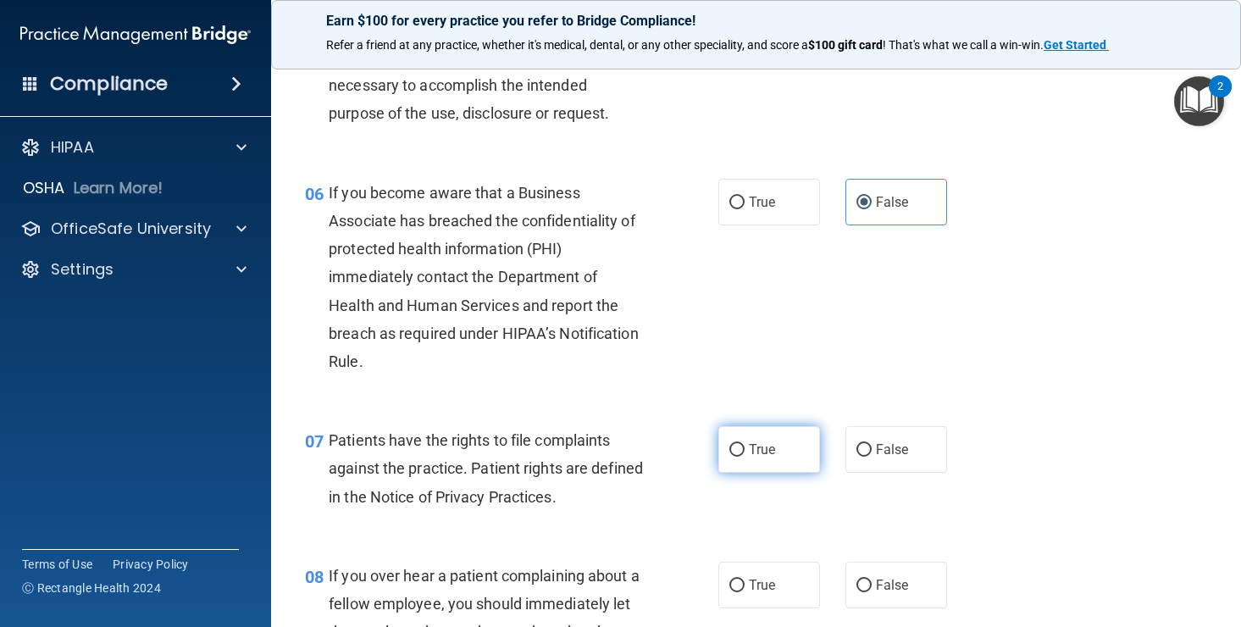
scroll to position [900, 0]
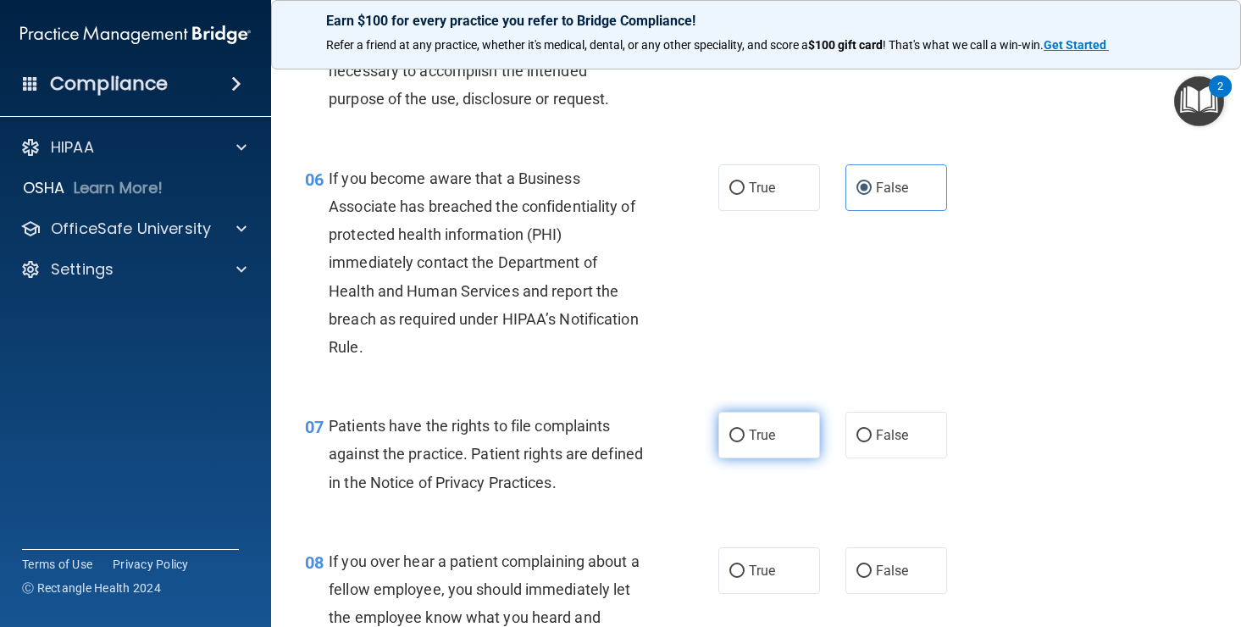
click at [745, 452] on label "True" at bounding box center [769, 435] width 102 height 47
click at [745, 442] on input "True" at bounding box center [736, 435] width 15 height 13
radio input "true"
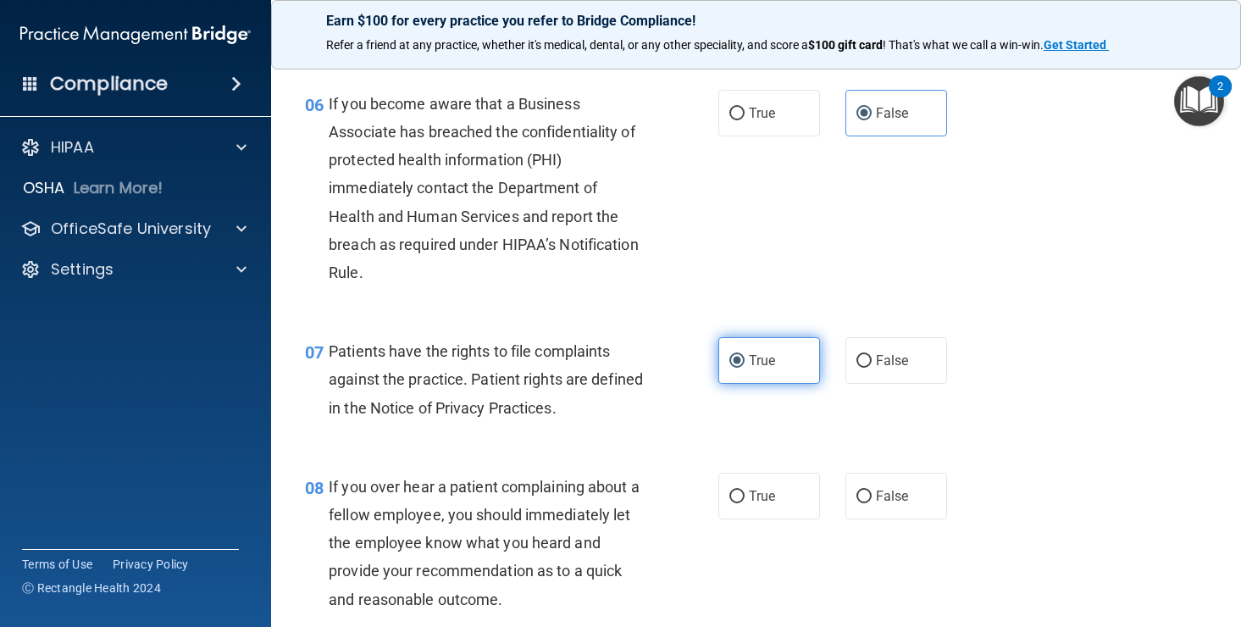
scroll to position [981, 0]
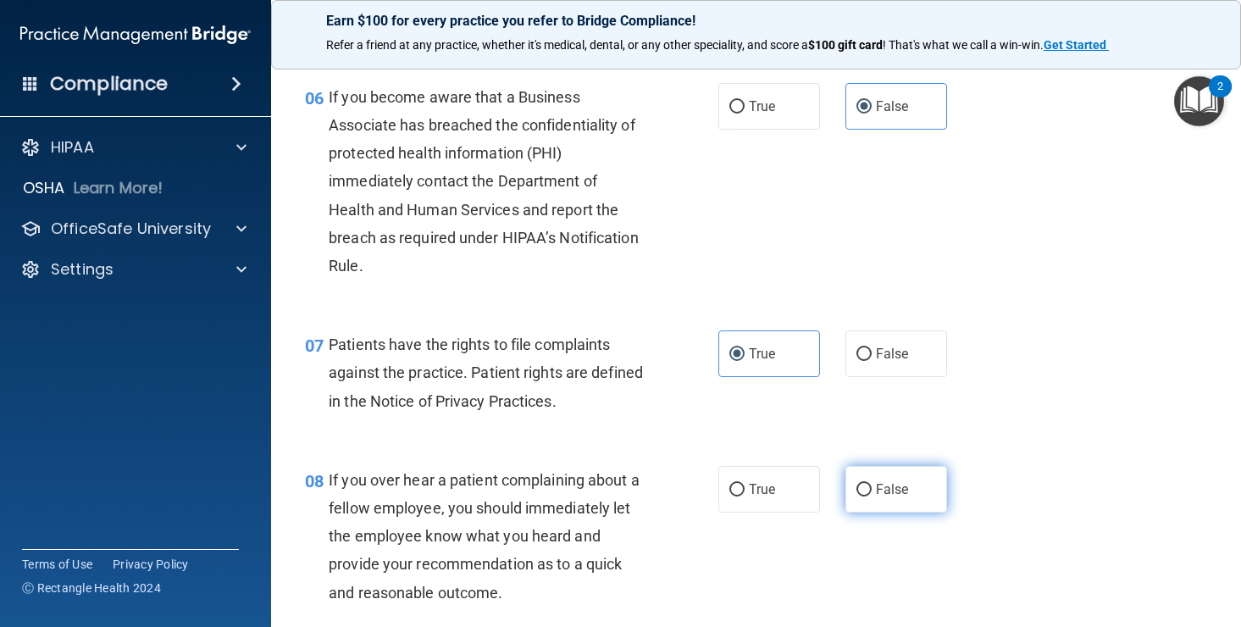
click at [860, 496] on input "False" at bounding box center [863, 490] width 15 height 13
radio input "true"
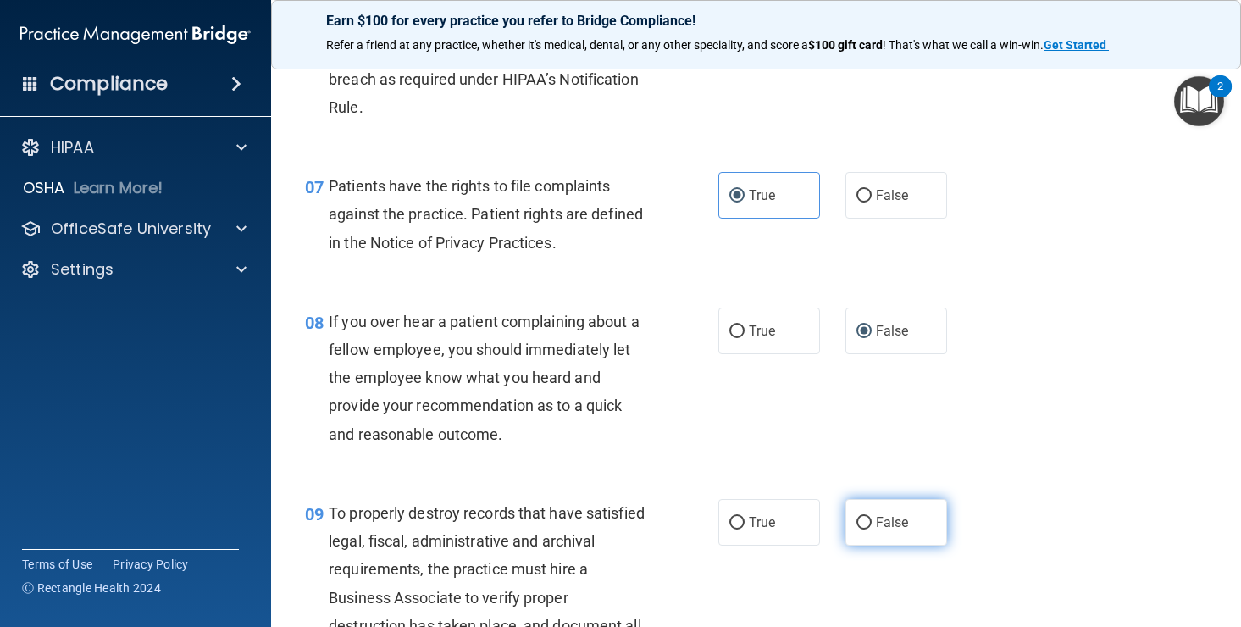
click at [870, 546] on label "False" at bounding box center [896, 522] width 102 height 47
click at [870, 529] on input "False" at bounding box center [863, 523] width 15 height 13
radio input "true"
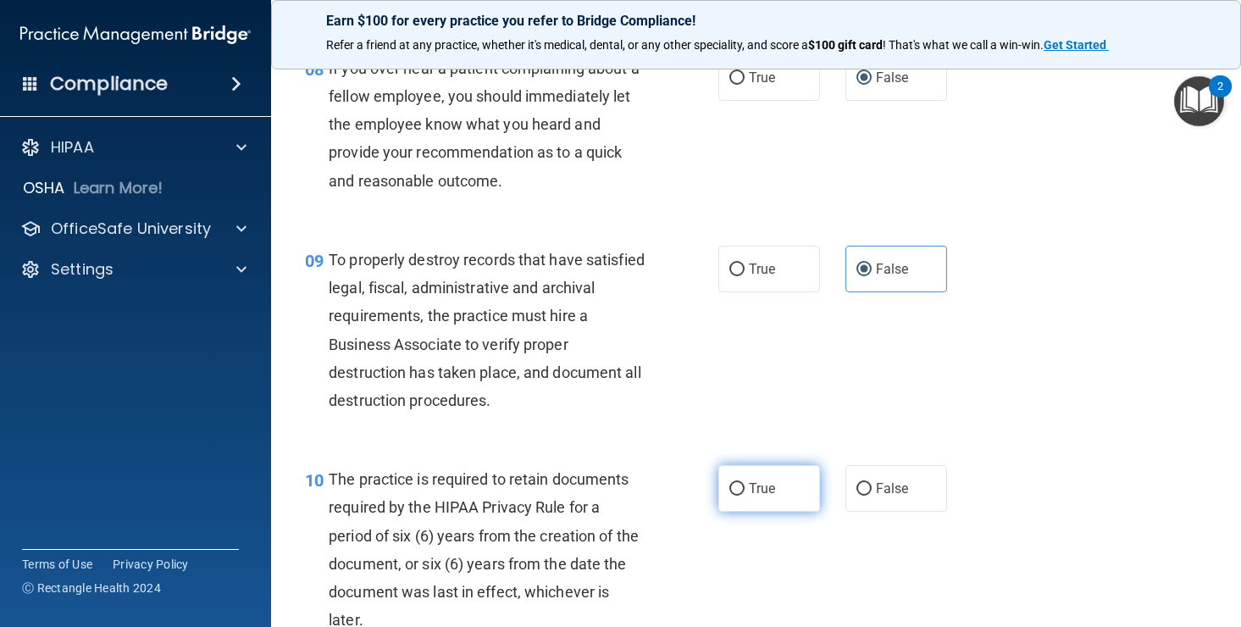
click at [771, 506] on label "True" at bounding box center [769, 488] width 102 height 47
click at [745, 496] on input "True" at bounding box center [736, 489] width 15 height 13
radio input "true"
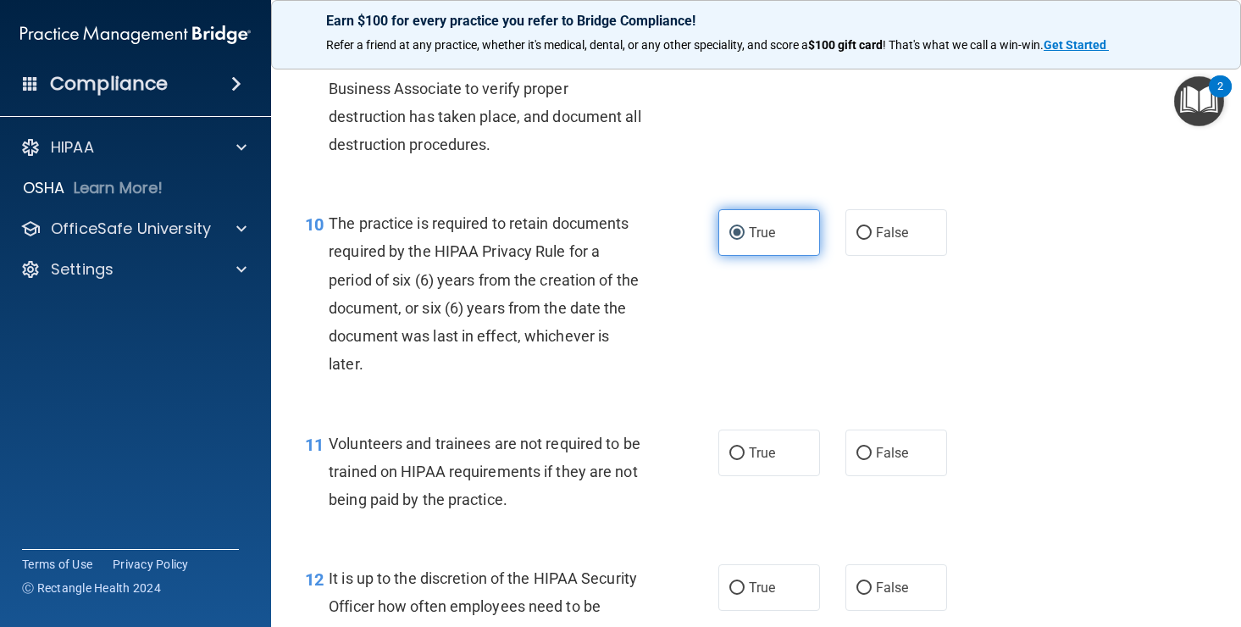
scroll to position [1709, 0]
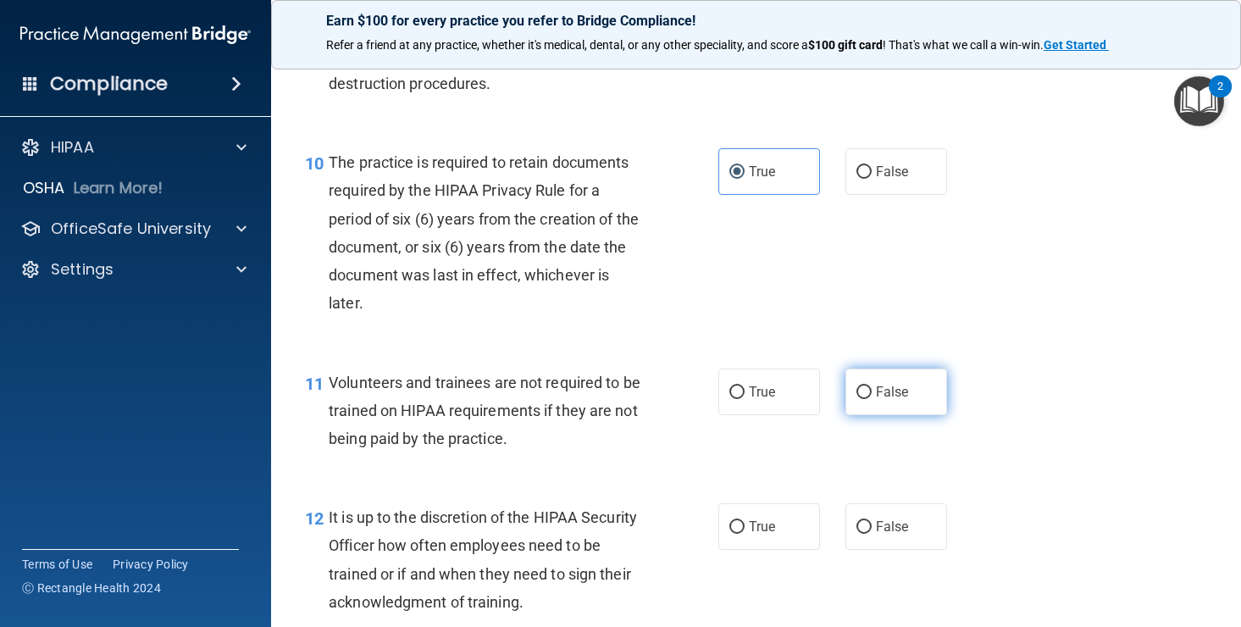
click at [887, 400] on span "False" at bounding box center [892, 392] width 33 height 16
click at [872, 399] on input "False" at bounding box center [863, 392] width 15 height 13
radio input "true"
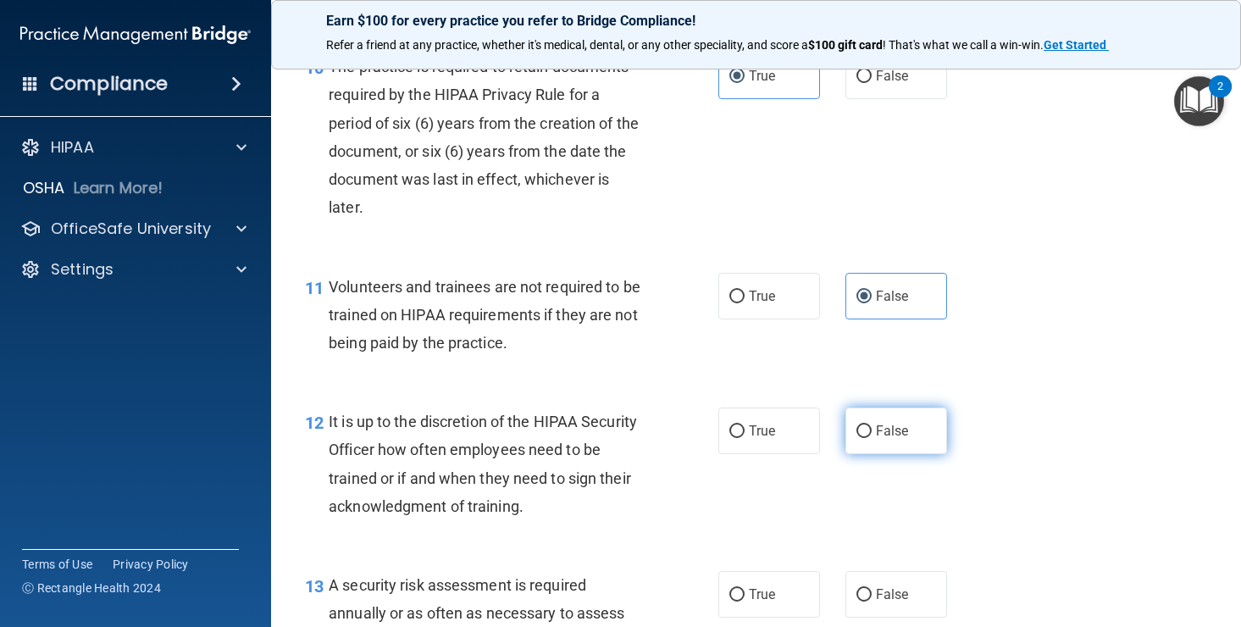
click at [884, 439] on span "False" at bounding box center [892, 431] width 33 height 16
click at [872, 438] on input "False" at bounding box center [863, 431] width 15 height 13
radio input "true"
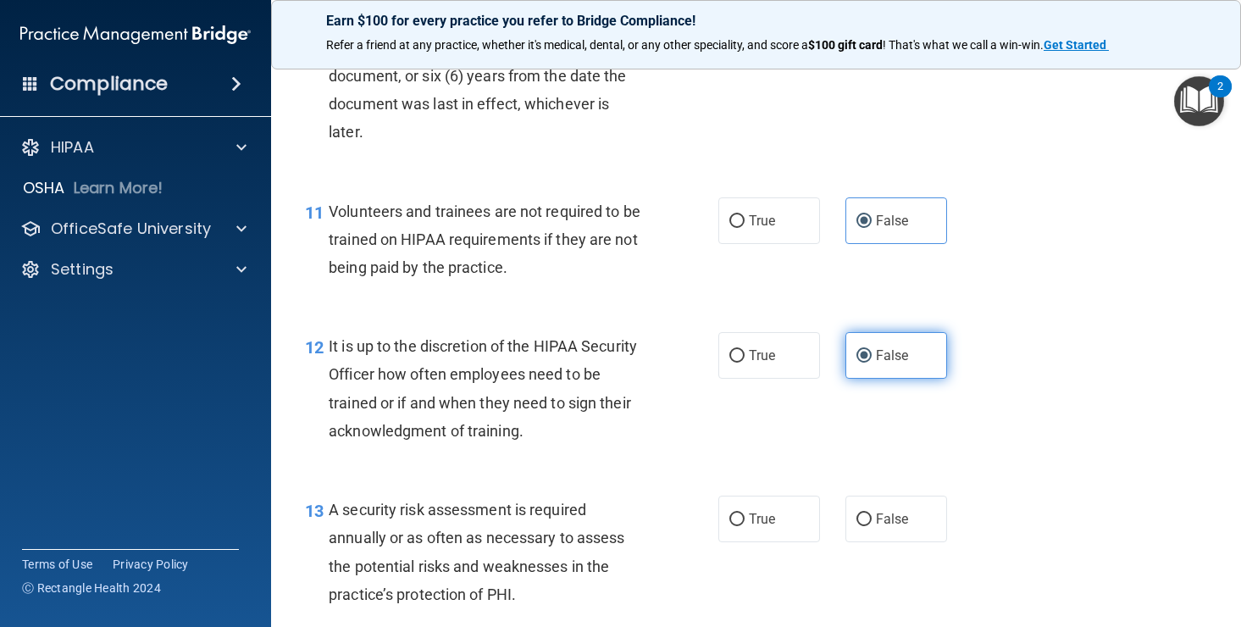
scroll to position [1887, 0]
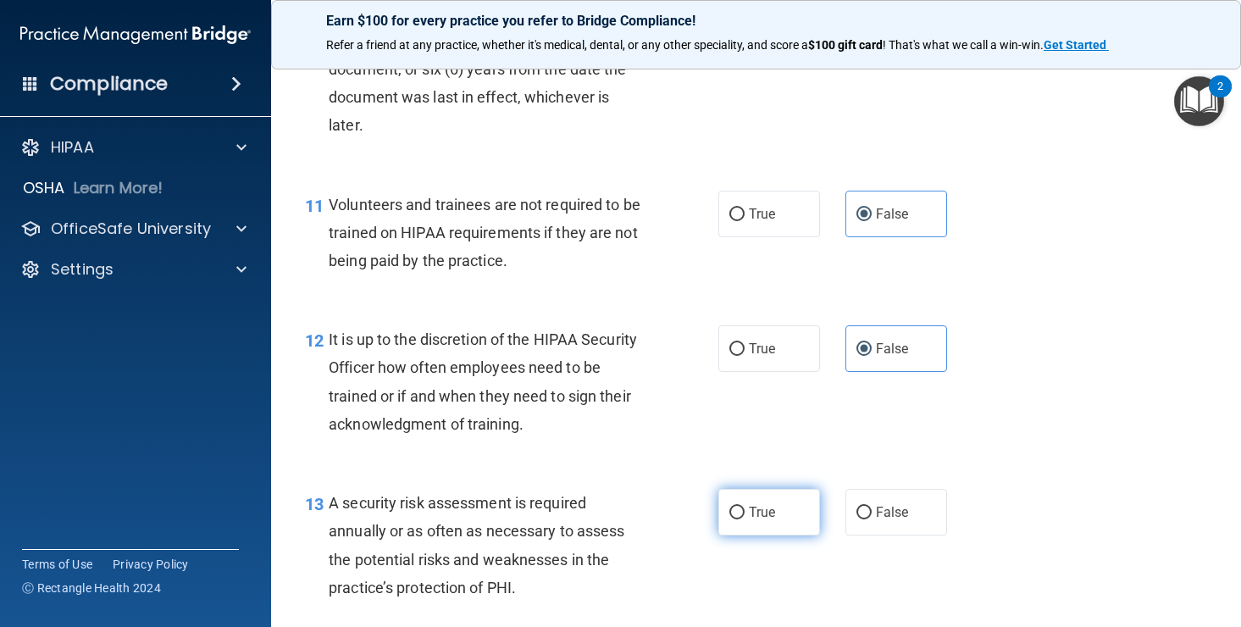
click at [764, 535] on label "True" at bounding box center [769, 512] width 102 height 47
click at [745, 519] on input "True" at bounding box center [736, 513] width 15 height 13
radio input "true"
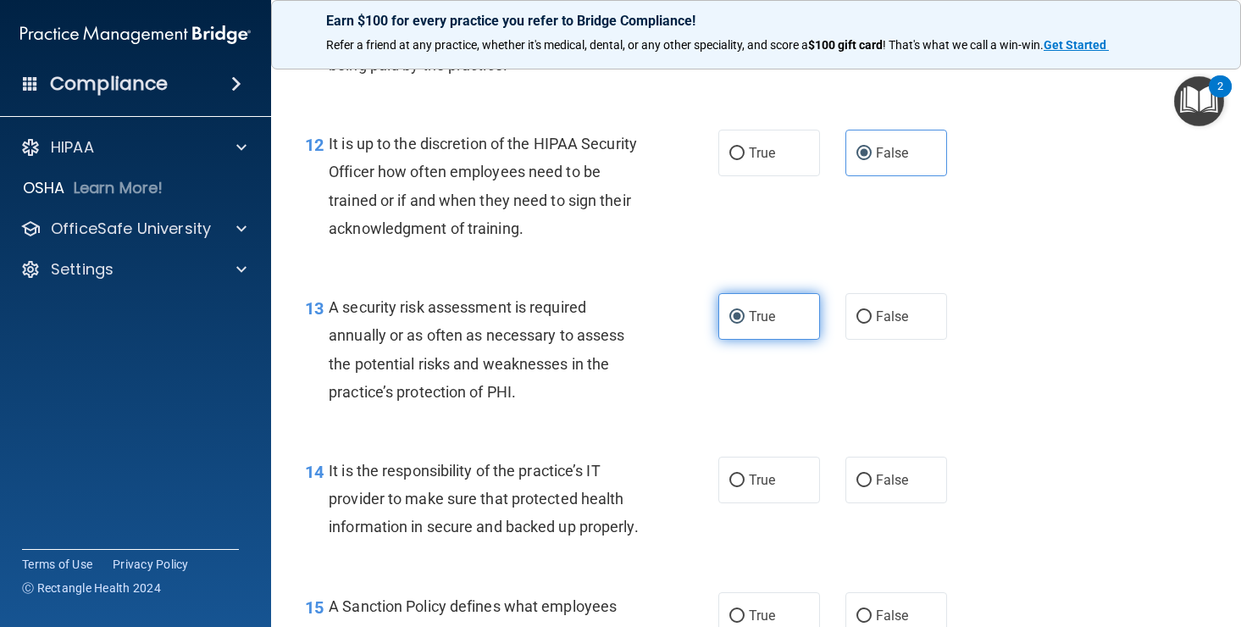
scroll to position [2171, 0]
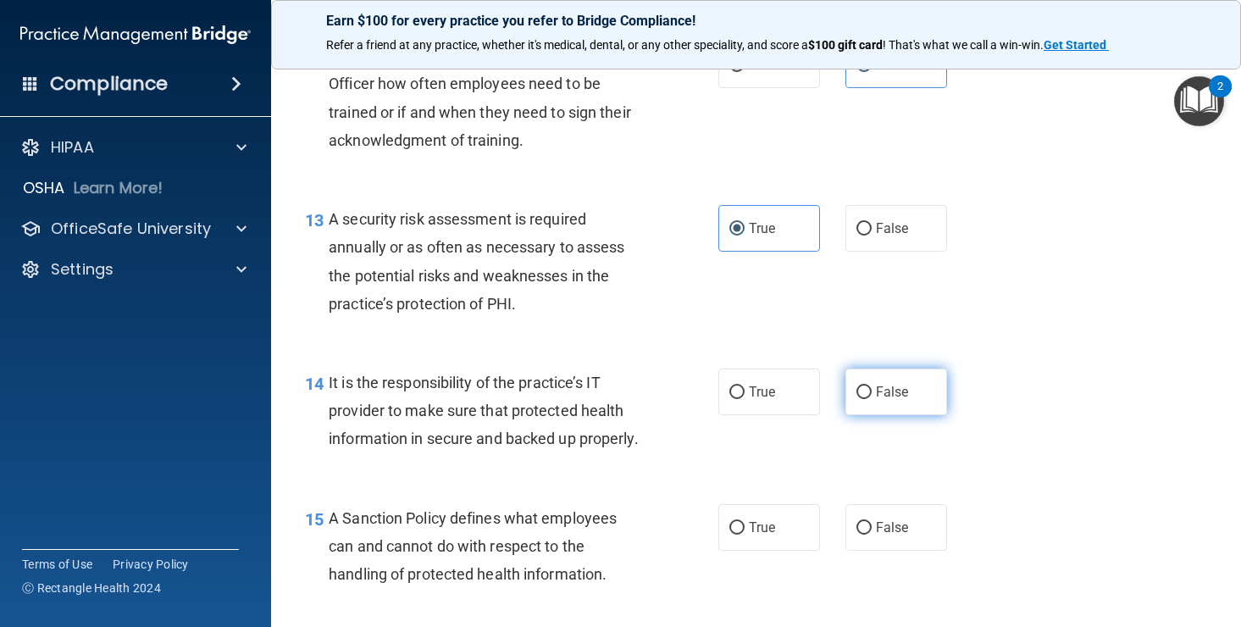
click at [903, 415] on label "False" at bounding box center [896, 391] width 102 height 47
click at [872, 399] on input "False" at bounding box center [863, 392] width 15 height 13
radio input "true"
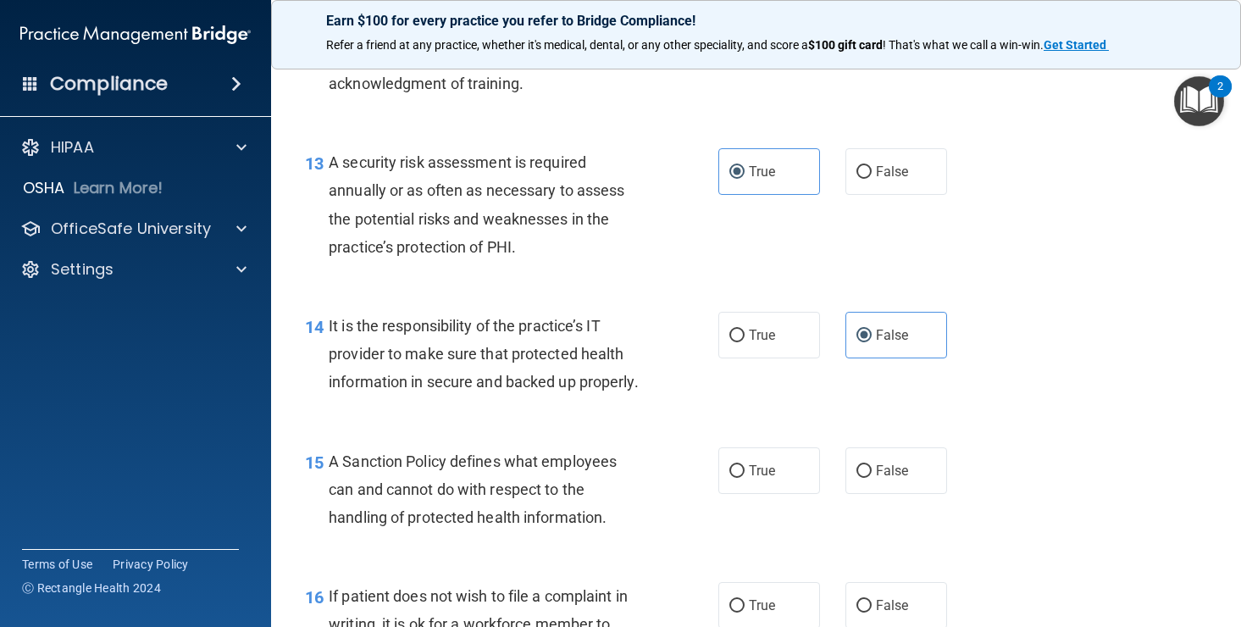
scroll to position [2238, 0]
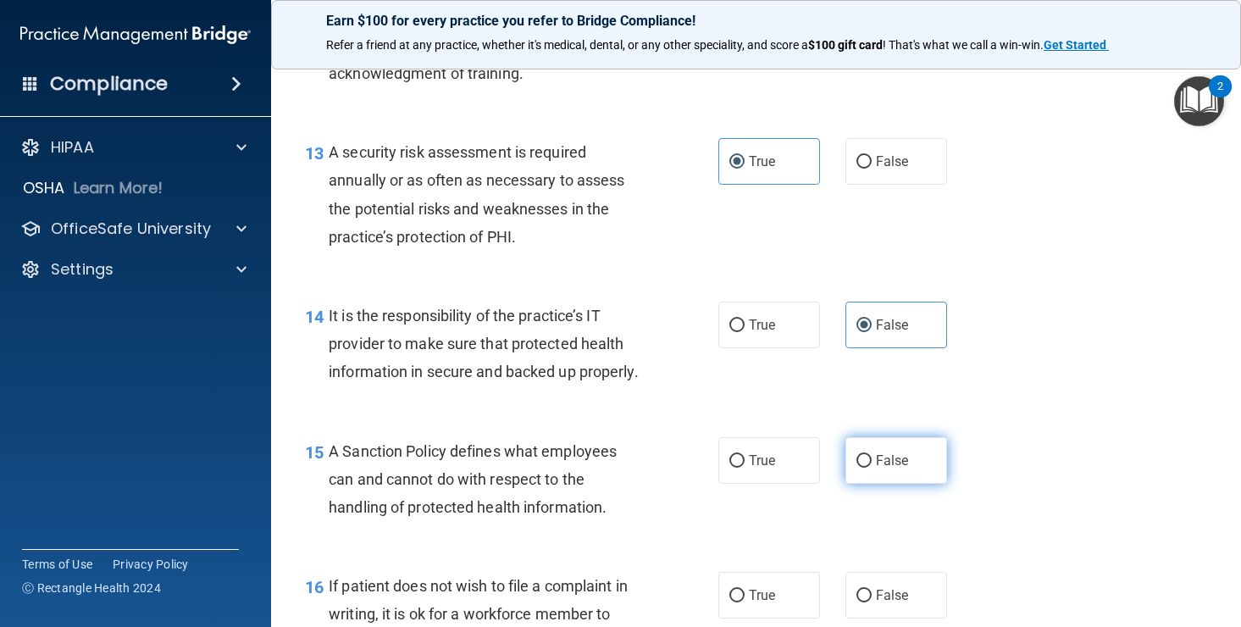
click at [891, 484] on label "False" at bounding box center [896, 460] width 102 height 47
click at [872, 468] on input "False" at bounding box center [863, 461] width 15 height 13
radio input "true"
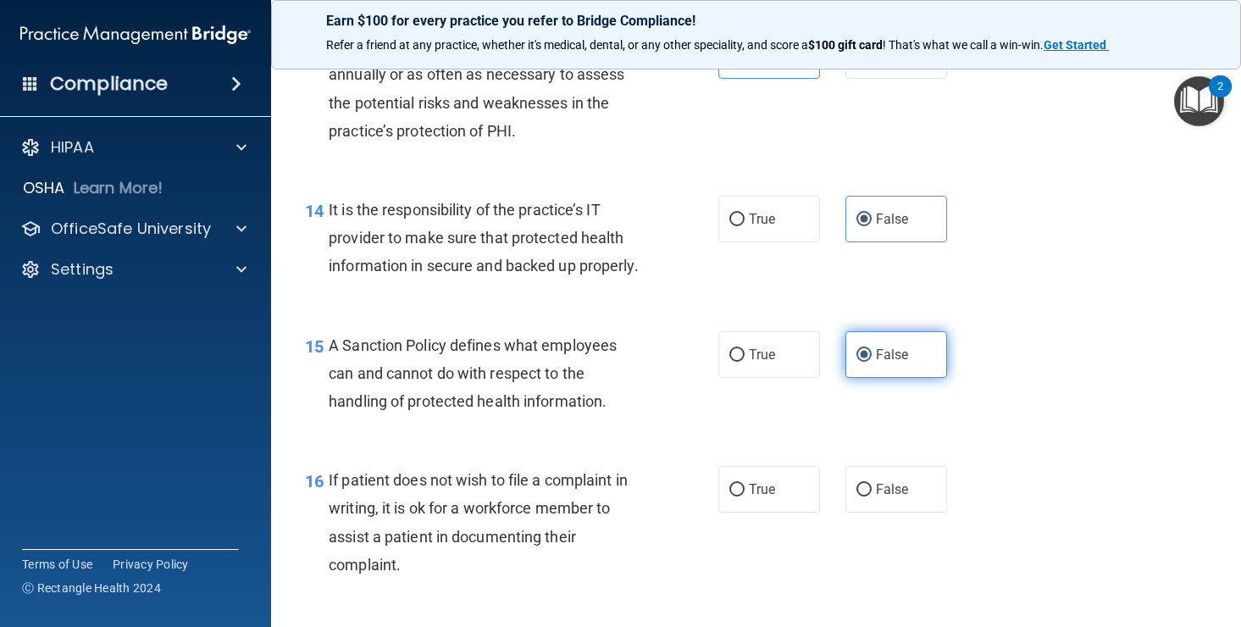
scroll to position [2346, 0]
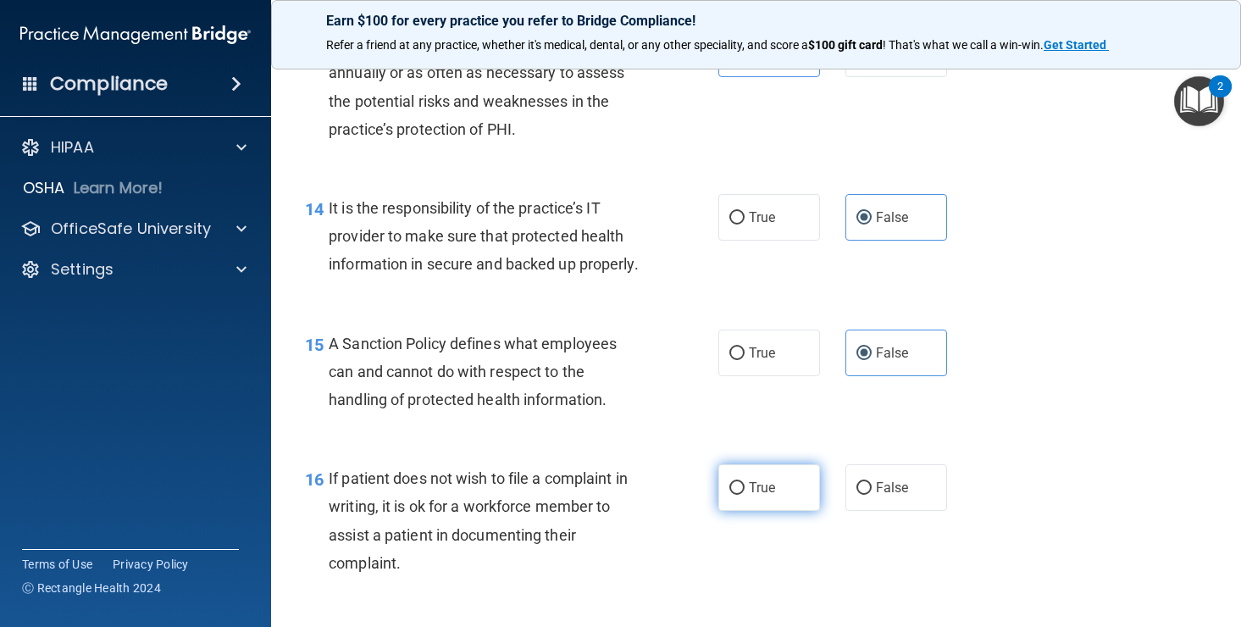
click at [766, 496] on span "True" at bounding box center [762, 487] width 26 height 16
click at [745, 495] on input "True" at bounding box center [736, 488] width 15 height 13
radio input "true"
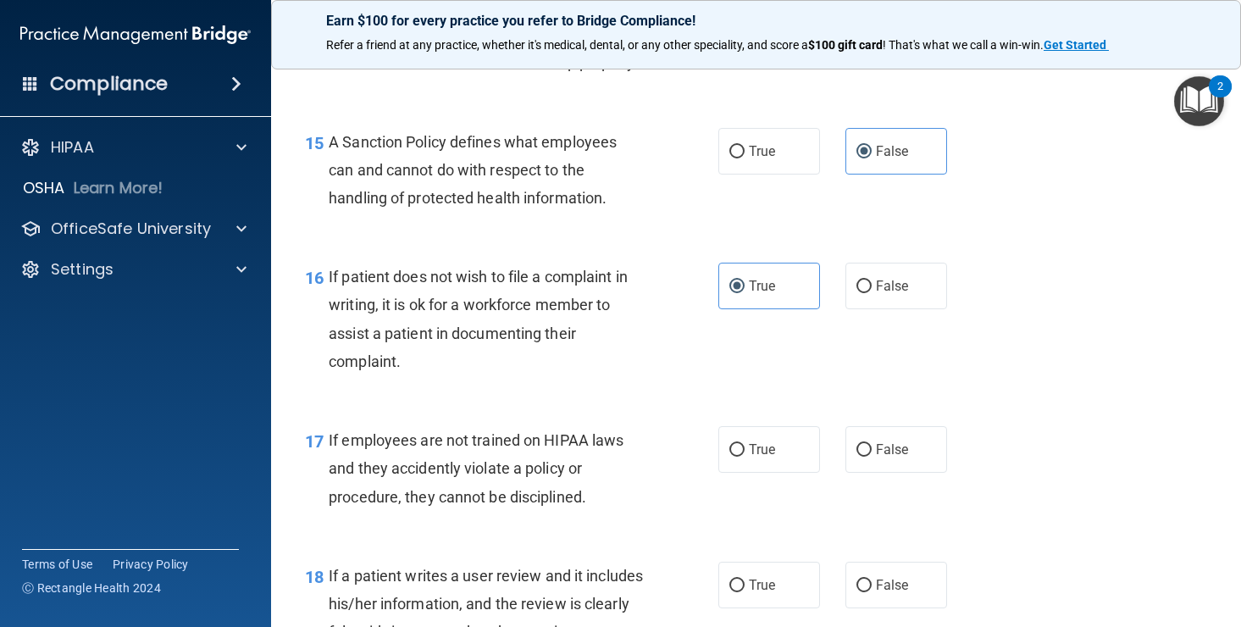
scroll to position [2568, 0]
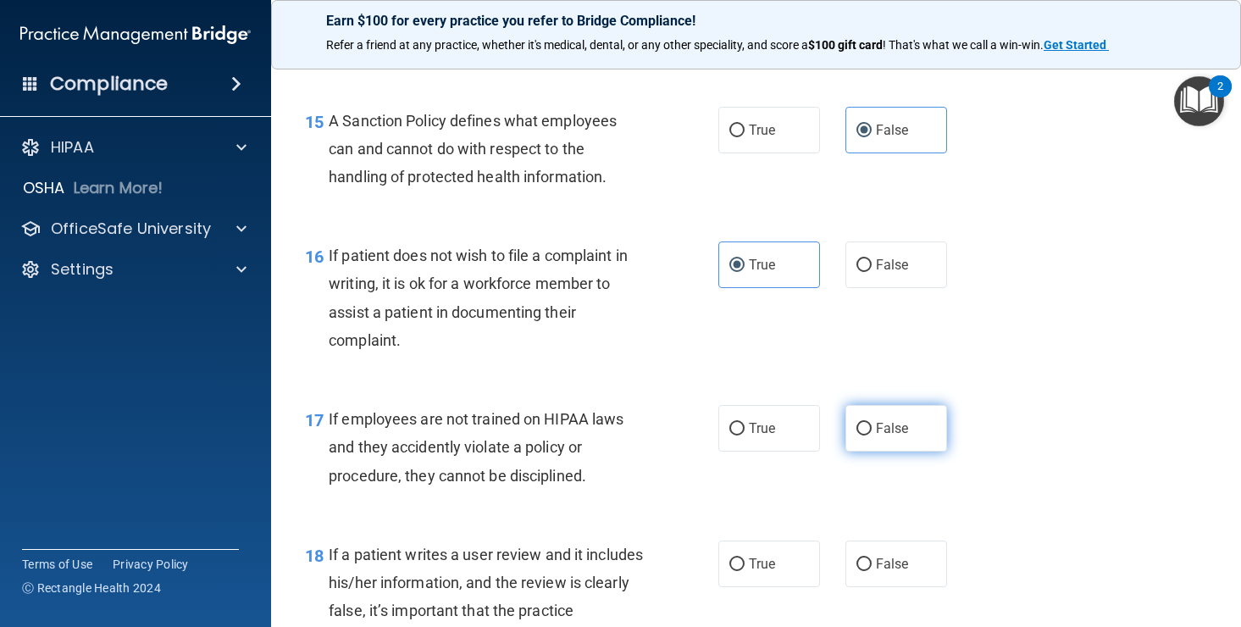
click at [877, 436] on span "False" at bounding box center [892, 428] width 33 height 16
click at [872, 435] on input "False" at bounding box center [863, 429] width 15 height 13
radio input "true"
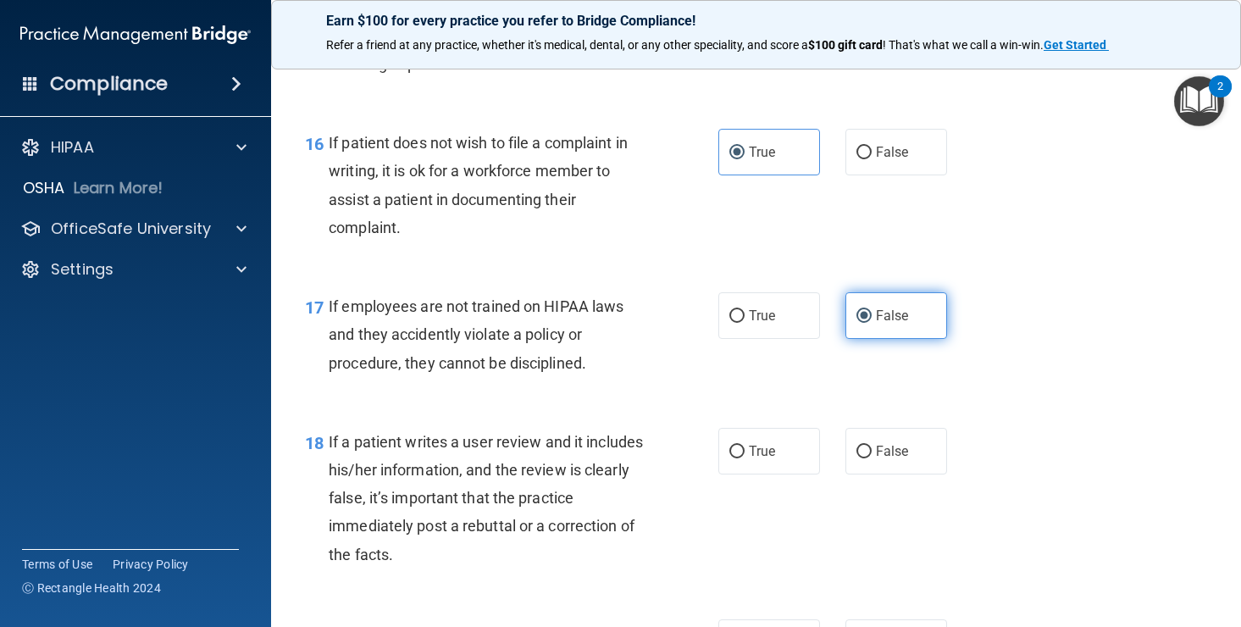
scroll to position [2714, 0]
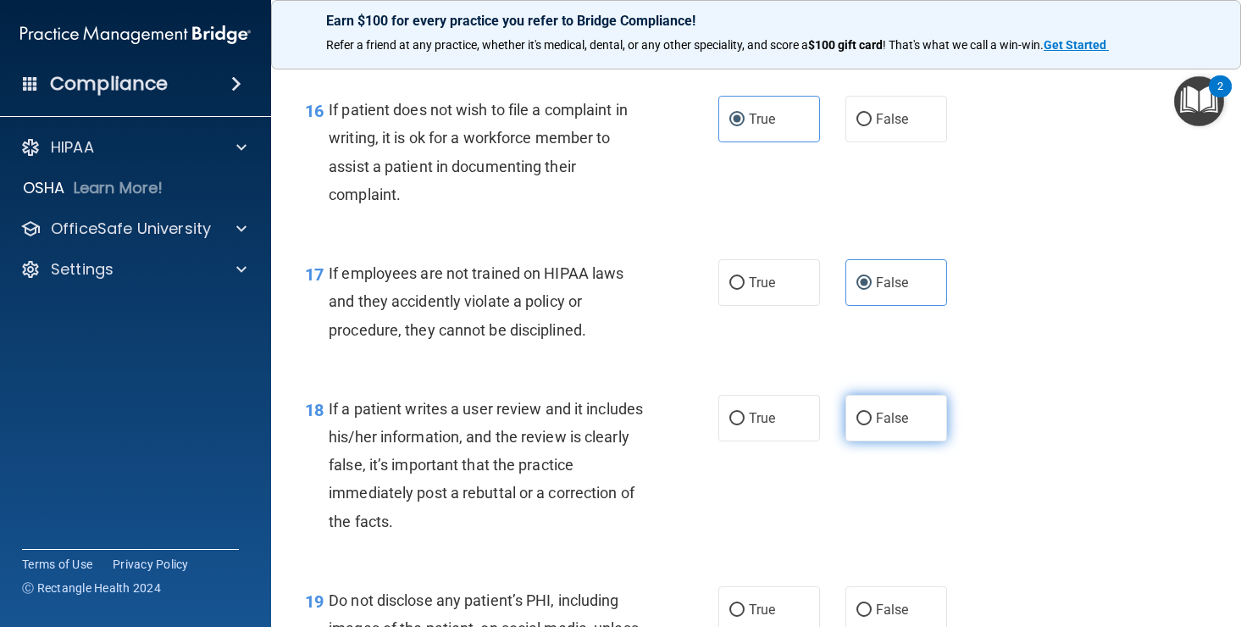
click at [864, 425] on input "False" at bounding box center [863, 419] width 15 height 13
radio input "true"
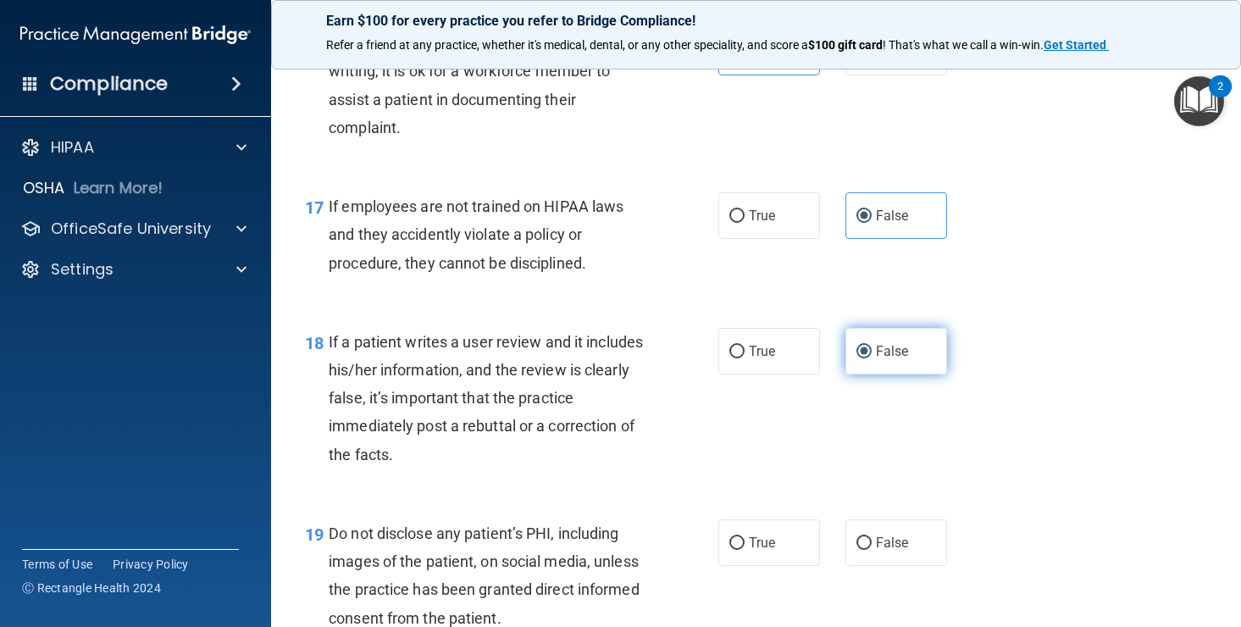
scroll to position [2795, 0]
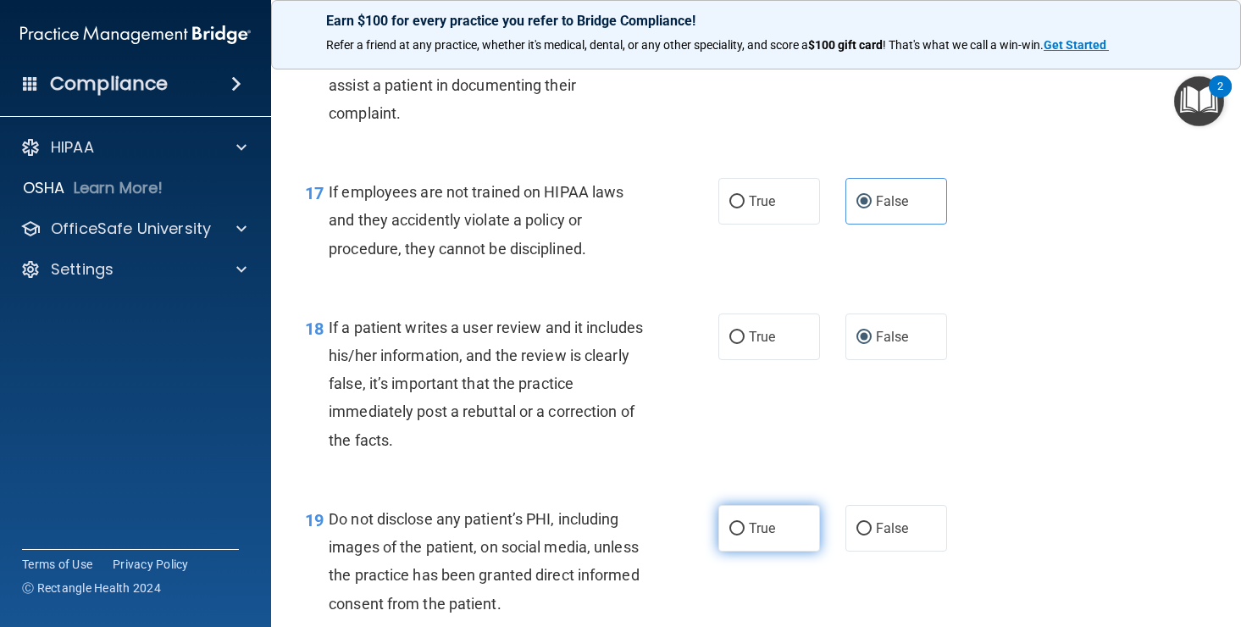
click at [738, 551] on label "True" at bounding box center [769, 528] width 102 height 47
click at [738, 535] on input "True" at bounding box center [736, 529] width 15 height 13
radio input "true"
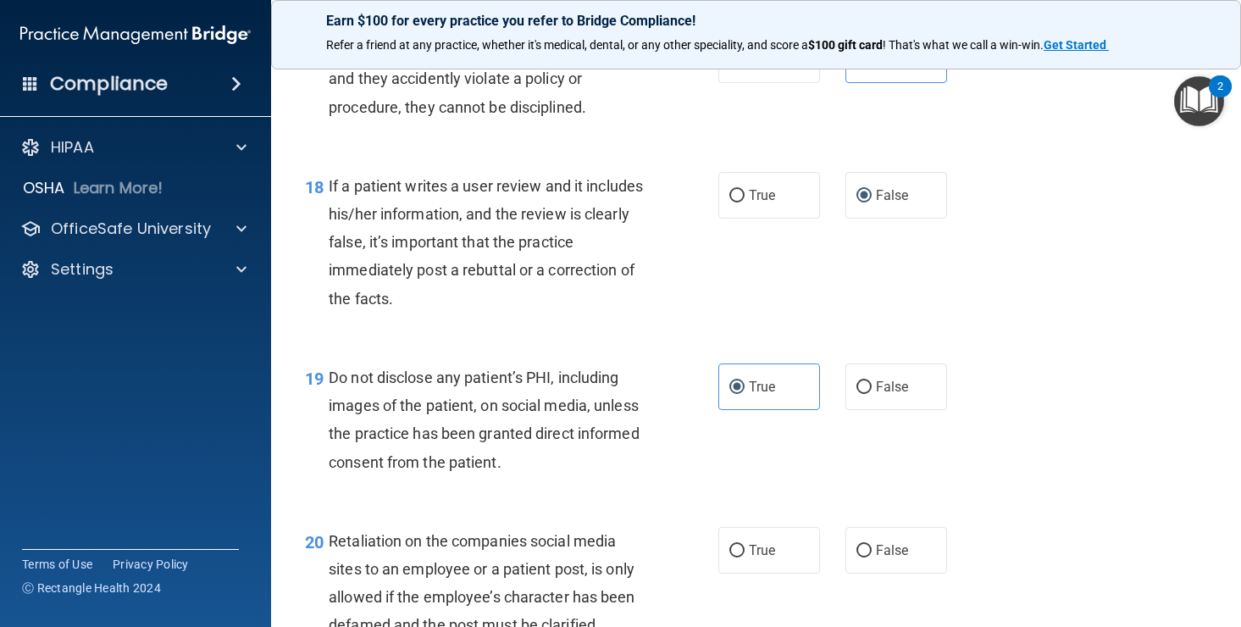
scroll to position [3024, 0]
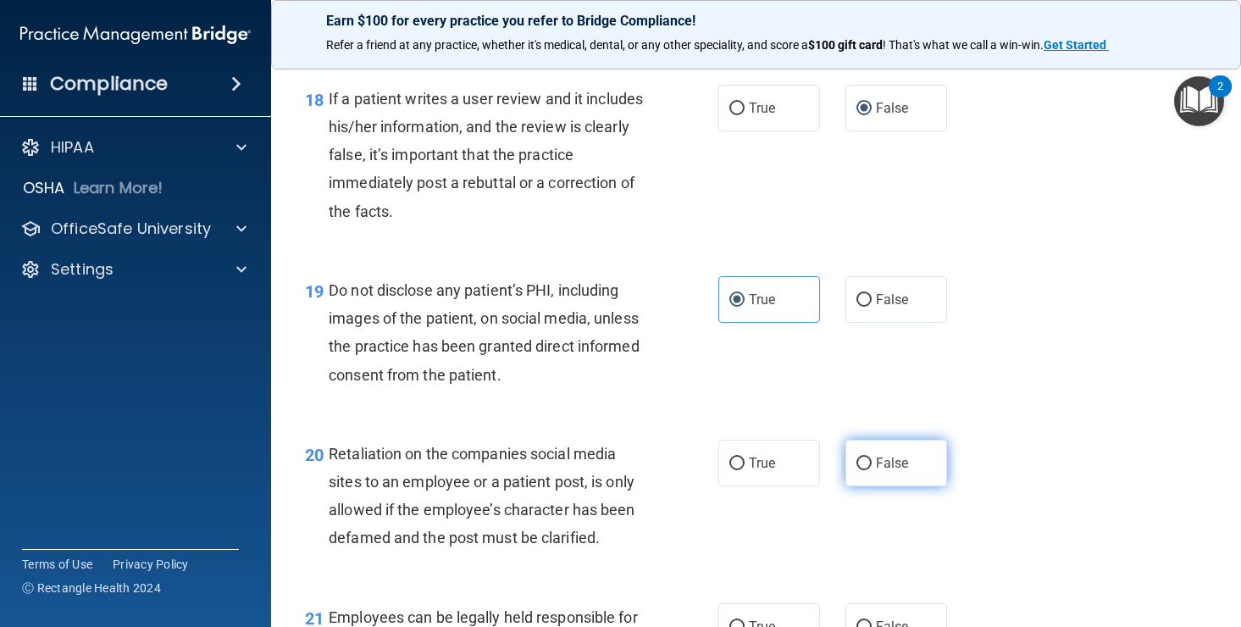
click at [888, 486] on label "False" at bounding box center [896, 463] width 102 height 47
click at [872, 470] on input "False" at bounding box center [863, 463] width 15 height 13
radio input "true"
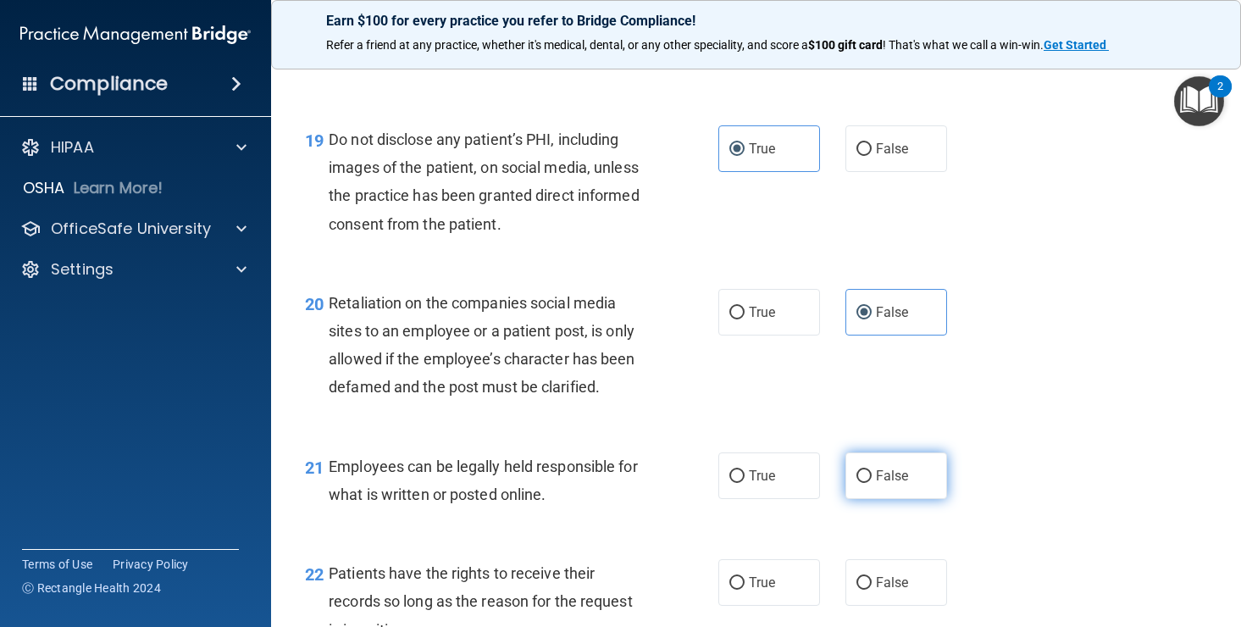
scroll to position [3186, 0]
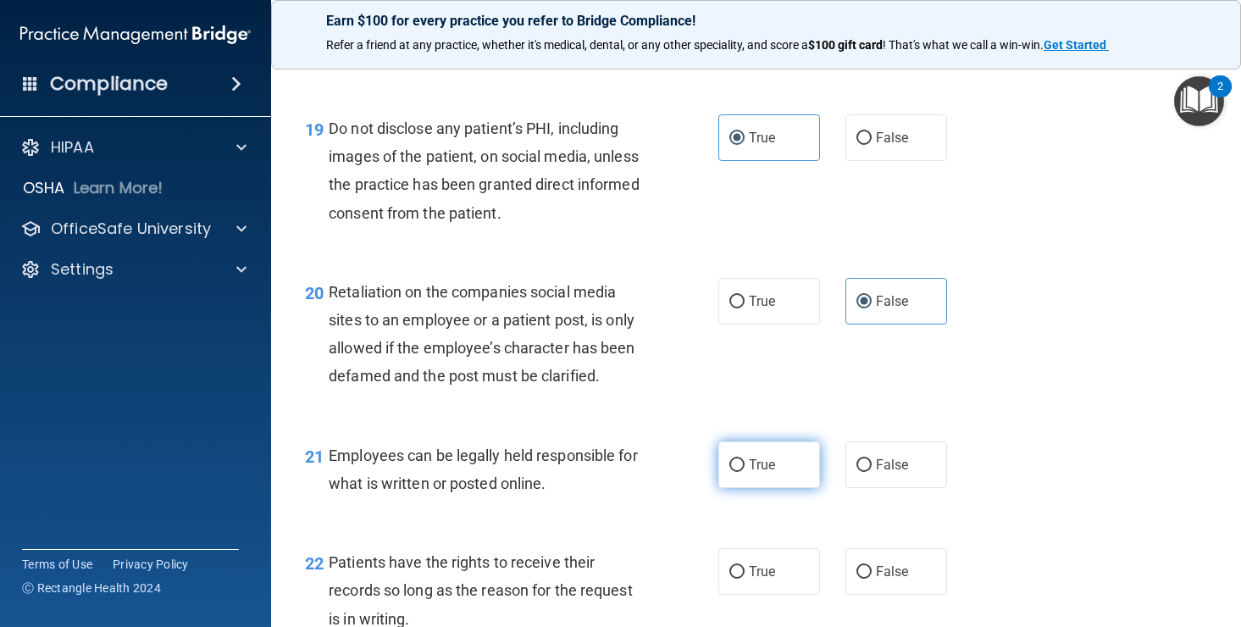
click at [785, 488] on label "True" at bounding box center [769, 464] width 102 height 47
click at [745, 472] on input "True" at bounding box center [736, 465] width 15 height 13
radio input "true"
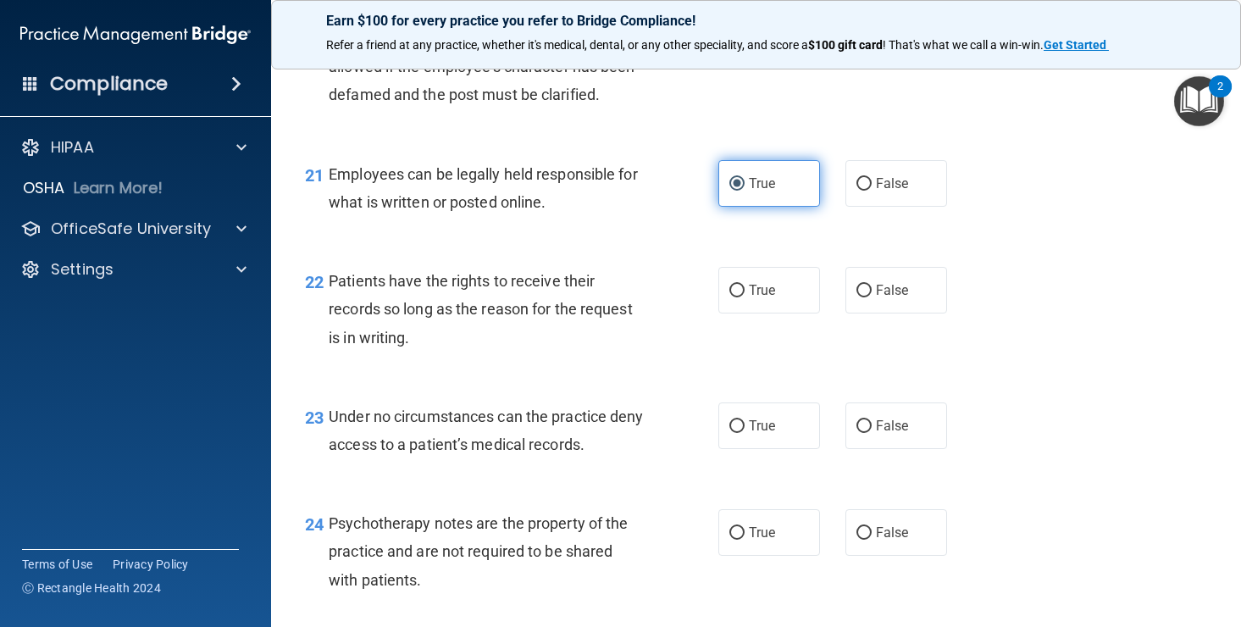
scroll to position [3472, 0]
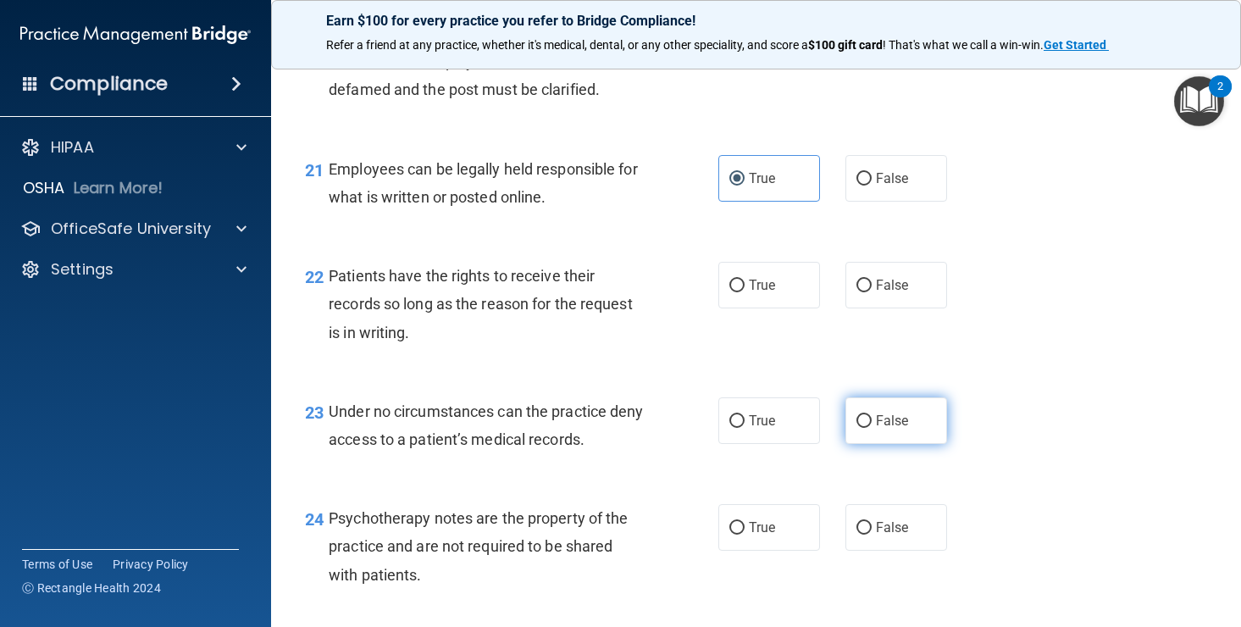
click at [885, 429] on span "False" at bounding box center [892, 421] width 33 height 16
click at [872, 428] on input "False" at bounding box center [863, 421] width 15 height 13
radio input "true"
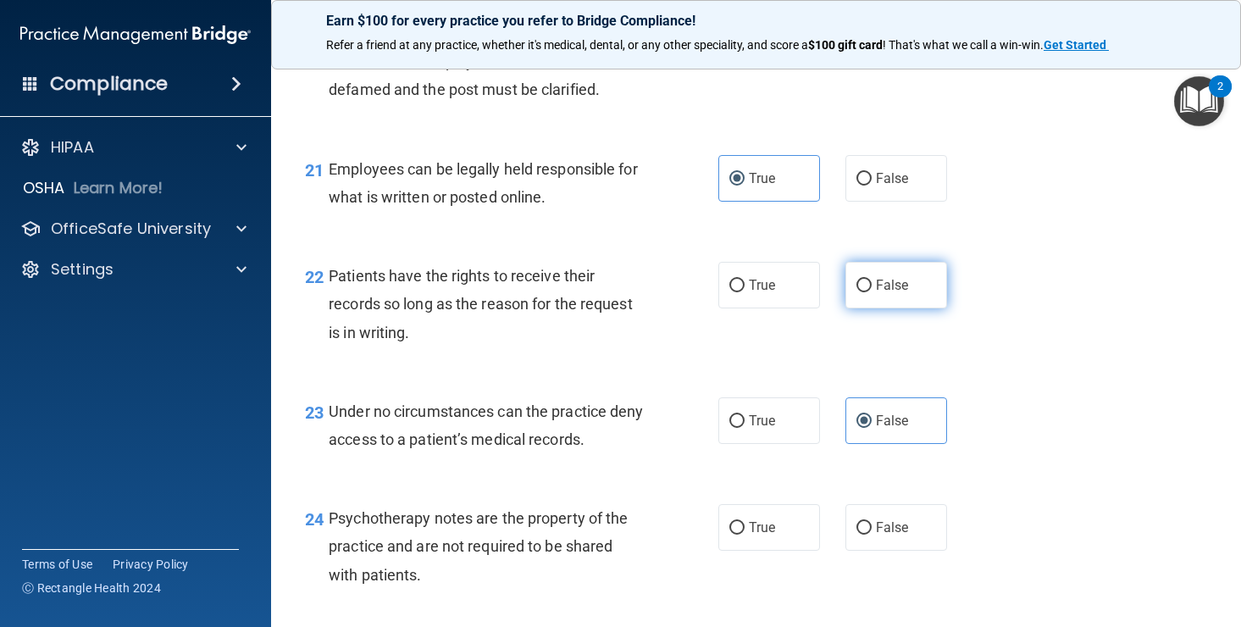
click at [887, 305] on label "False" at bounding box center [896, 285] width 102 height 47
click at [872, 292] on input "False" at bounding box center [863, 286] width 15 height 13
radio input "true"
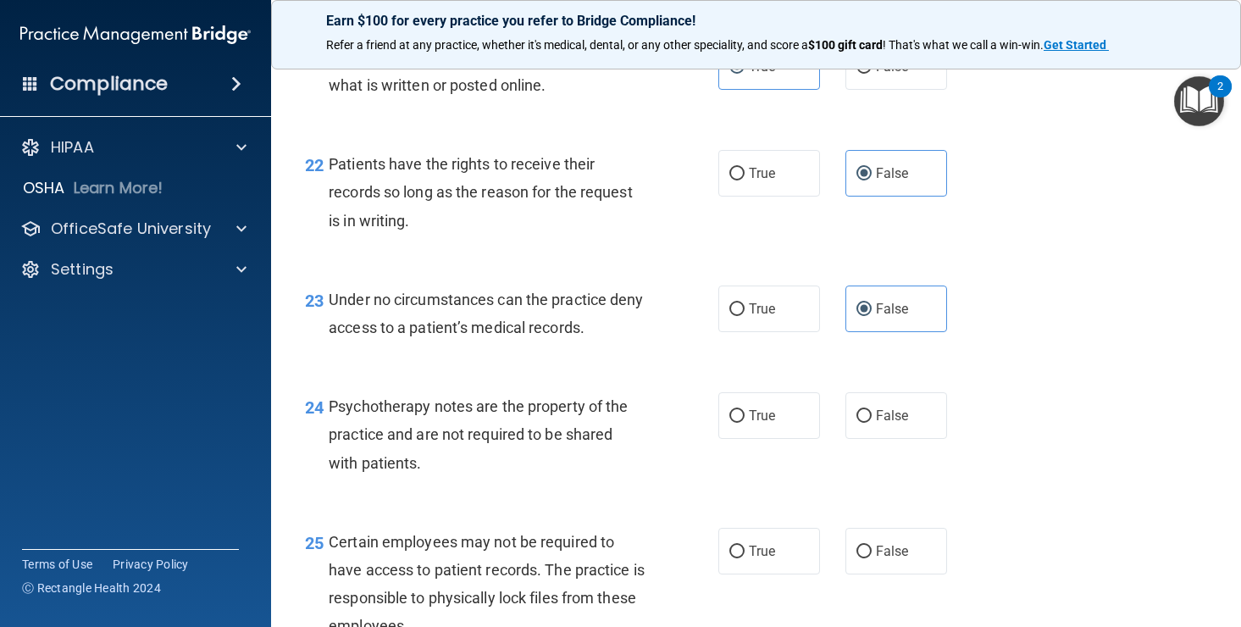
scroll to position [3592, 0]
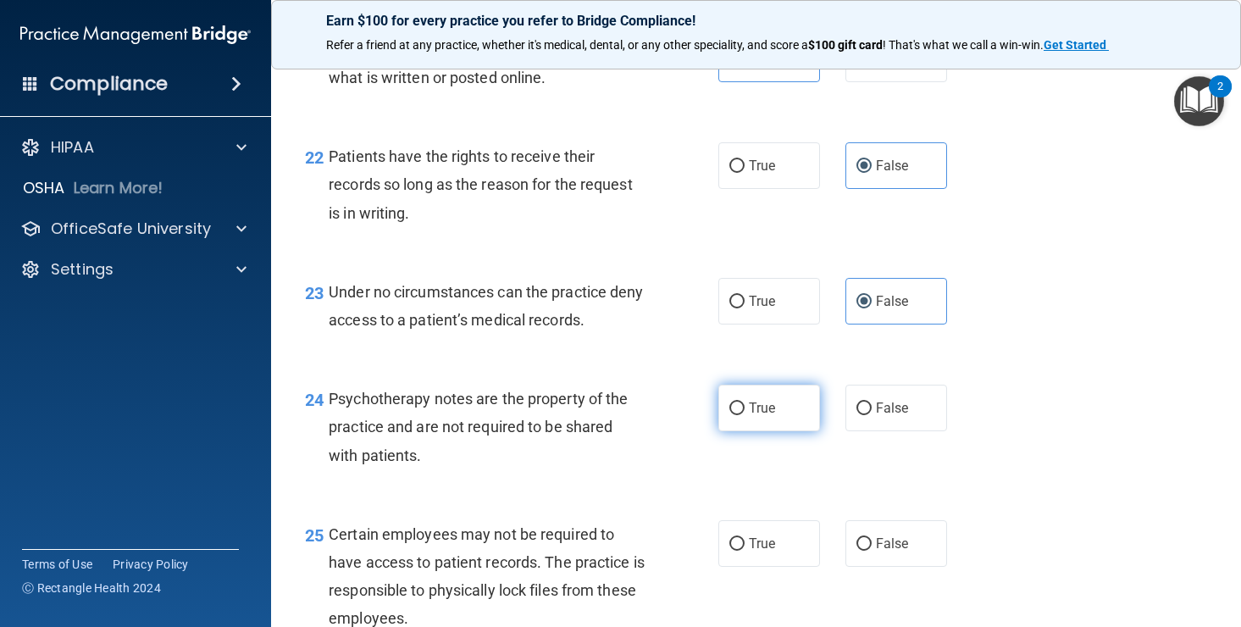
click at [758, 431] on label "True" at bounding box center [769, 408] width 102 height 47
click at [745, 415] on input "True" at bounding box center [736, 408] width 15 height 13
radio input "true"
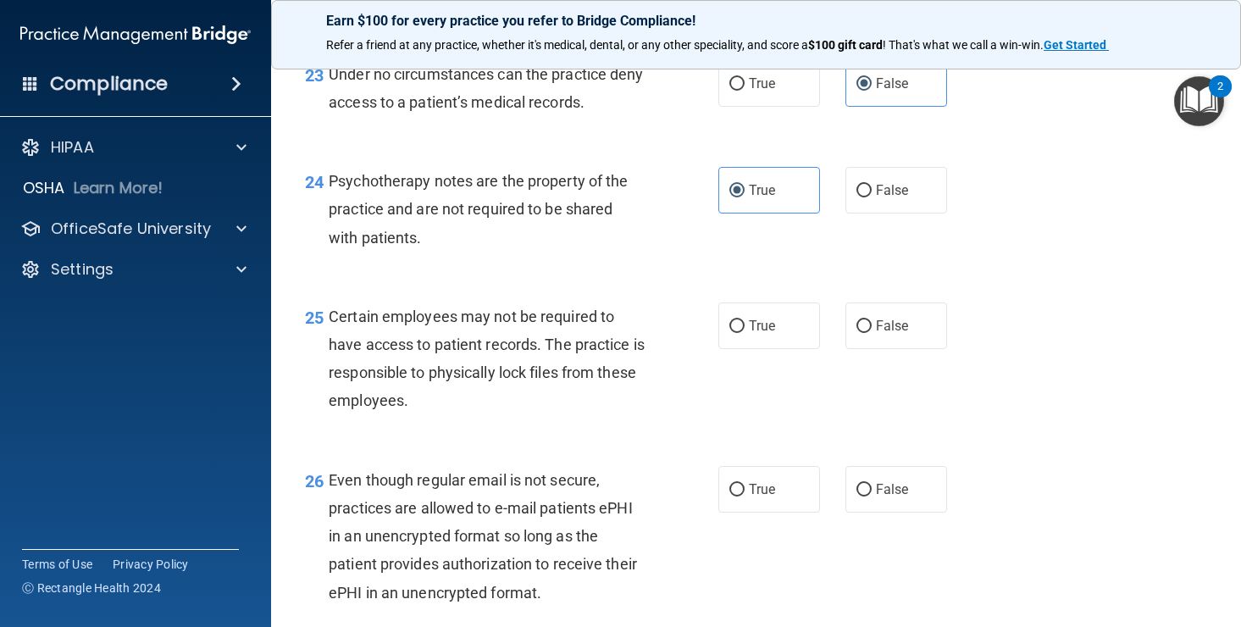
scroll to position [3811, 0]
click at [765, 347] on label "True" at bounding box center [769, 324] width 102 height 47
click at [745, 331] on input "True" at bounding box center [736, 324] width 15 height 13
radio input "true"
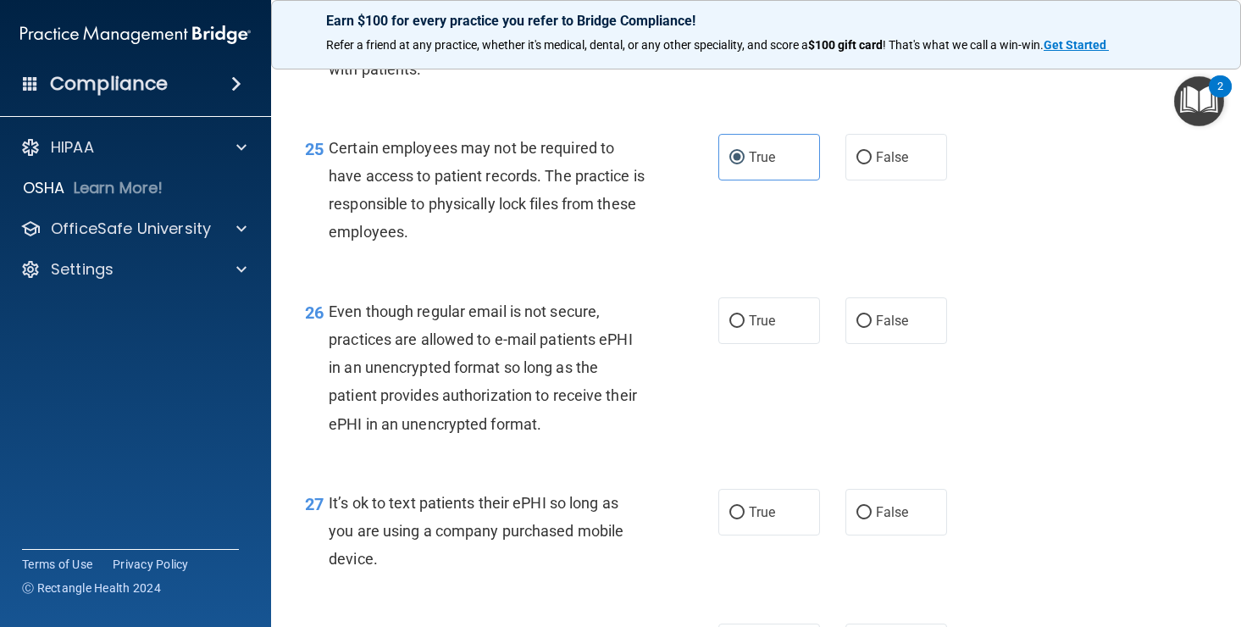
scroll to position [3977, 0]
click at [756, 340] on label "True" at bounding box center [769, 321] width 102 height 47
click at [745, 329] on input "True" at bounding box center [736, 322] width 15 height 13
radio input "true"
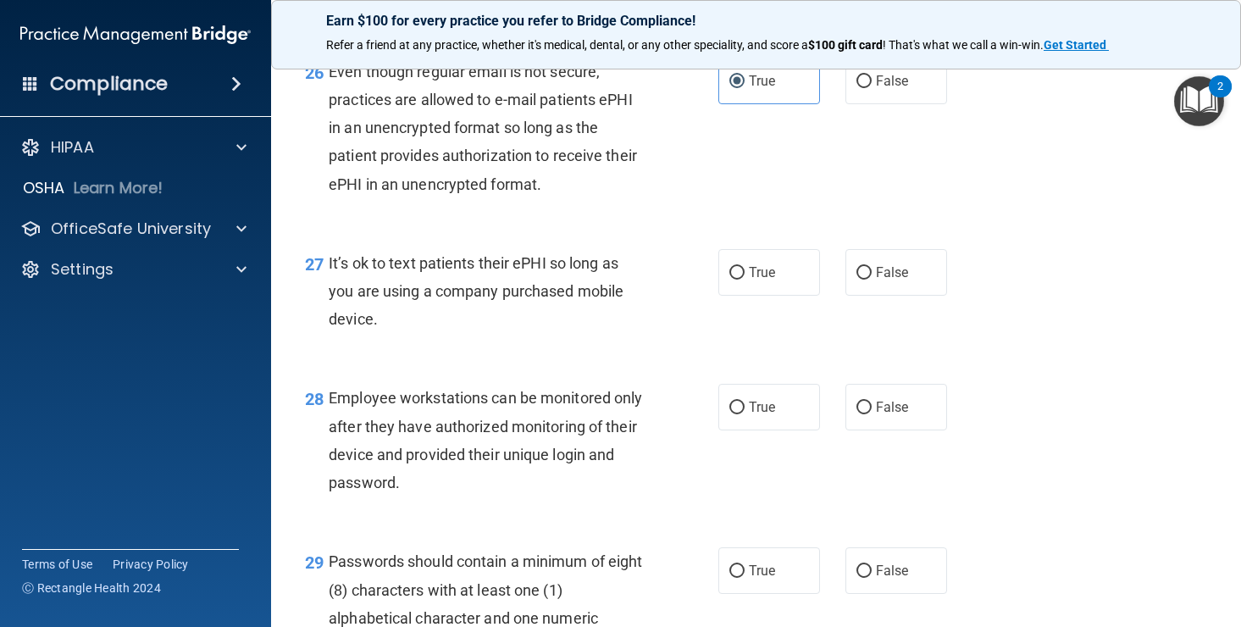
scroll to position [4221, 0]
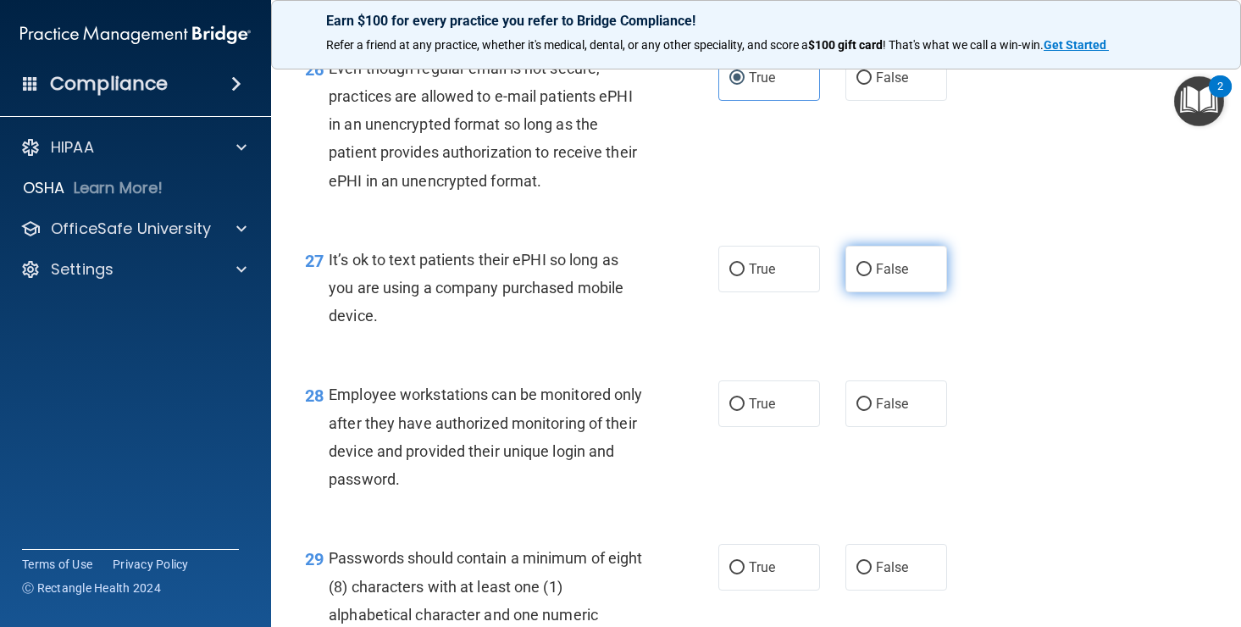
click at [873, 292] on label "False" at bounding box center [896, 269] width 102 height 47
click at [872, 276] on input "False" at bounding box center [863, 269] width 15 height 13
radio input "true"
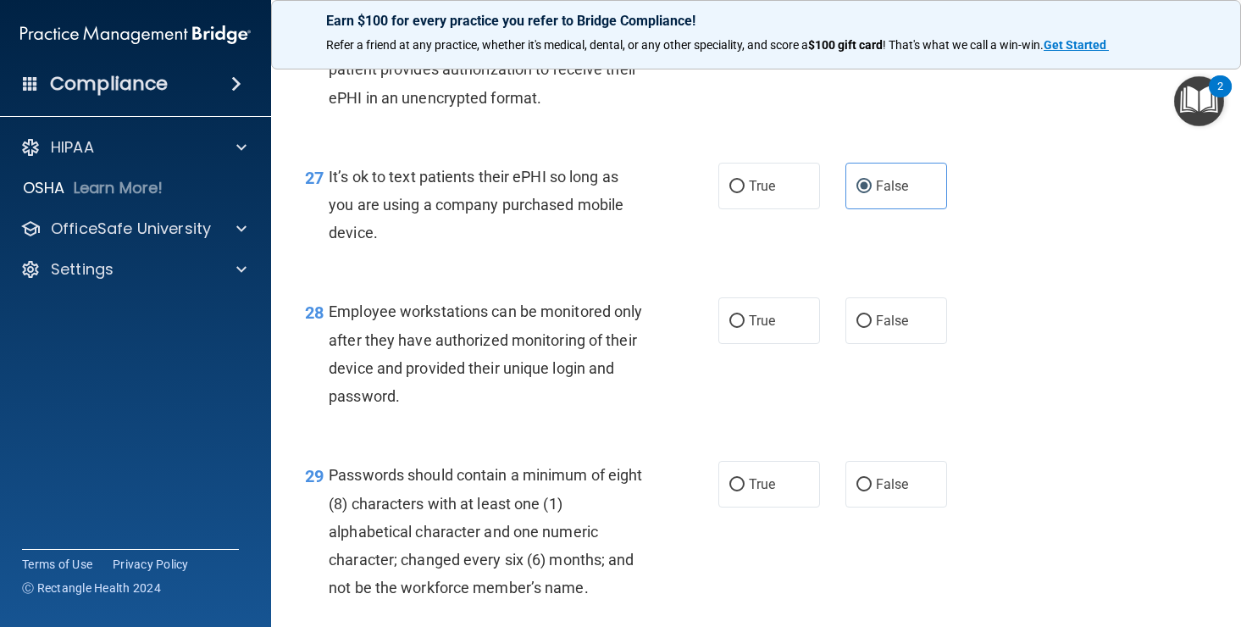
scroll to position [4300, 0]
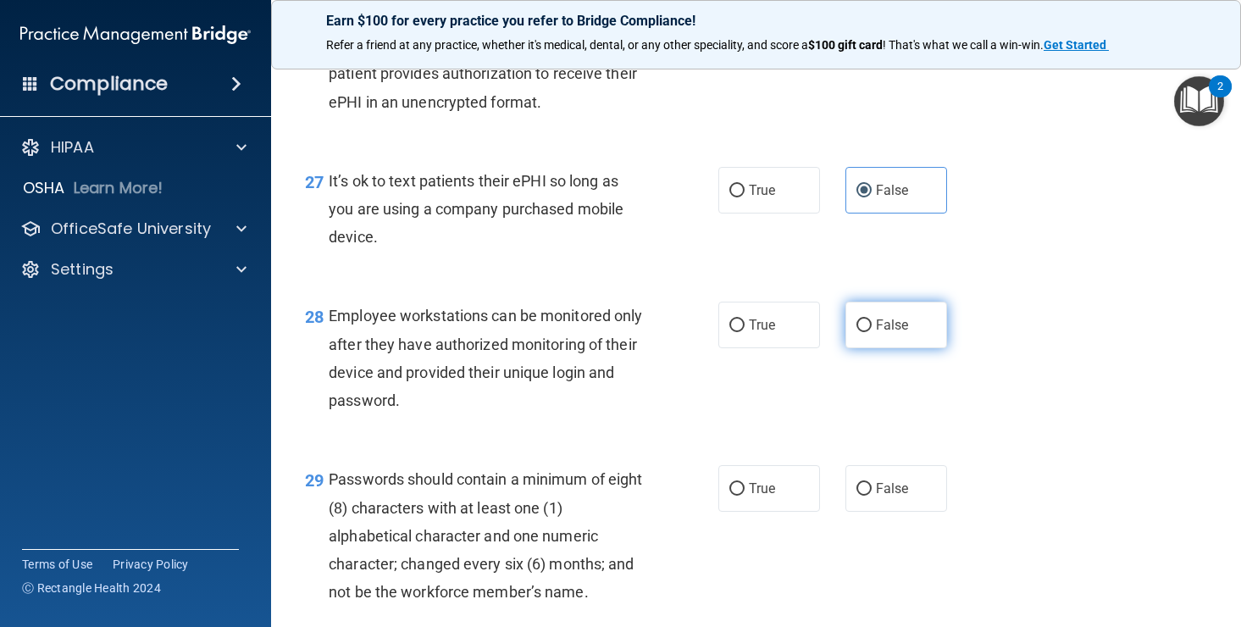
click at [868, 332] on input "False" at bounding box center [863, 325] width 15 height 13
radio input "true"
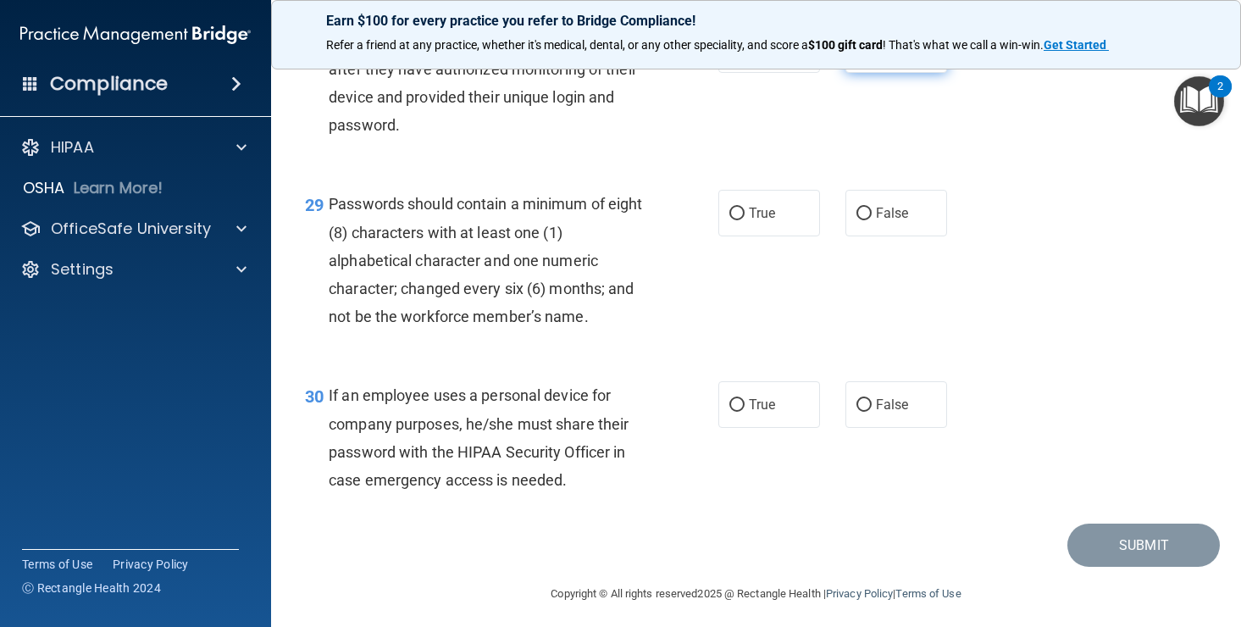
scroll to position [4578, 0]
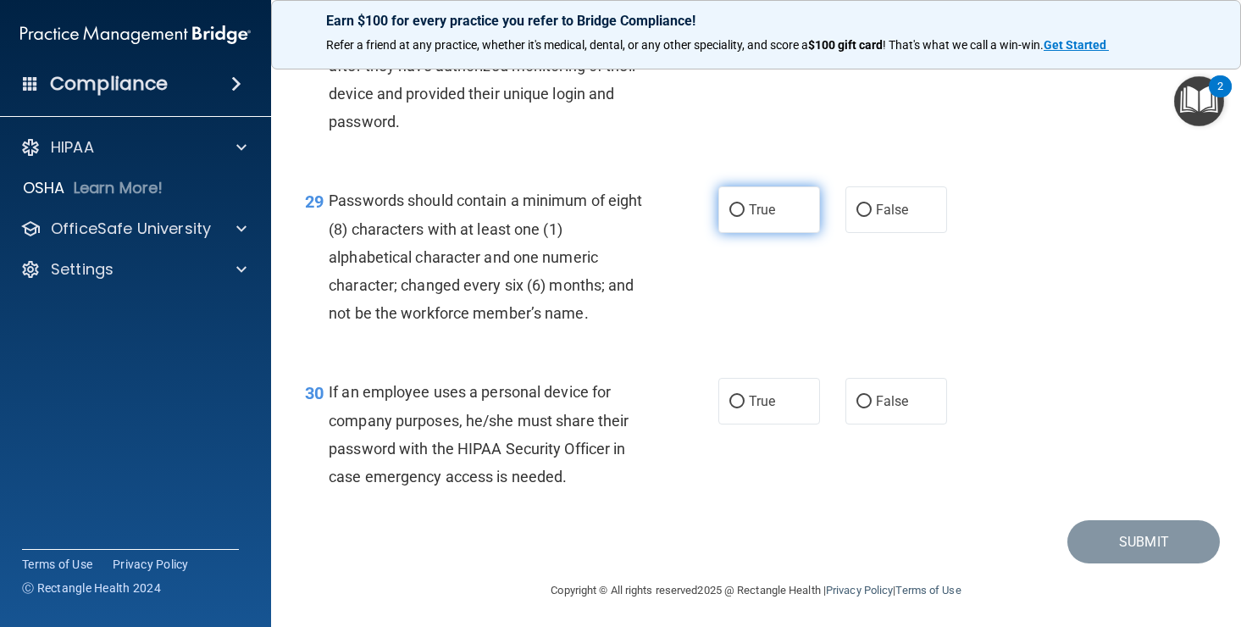
click at [762, 233] on label "True" at bounding box center [769, 209] width 102 height 47
click at [745, 217] on input "True" at bounding box center [736, 210] width 15 height 13
radio input "true"
click at [883, 409] on span "False" at bounding box center [892, 401] width 33 height 16
click at [872, 408] on input "False" at bounding box center [863, 402] width 15 height 13
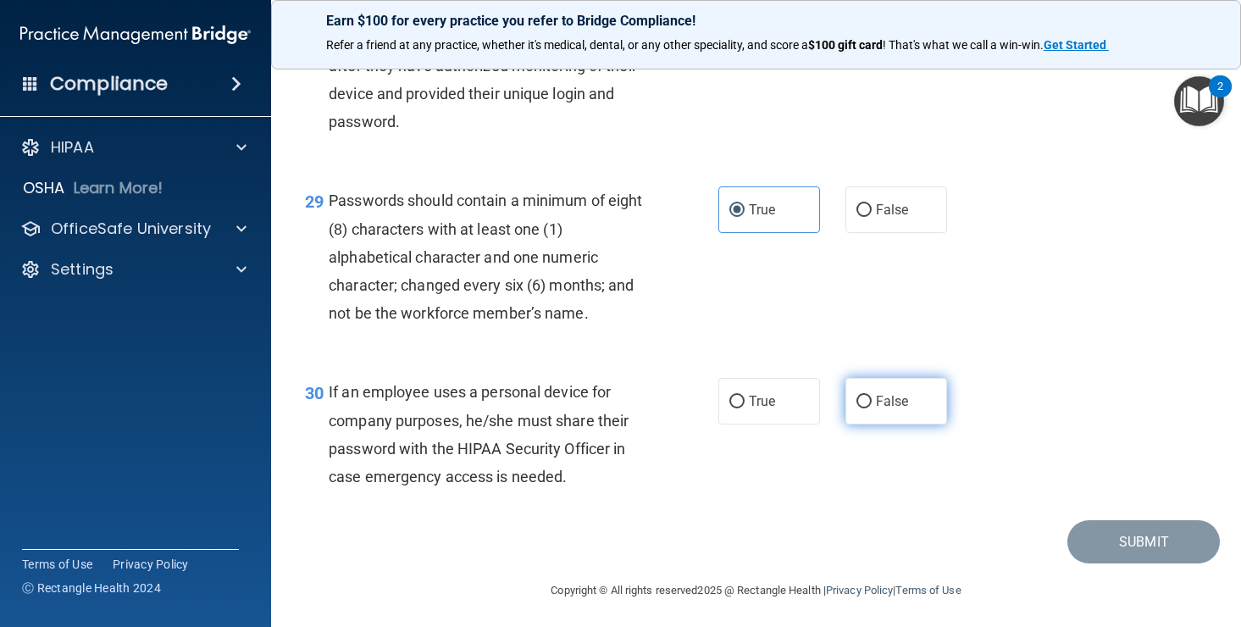
radio input "true"
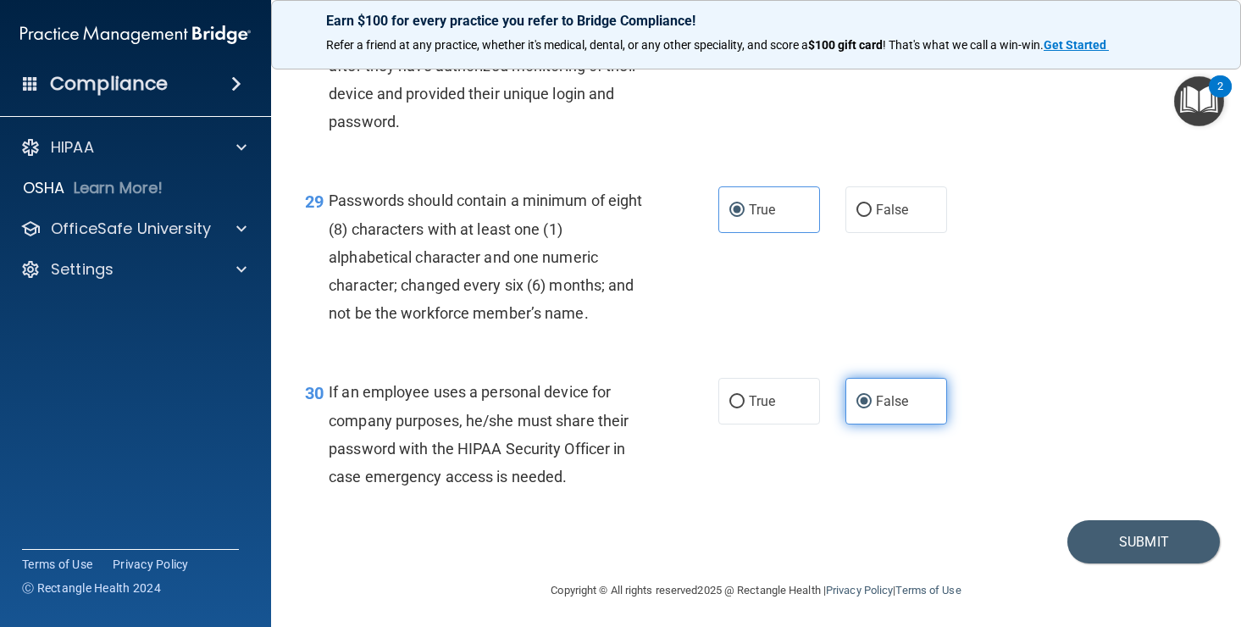
scroll to position [4611, 0]
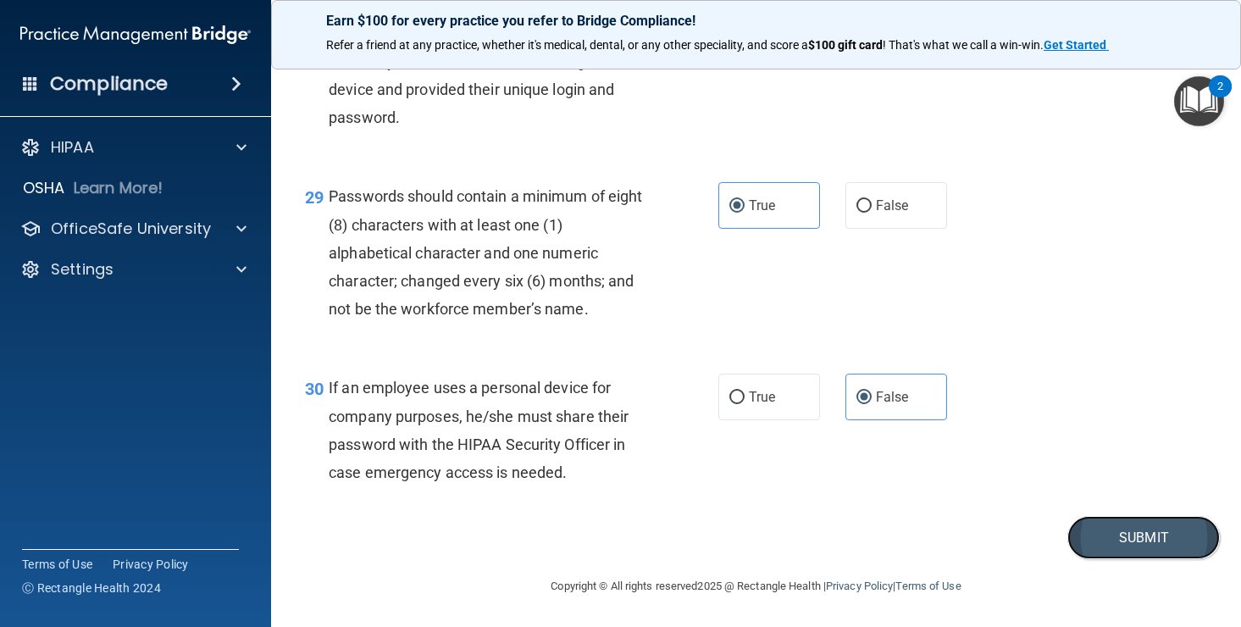
click at [1133, 534] on button "Submit" at bounding box center [1143, 537] width 152 height 43
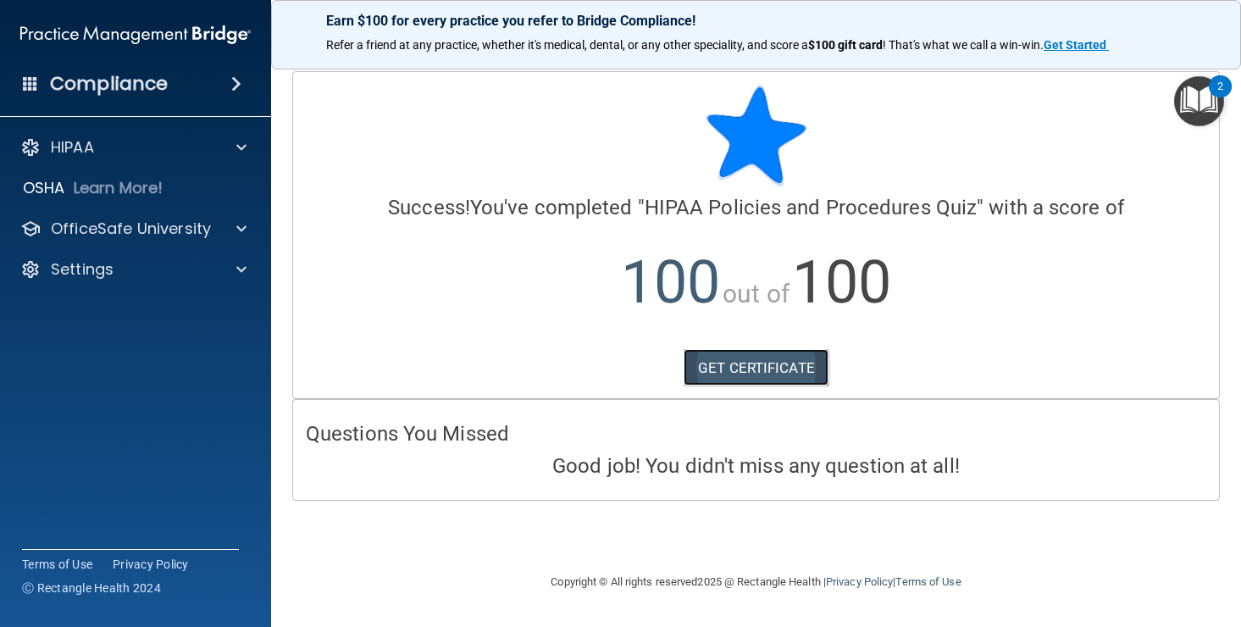
click at [786, 364] on link "GET CERTIFICATE" at bounding box center [756, 367] width 145 height 37
